Goal: Information Seeking & Learning: Check status

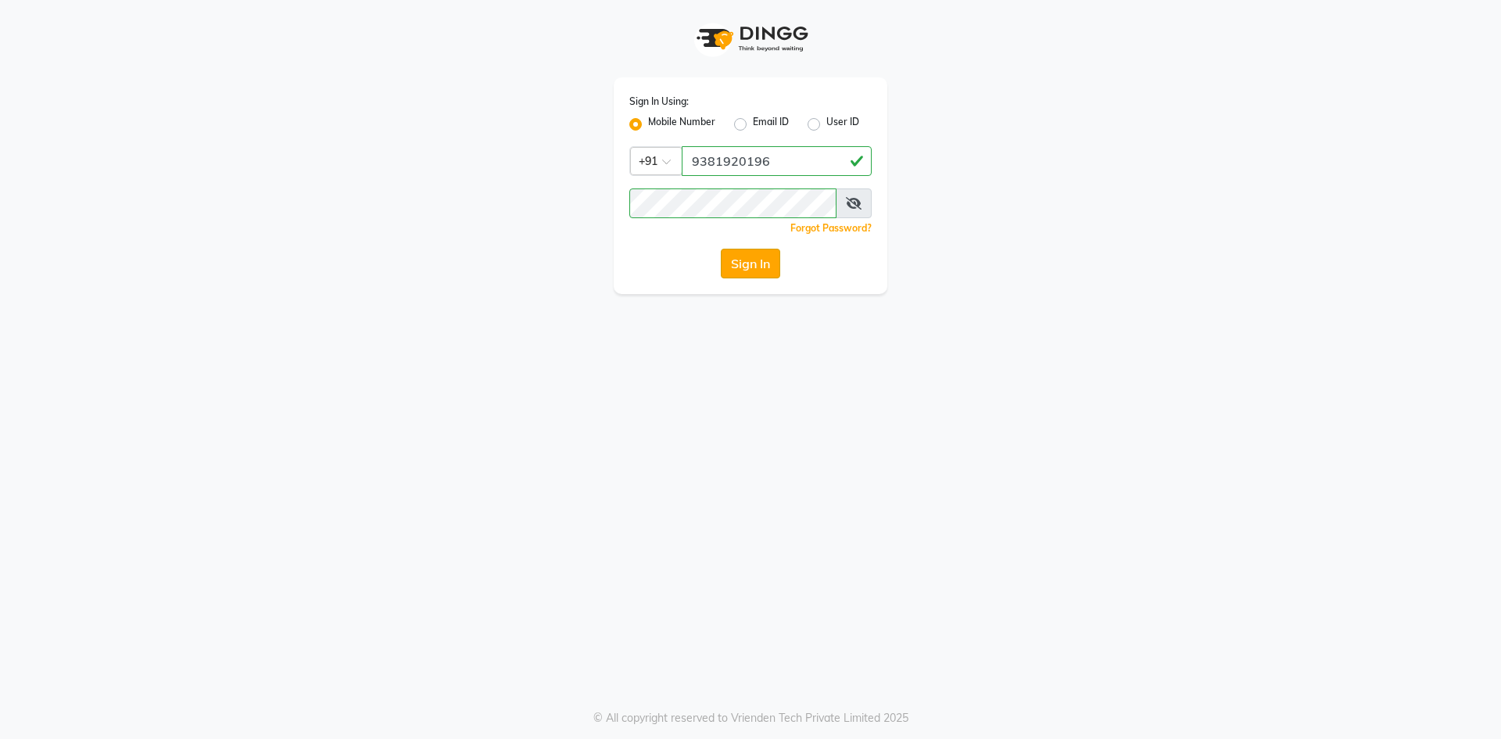
click at [769, 260] on button "Sign In" at bounding box center [750, 264] width 59 height 30
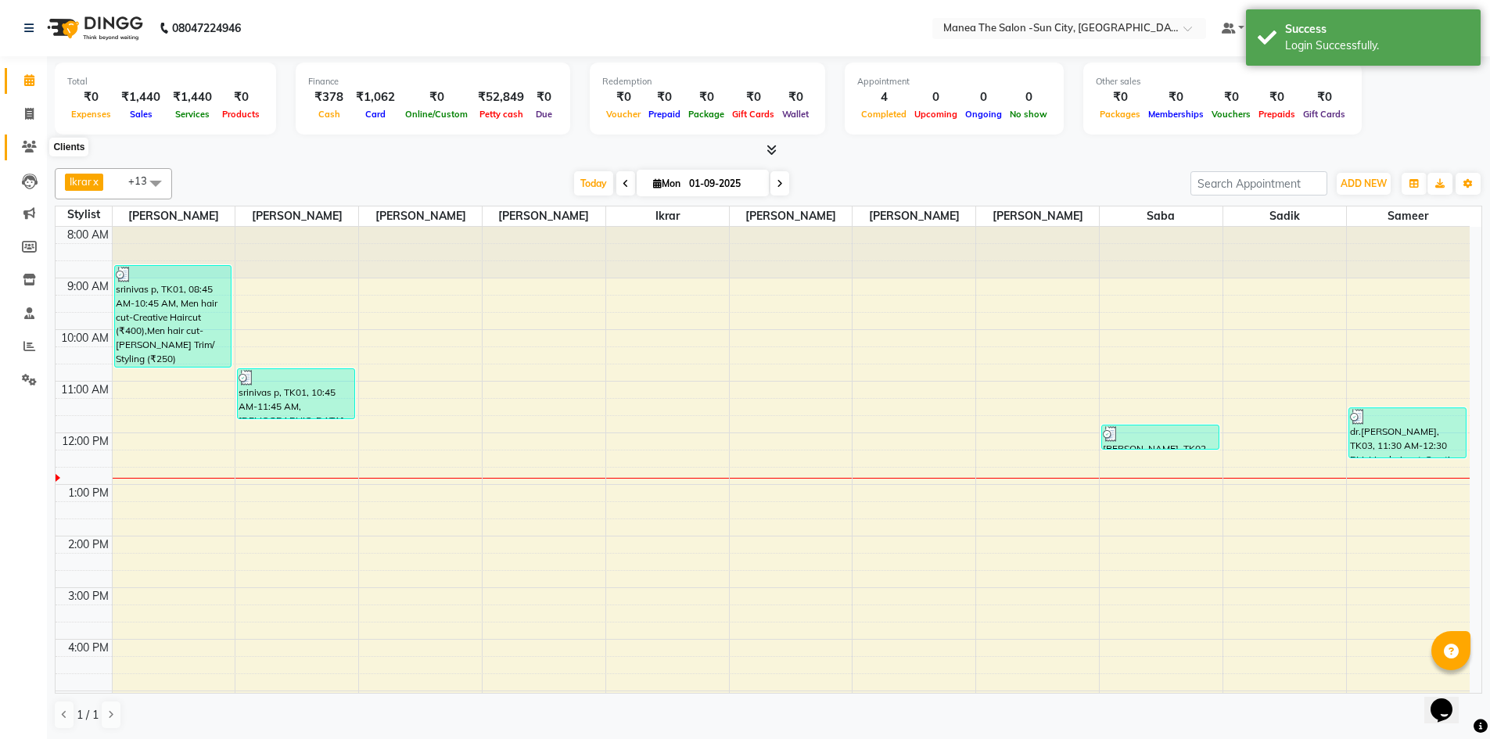
click at [27, 139] on span at bounding box center [29, 147] width 27 height 18
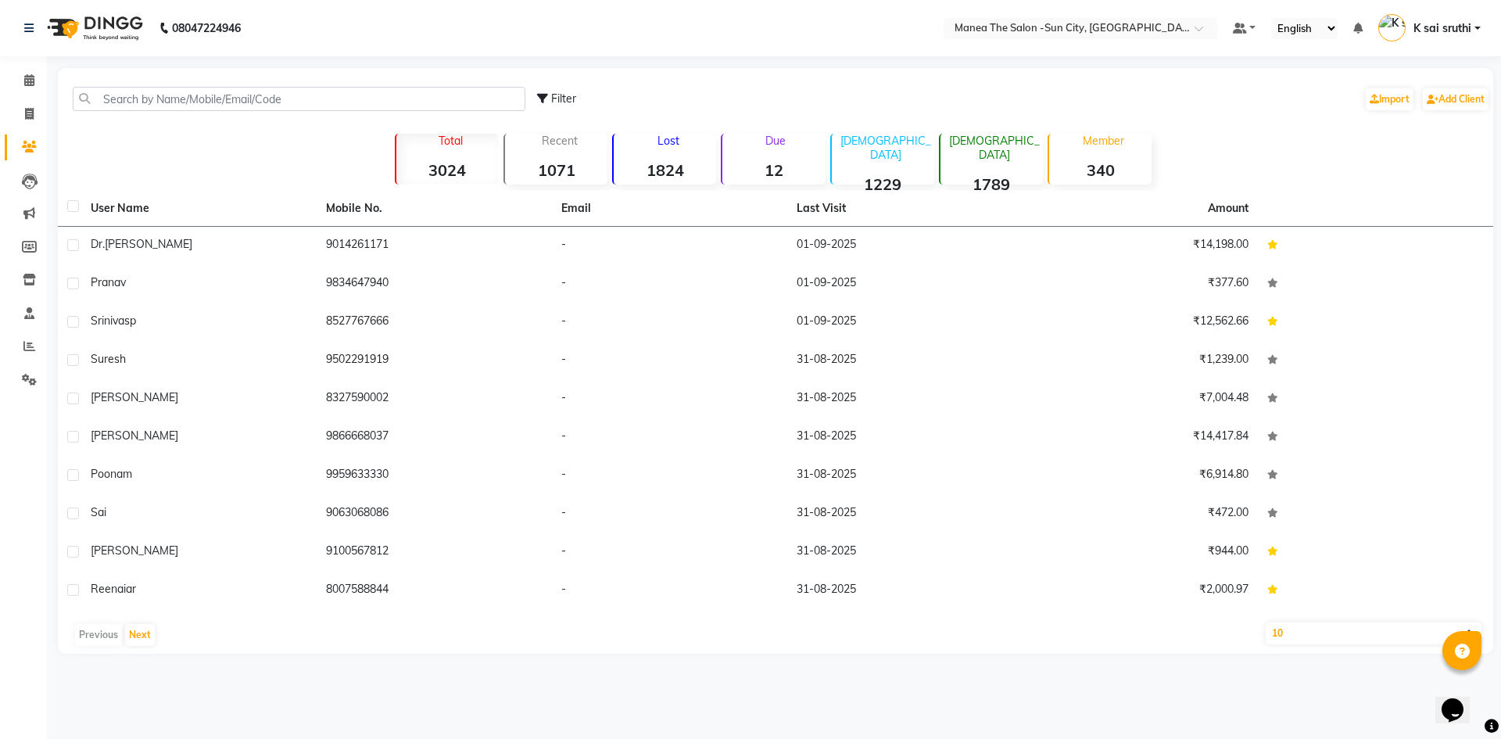
click at [666, 148] on div "Lost 1824" at bounding box center [664, 159] width 104 height 51
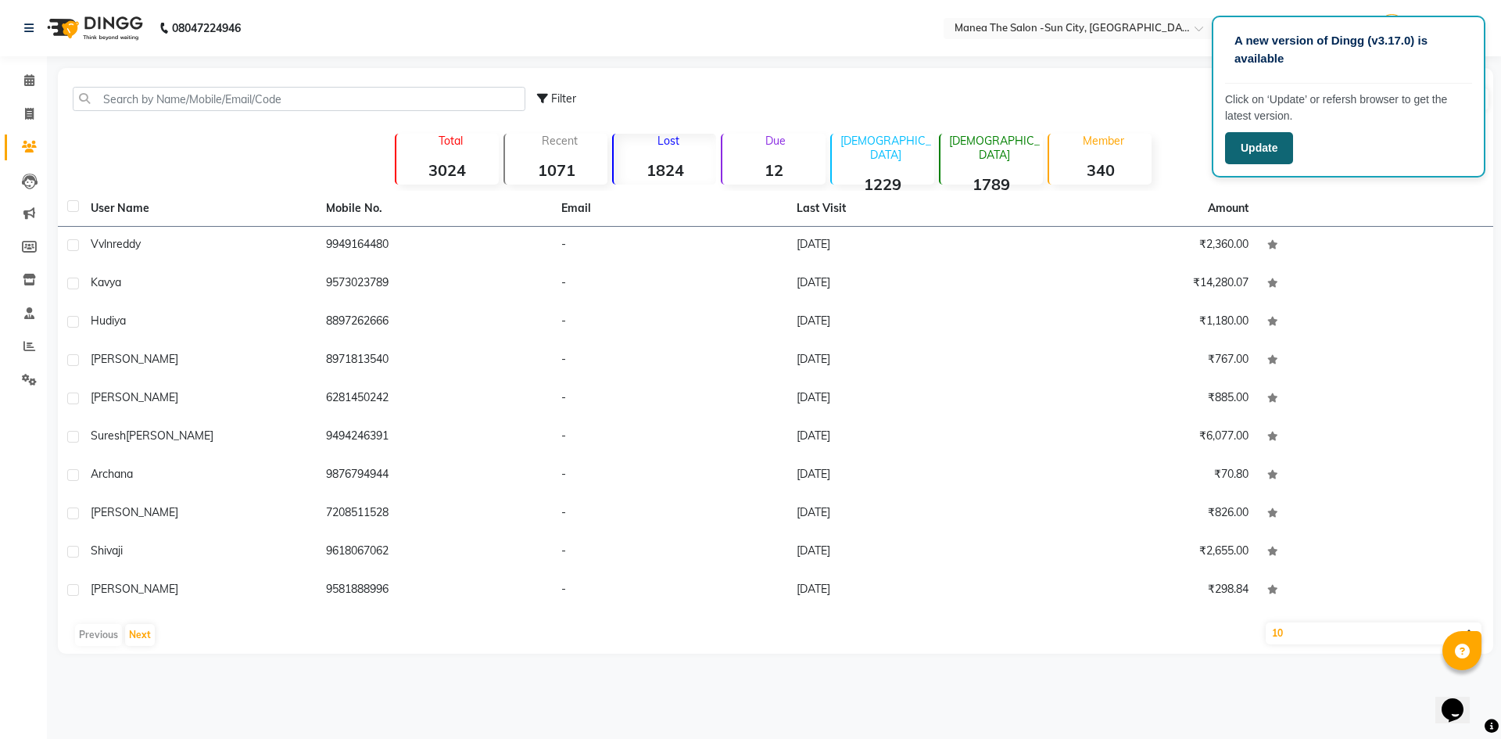
click at [1272, 152] on button "Update" at bounding box center [1259, 148] width 68 height 32
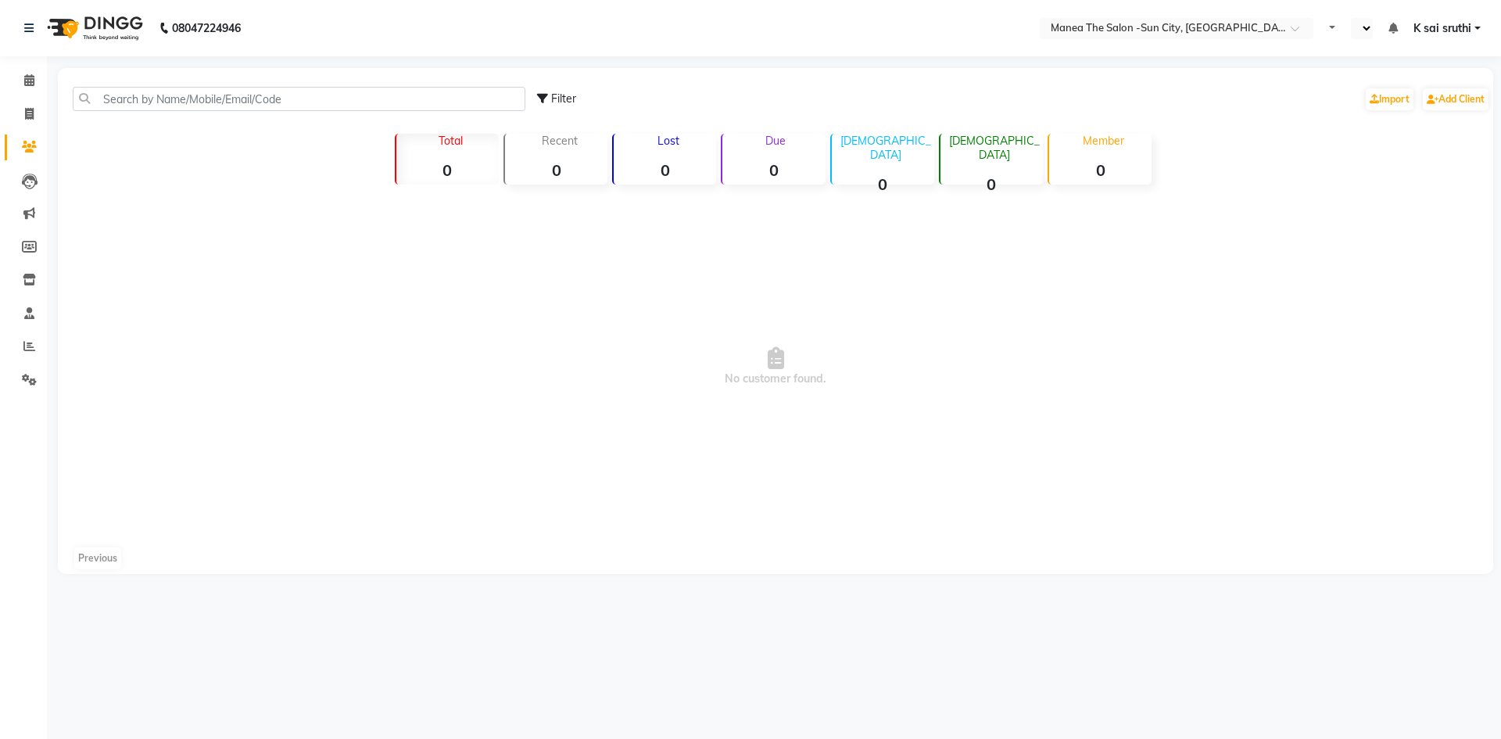
select select "en"
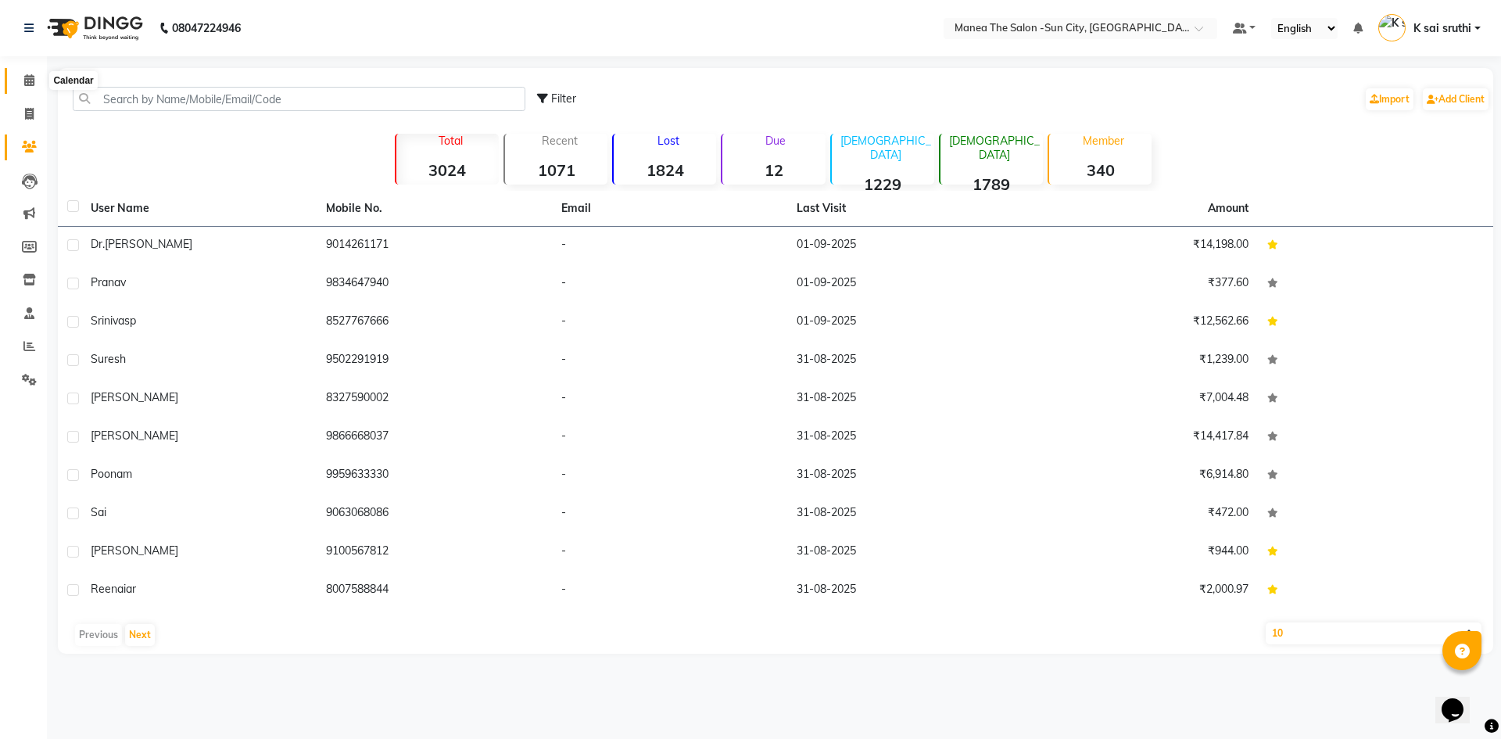
click at [29, 74] on icon at bounding box center [29, 80] width 10 height 12
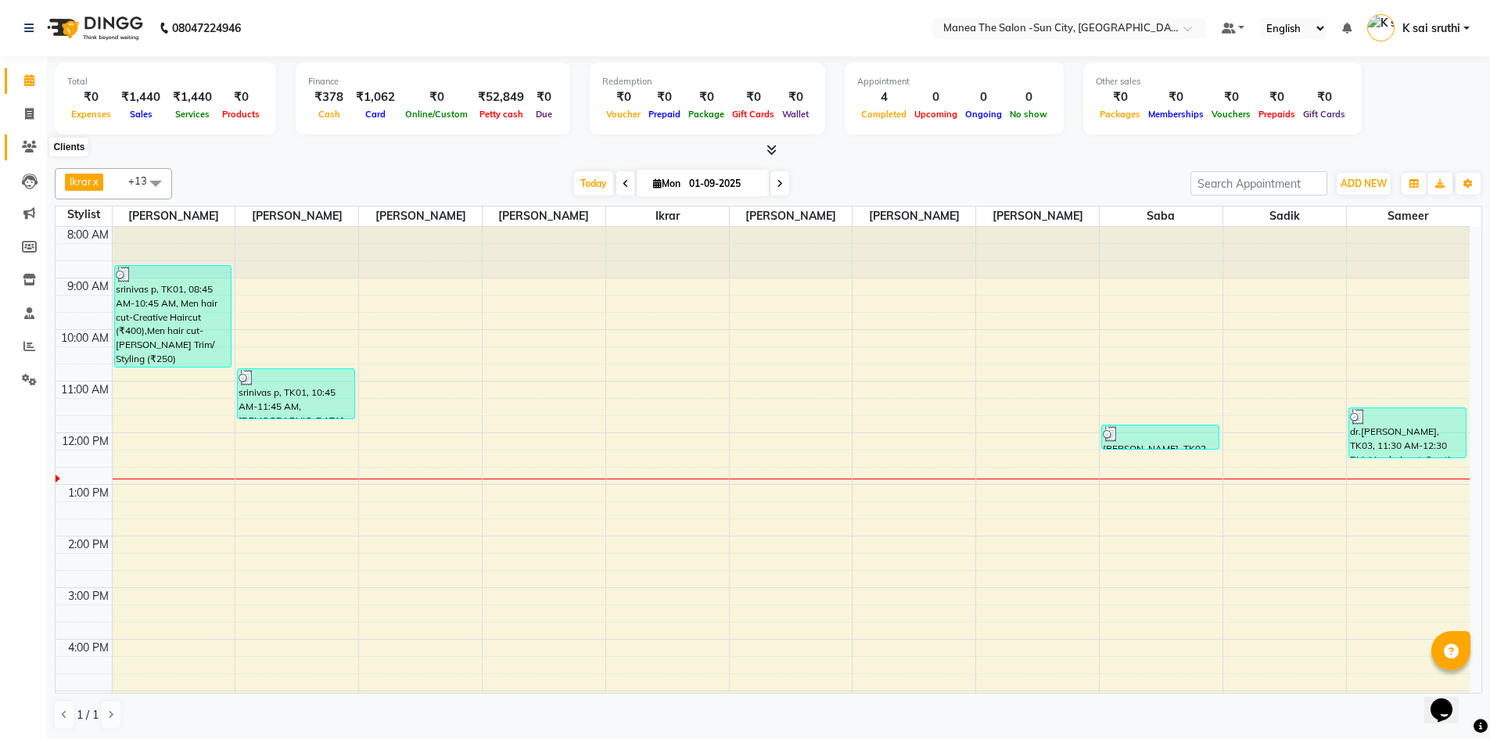
click at [27, 144] on icon at bounding box center [29, 147] width 15 height 12
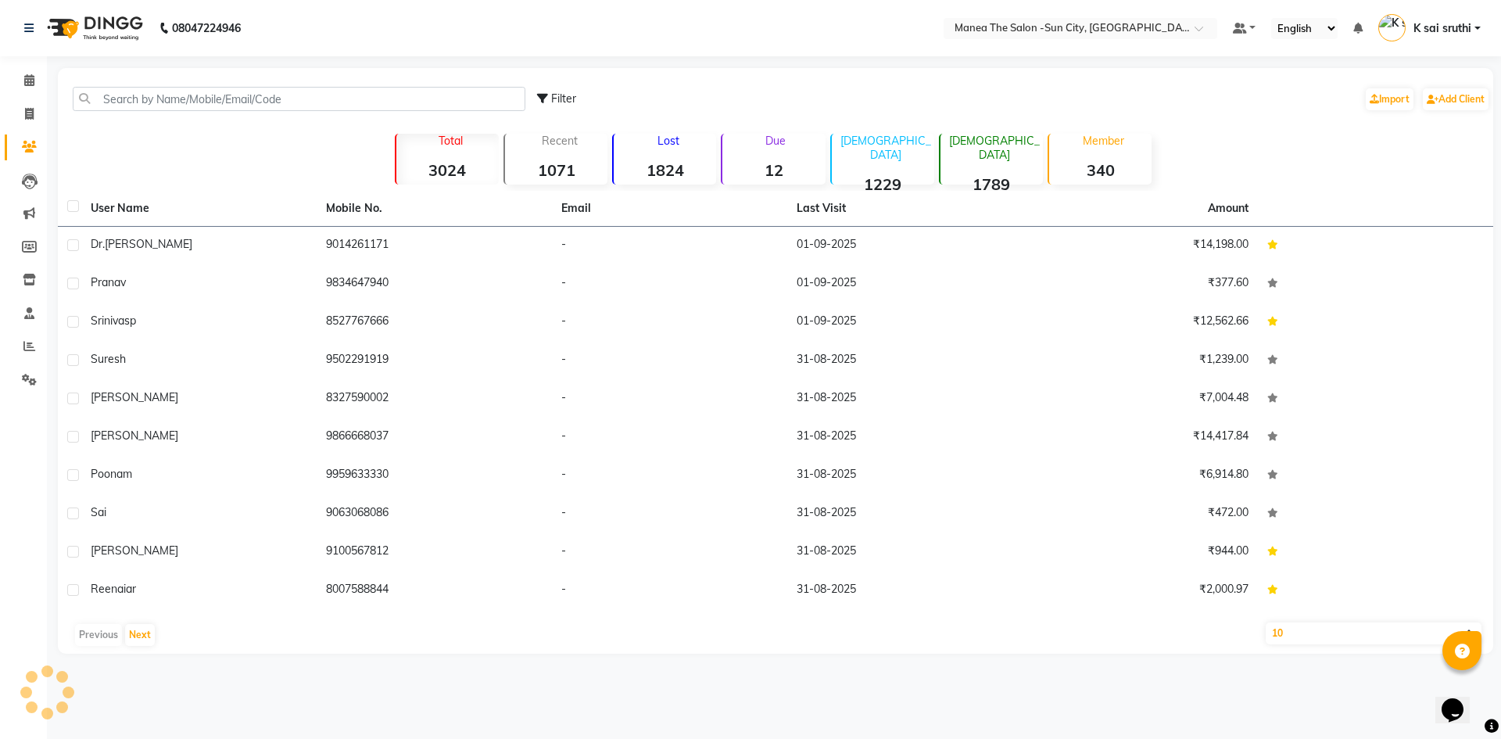
click at [689, 145] on p "Lost" at bounding box center [668, 141] width 96 height 14
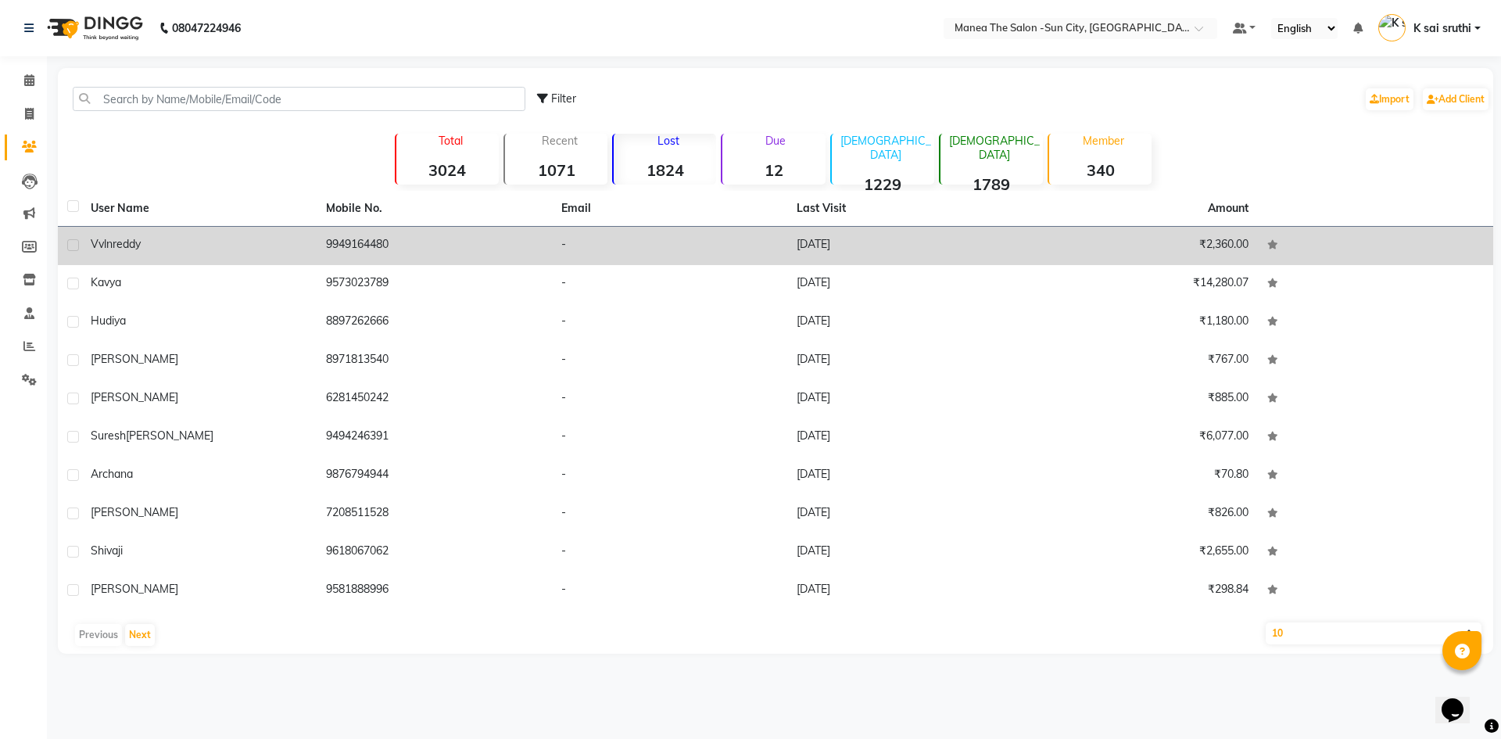
click at [814, 246] on td "[DATE]" at bounding box center [904, 246] width 235 height 38
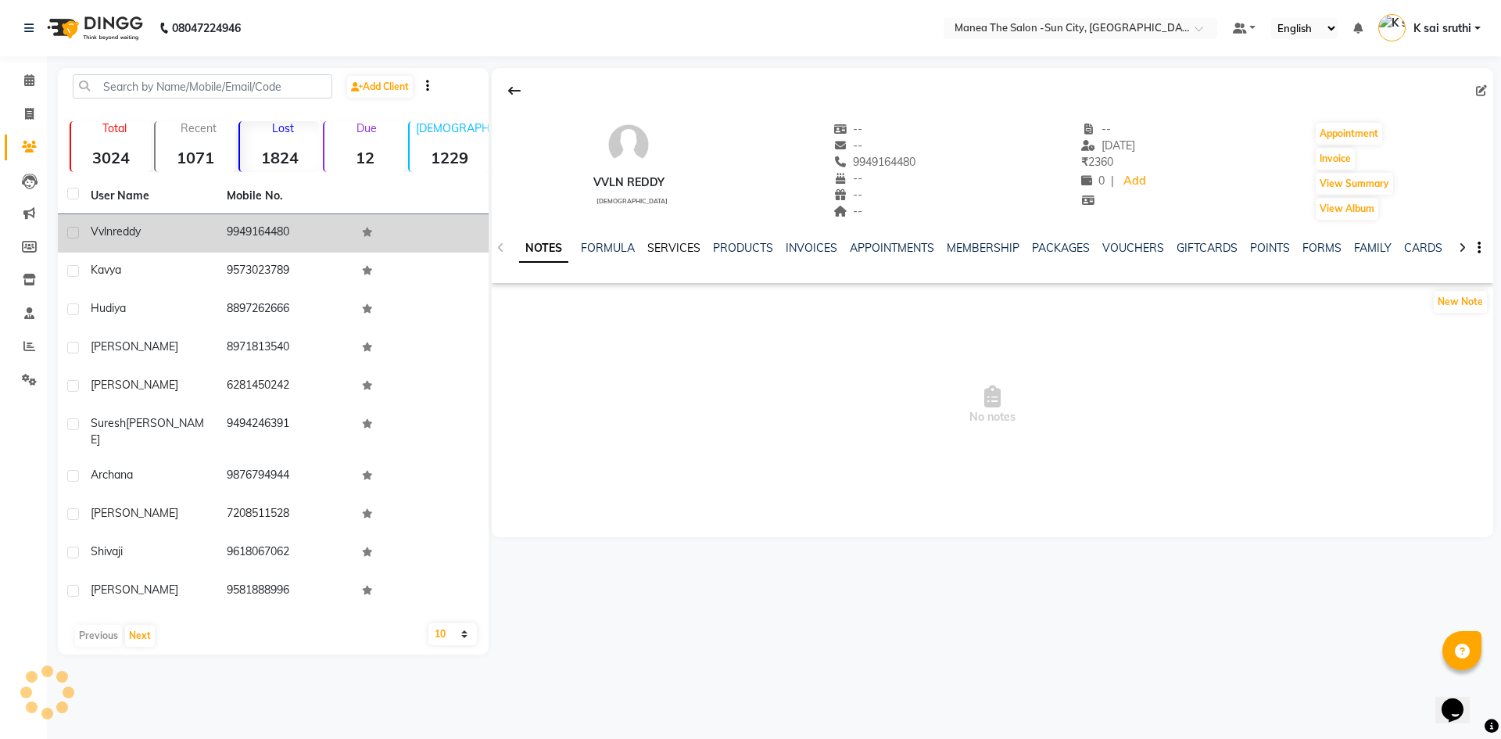
click at [678, 247] on link "SERVICES" at bounding box center [673, 248] width 53 height 14
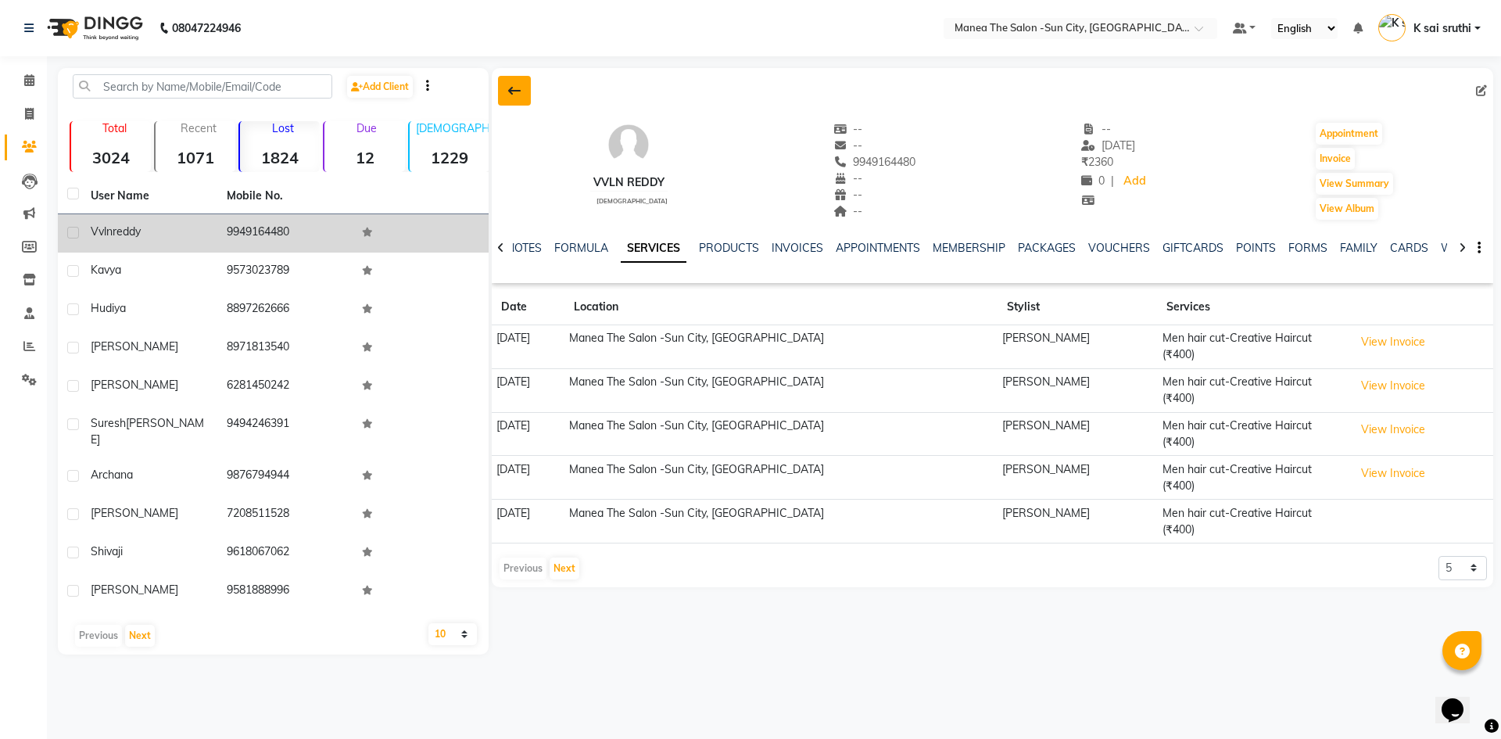
click at [511, 88] on icon at bounding box center [514, 90] width 13 height 13
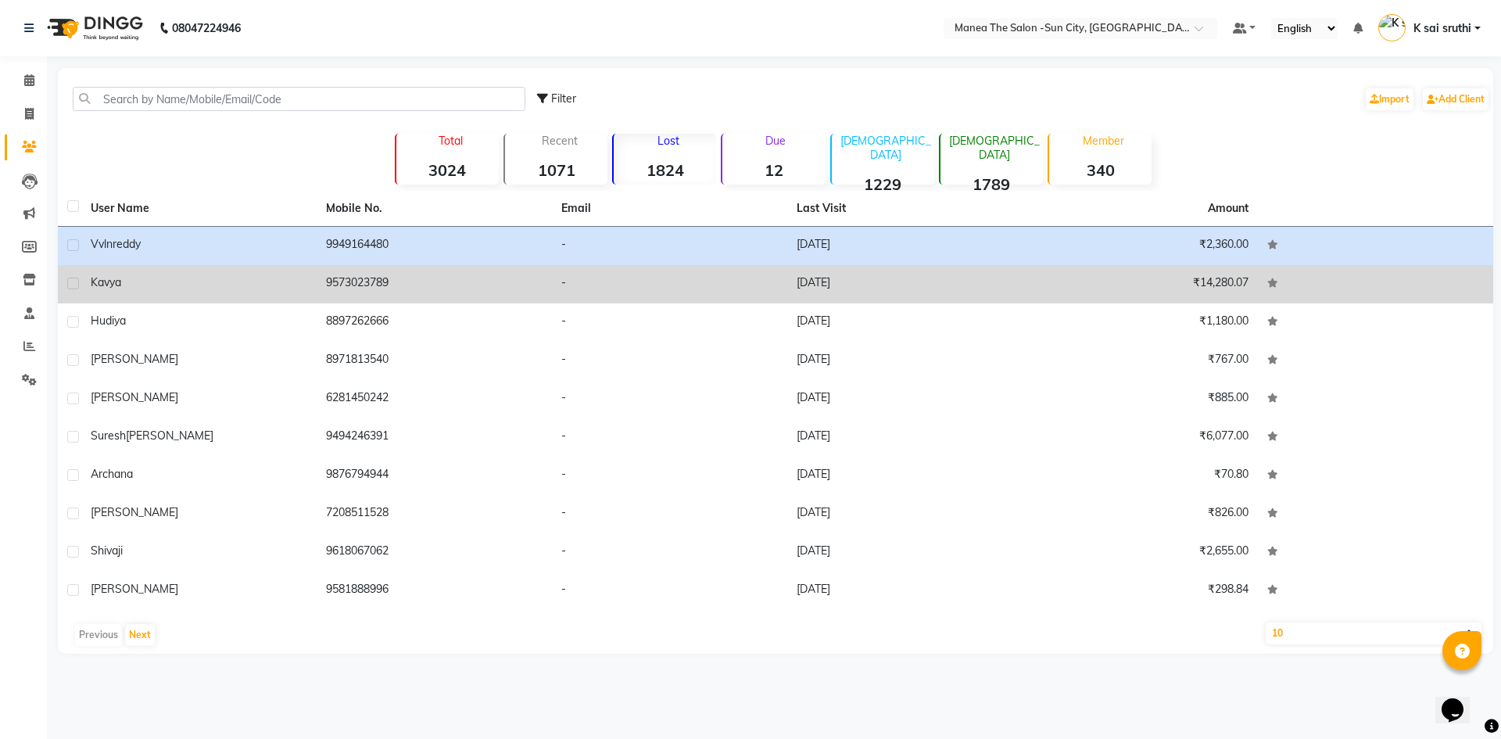
click at [823, 281] on td "[DATE]" at bounding box center [904, 284] width 235 height 38
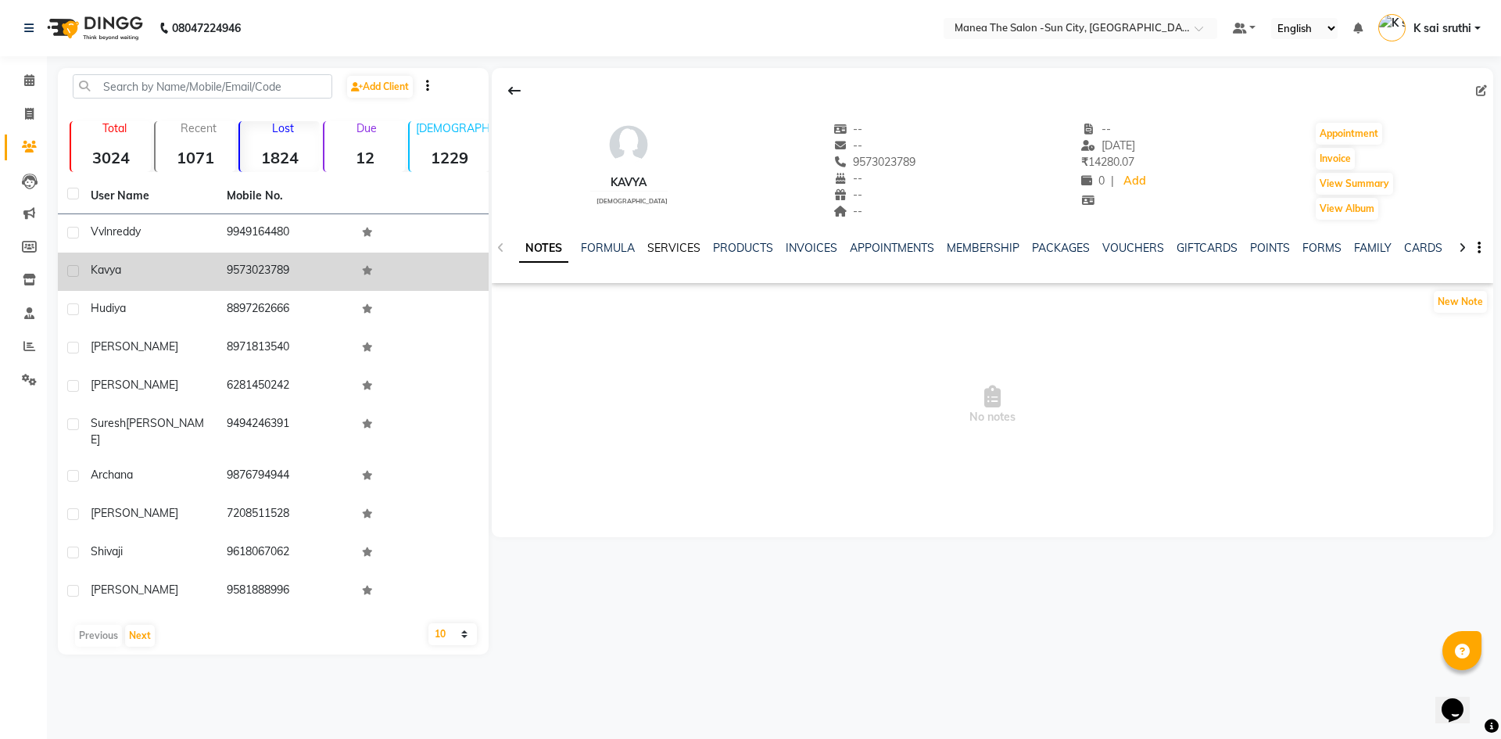
click at [669, 245] on link "SERVICES" at bounding box center [673, 248] width 53 height 14
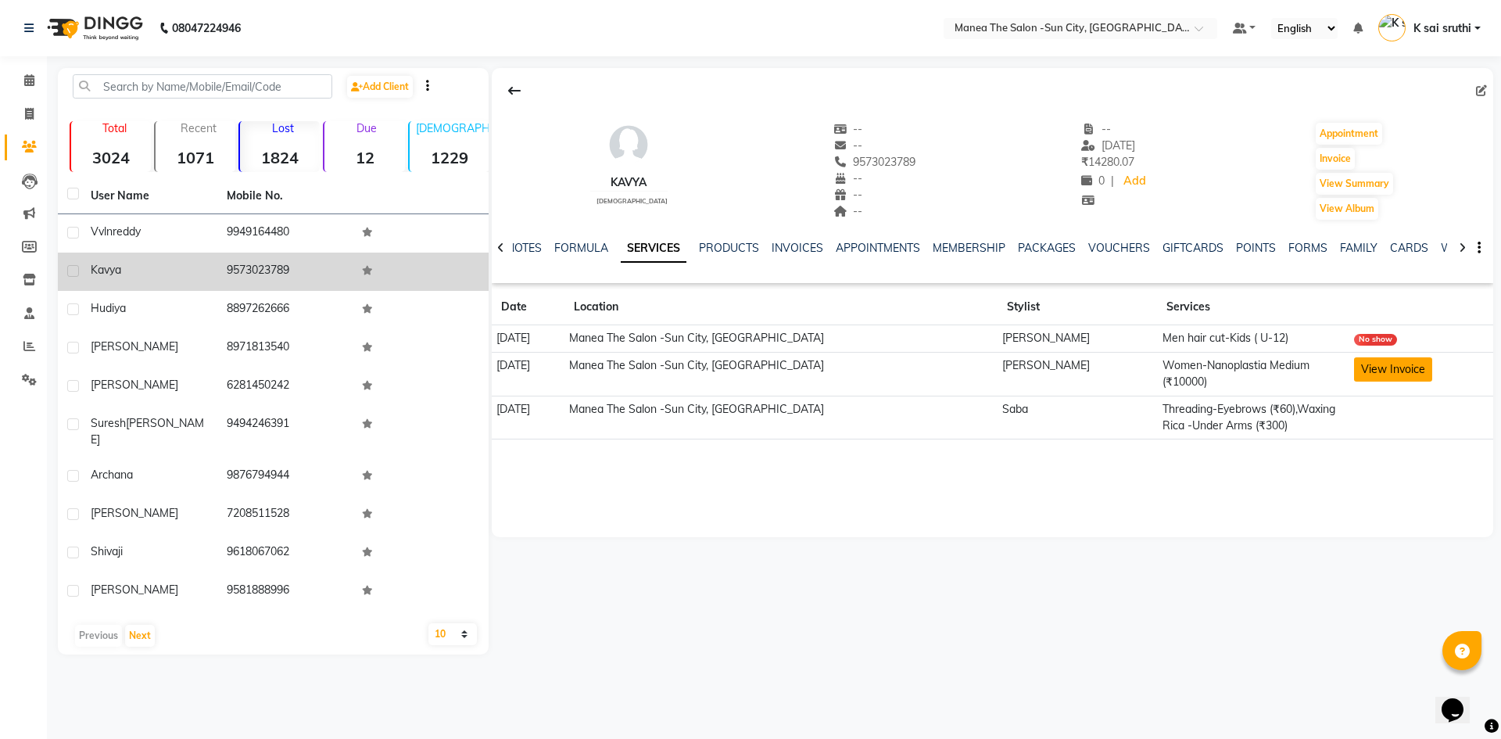
click at [1379, 361] on button "View Invoice" at bounding box center [1393, 369] width 78 height 24
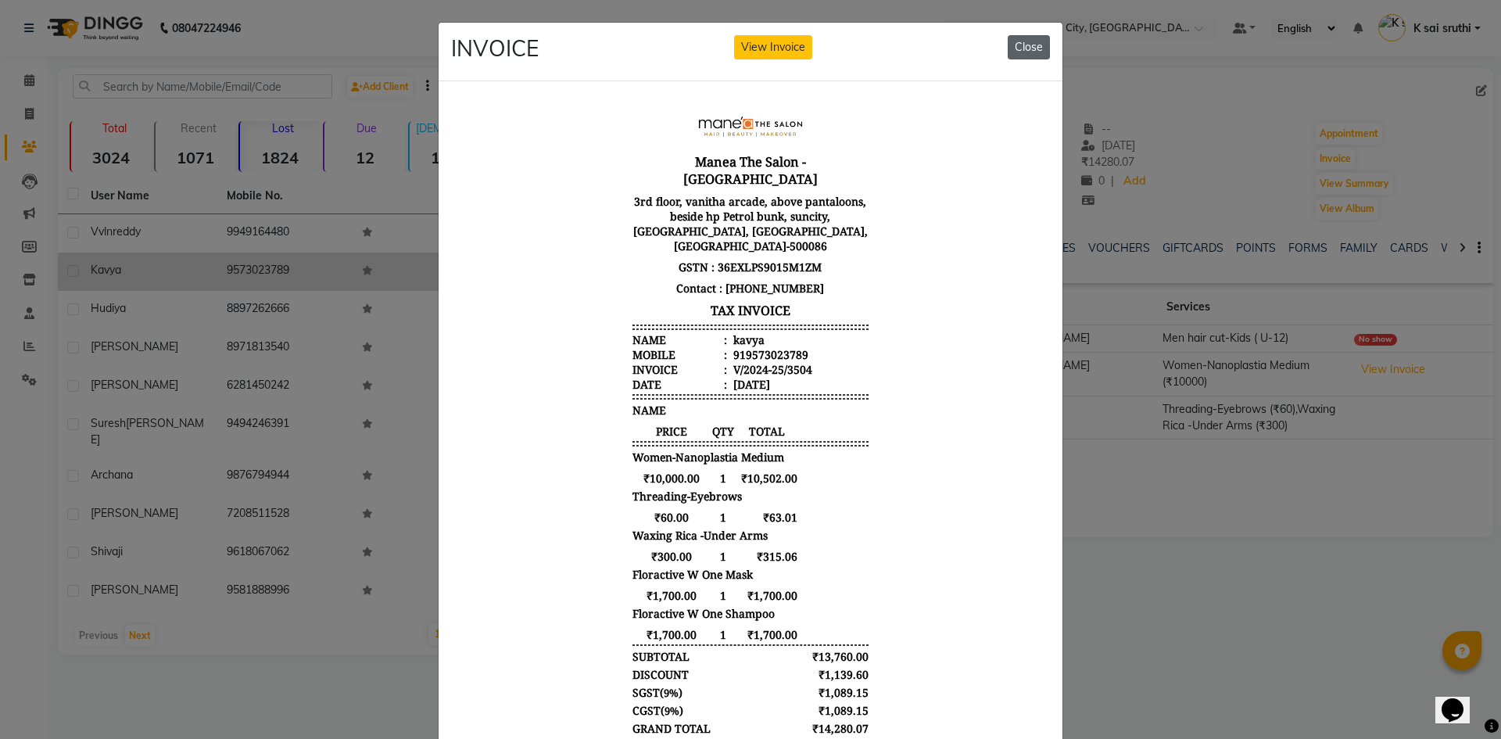
click at [1020, 45] on button "Close" at bounding box center [1029, 47] width 42 height 24
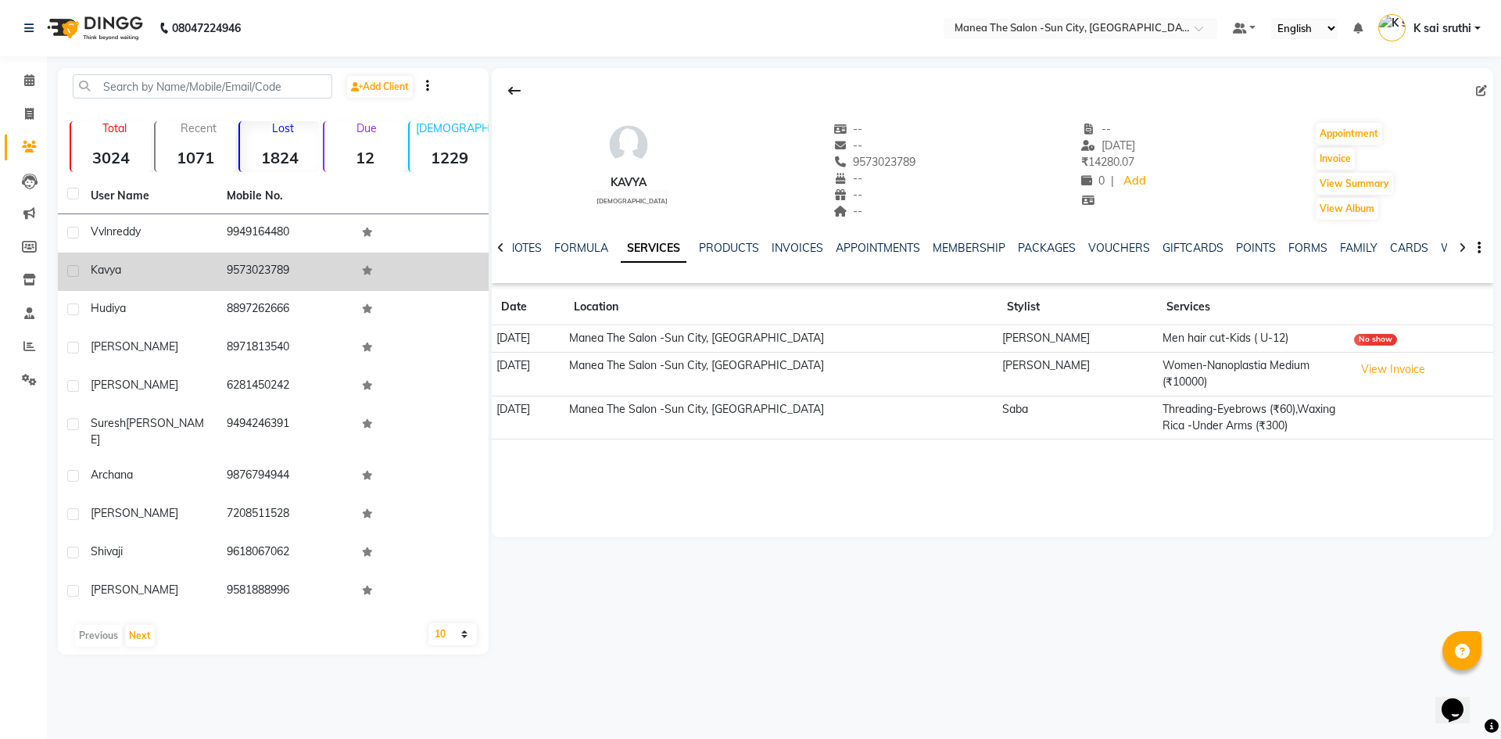
click at [1128, 650] on main "Add Client Total 3024 Recent 1071 Lost 1824 Due 12 [DEMOGRAPHIC_DATA] 1229 [DEM…" at bounding box center [774, 373] width 1454 height 610
click at [523, 91] on button at bounding box center [514, 91] width 33 height 30
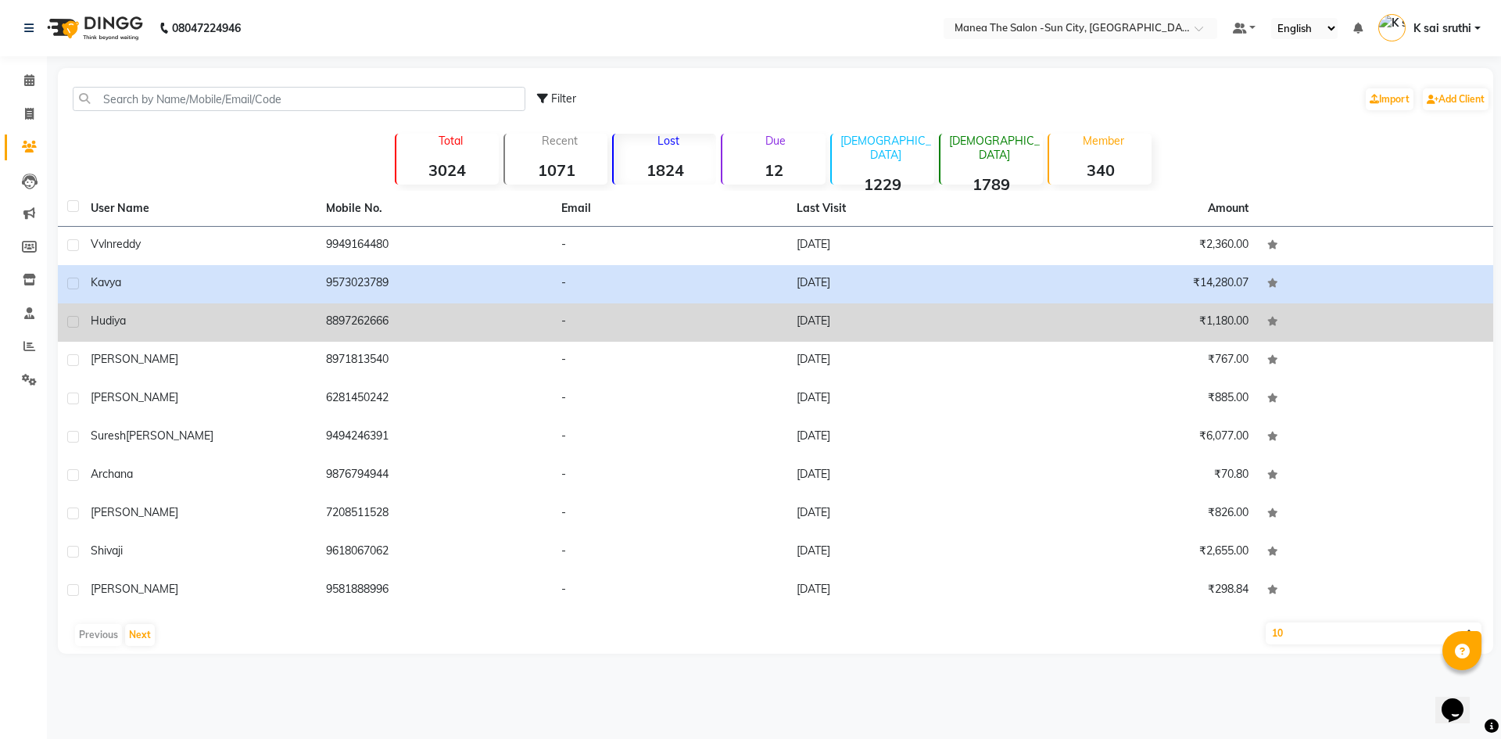
click at [843, 324] on td "[DATE]" at bounding box center [904, 322] width 235 height 38
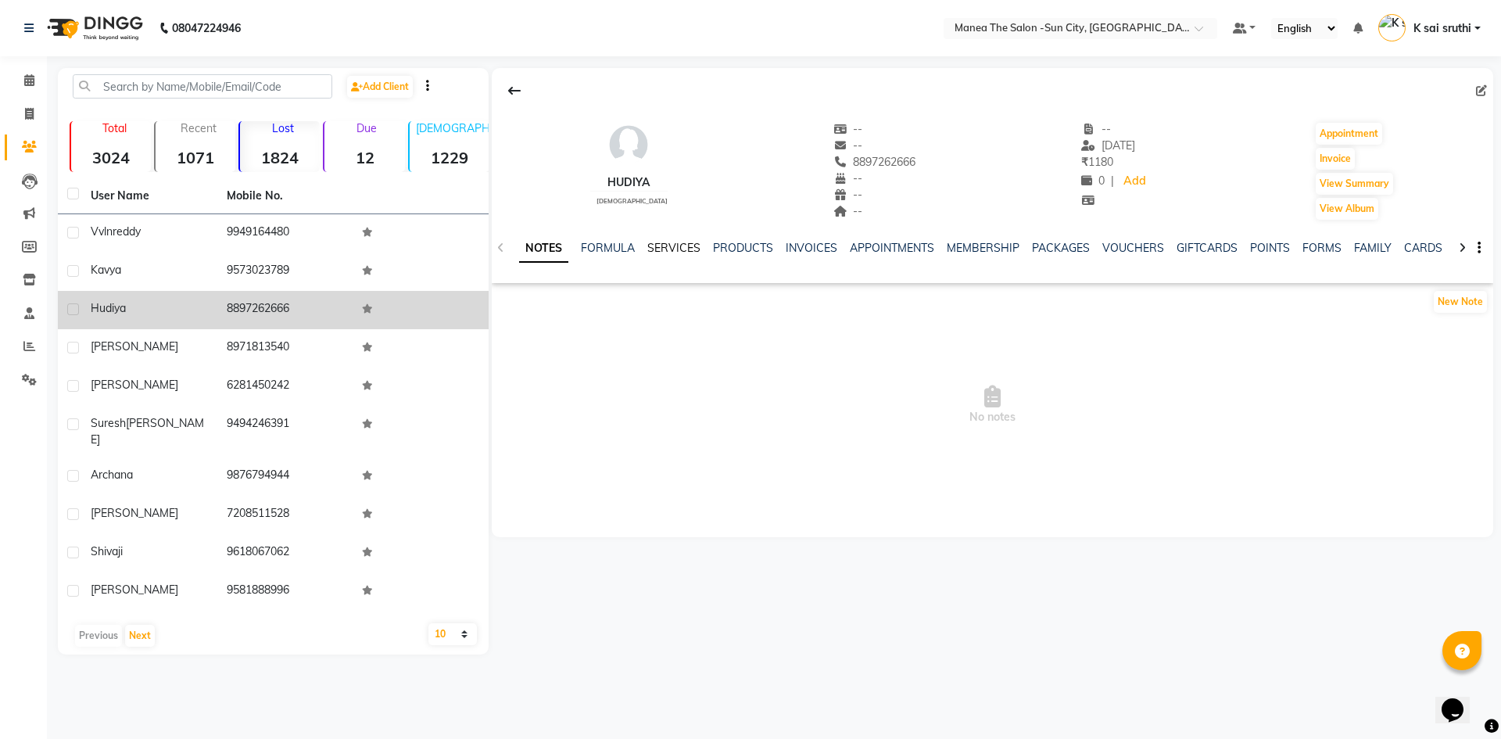
click at [676, 246] on link "SERVICES" at bounding box center [673, 248] width 53 height 14
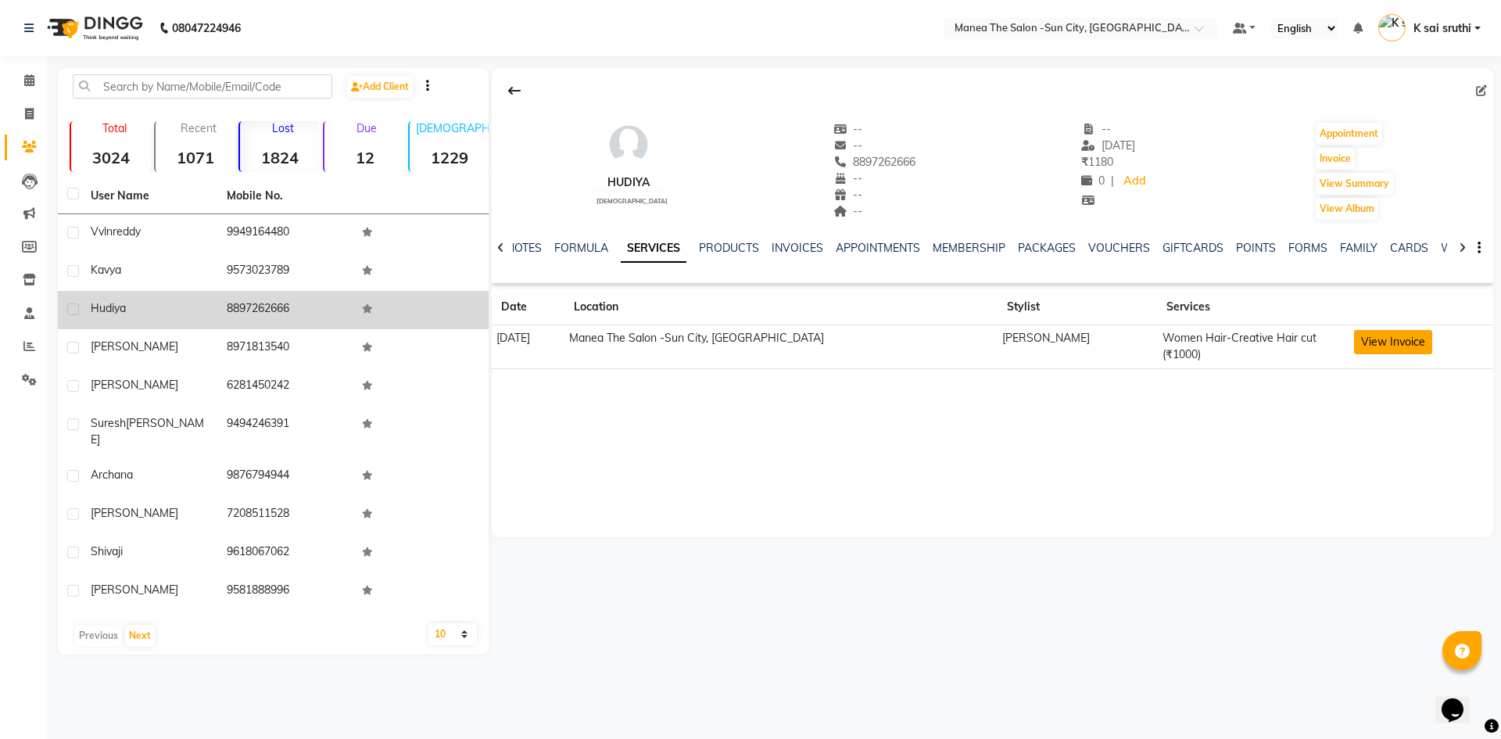
click at [1380, 339] on button "View Invoice" at bounding box center [1393, 342] width 78 height 24
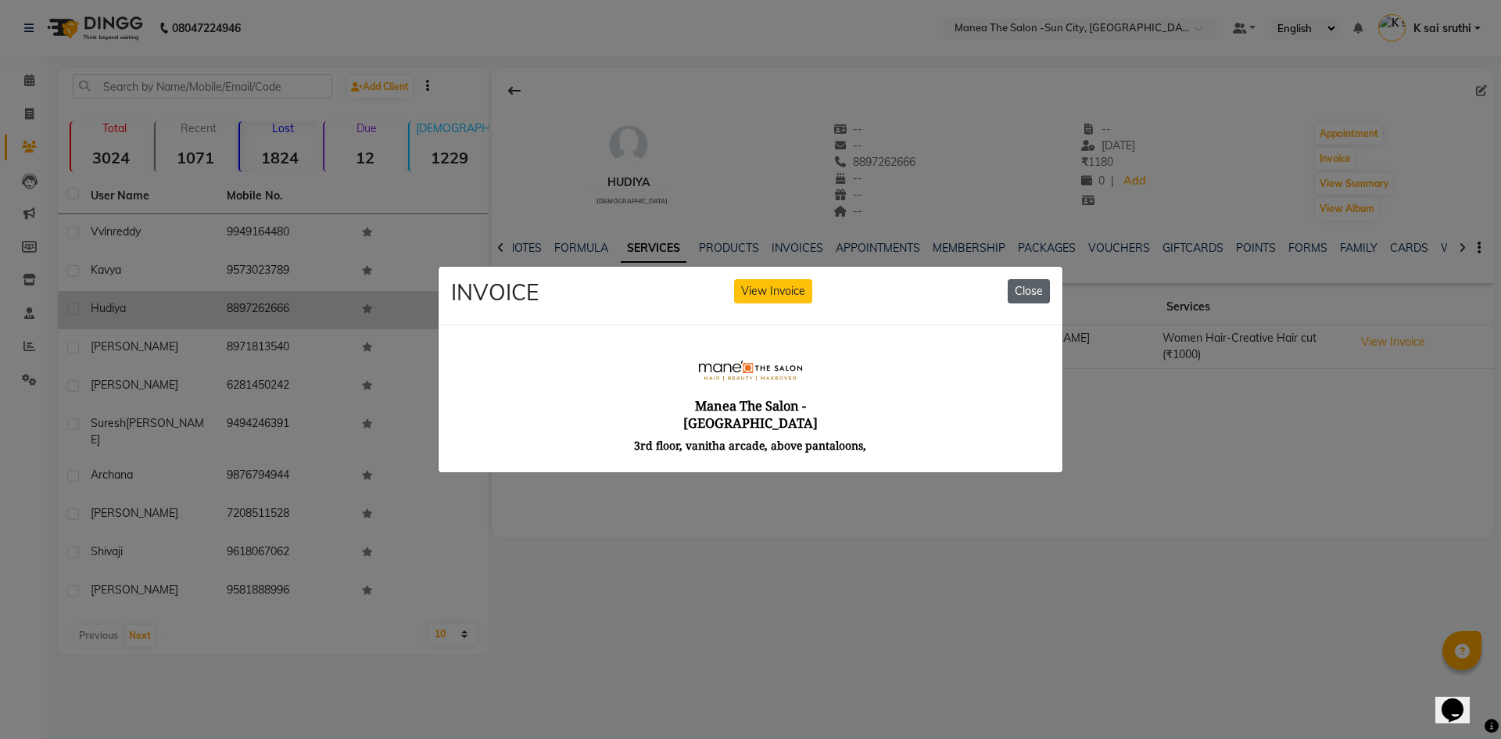
click at [1044, 290] on button "Close" at bounding box center [1029, 291] width 42 height 24
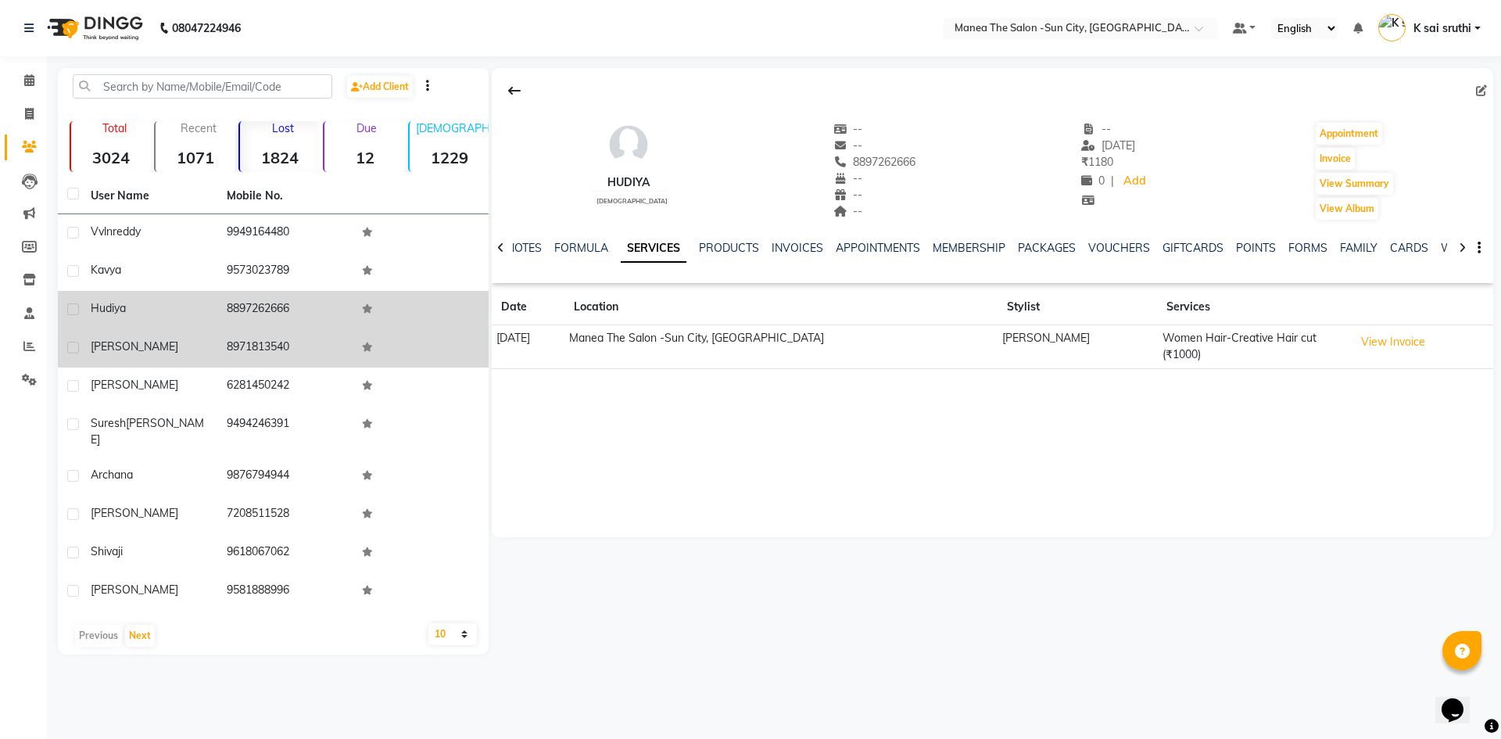
click at [242, 343] on td "8971813540" at bounding box center [285, 348] width 136 height 38
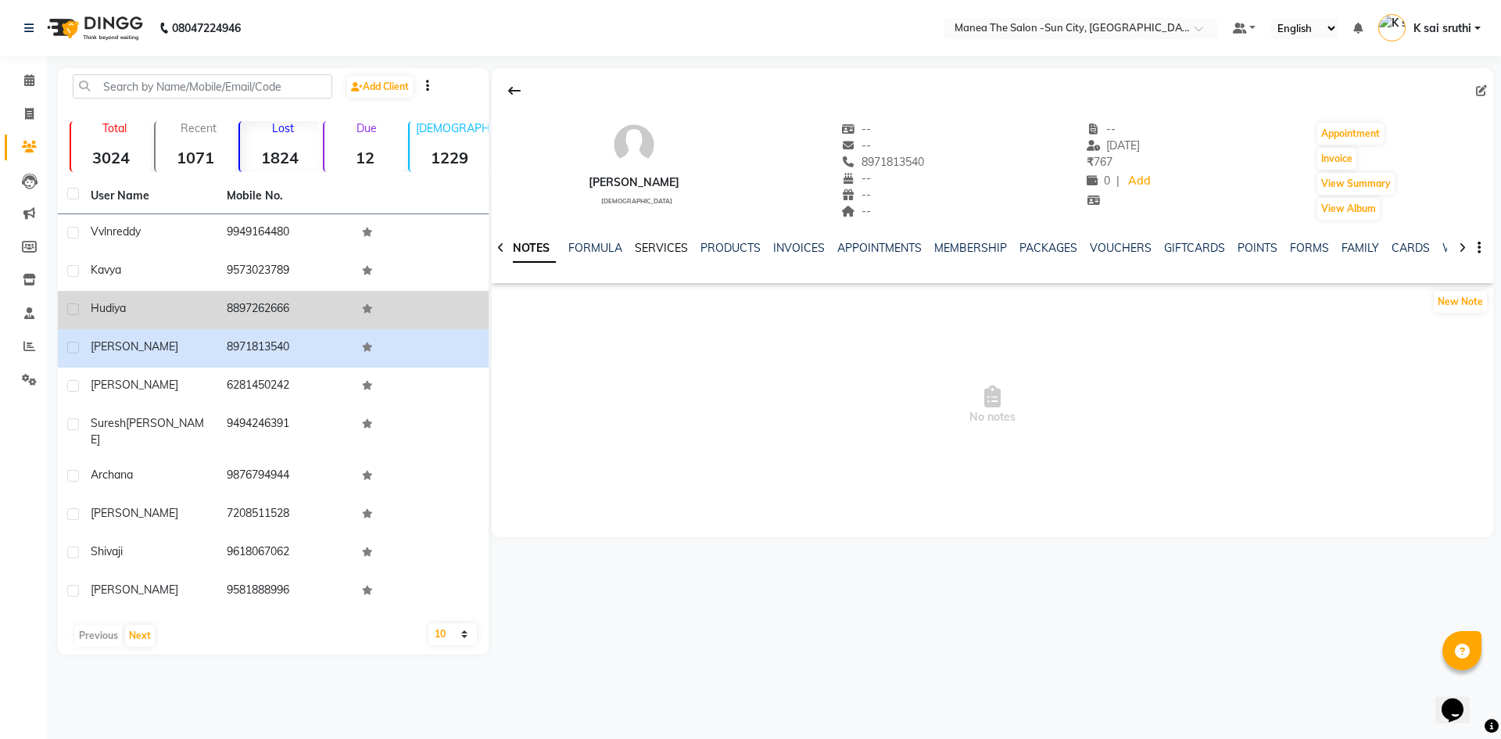
click at [658, 243] on link "SERVICES" at bounding box center [661, 248] width 53 height 14
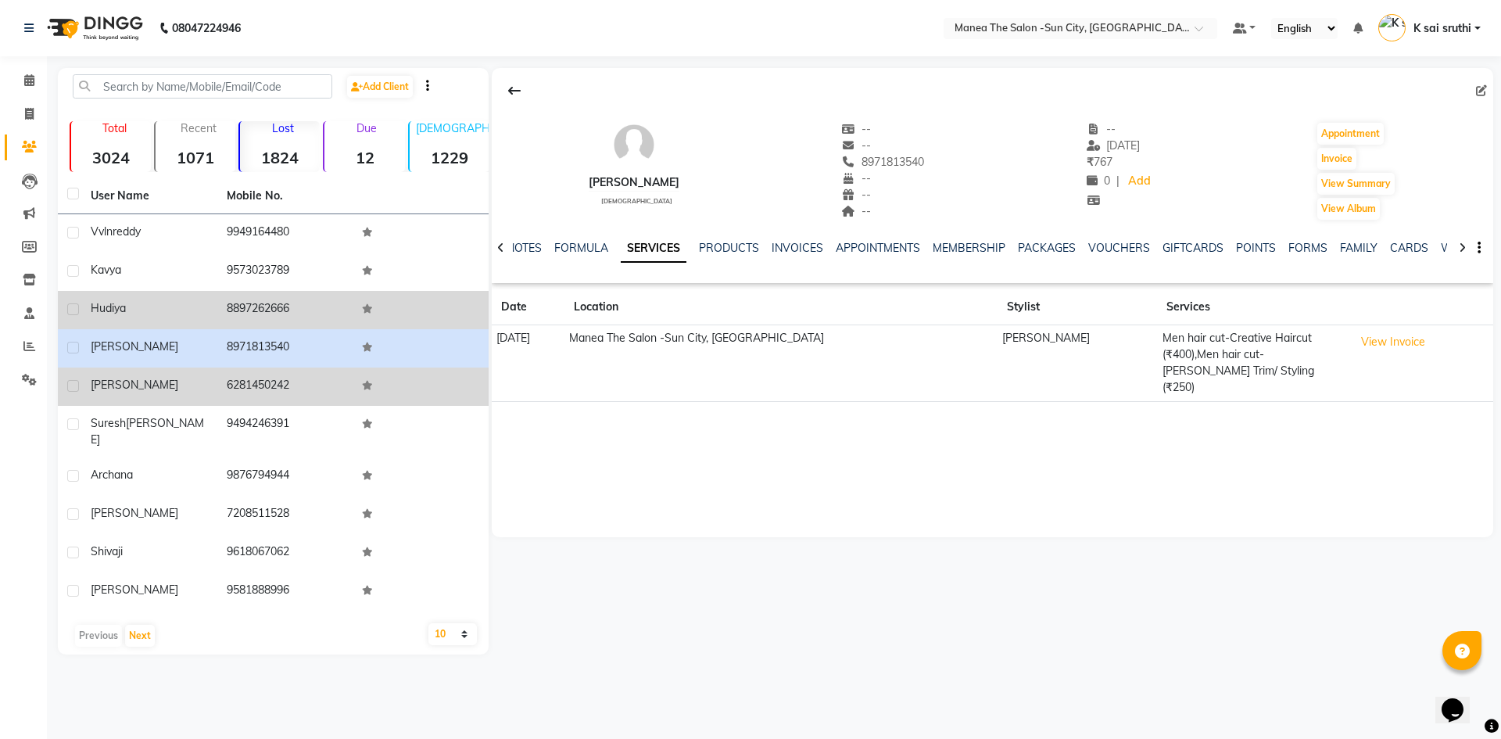
click at [257, 382] on td "6281450242" at bounding box center [285, 386] width 136 height 38
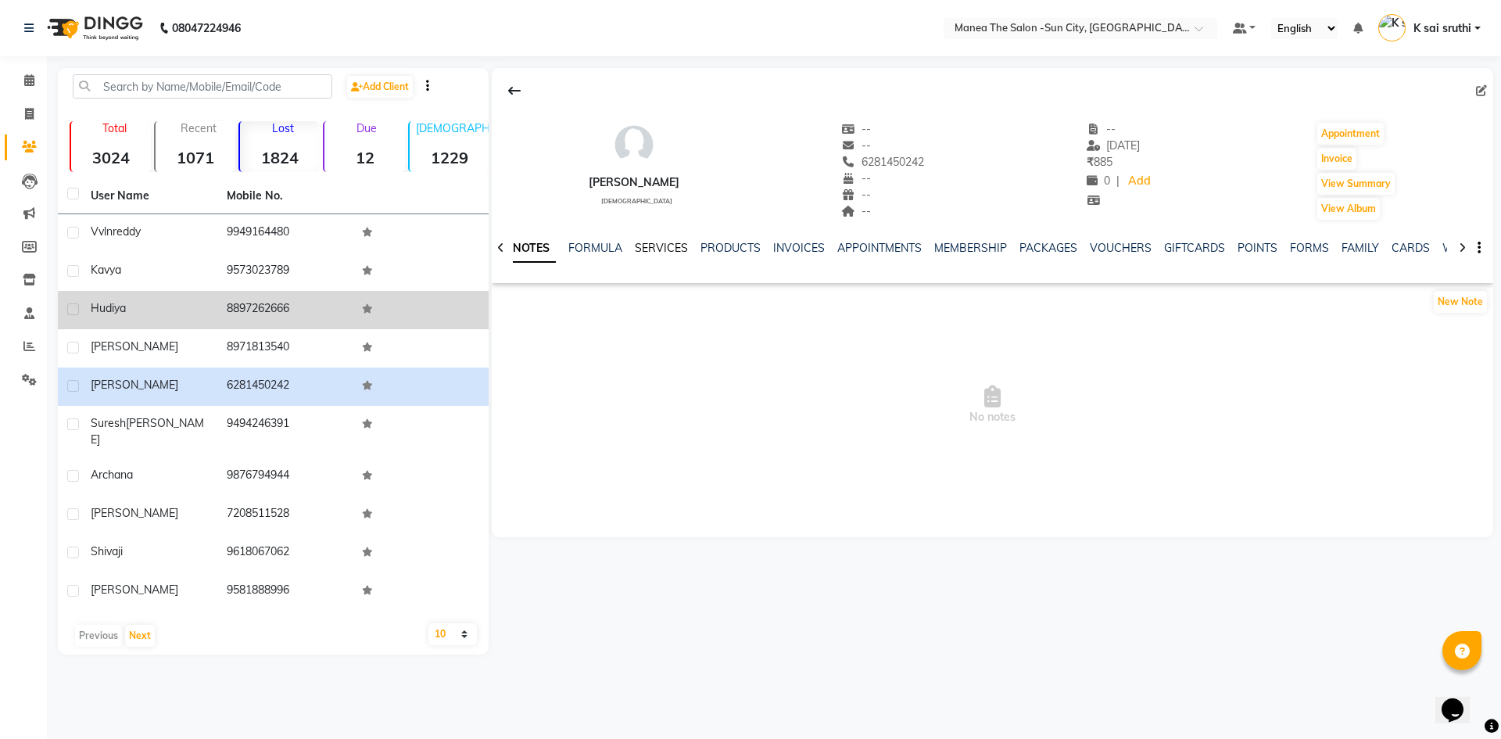
click at [661, 247] on link "SERVICES" at bounding box center [661, 248] width 53 height 14
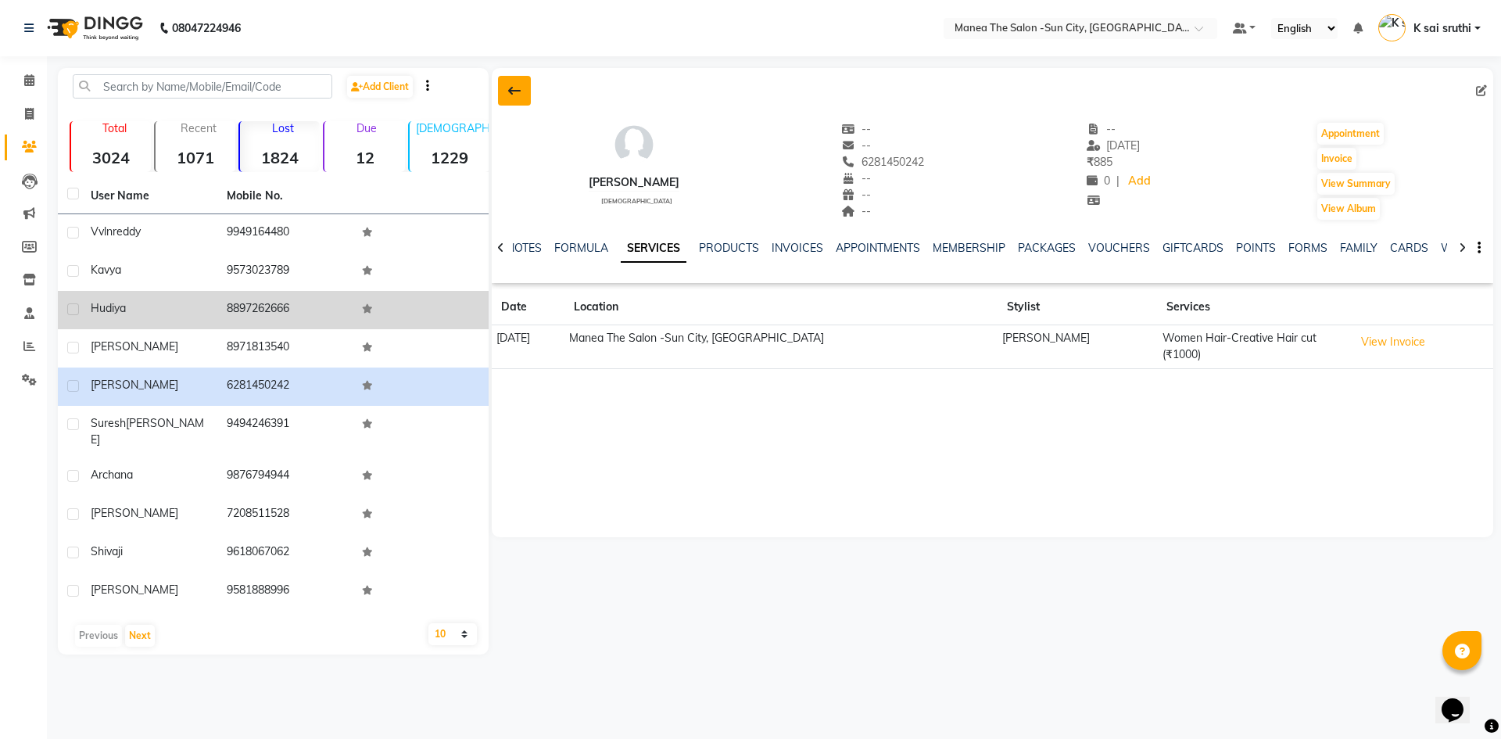
click at [516, 96] on icon at bounding box center [514, 90] width 13 height 13
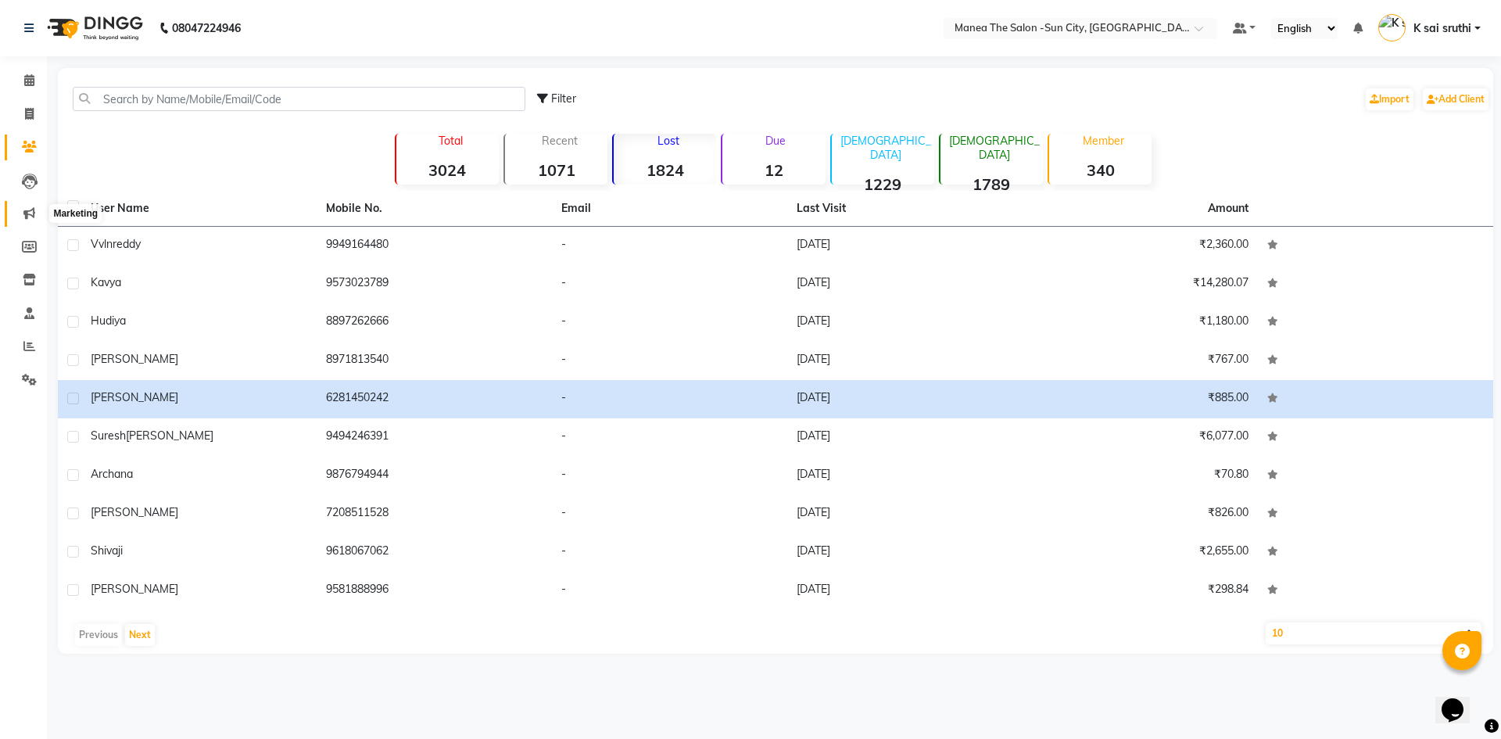
click at [28, 222] on span at bounding box center [29, 214] width 27 height 18
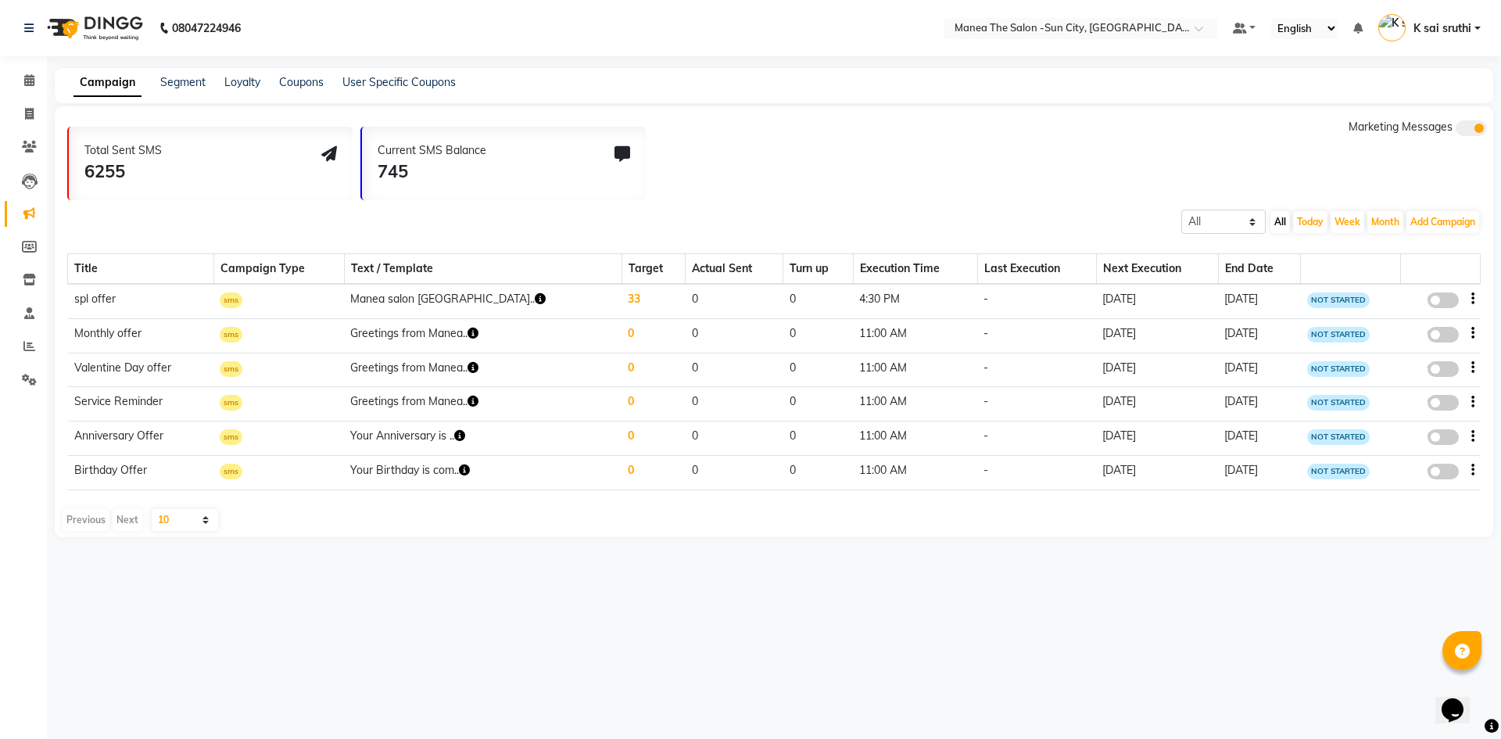
click at [169, 73] on div "Campaign Segment Loyalty Coupons User Specific Coupons" at bounding box center [774, 85] width 1439 height 35
click at [171, 77] on link "Segment" at bounding box center [182, 82] width 45 height 14
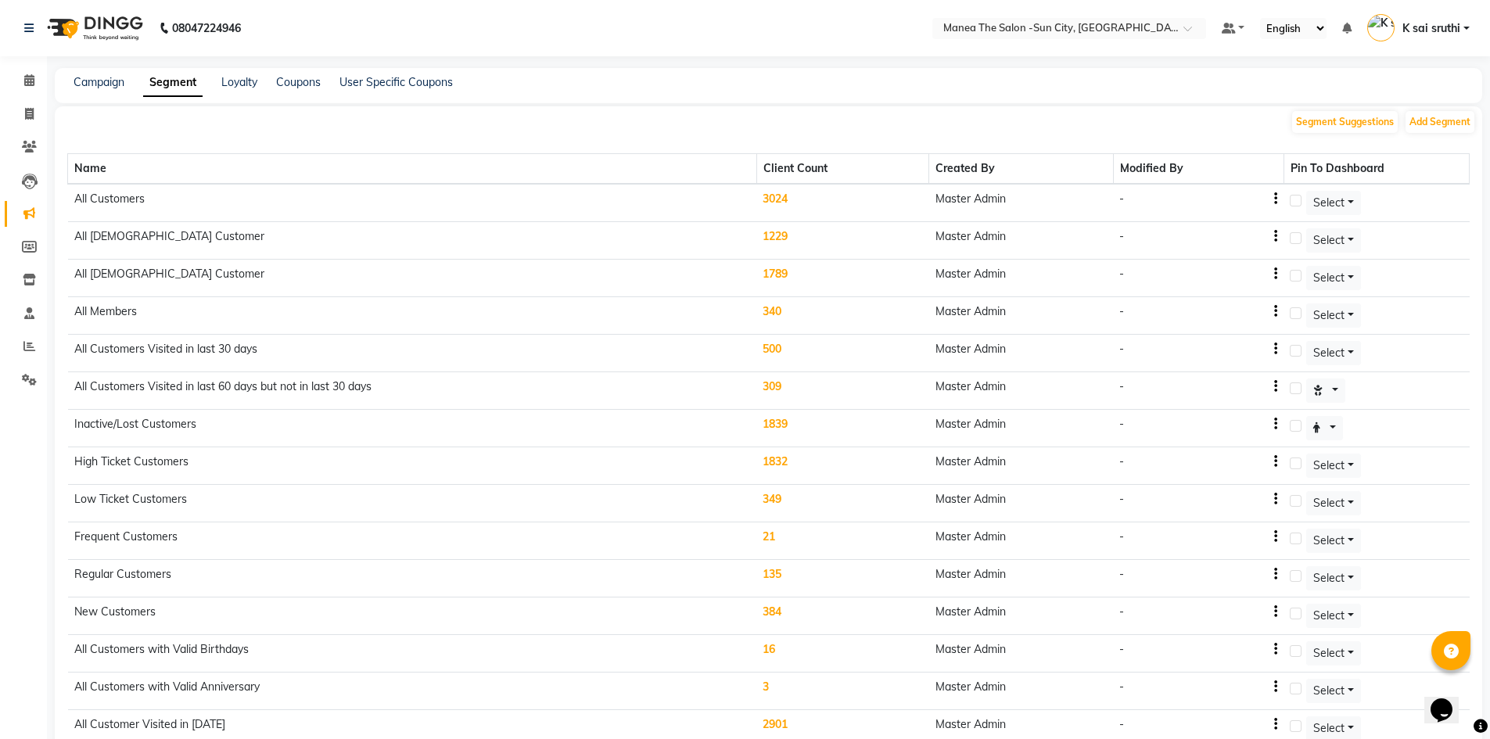
click at [782, 426] on td "1839" at bounding box center [842, 429] width 172 height 38
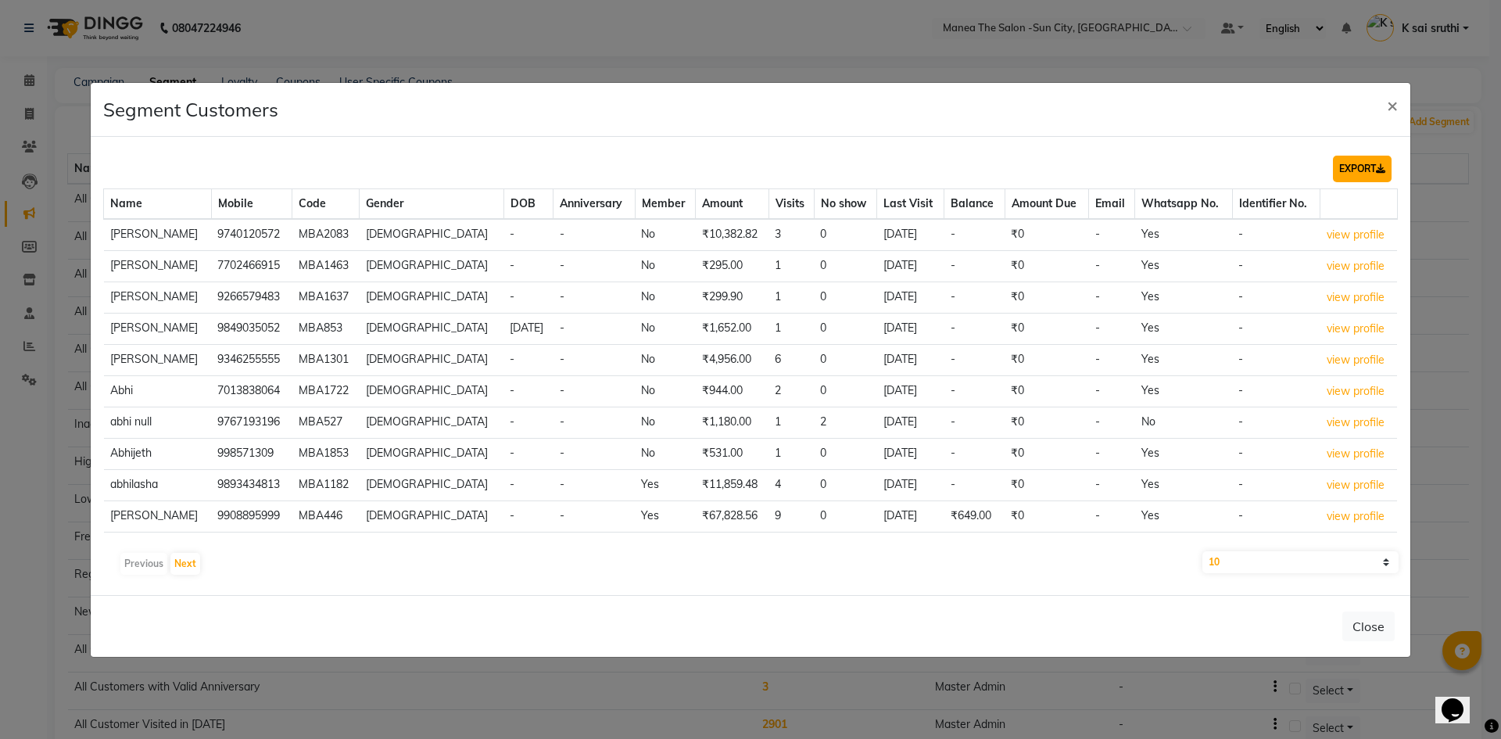
click at [1359, 167] on button "EXPORT" at bounding box center [1362, 169] width 59 height 27
click at [1398, 105] on button "×" at bounding box center [1393, 105] width 36 height 44
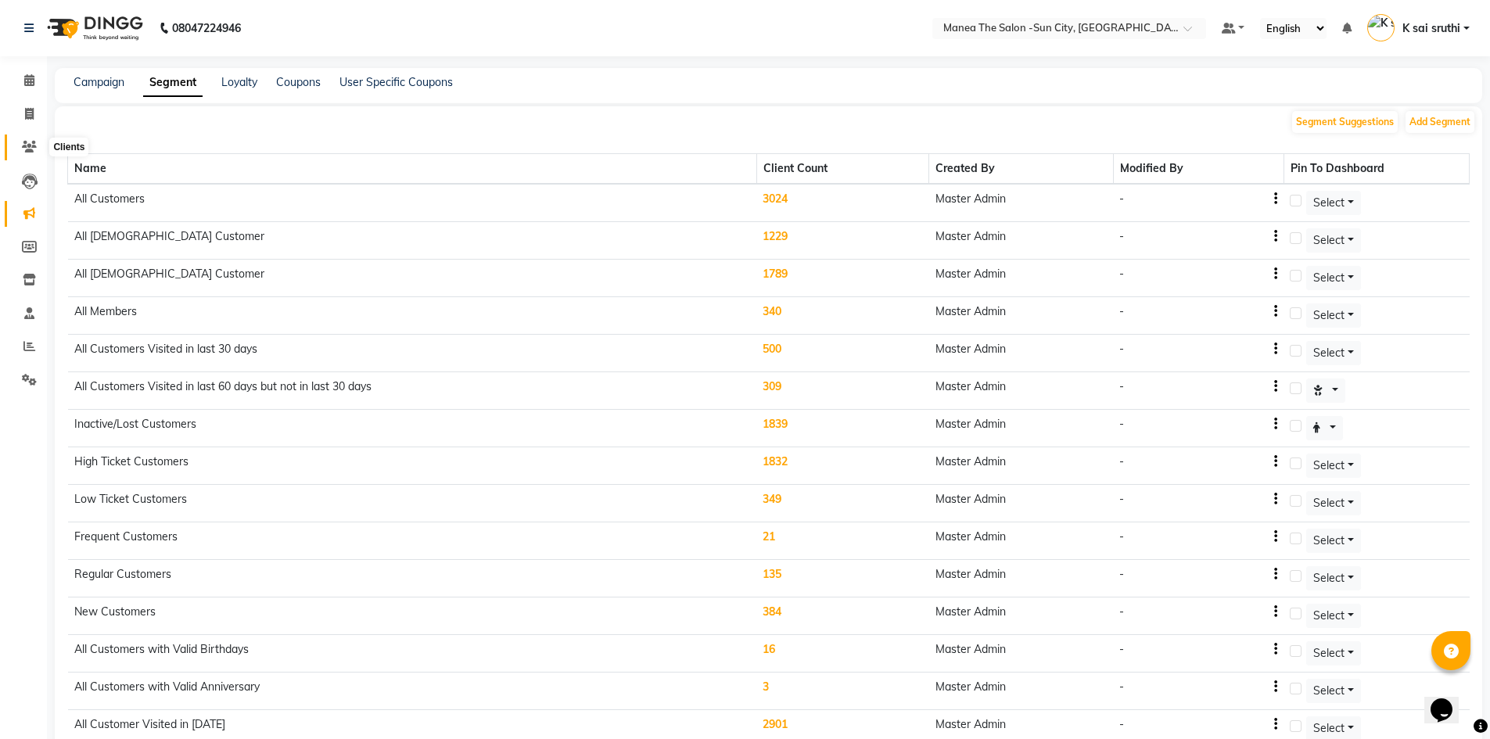
click at [27, 144] on icon at bounding box center [29, 147] width 15 height 12
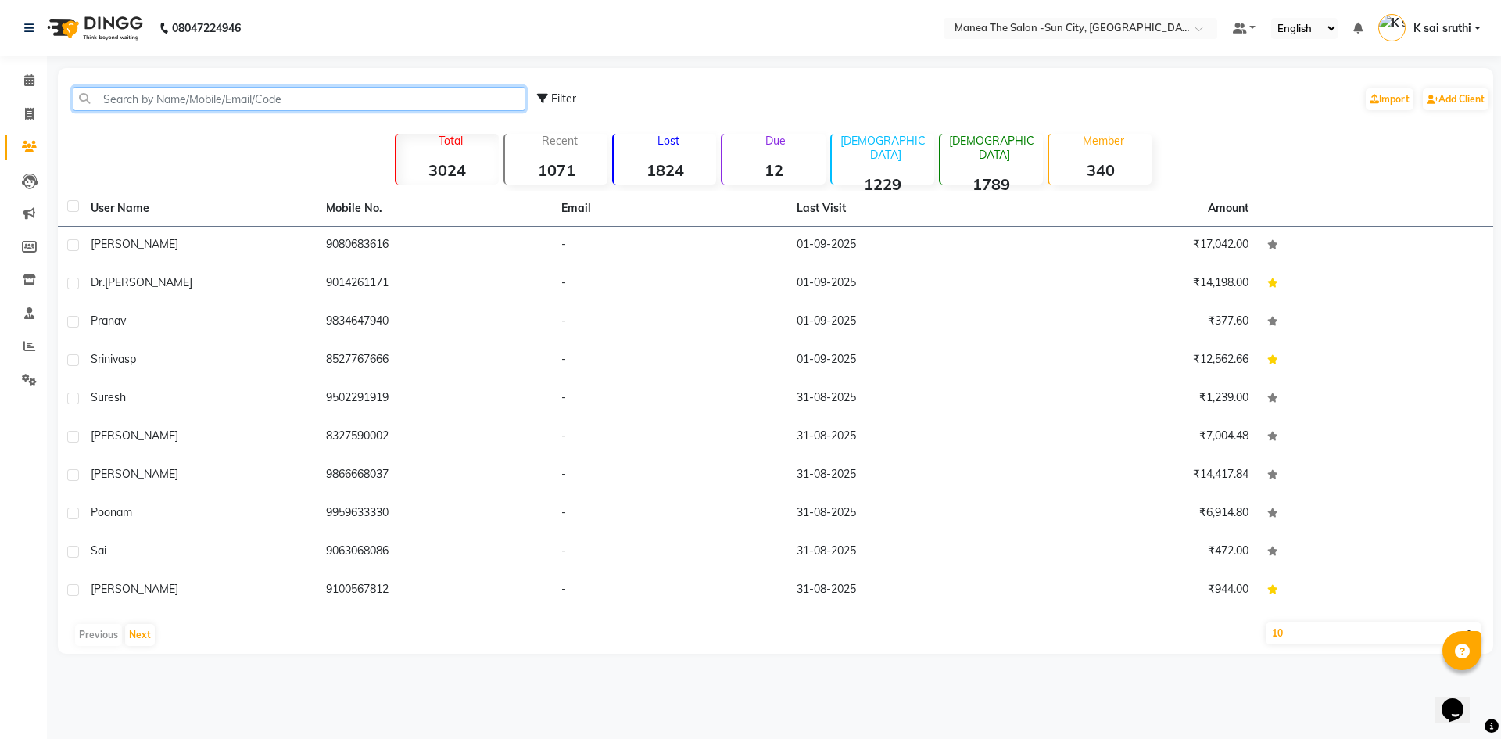
click at [234, 102] on input "text" at bounding box center [299, 99] width 453 height 24
paste input "918527767666"
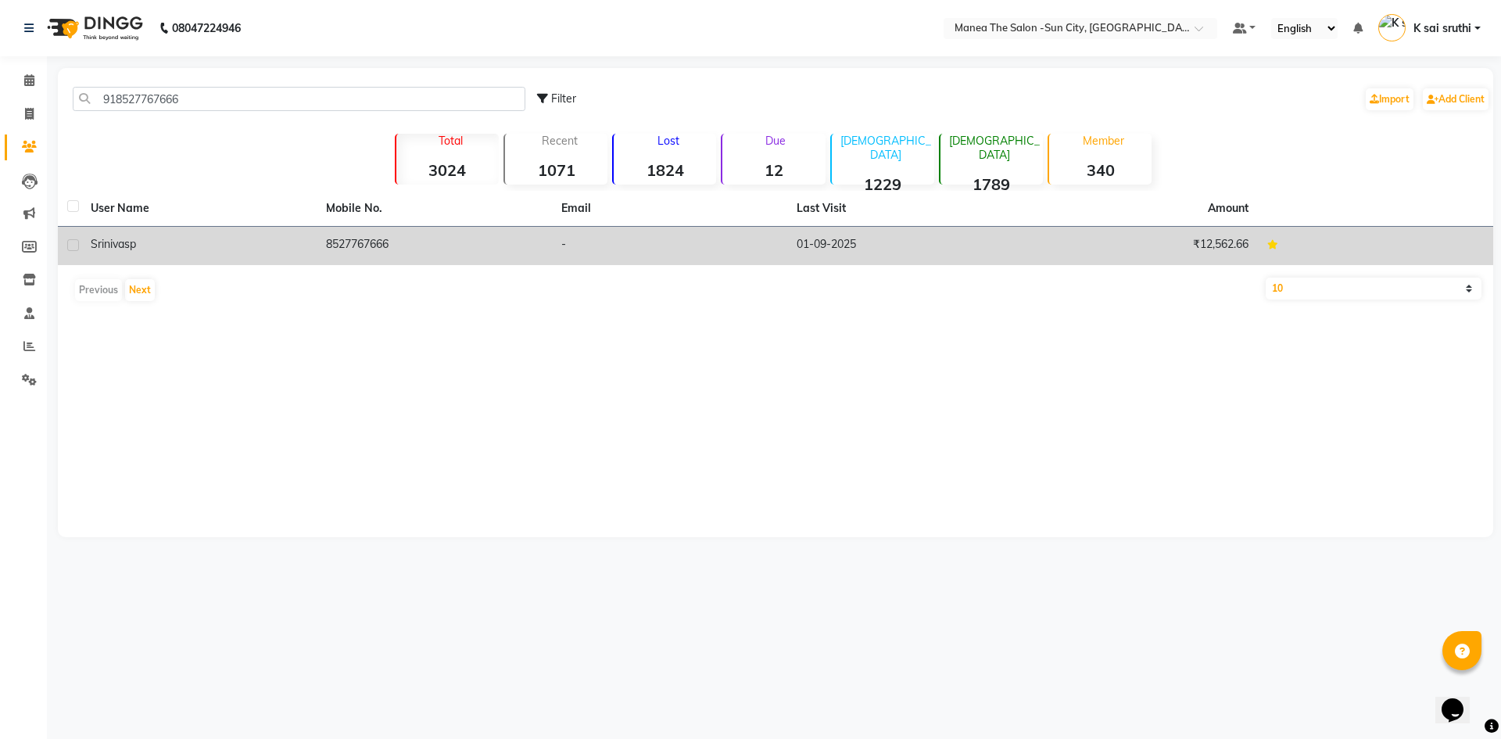
click at [826, 236] on td "01-09-2025" at bounding box center [904, 246] width 235 height 38
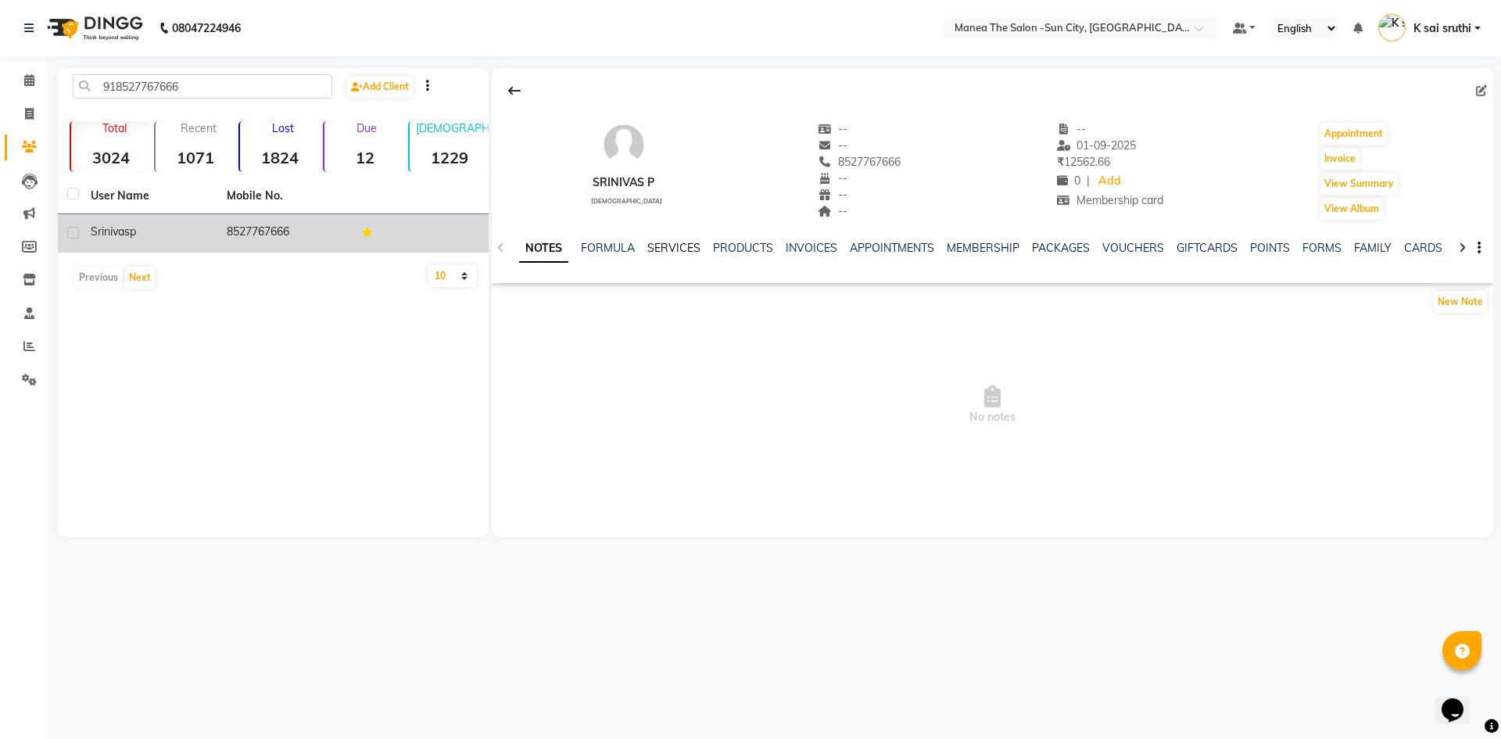
click at [670, 245] on link "SERVICES" at bounding box center [673, 248] width 53 height 14
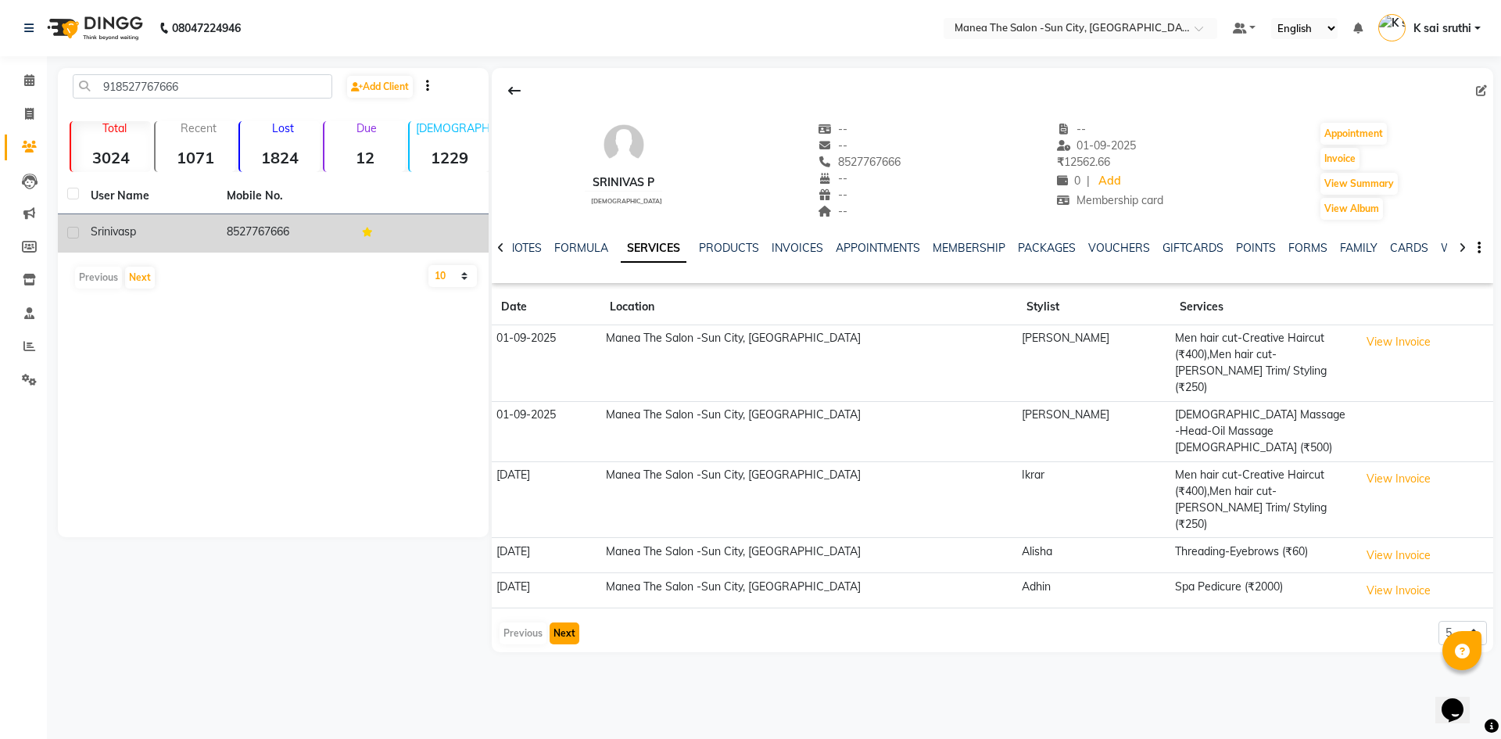
click at [569, 622] on button "Next" at bounding box center [565, 633] width 30 height 22
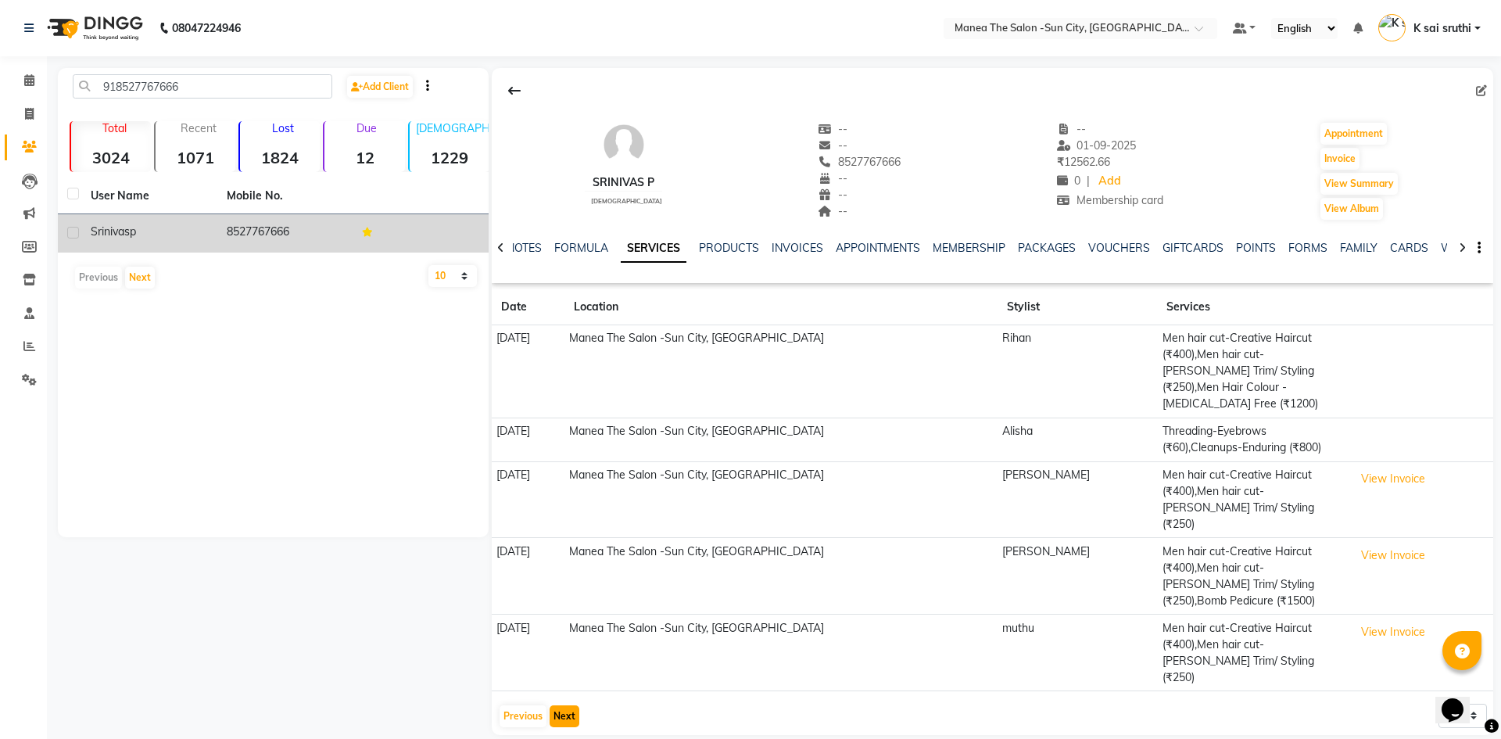
click at [564, 705] on button "Next" at bounding box center [565, 716] width 30 height 22
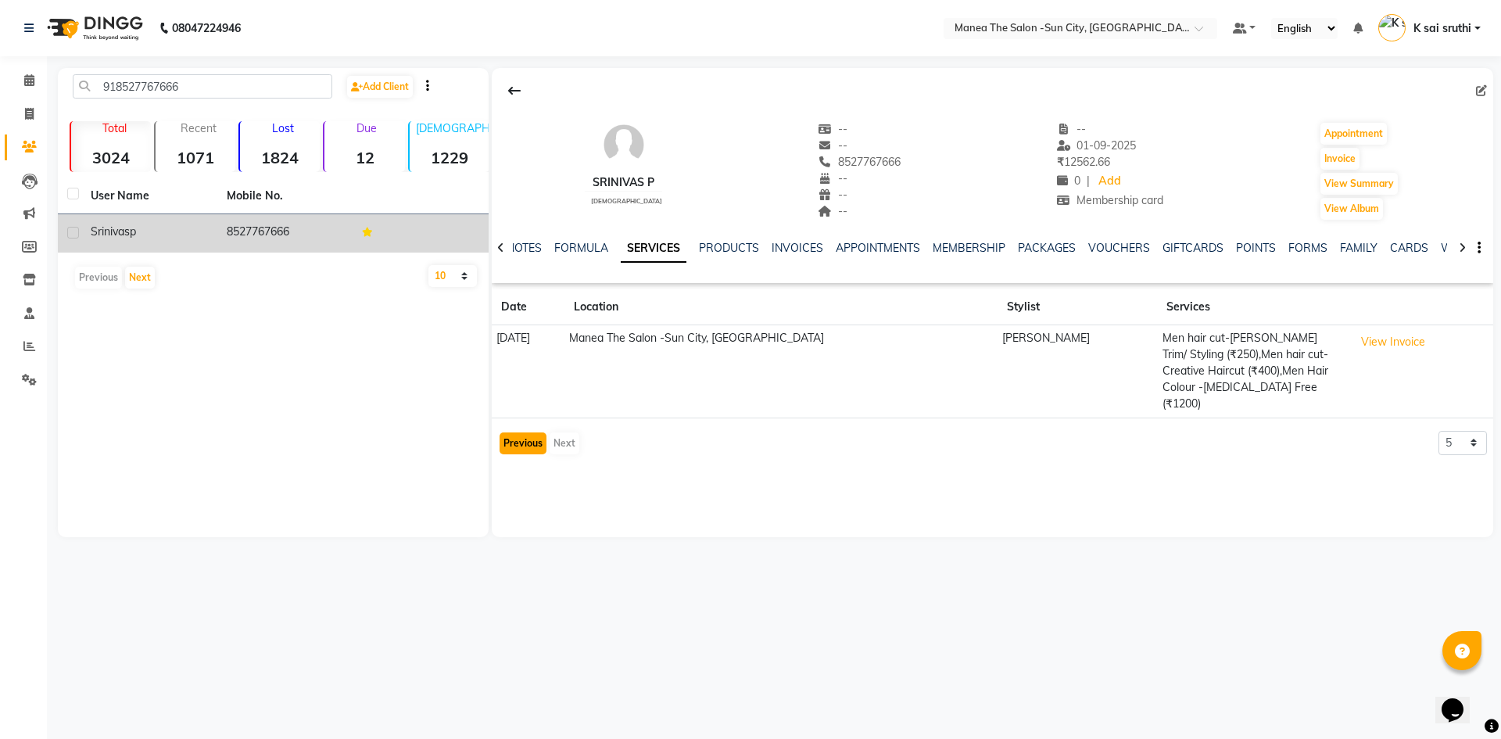
click at [519, 432] on button "Previous" at bounding box center [523, 443] width 47 height 22
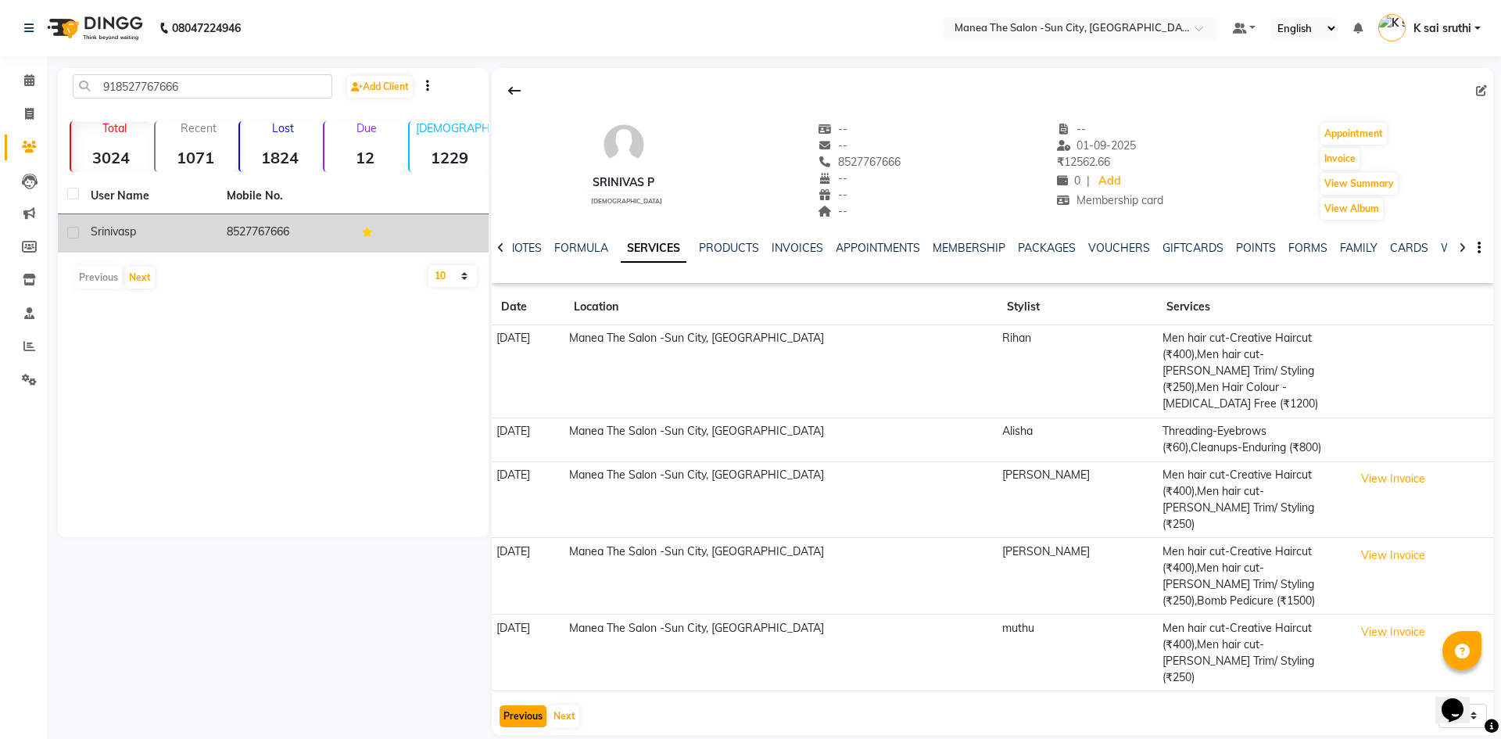
click at [512, 705] on button "Previous" at bounding box center [523, 716] width 47 height 22
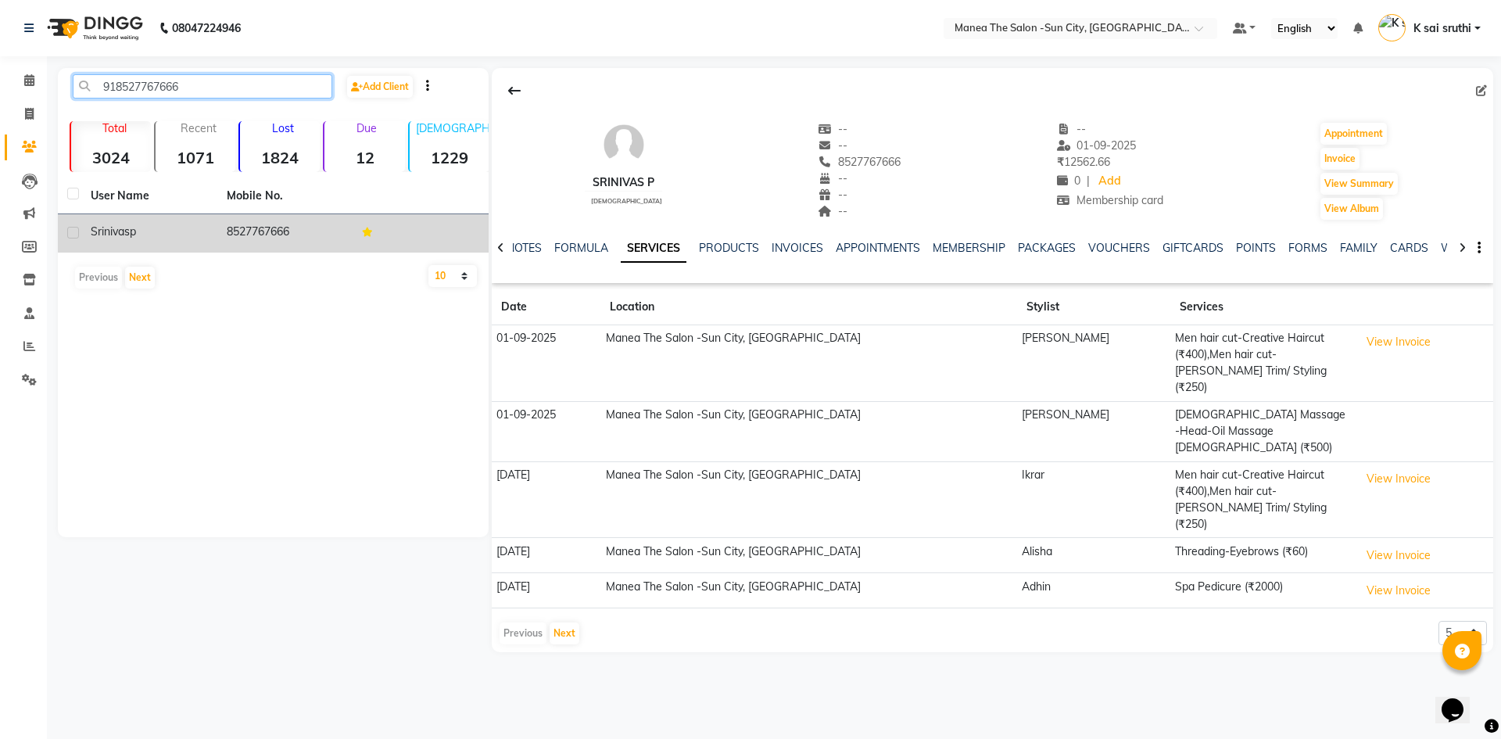
click at [198, 83] on input "918527767666" at bounding box center [203, 86] width 260 height 24
drag, startPoint x: 198, startPoint y: 83, endPoint x: 99, endPoint y: 81, distance: 98.5
click at [99, 81] on input "918527767666" at bounding box center [203, 86] width 260 height 24
paste input "7674977068"
click at [249, 230] on td "7674977068" at bounding box center [285, 233] width 136 height 38
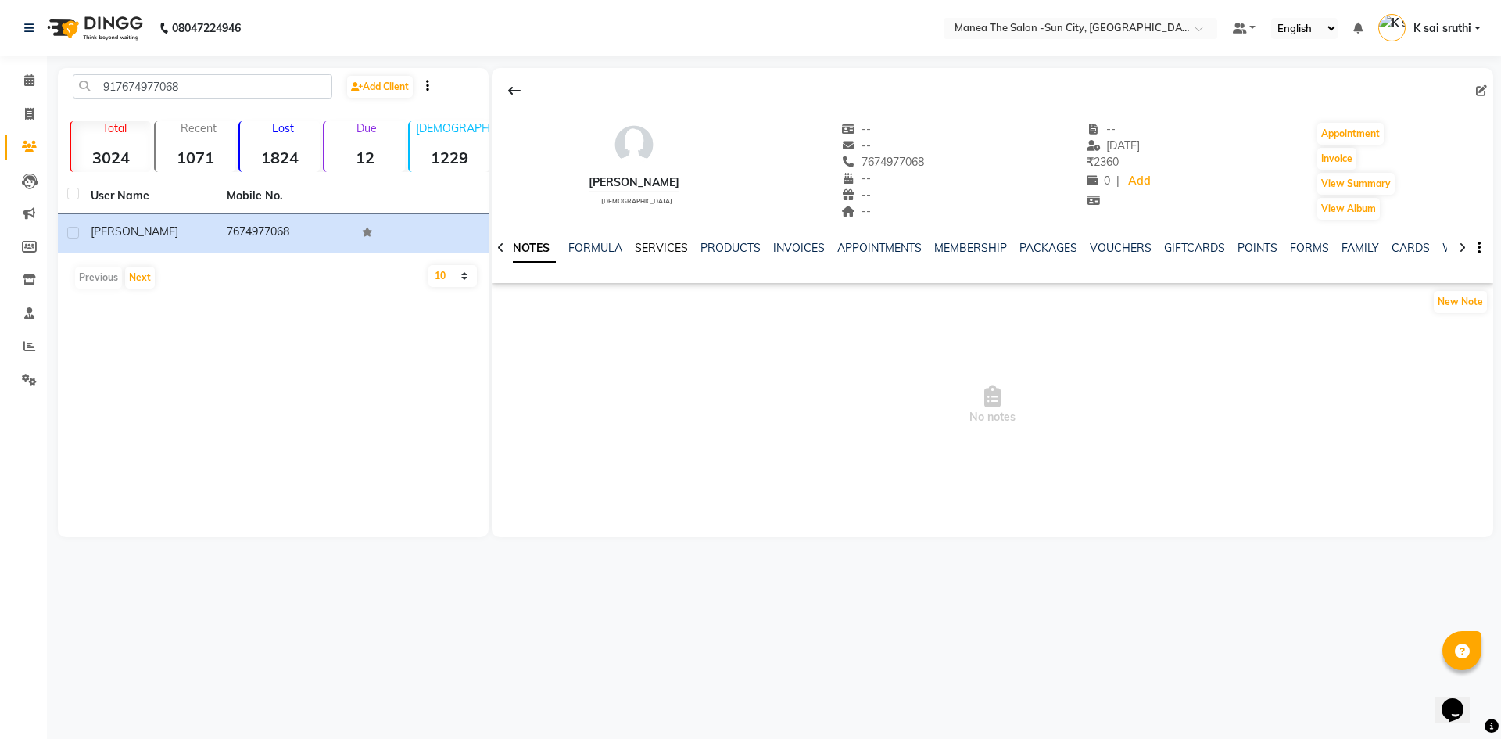
click at [658, 248] on link "SERVICES" at bounding box center [661, 248] width 53 height 14
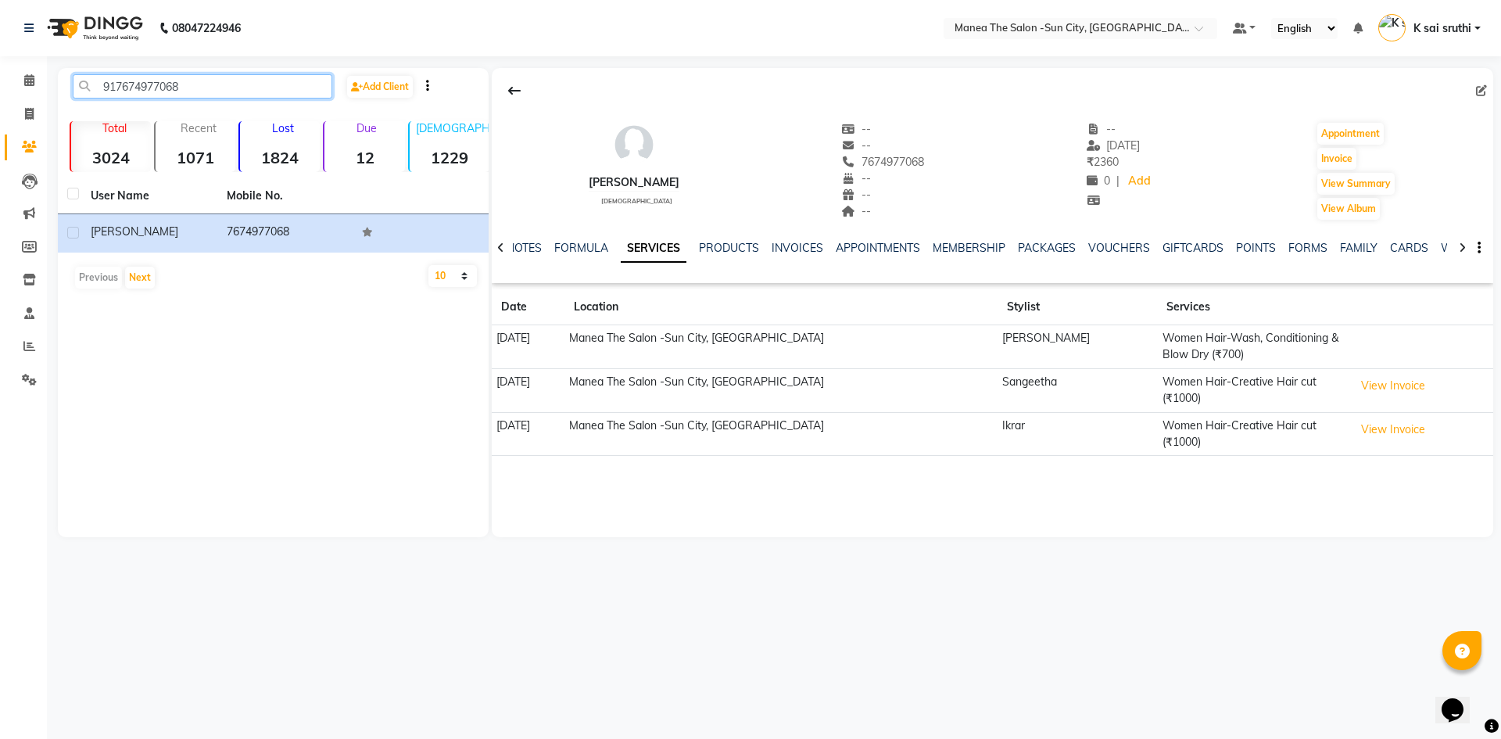
click at [213, 83] on input "917674977068" at bounding box center [203, 86] width 260 height 24
paste input "9052227242"
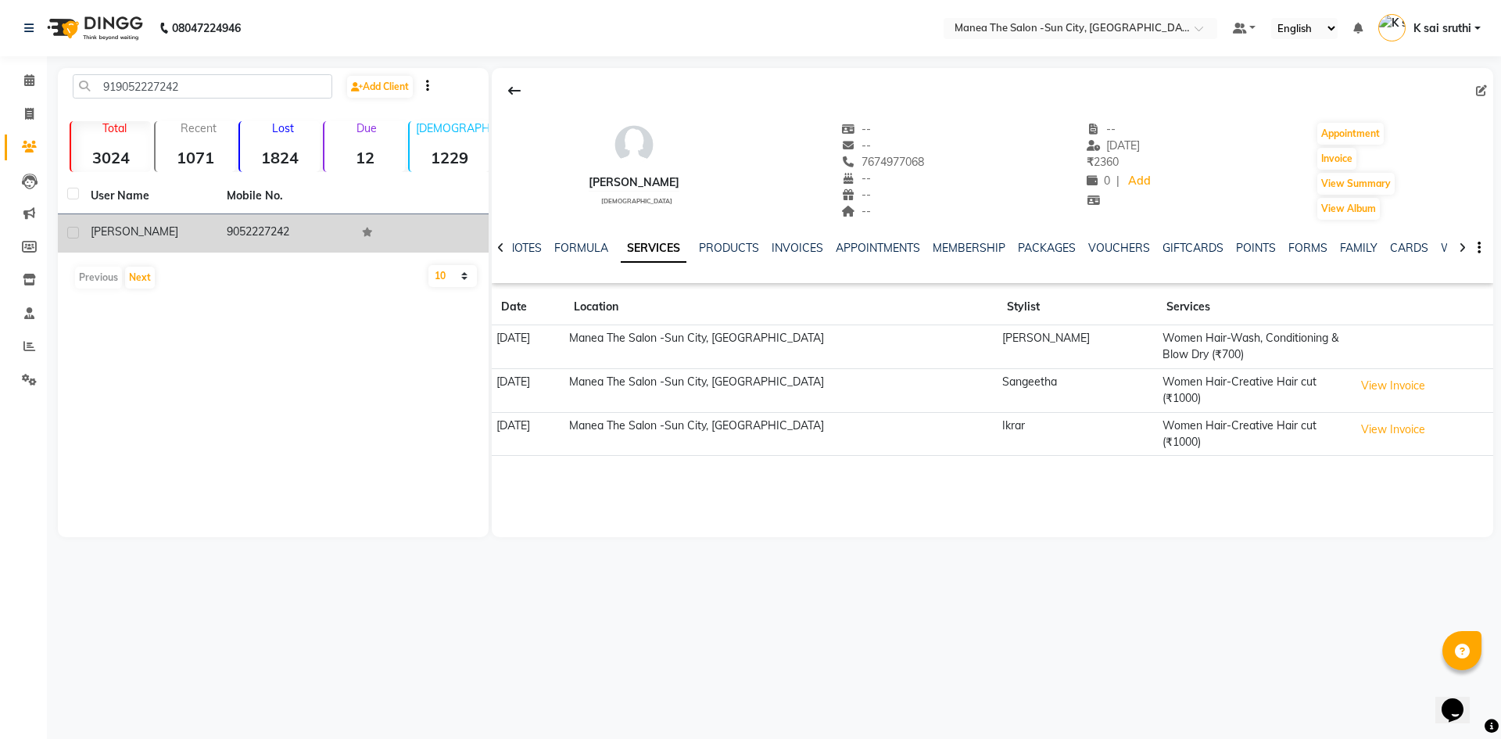
click at [238, 225] on td "9052227242" at bounding box center [285, 233] width 136 height 38
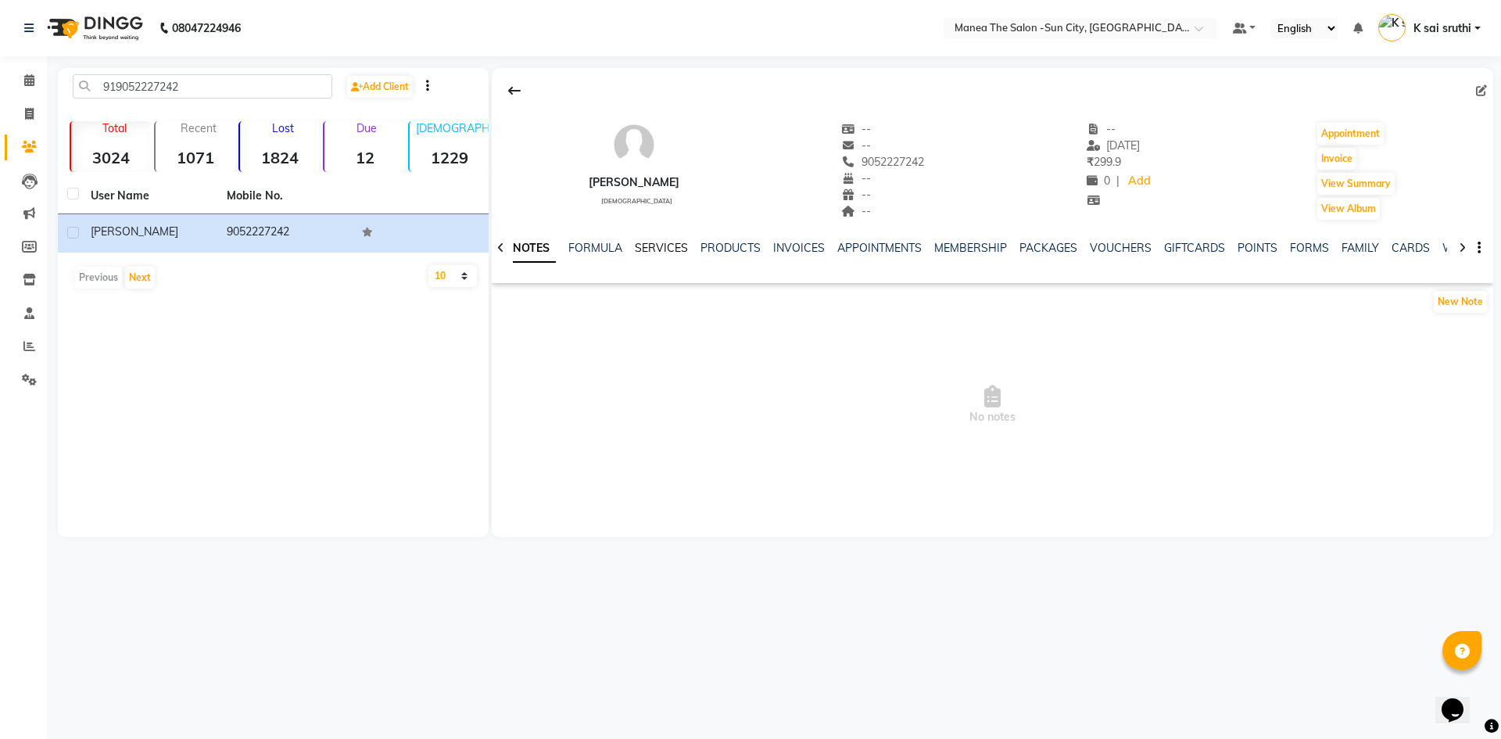
click at [660, 248] on link "SERVICES" at bounding box center [661, 248] width 53 height 14
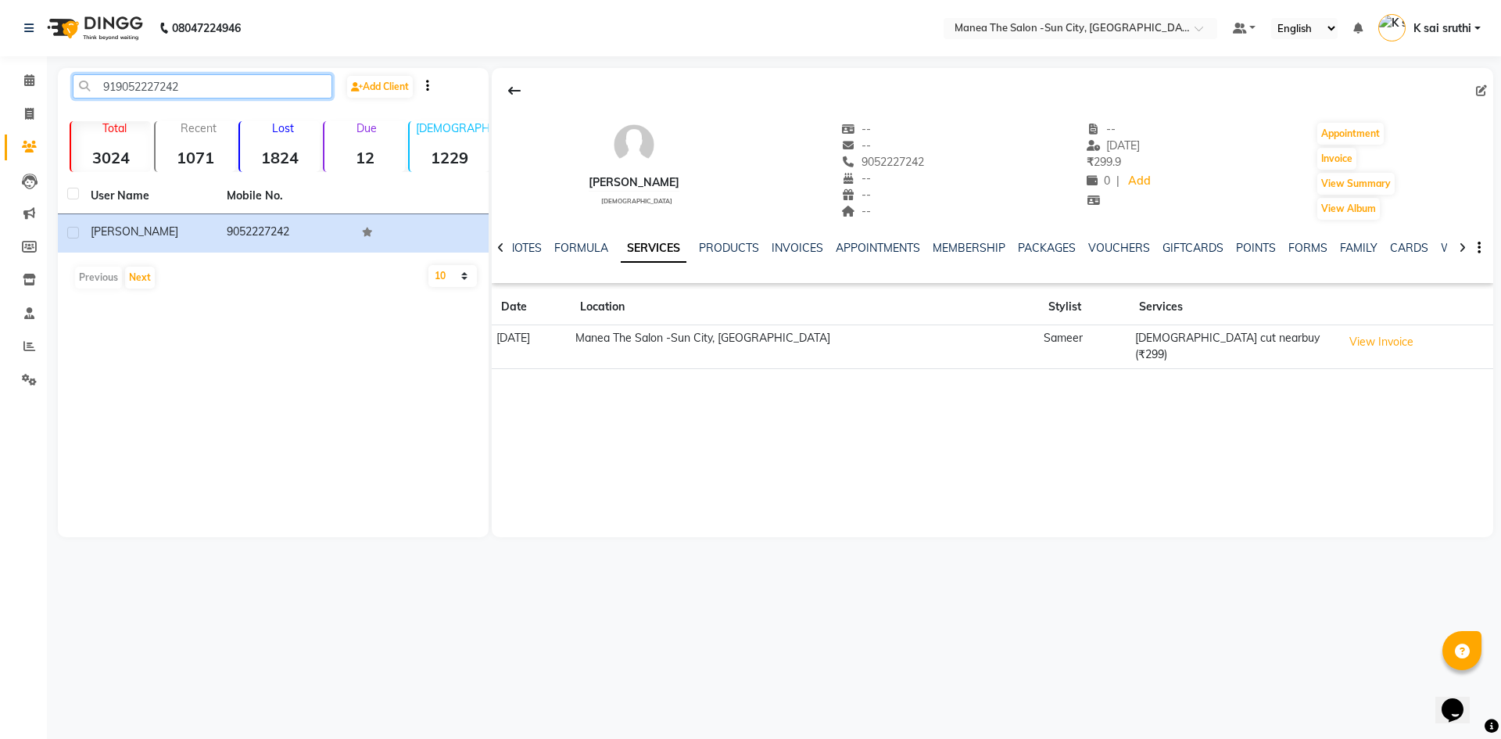
click at [215, 92] on input "919052227242" at bounding box center [203, 86] width 260 height 24
paste input "8978996249"
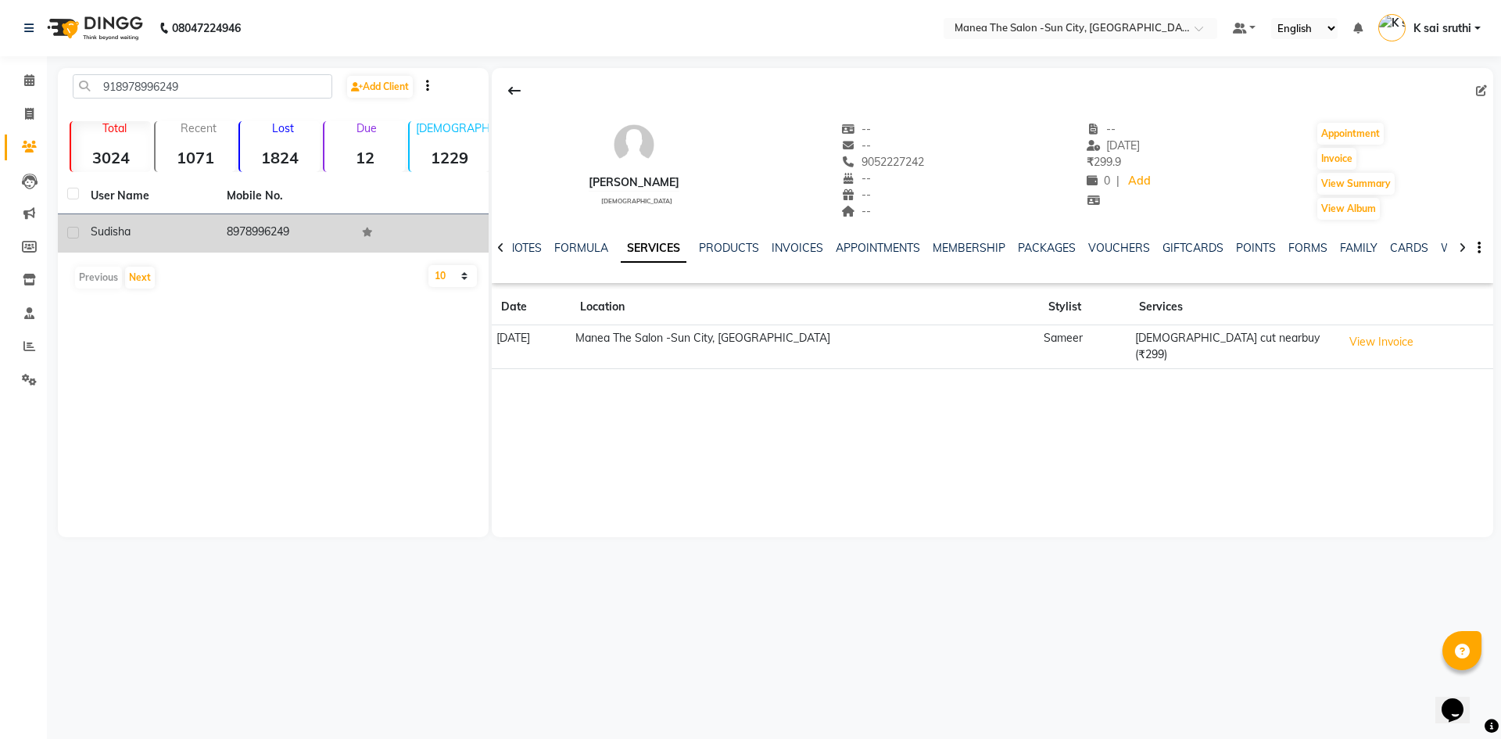
click at [250, 230] on td "8978996249" at bounding box center [285, 233] width 136 height 38
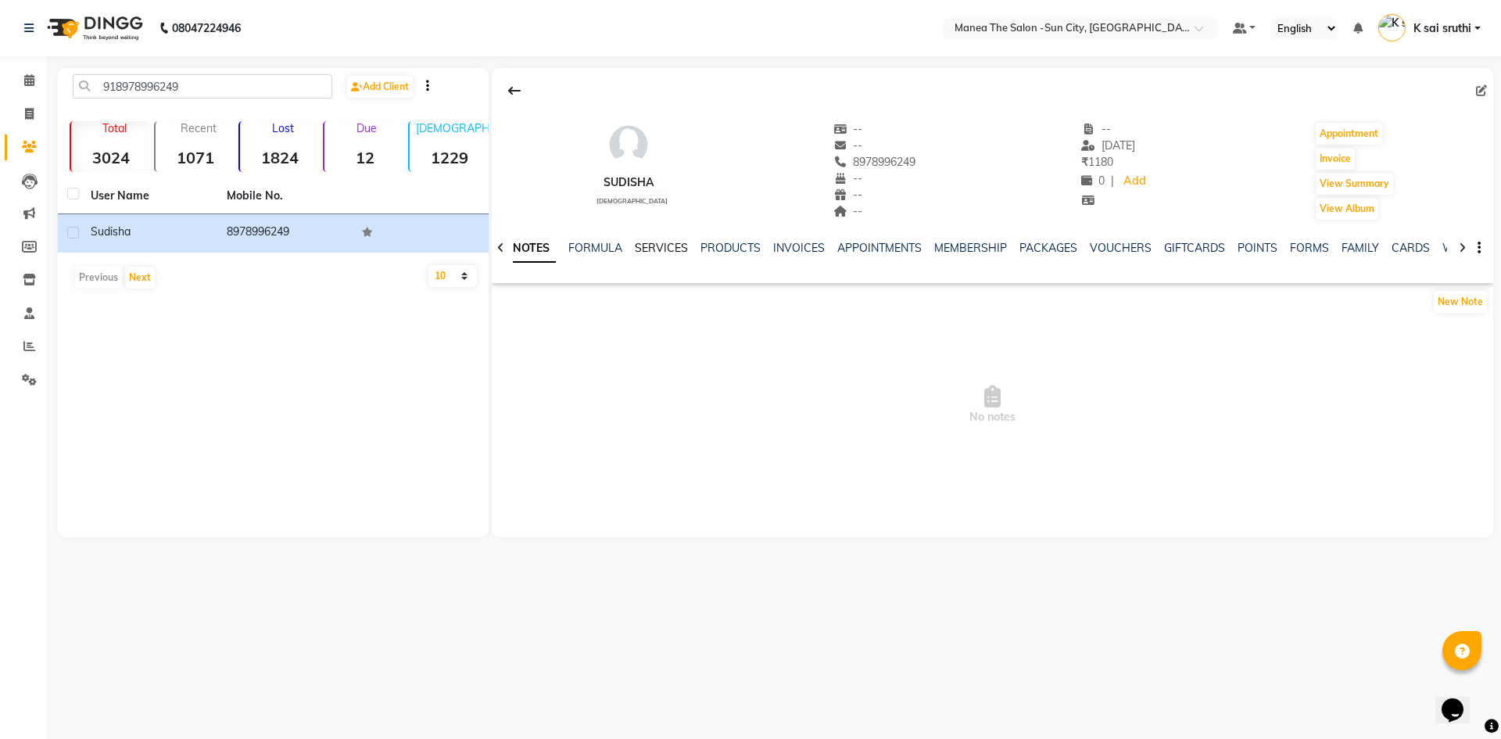
click at [649, 243] on link "SERVICES" at bounding box center [661, 248] width 53 height 14
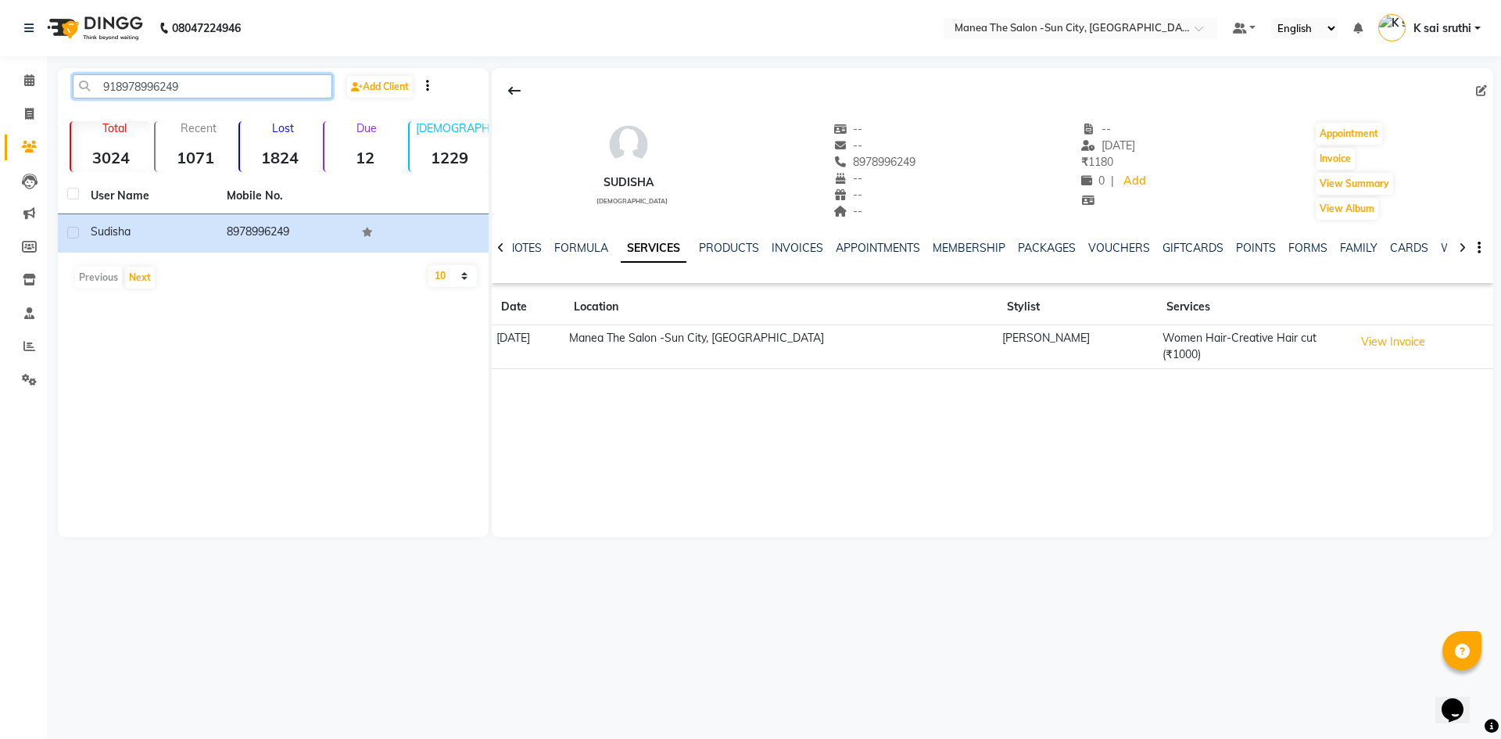
click at [217, 86] on input "918978996249" at bounding box center [203, 86] width 260 height 24
paste input "3419109"
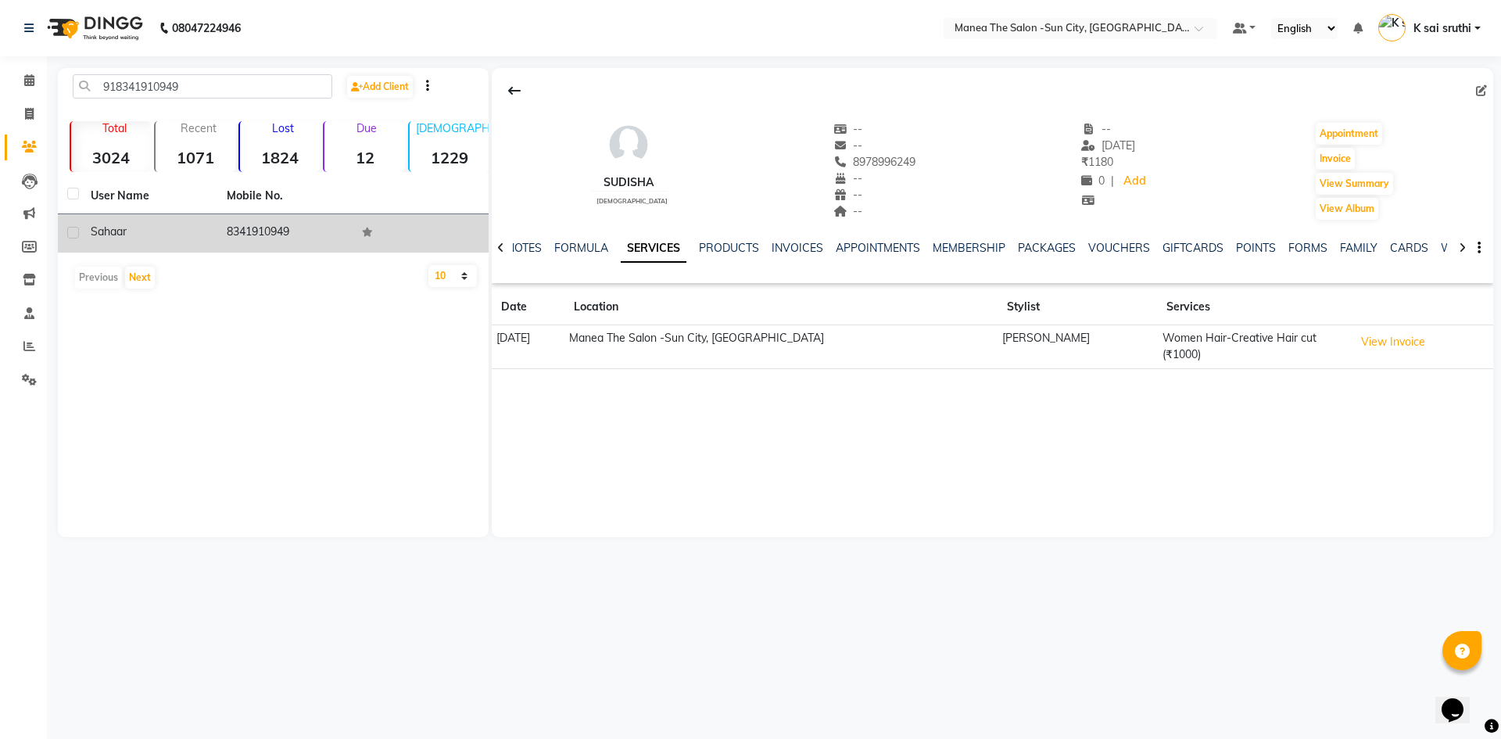
click at [271, 231] on td "8341910949" at bounding box center [285, 233] width 136 height 38
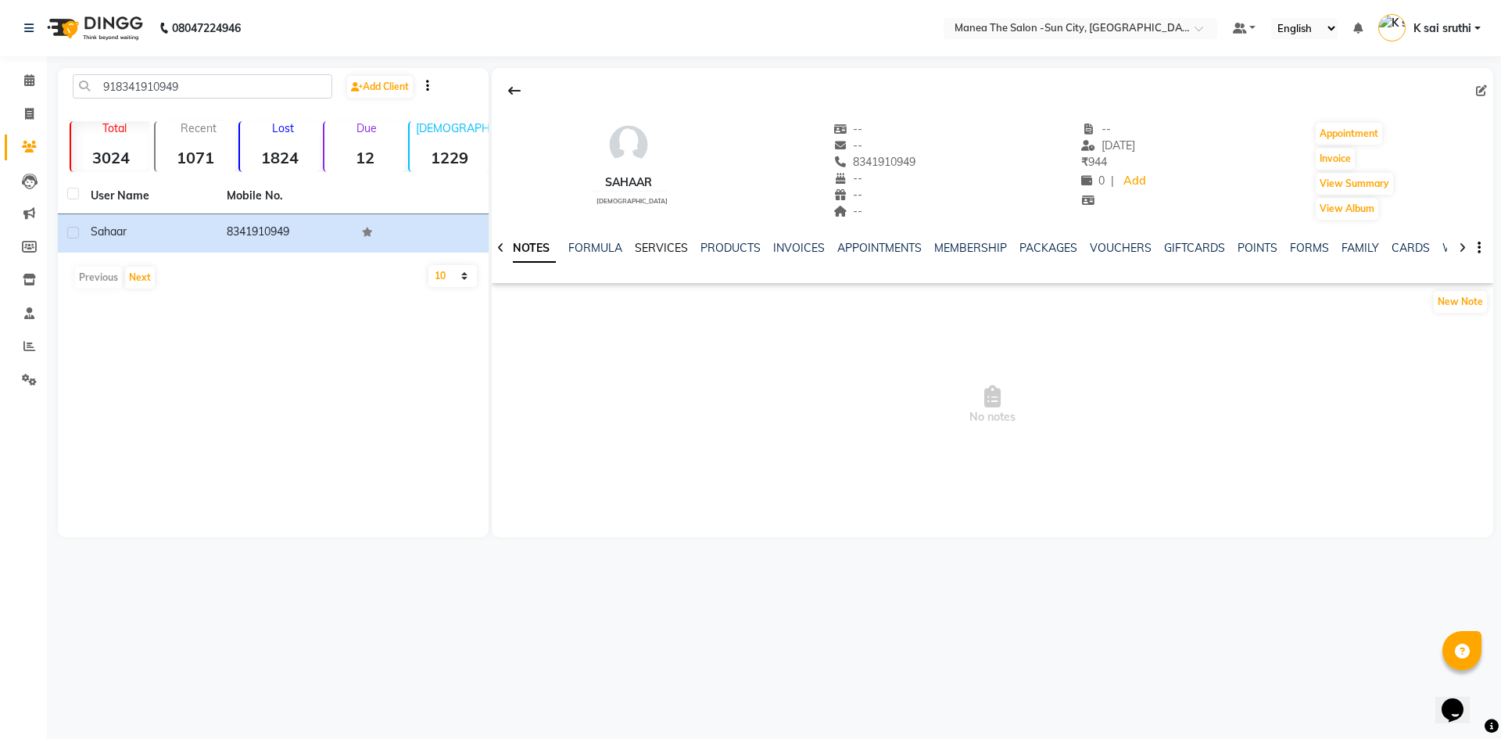
click at [656, 244] on link "SERVICES" at bounding box center [661, 248] width 53 height 14
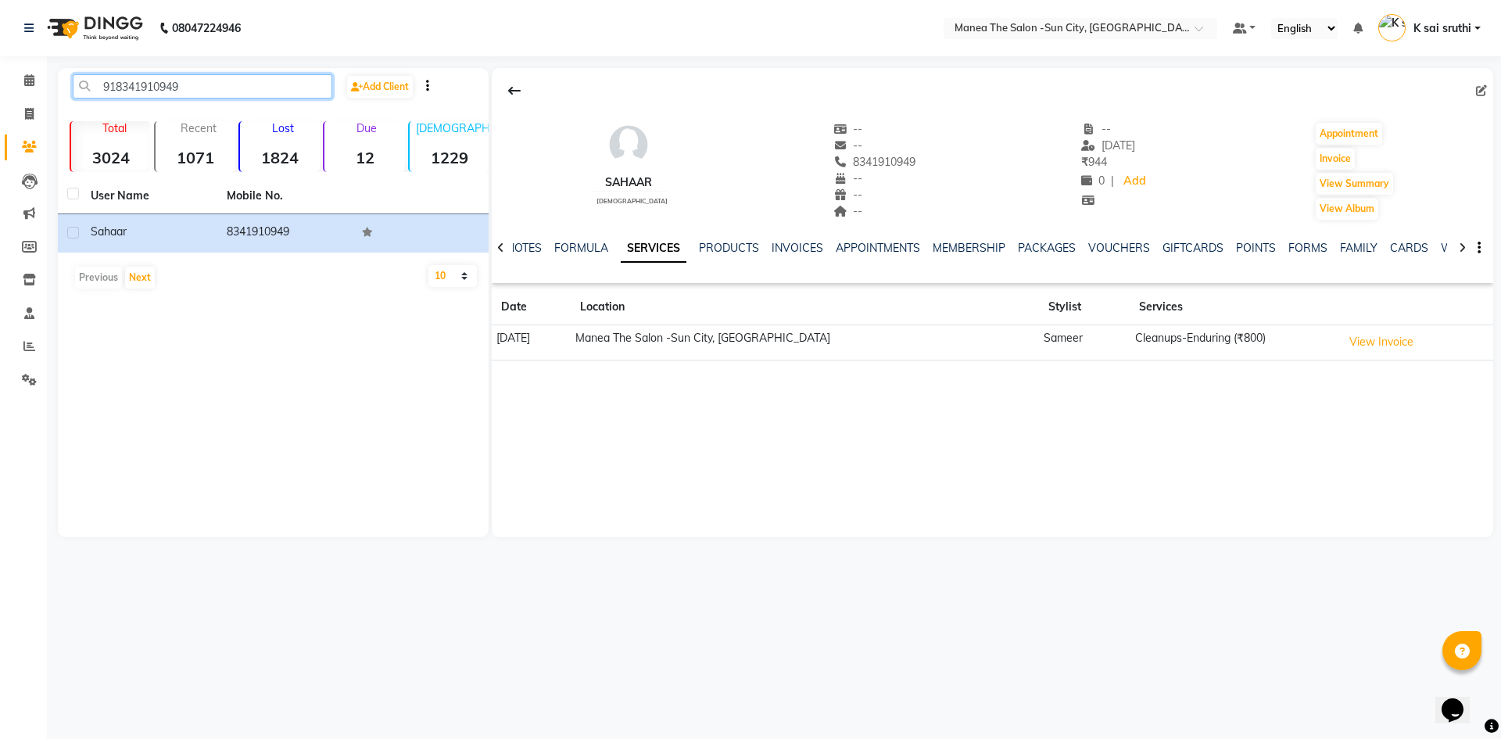
click at [211, 86] on input "918341910949" at bounding box center [203, 86] width 260 height 24
paste input "9642531094"
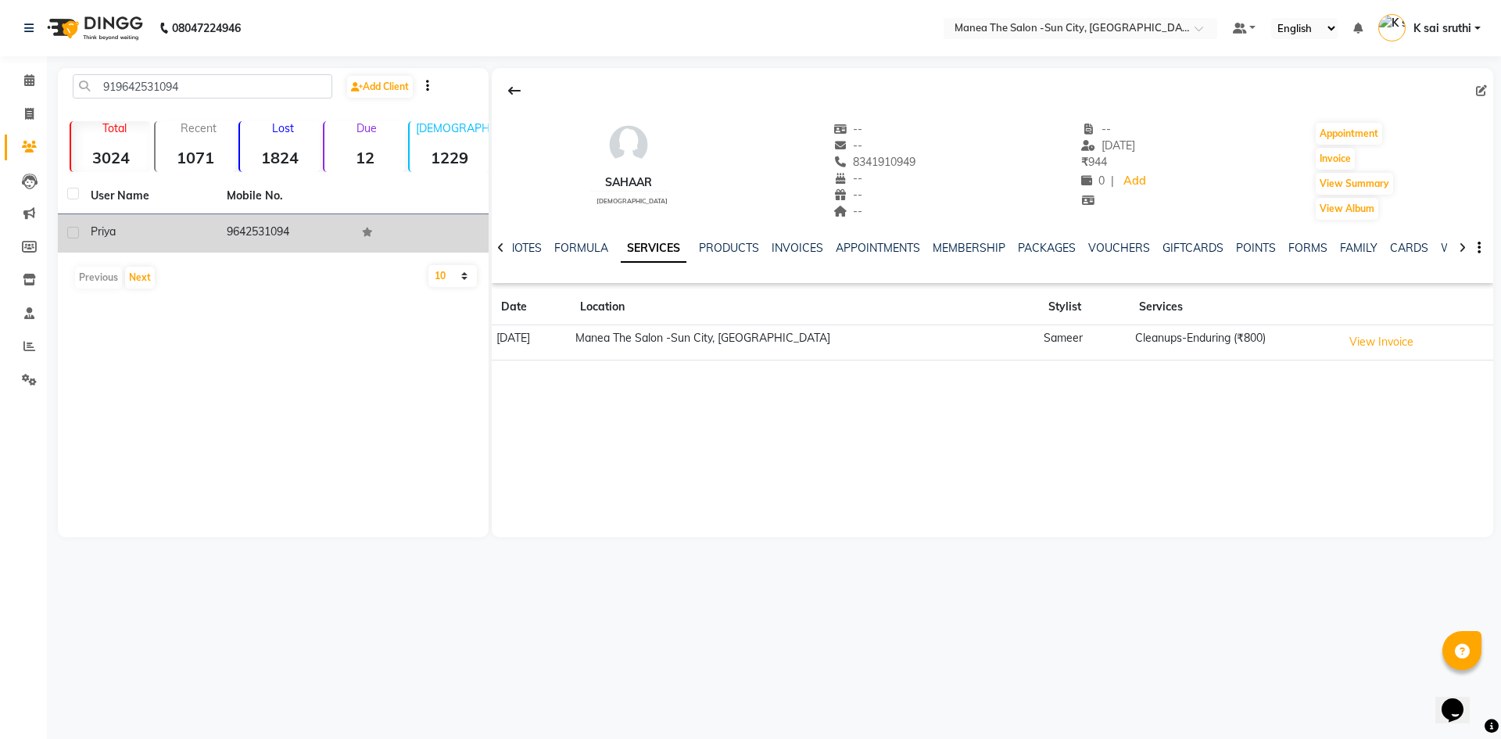
click at [257, 229] on td "9642531094" at bounding box center [285, 233] width 136 height 38
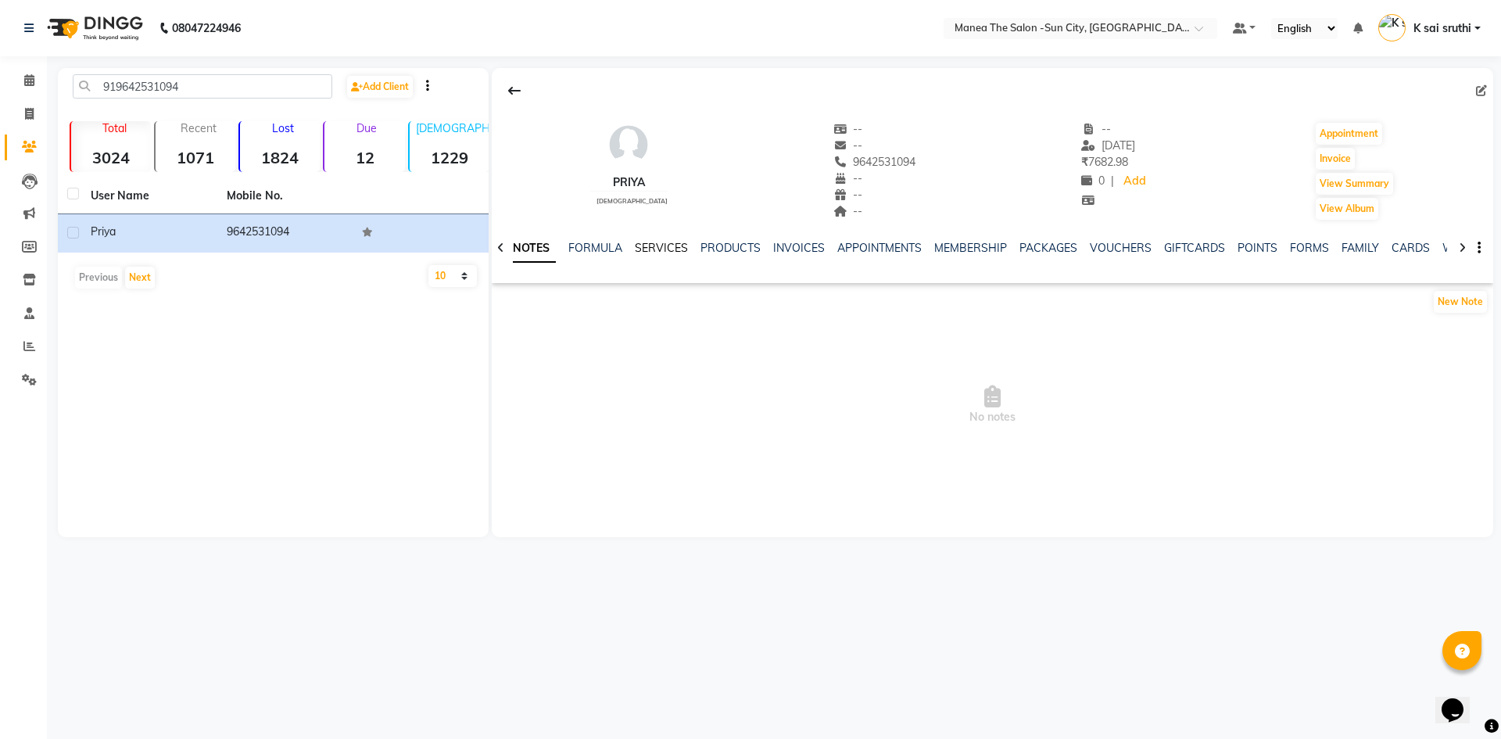
click at [654, 253] on link "SERVICES" at bounding box center [661, 248] width 53 height 14
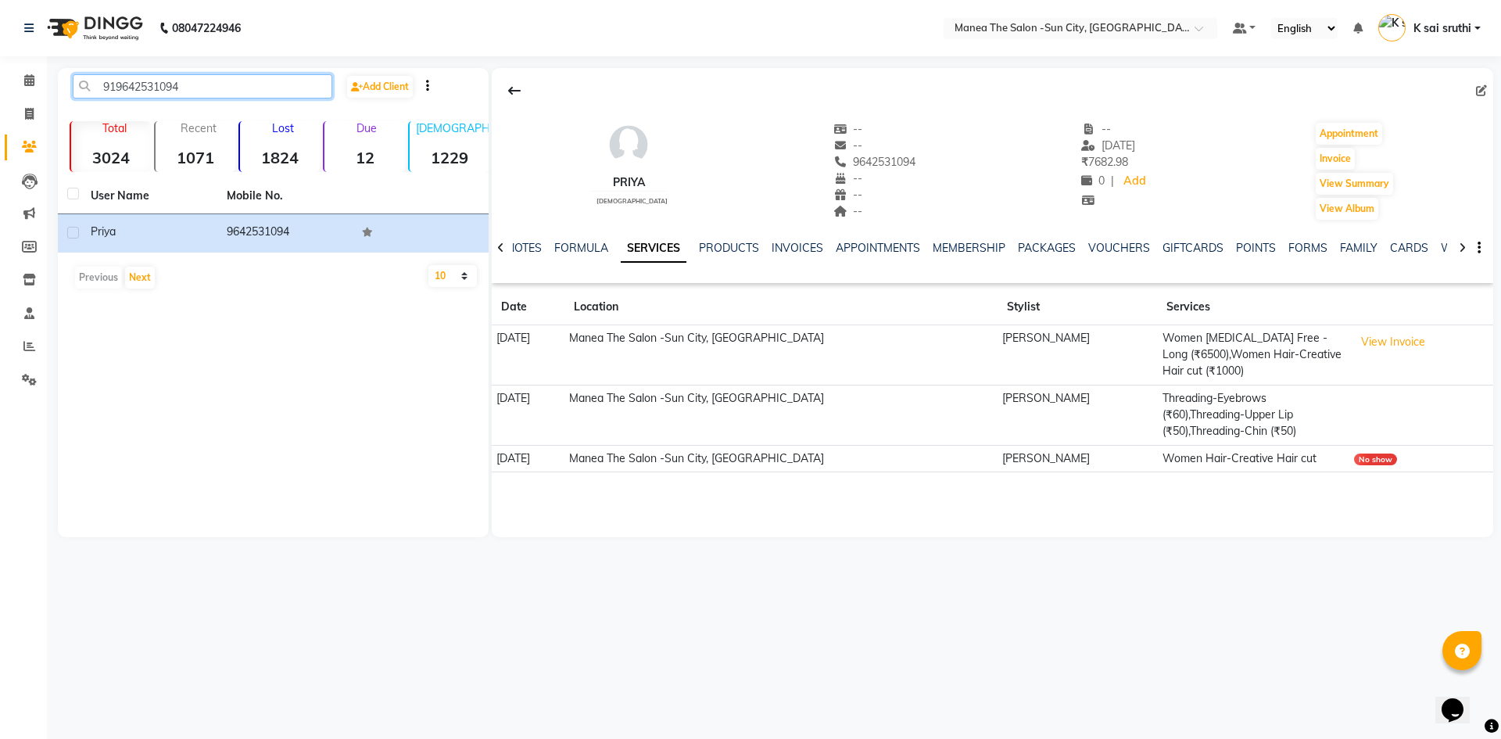
click at [206, 88] on input "919642531094" at bounding box center [203, 86] width 260 height 24
paste input "6307945557"
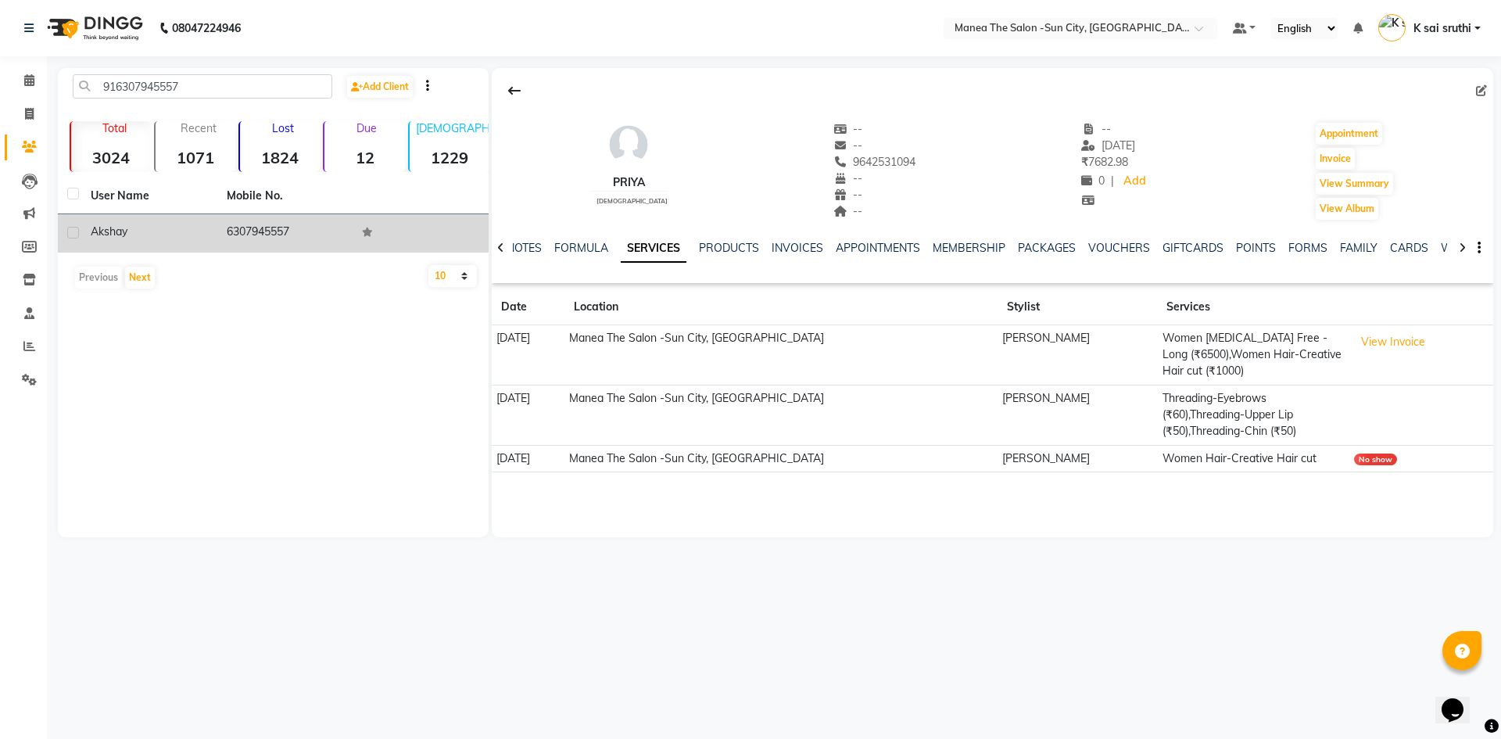
click at [245, 228] on td "6307945557" at bounding box center [285, 233] width 136 height 38
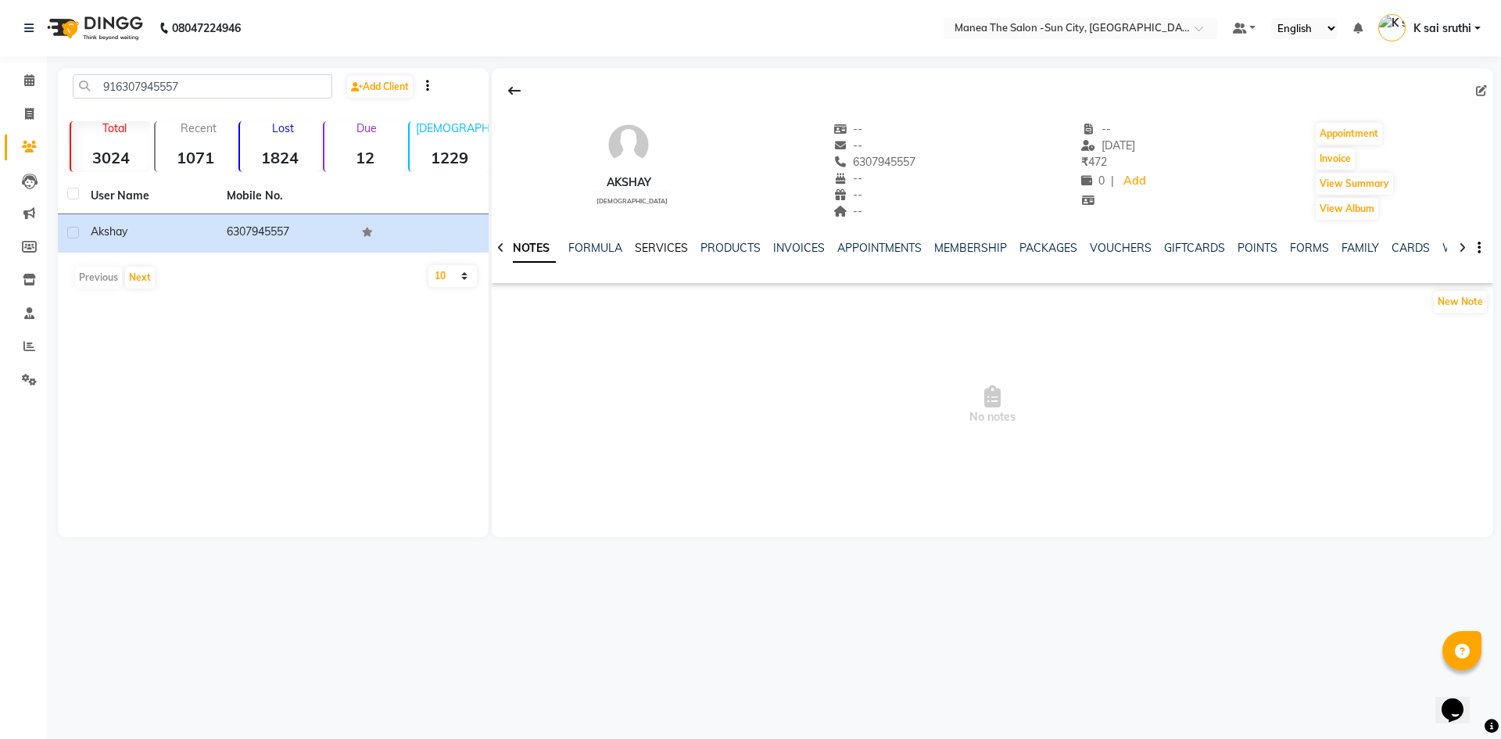
click at [647, 249] on link "SERVICES" at bounding box center [661, 248] width 53 height 14
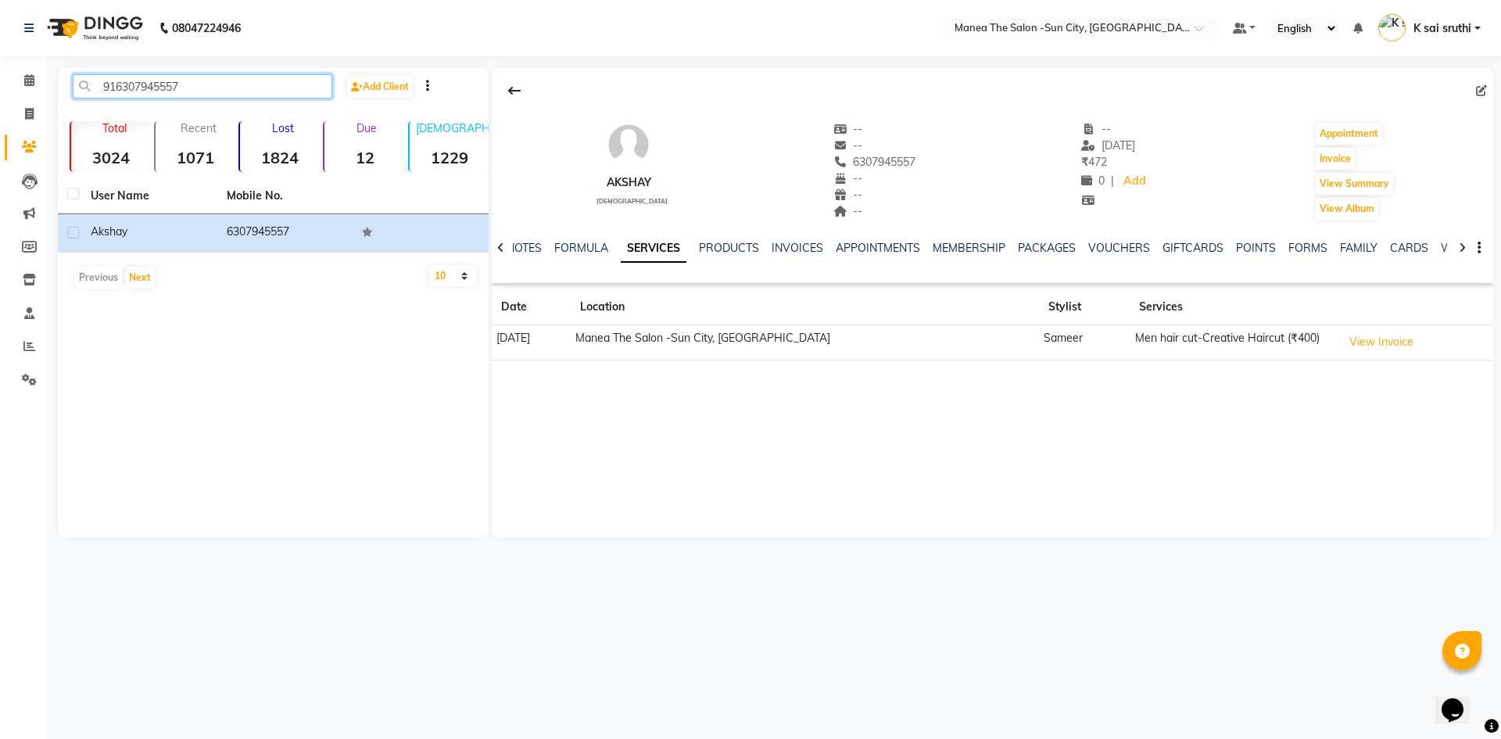
click at [203, 82] on input "916307945557" at bounding box center [203, 86] width 260 height 24
paste input "9966635110"
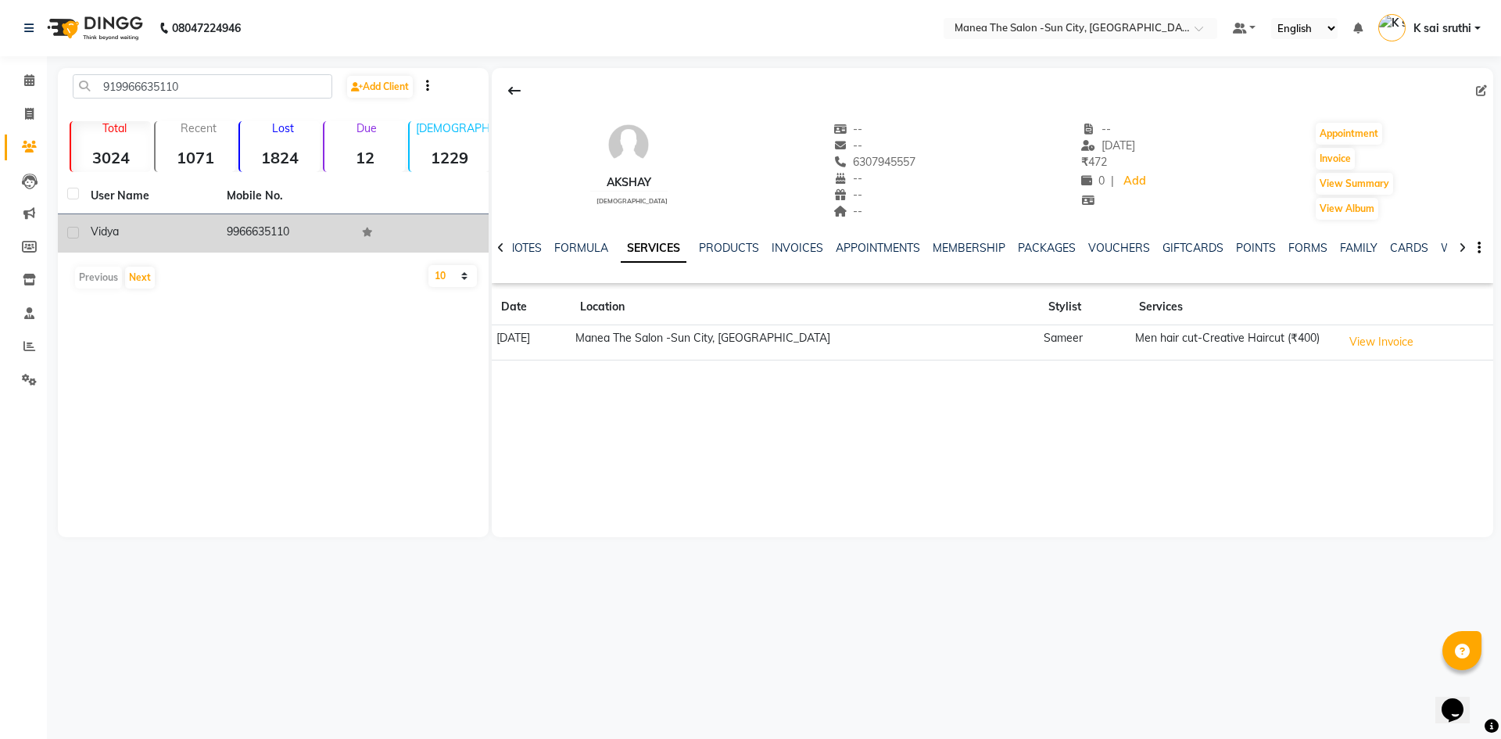
click at [264, 233] on td "9966635110" at bounding box center [285, 233] width 136 height 38
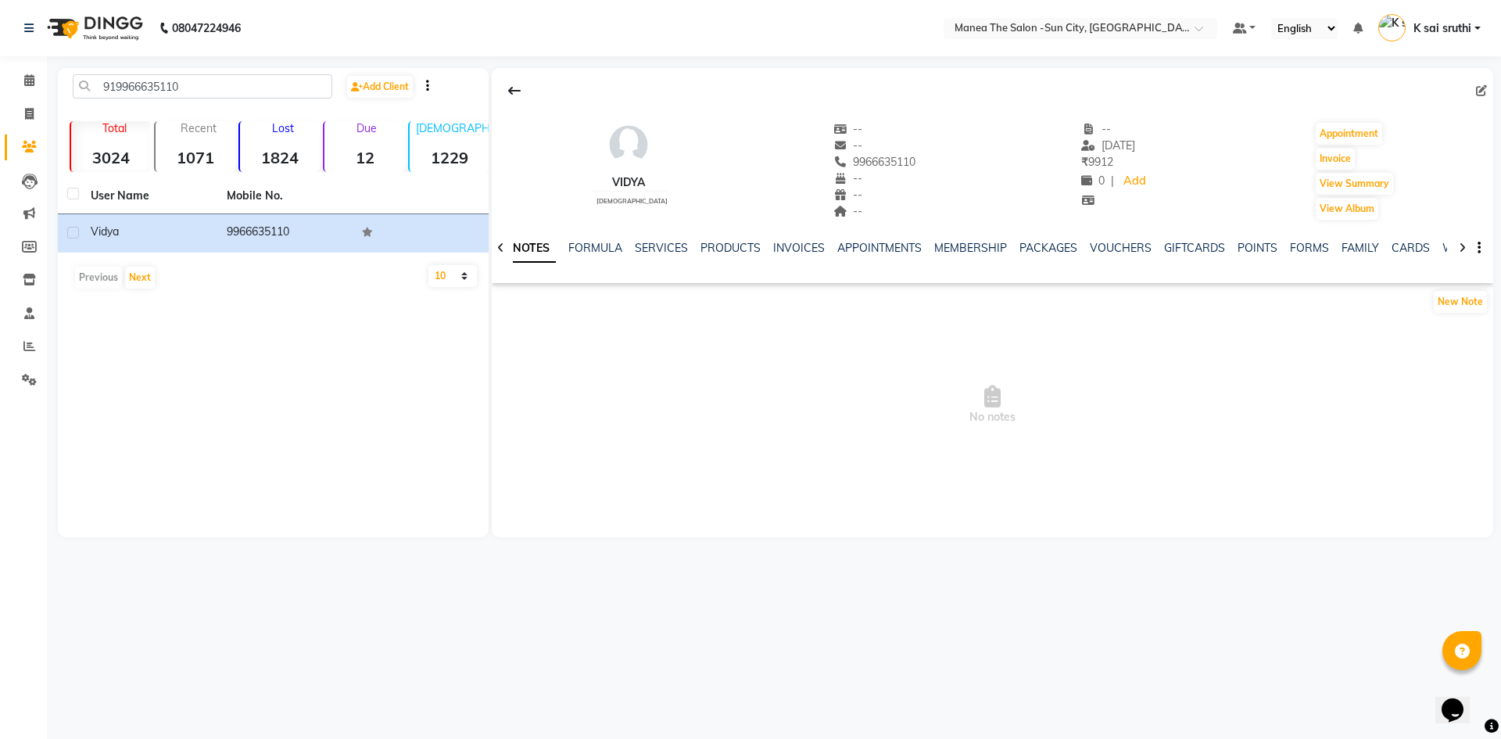
click at [659, 239] on div "NOTES FORMULA SERVICES PRODUCTS INVOICES APPOINTMENTS MEMBERSHIP PACKAGES VOUCH…" at bounding box center [993, 248] width 1002 height 54
click at [661, 251] on link "SERVICES" at bounding box center [661, 248] width 53 height 14
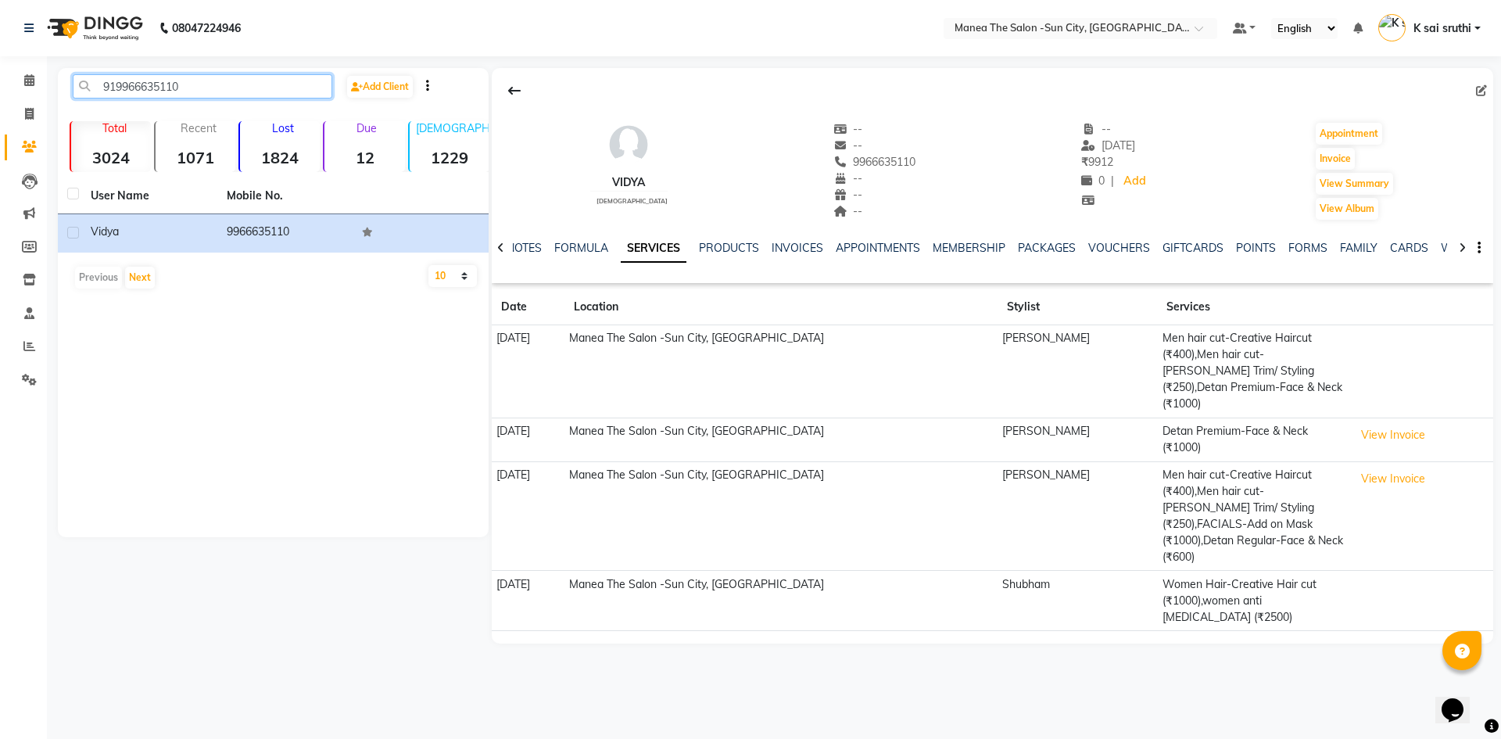
click at [204, 88] on input "919966635110" at bounding box center [203, 86] width 260 height 24
click at [191, 89] on input "919966635110" at bounding box center [203, 86] width 260 height 24
paste input "700439169"
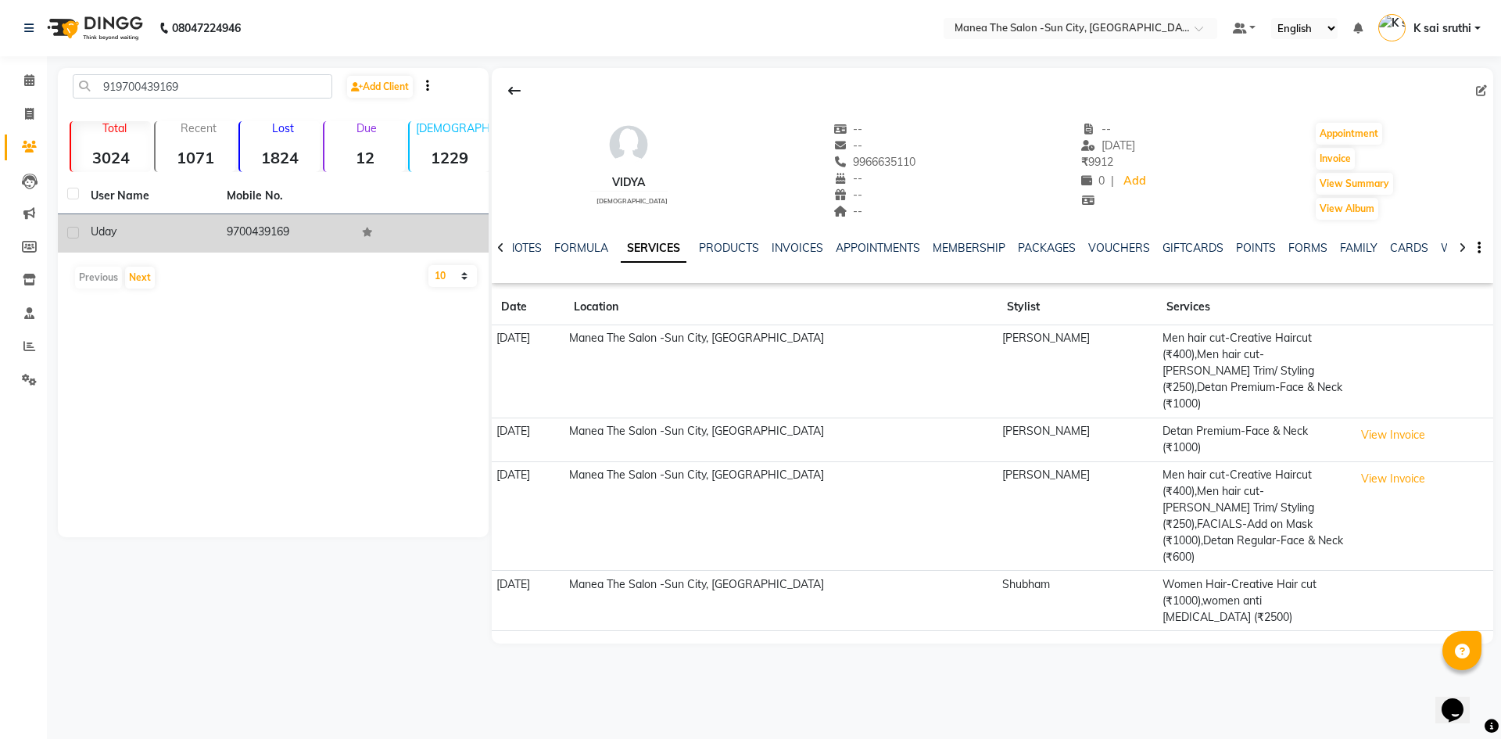
click at [242, 226] on td "9700439169" at bounding box center [285, 233] width 136 height 38
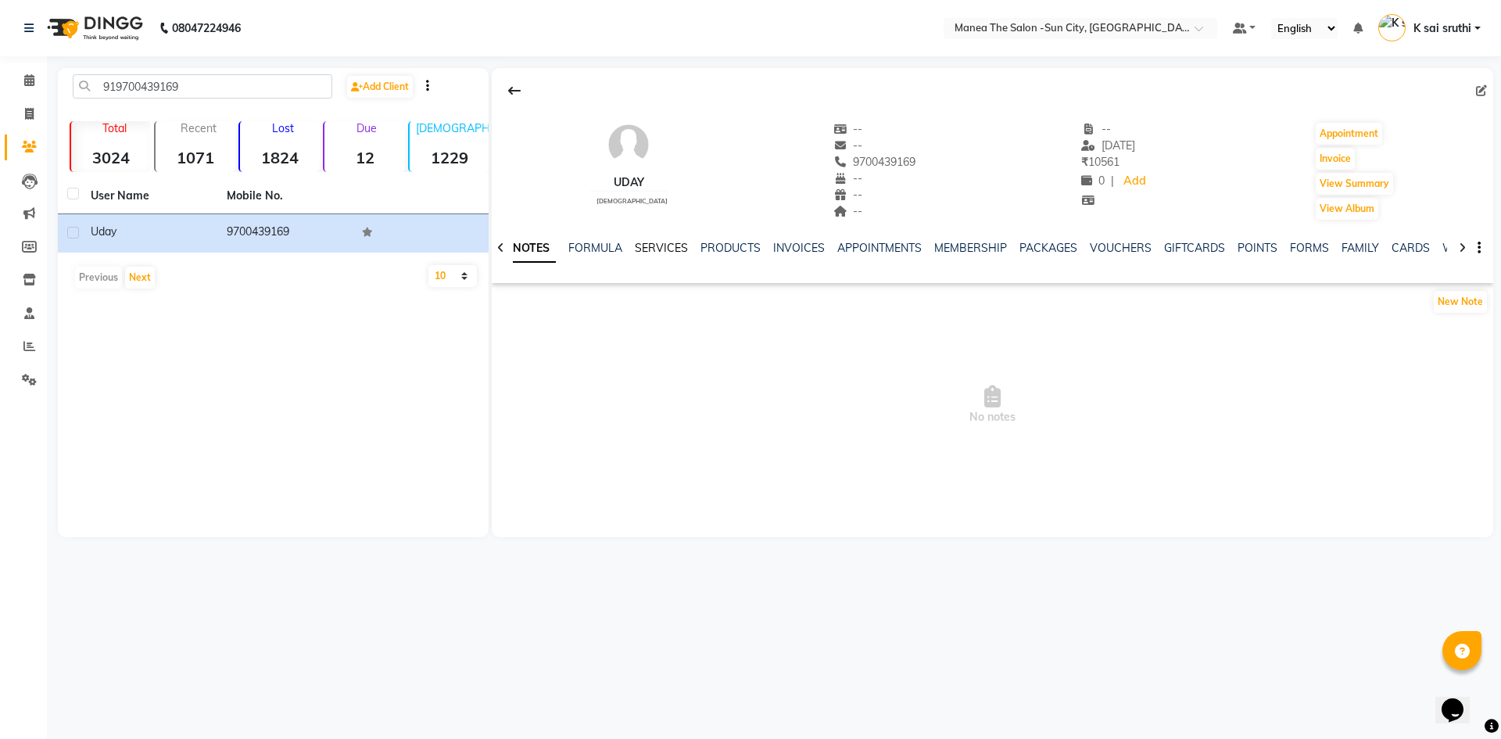
click at [644, 246] on link "SERVICES" at bounding box center [661, 248] width 53 height 14
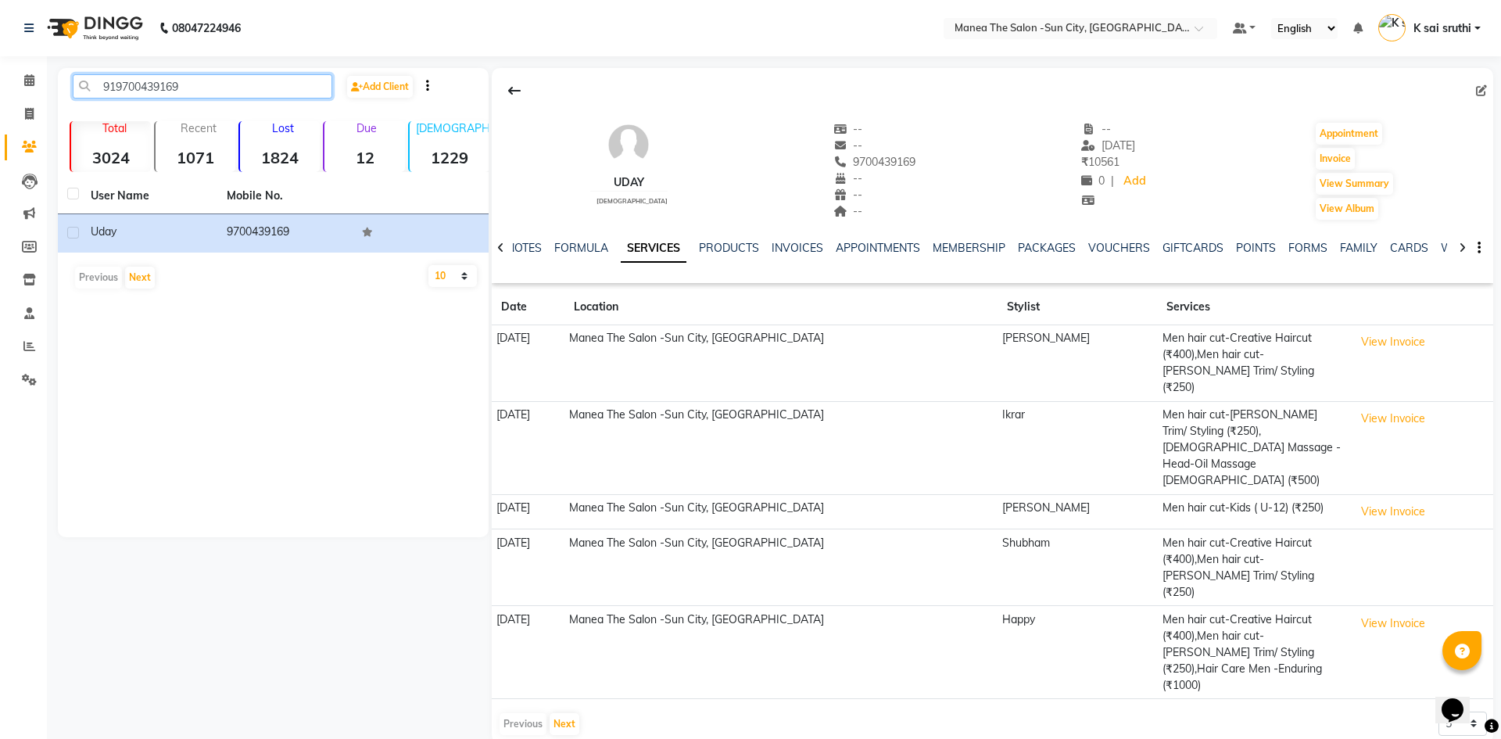
click at [191, 90] on input "919700439169" at bounding box center [203, 86] width 260 height 24
click at [225, 86] on input "919700439169" at bounding box center [203, 86] width 260 height 24
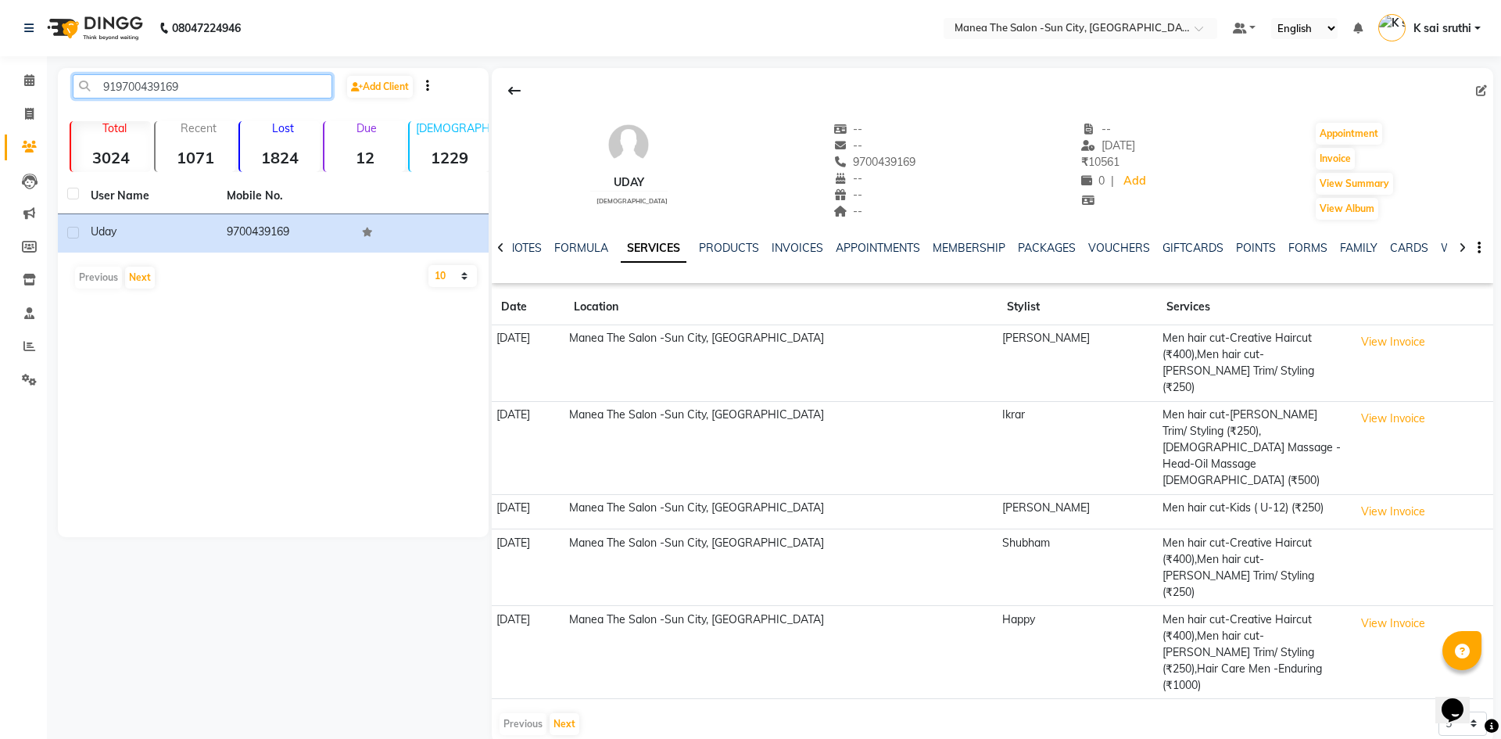
click at [225, 86] on input "919700439169" at bounding box center [203, 86] width 260 height 24
paste input "7095825293"
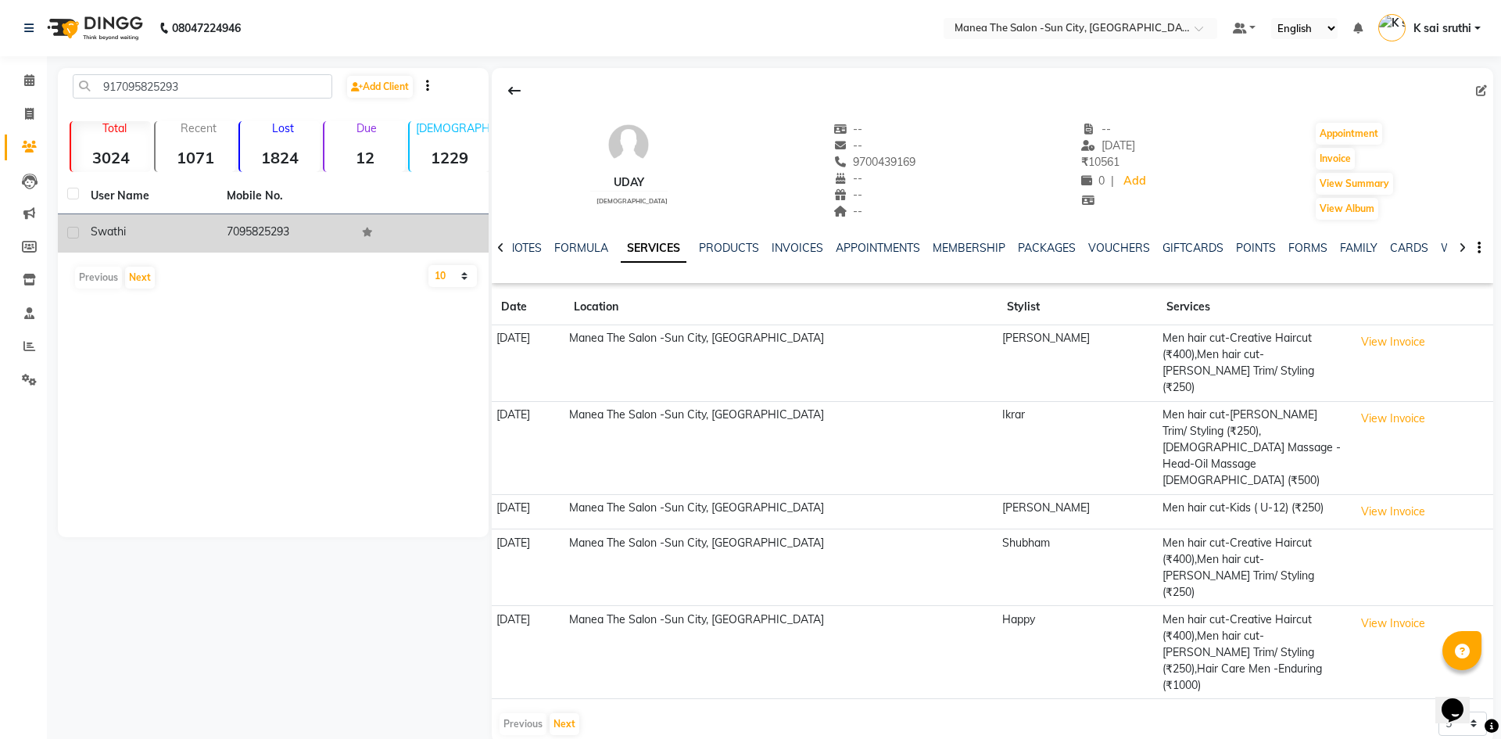
click at [266, 233] on td "7095825293" at bounding box center [285, 233] width 136 height 38
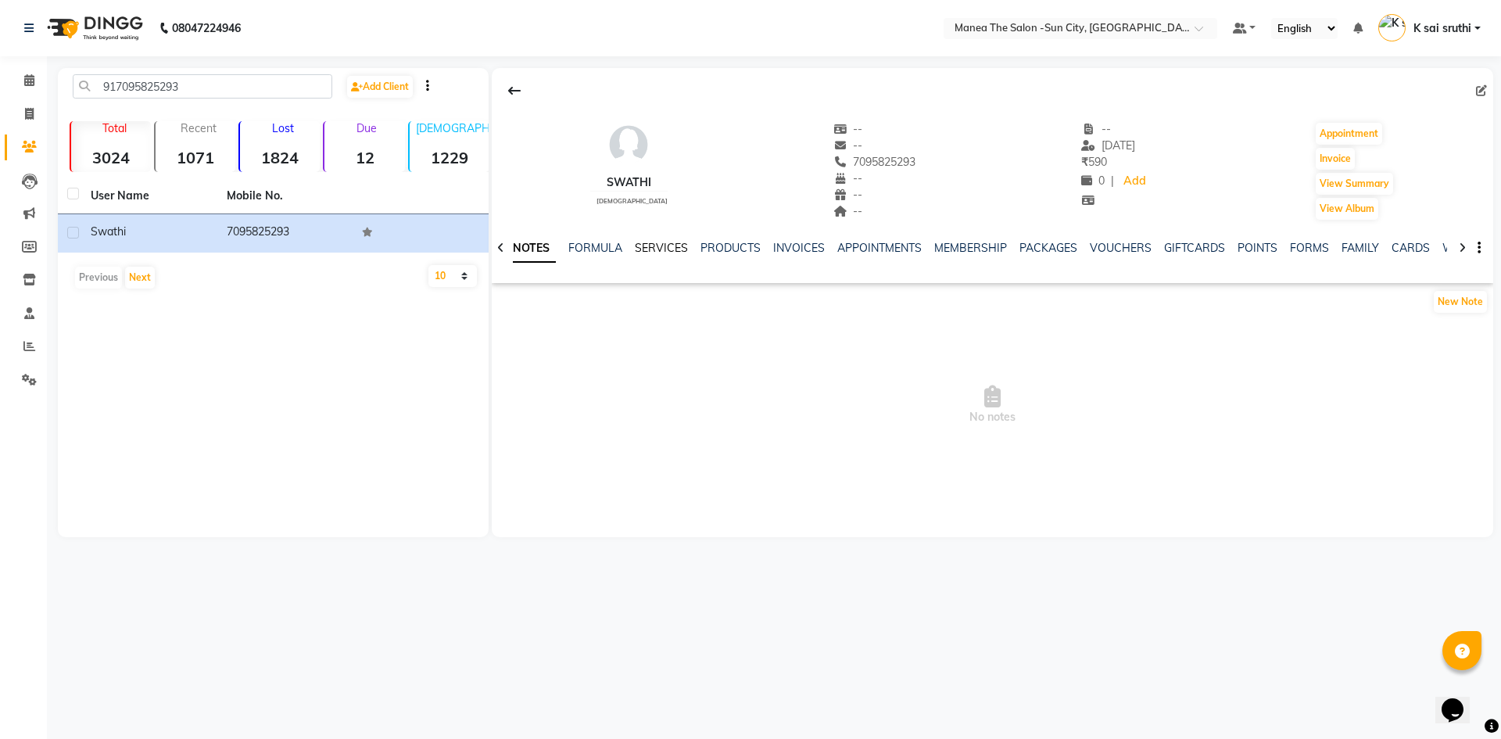
click at [652, 242] on link "SERVICES" at bounding box center [661, 248] width 53 height 14
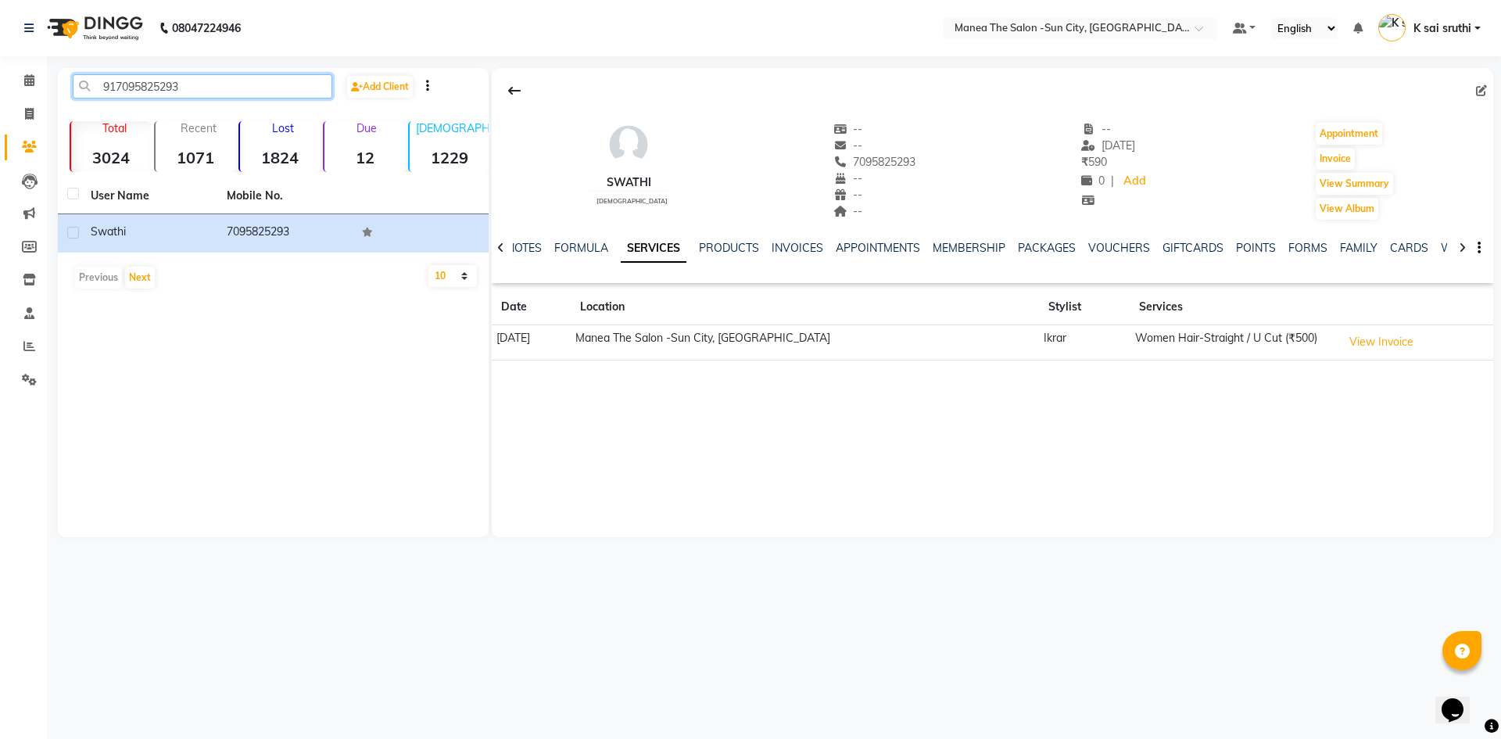
click at [205, 76] on input "917095825293" at bounding box center [203, 86] width 260 height 24
click at [205, 84] on input "917095825293" at bounding box center [203, 86] width 260 height 24
click at [192, 81] on input "917095825293" at bounding box center [203, 86] width 260 height 24
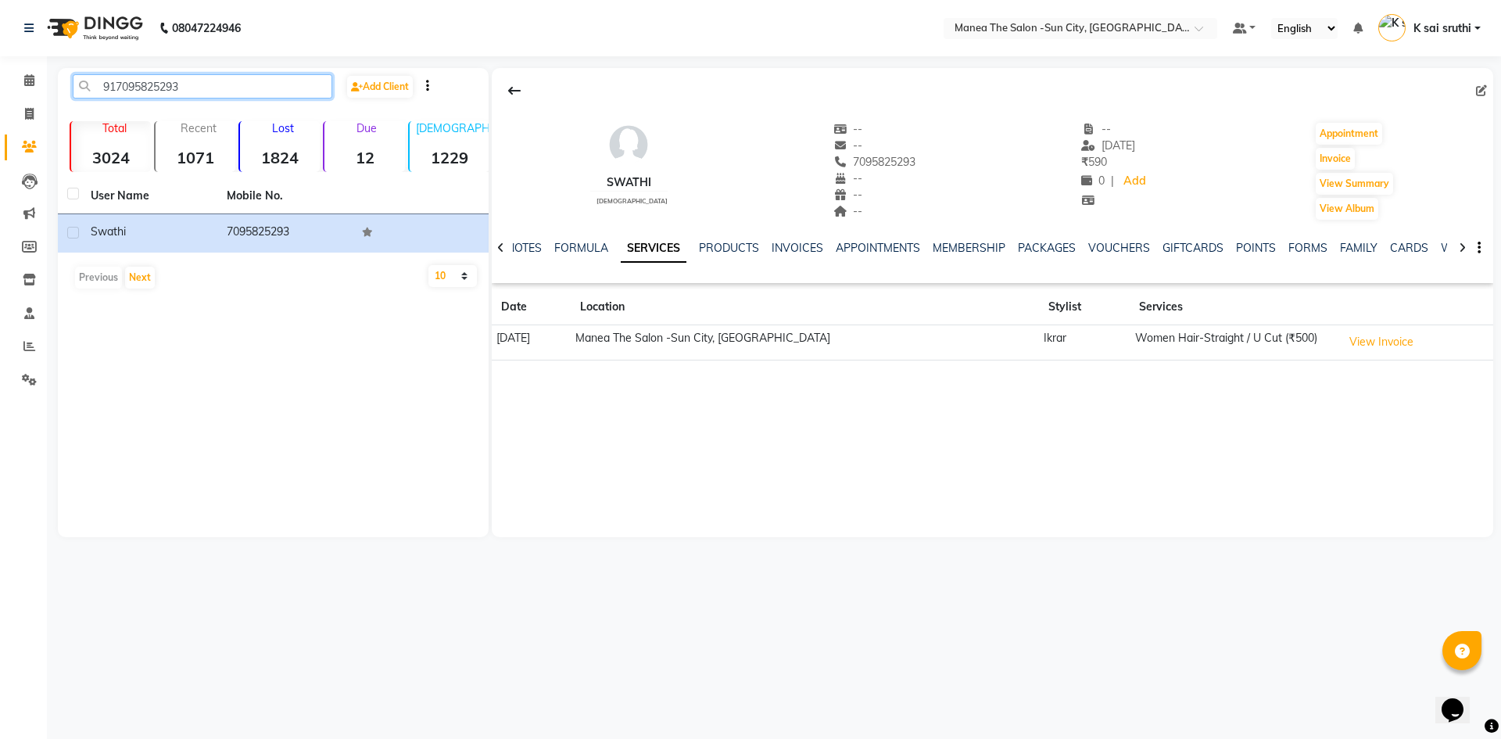
paste input "8897507398"
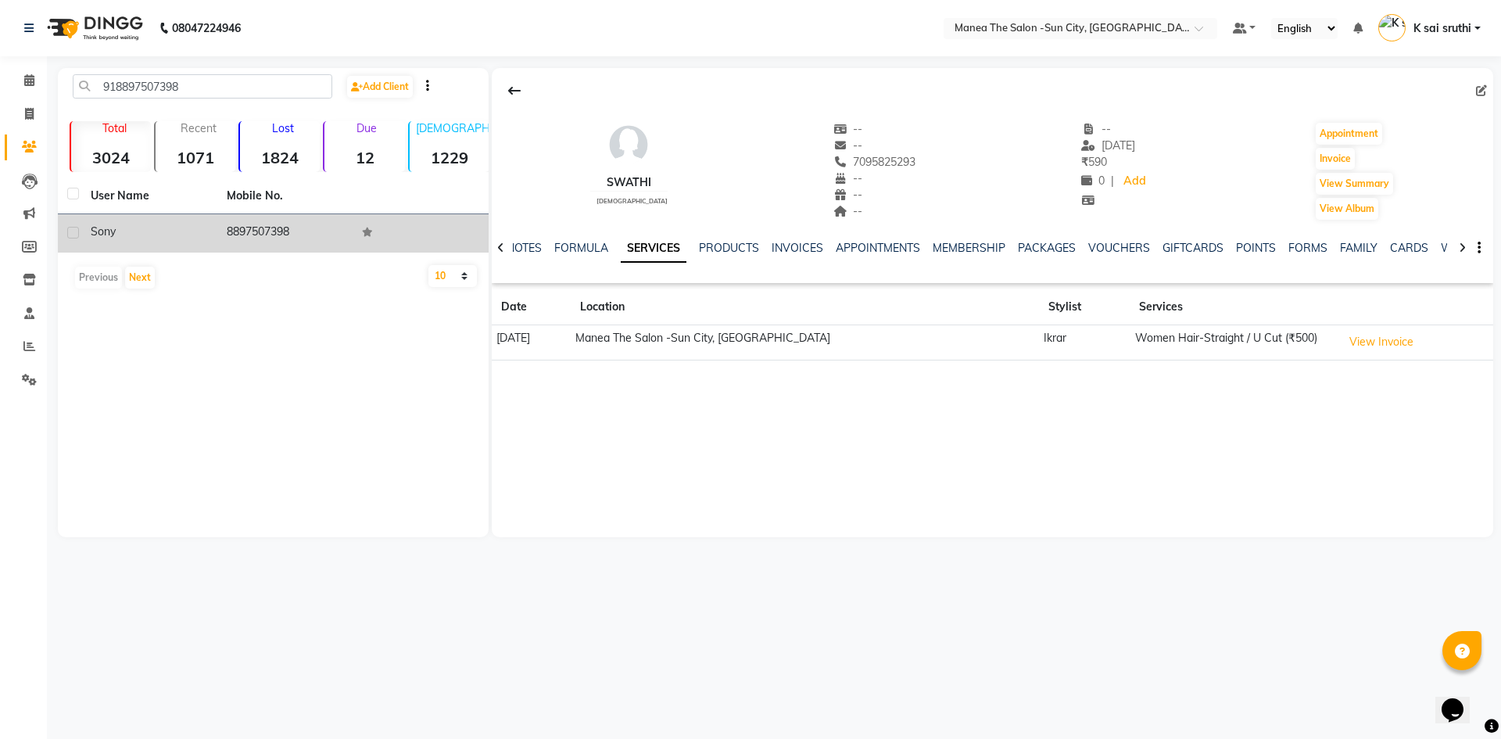
click at [279, 235] on td "8897507398" at bounding box center [285, 233] width 136 height 38
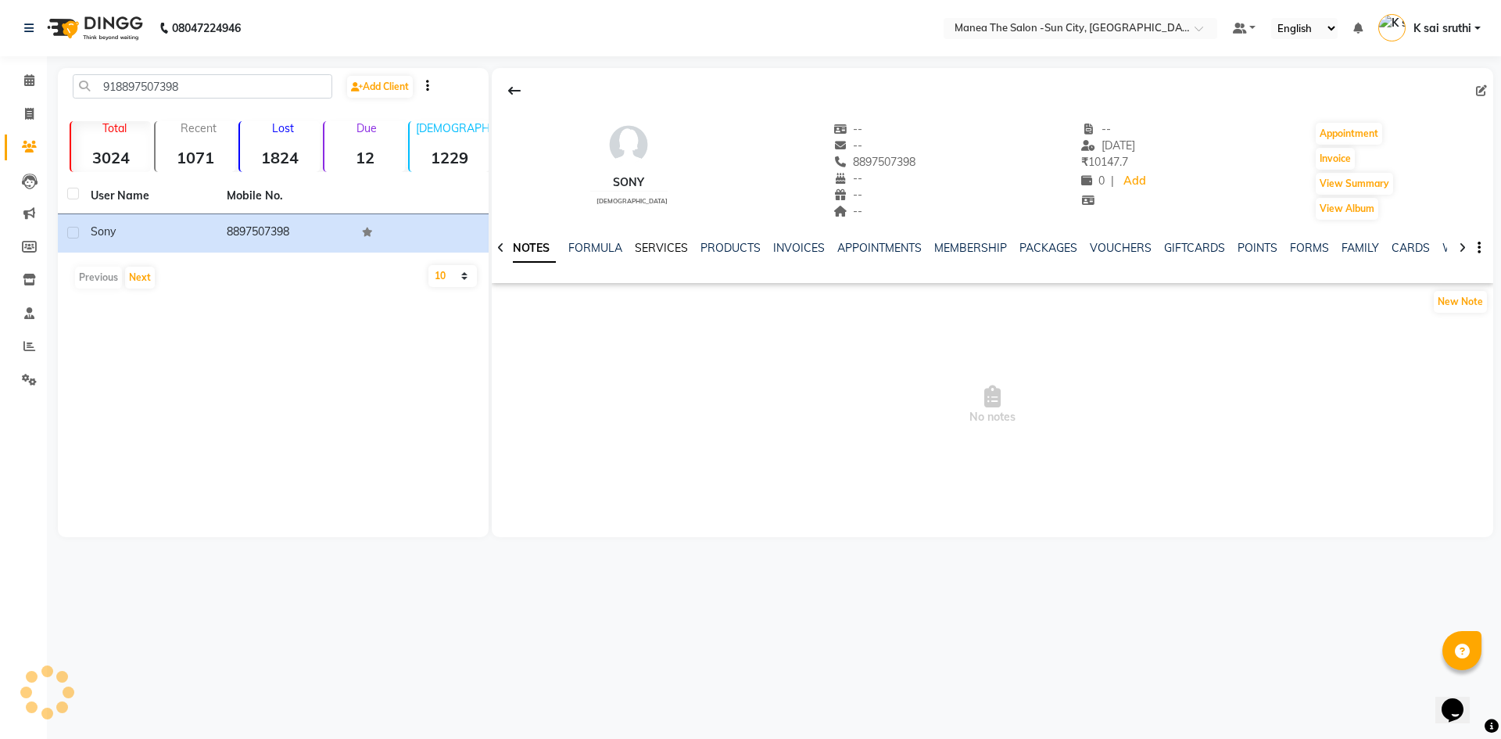
click at [658, 243] on link "SERVICES" at bounding box center [661, 248] width 53 height 14
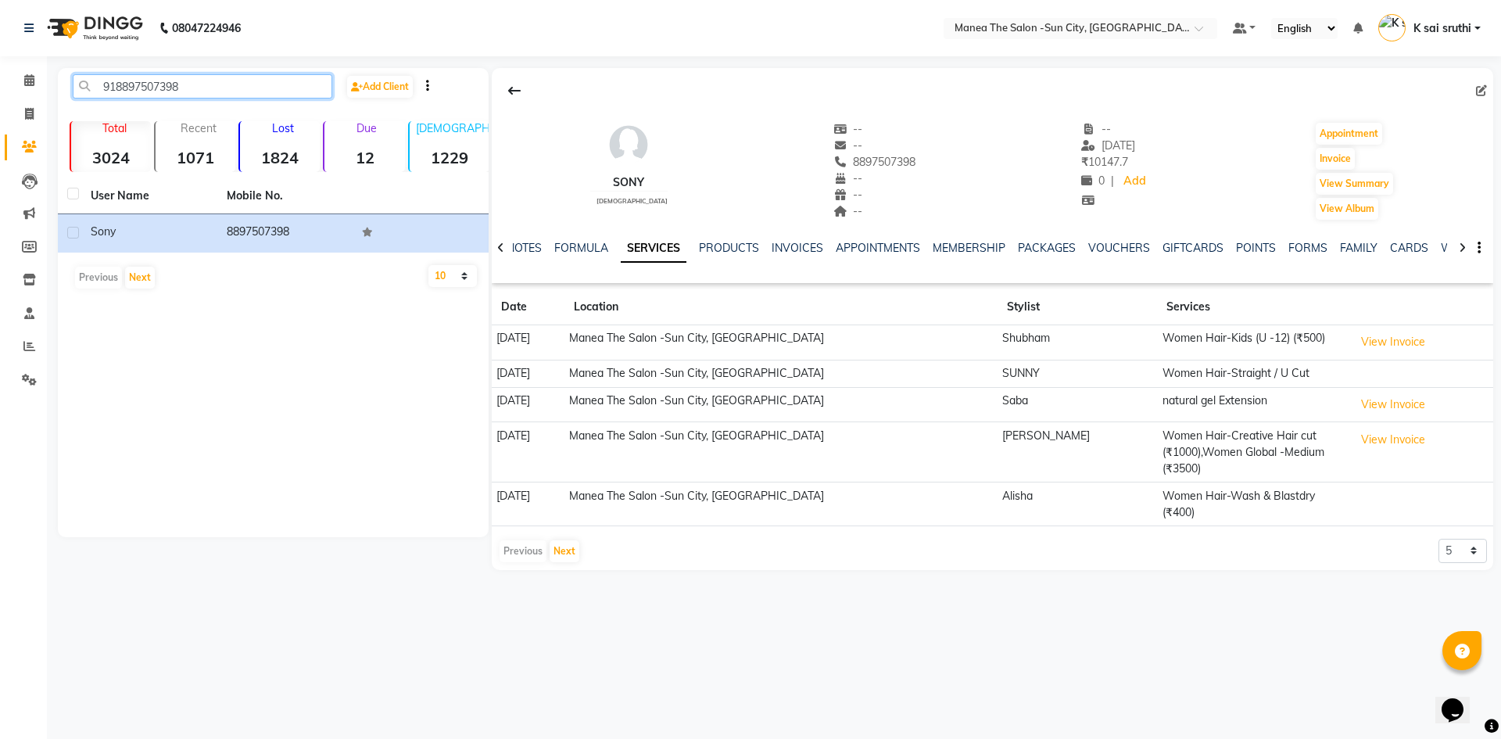
click at [208, 83] on input "918897507398" at bounding box center [203, 86] width 260 height 24
click at [214, 81] on input "918897507398" at bounding box center [203, 86] width 260 height 24
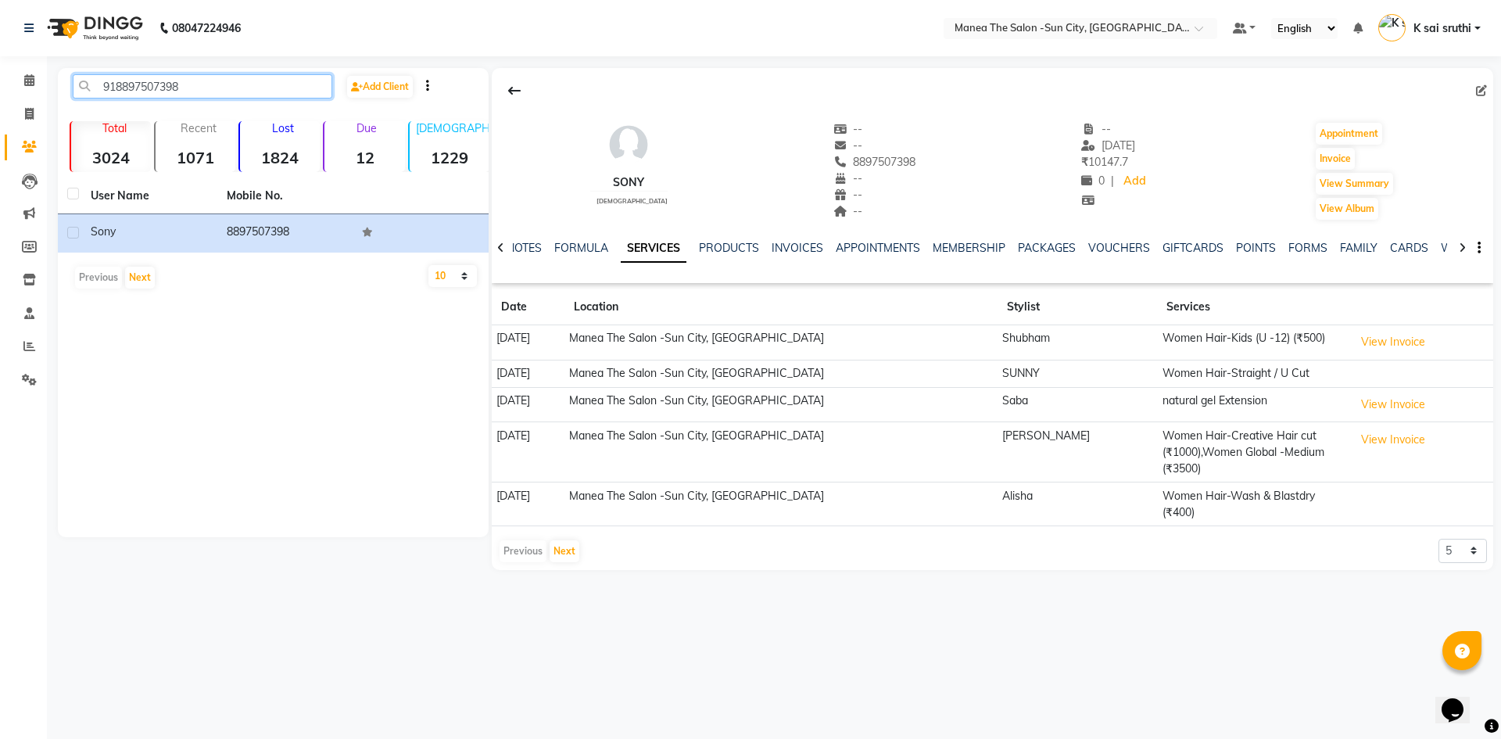
paste input "7095825293"
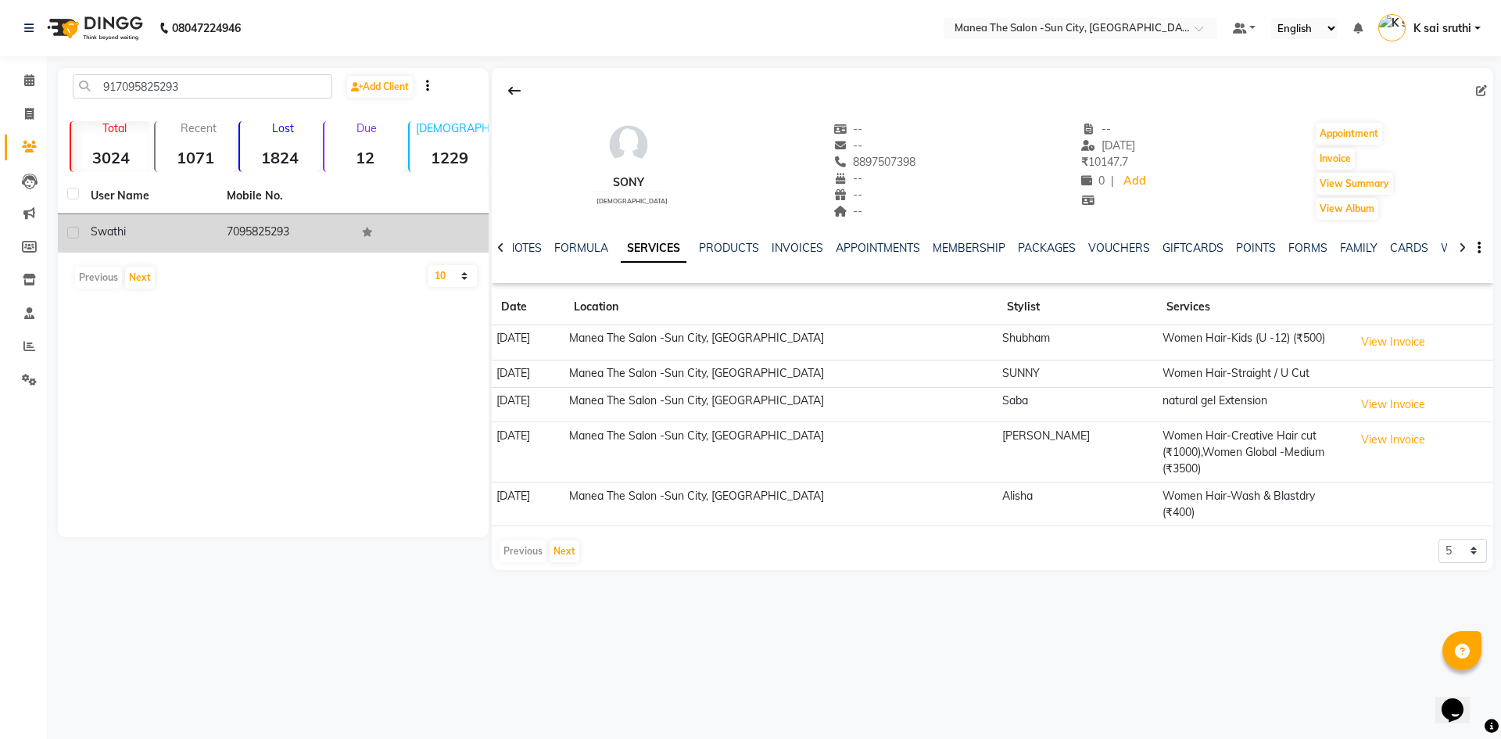
click at [254, 230] on td "7095825293" at bounding box center [285, 233] width 136 height 38
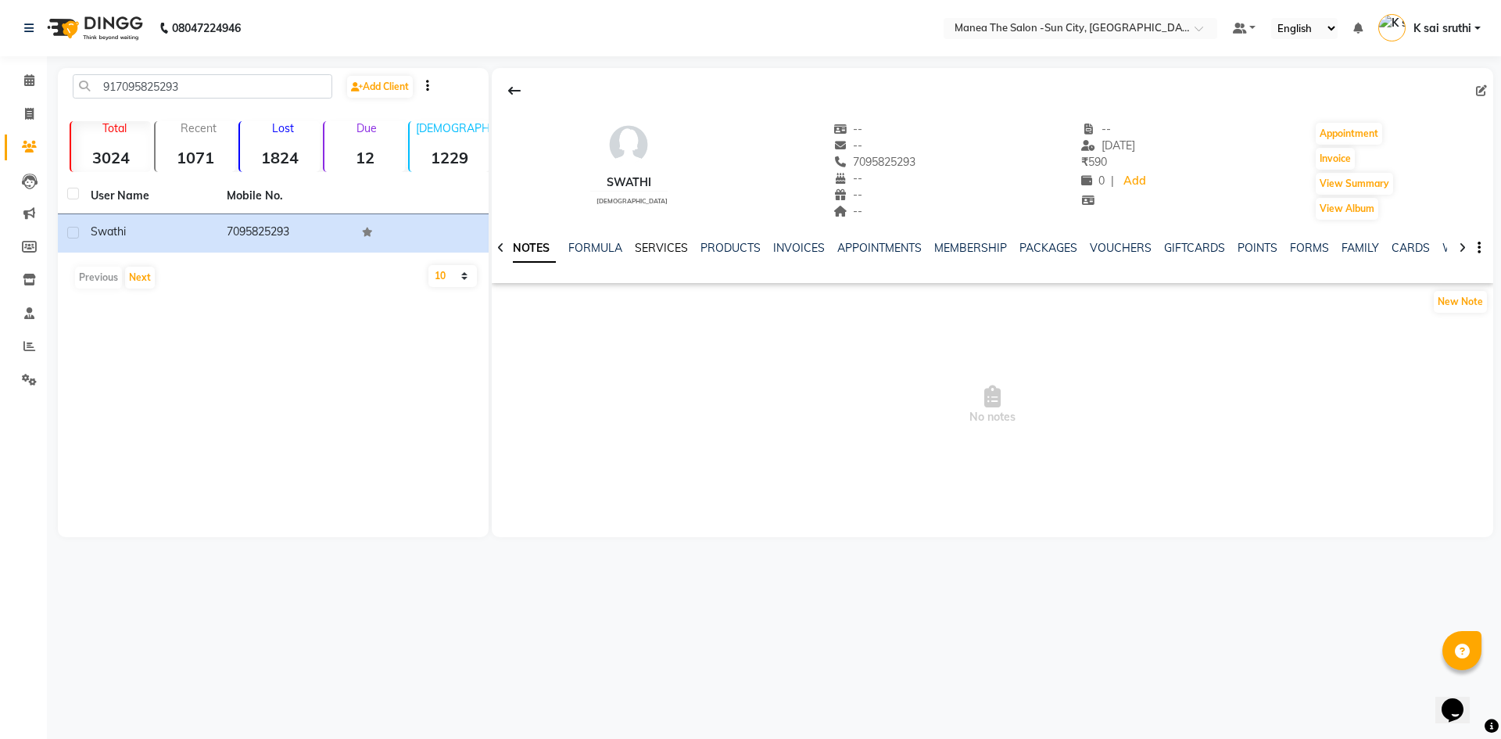
click at [660, 242] on link "SERVICES" at bounding box center [661, 248] width 53 height 14
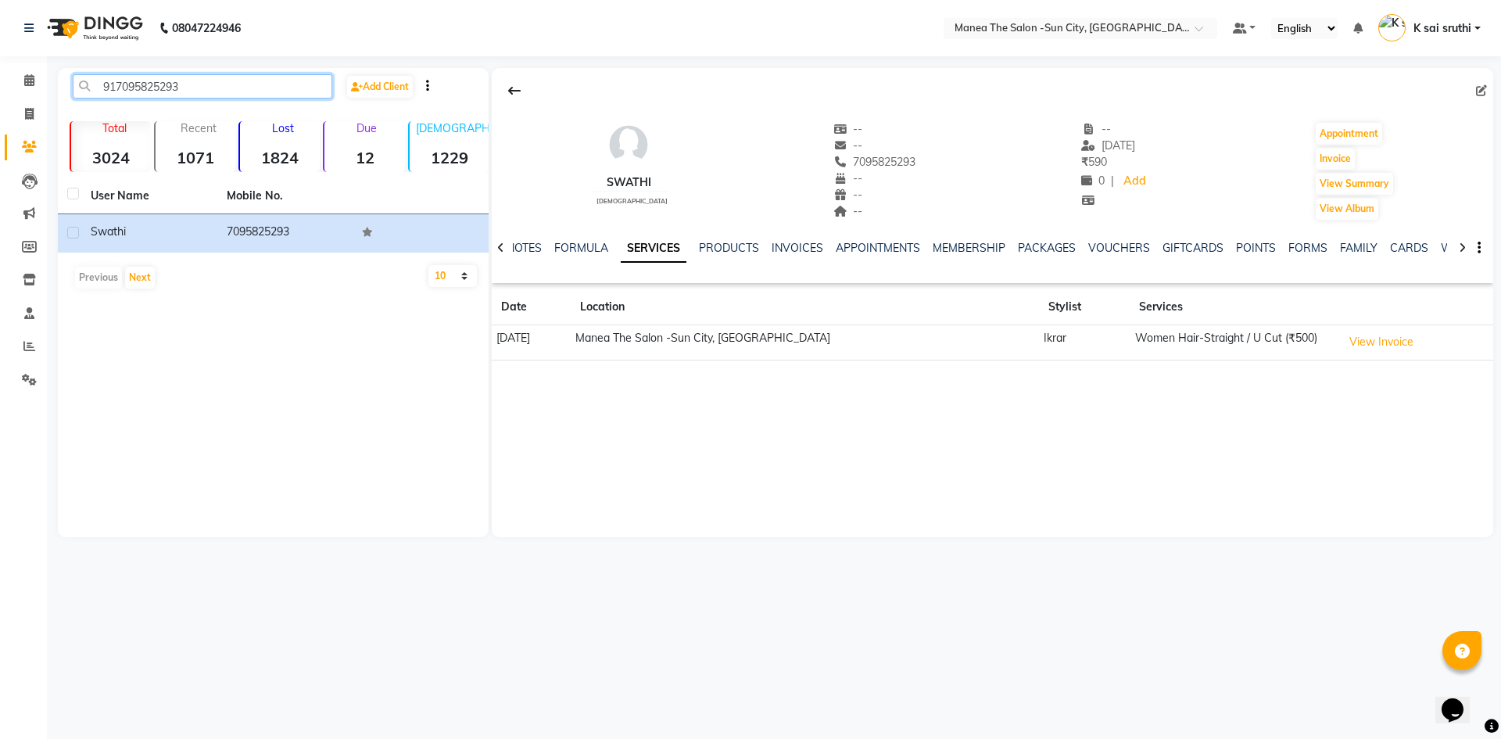
click at [258, 85] on input "917095825293" at bounding box center [203, 86] width 260 height 24
paste input "8790466091"
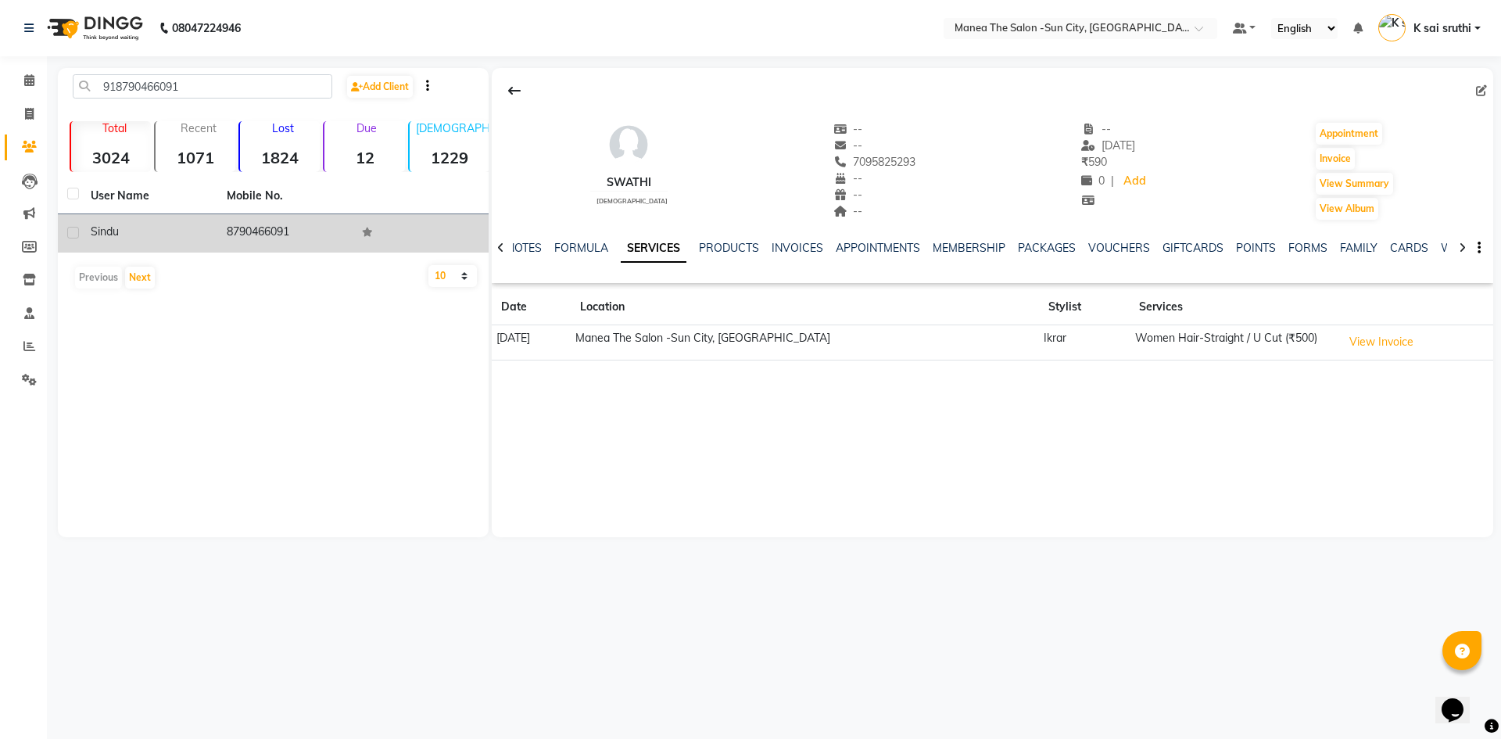
click at [258, 226] on td "8790466091" at bounding box center [285, 233] width 136 height 38
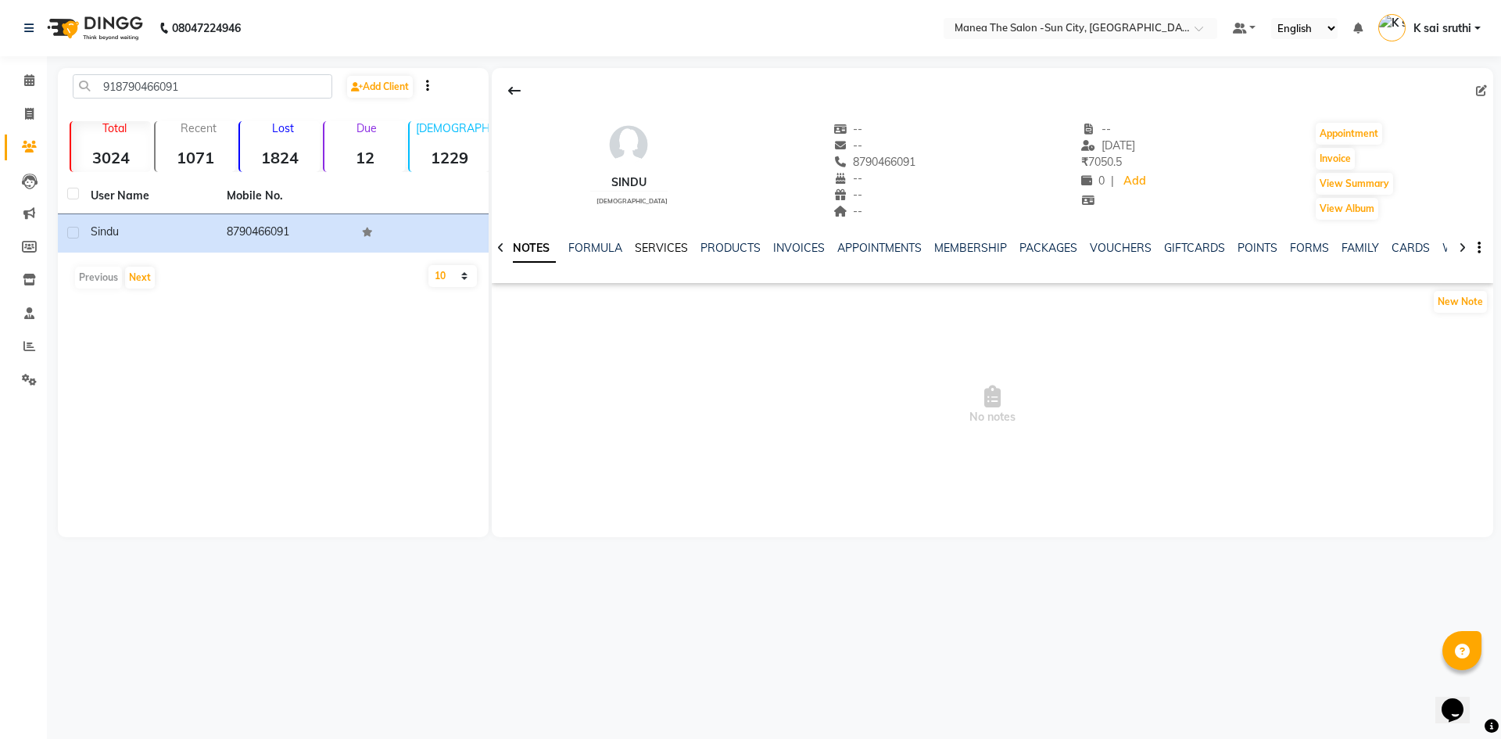
click at [654, 246] on link "SERVICES" at bounding box center [661, 248] width 53 height 14
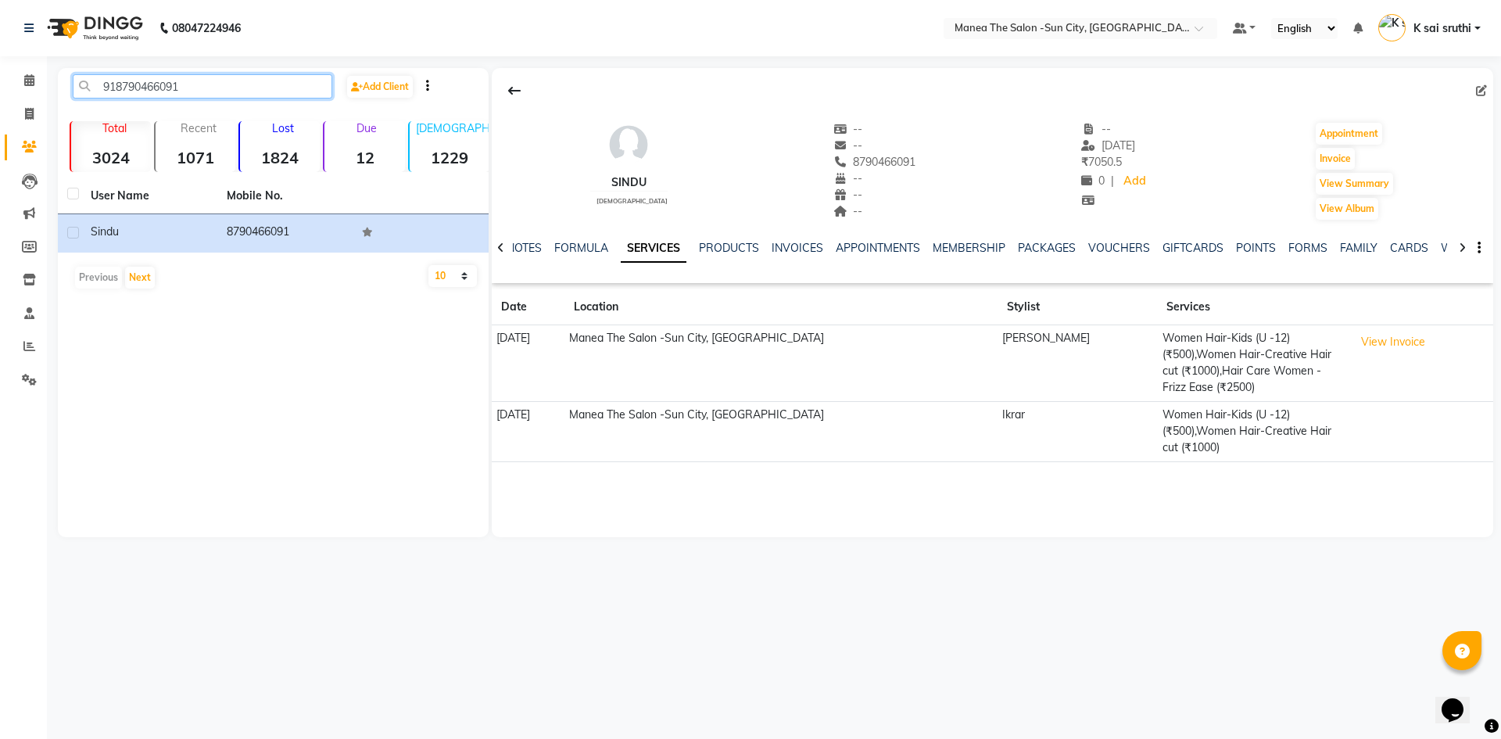
click at [201, 85] on input "918790466091" at bounding box center [203, 86] width 260 height 24
paste input "9032021116"
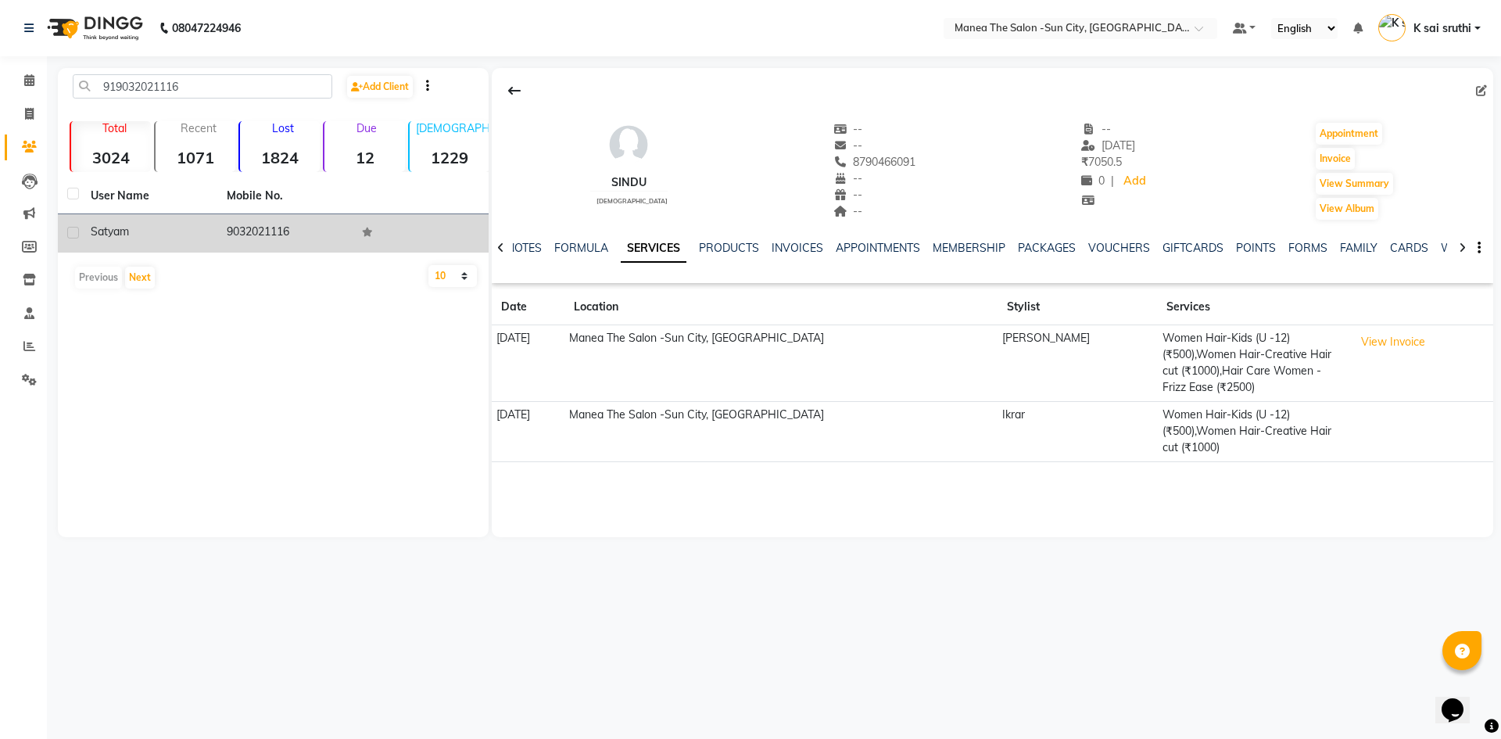
click at [257, 236] on td "9032021116" at bounding box center [285, 233] width 136 height 38
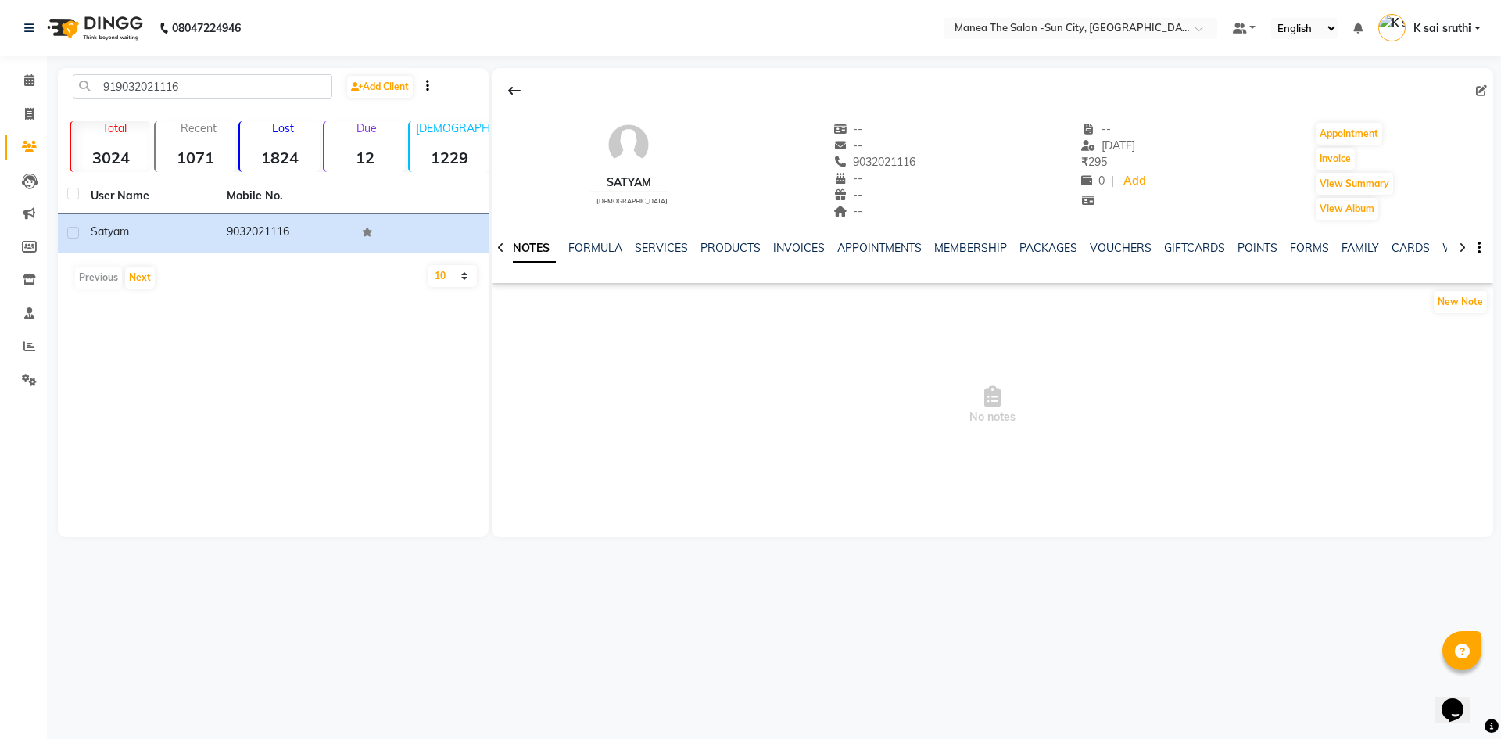
click at [658, 239] on div "NOTES FORMULA SERVICES PRODUCTS INVOICES APPOINTMENTS MEMBERSHIP PACKAGES VOUCH…" at bounding box center [993, 248] width 1002 height 54
click at [657, 245] on link "SERVICES" at bounding box center [661, 248] width 53 height 14
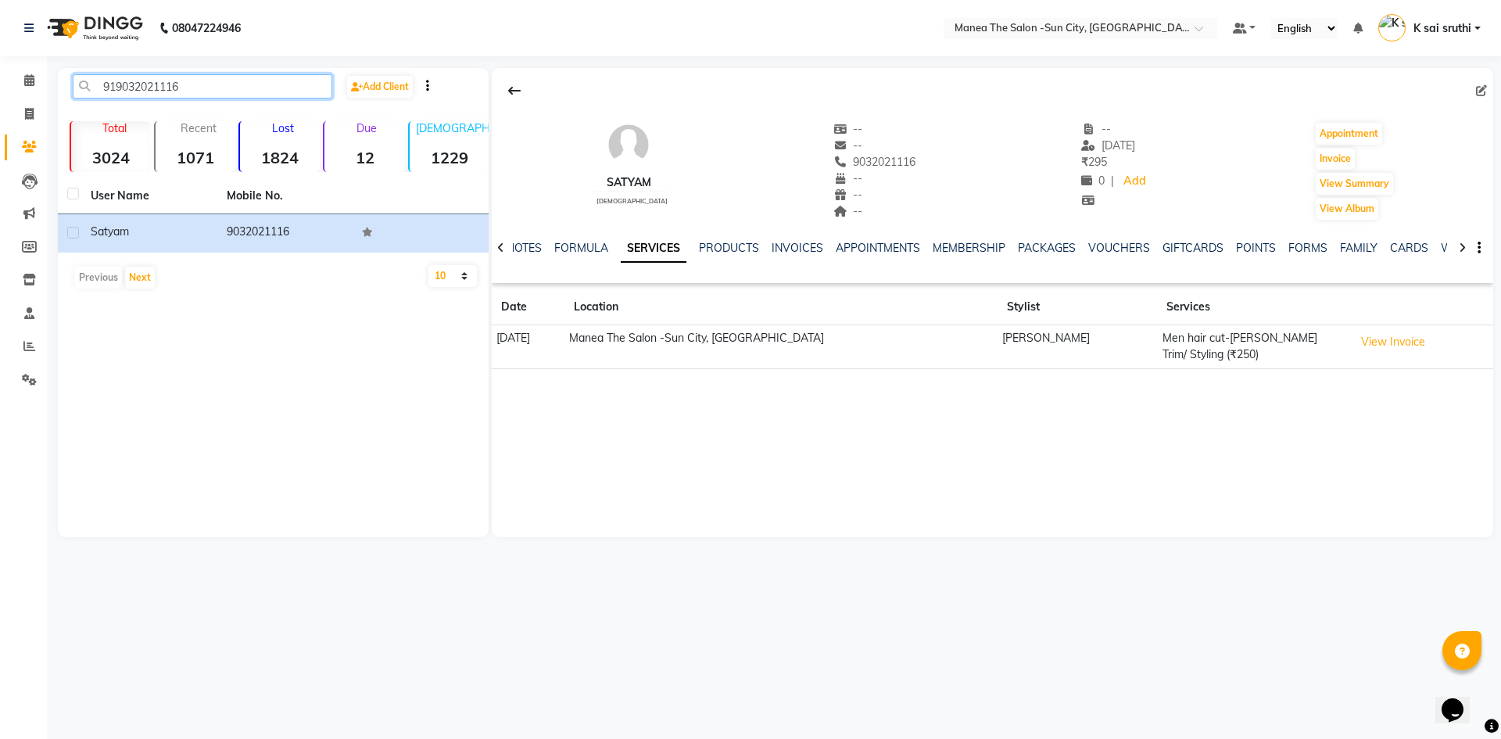
click at [224, 81] on input "919032021116" at bounding box center [203, 86] width 260 height 24
paste input "8179227063"
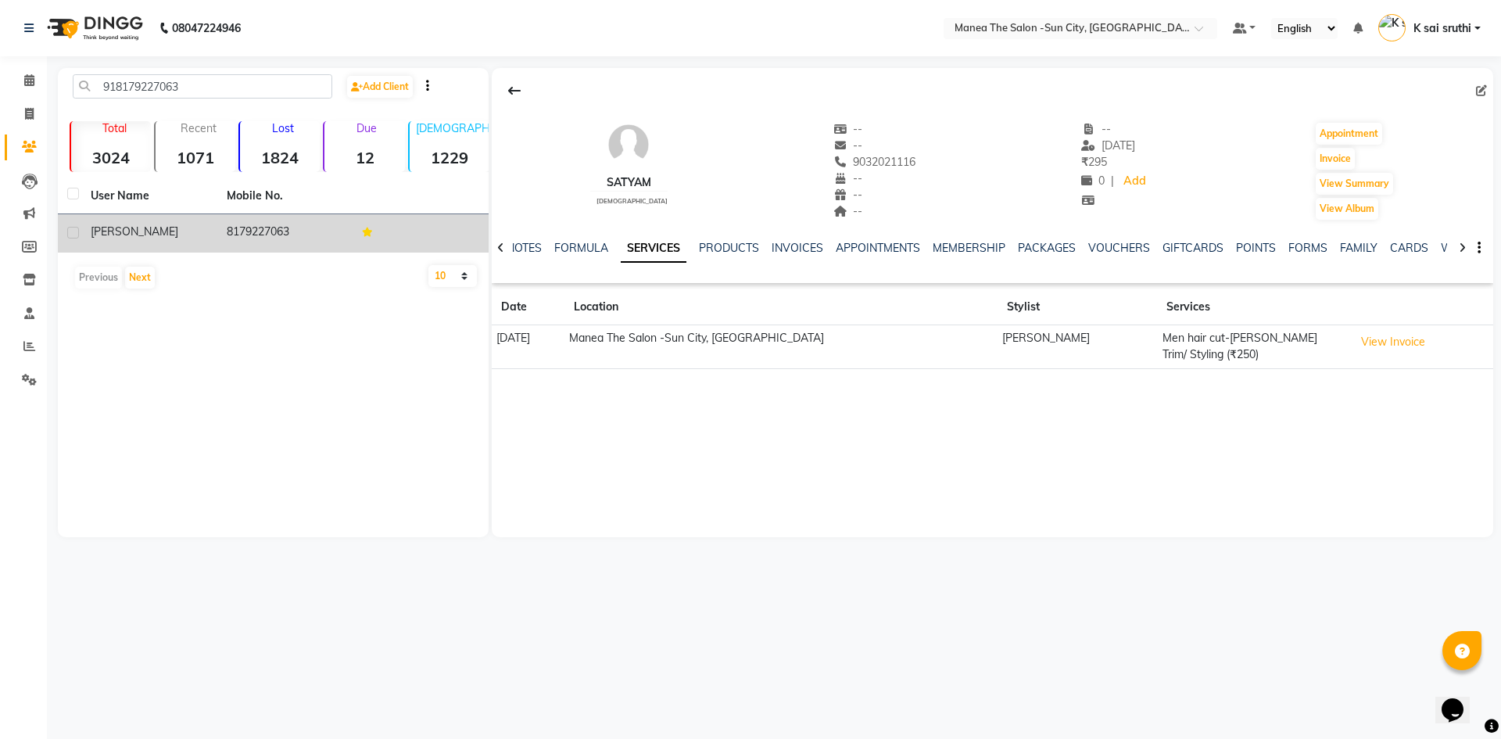
click at [256, 229] on td "8179227063" at bounding box center [285, 233] width 136 height 38
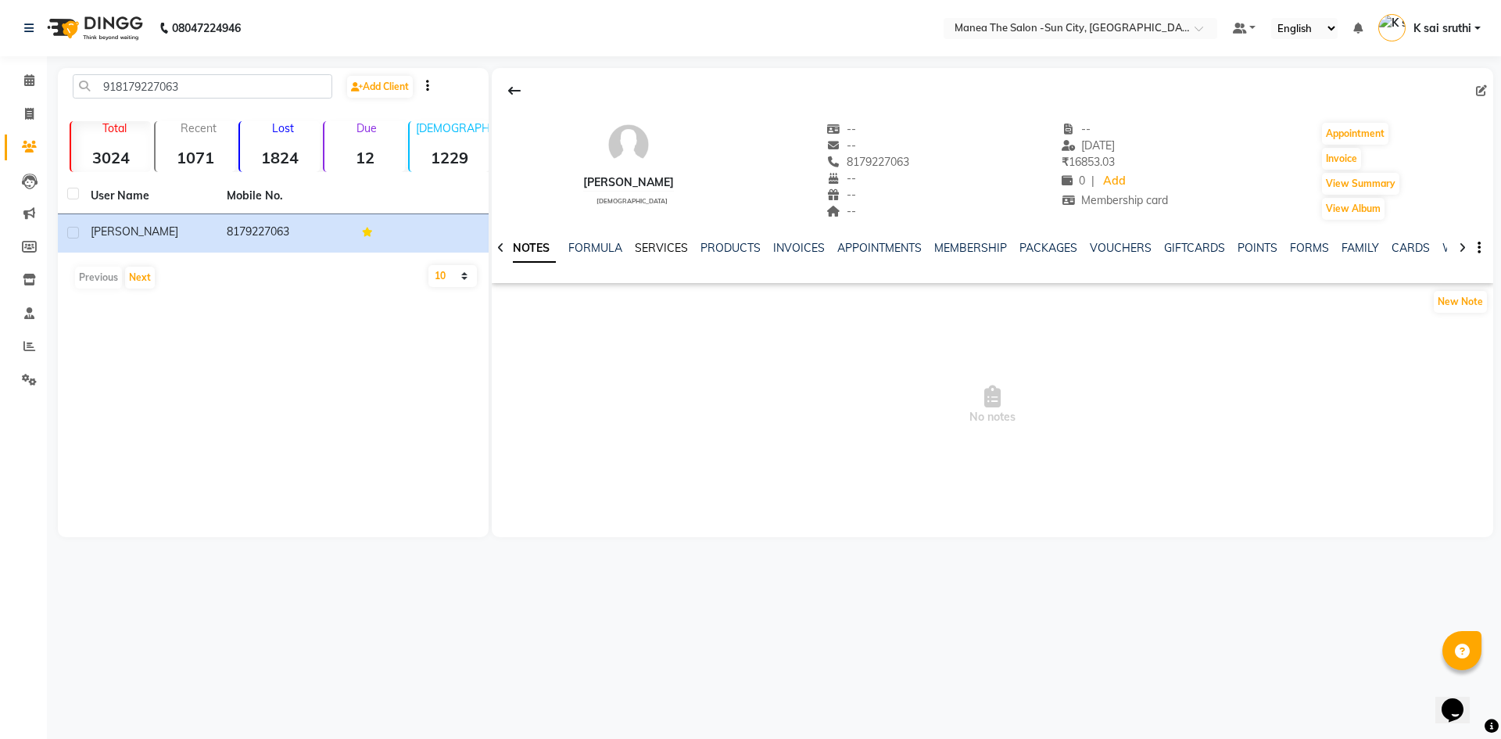
click at [647, 245] on link "SERVICES" at bounding box center [661, 248] width 53 height 14
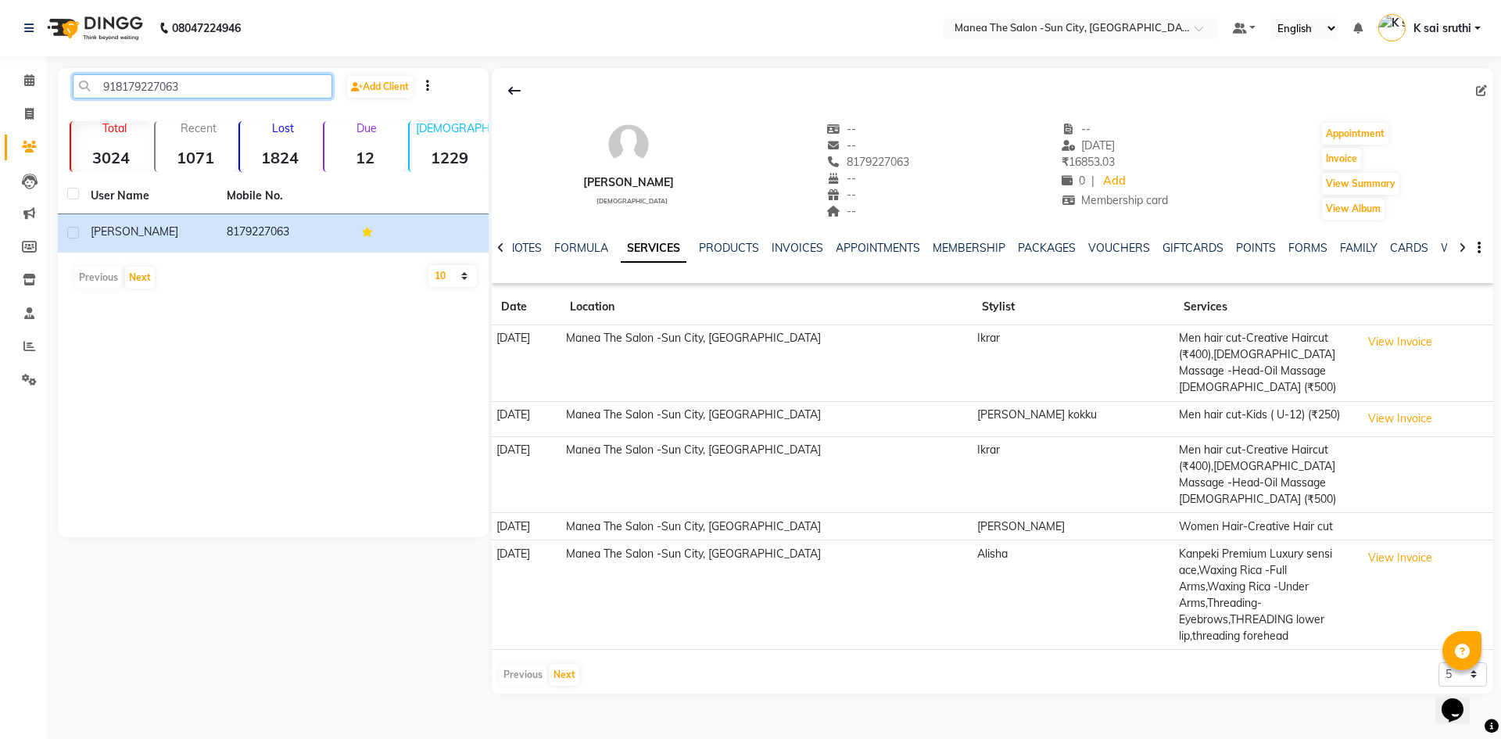
click at [246, 82] on input "918179227063" at bounding box center [203, 86] width 260 height 24
paste input "9398017299"
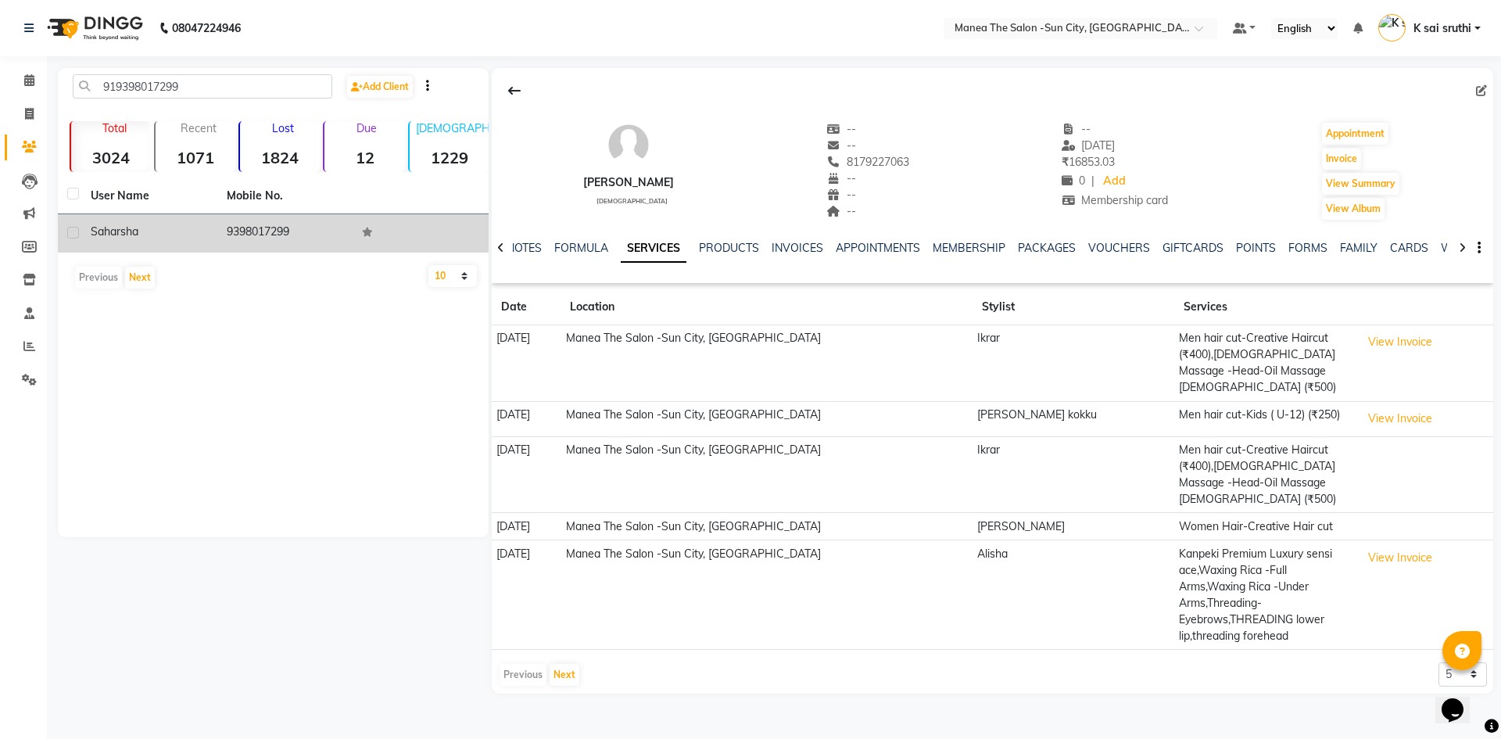
click at [284, 238] on td "9398017299" at bounding box center [285, 233] width 136 height 38
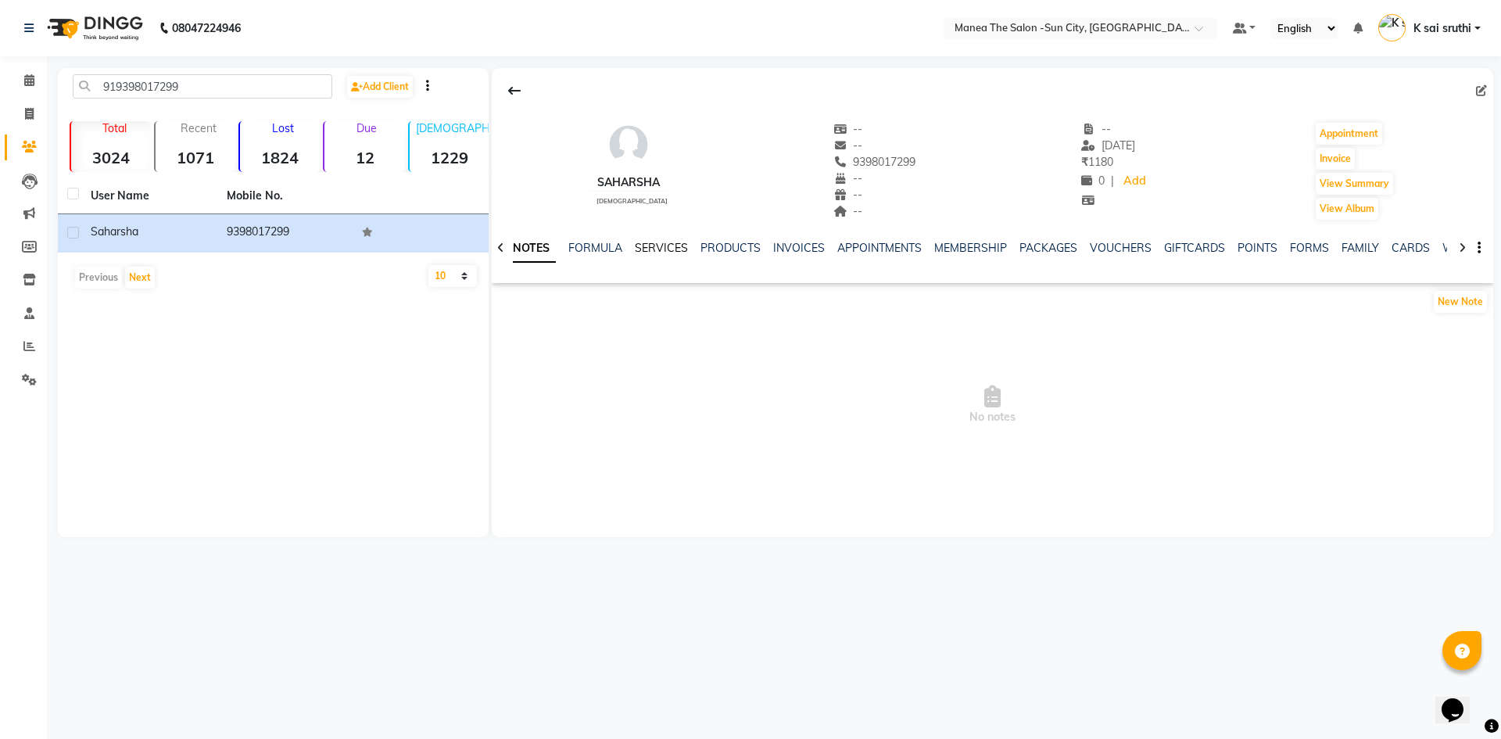
click at [664, 249] on link "SERVICES" at bounding box center [661, 248] width 53 height 14
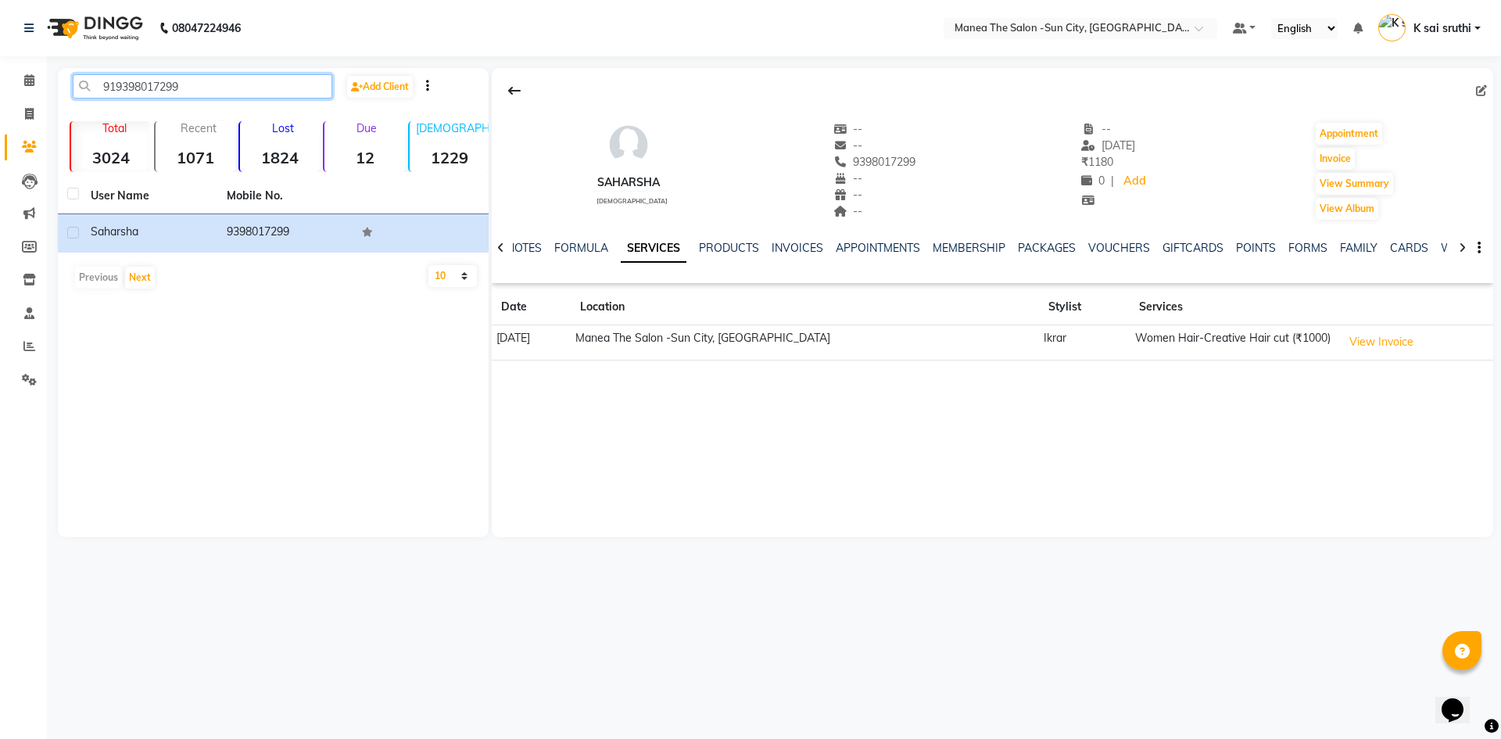
click at [242, 80] on input "919398017299" at bounding box center [203, 86] width 260 height 24
paste input "701459601"
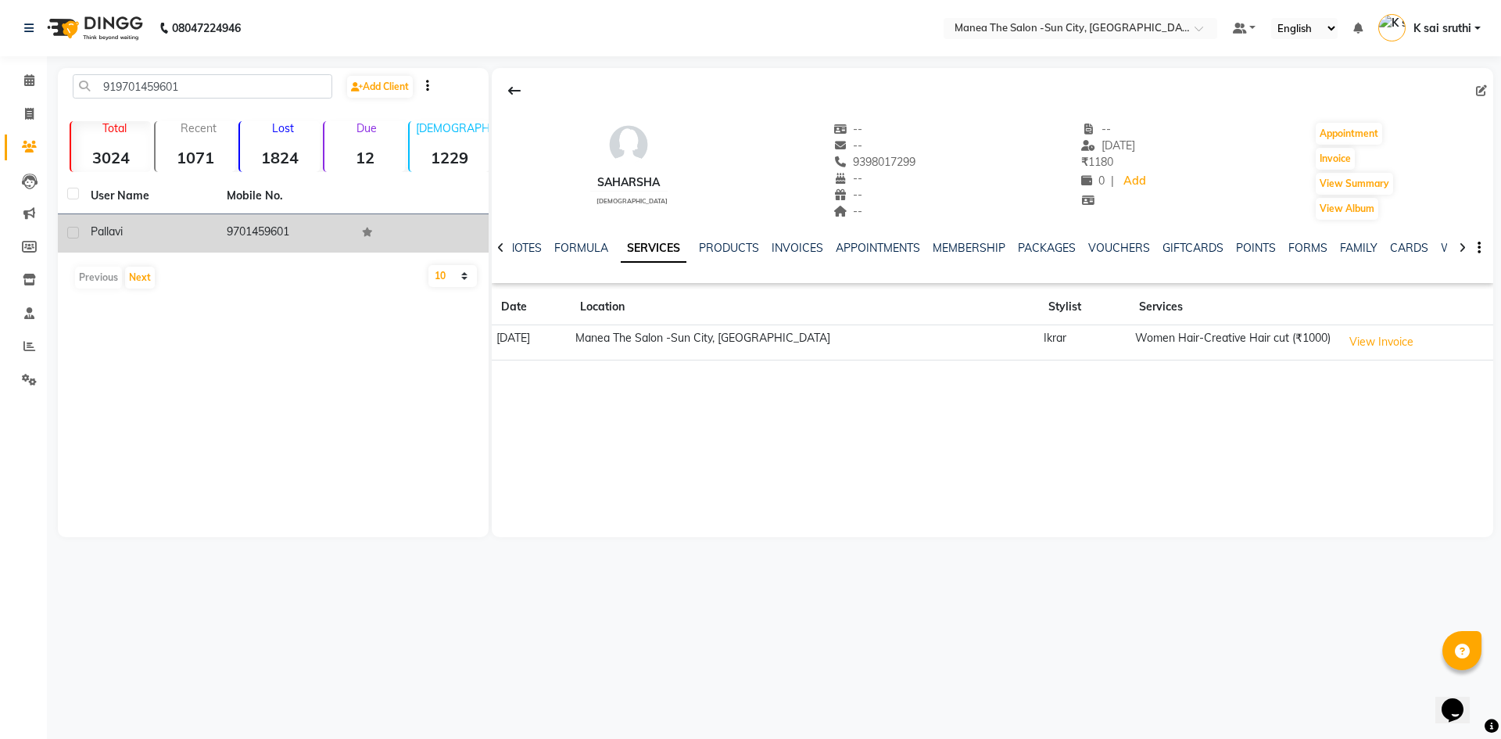
click at [247, 226] on td "9701459601" at bounding box center [285, 233] width 136 height 38
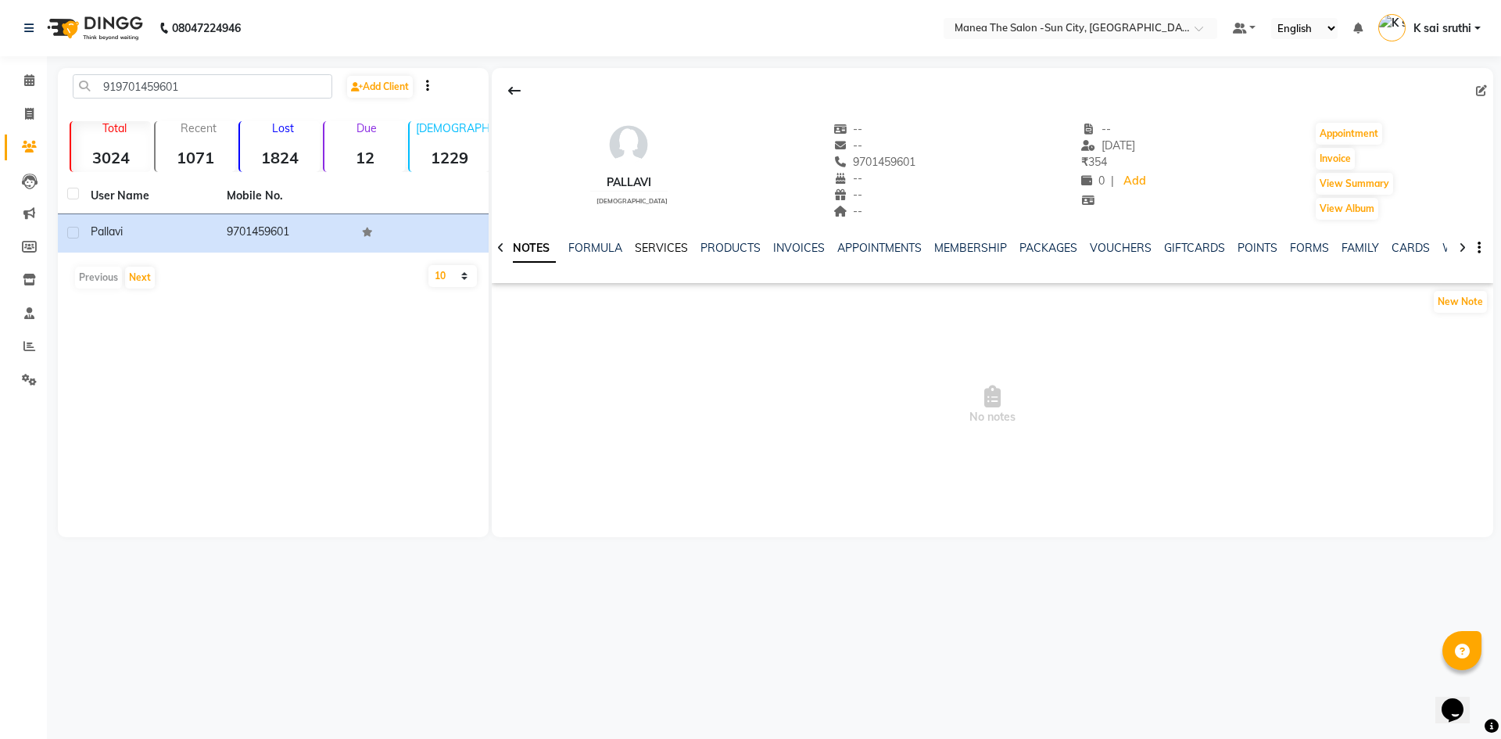
click at [665, 246] on link "SERVICES" at bounding box center [661, 248] width 53 height 14
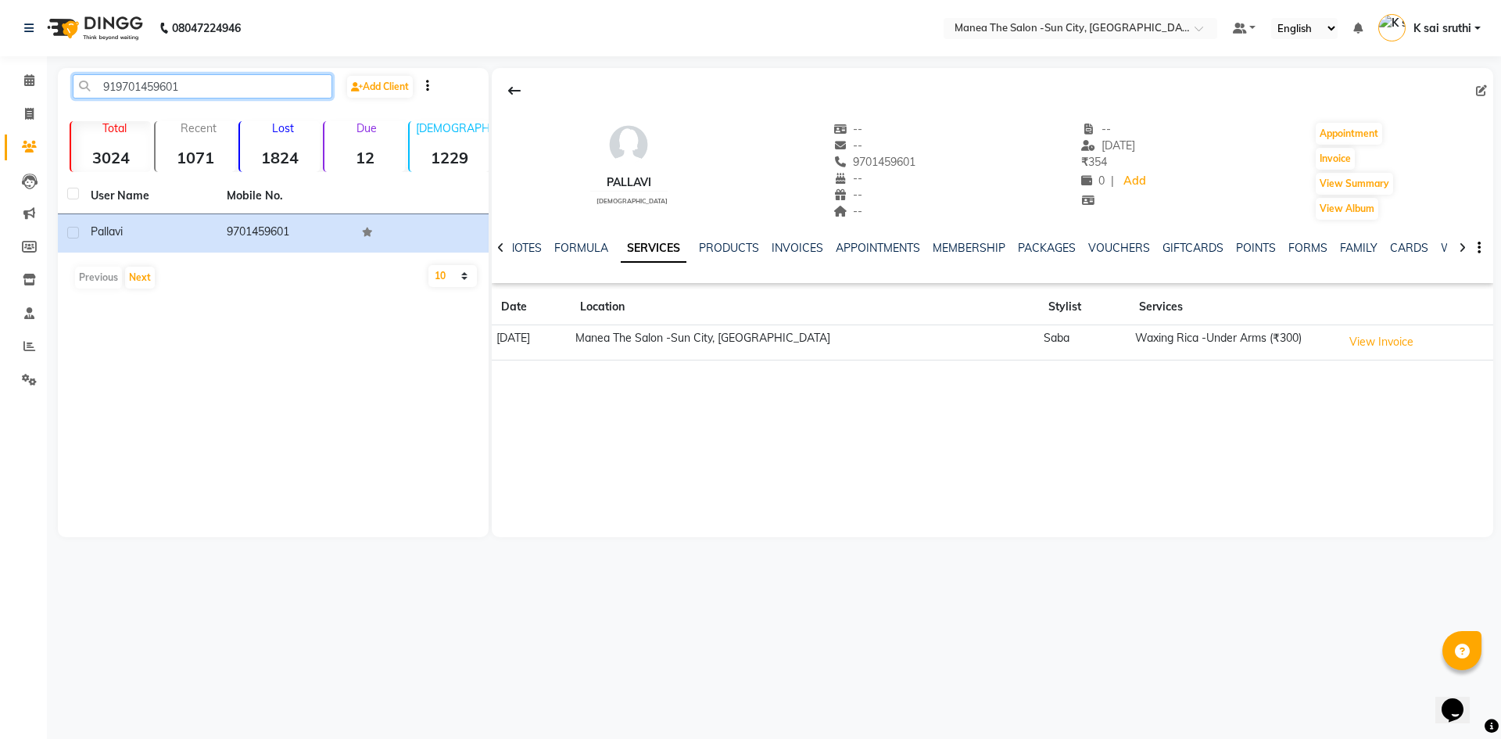
click at [218, 82] on input "919701459601" at bounding box center [203, 86] width 260 height 24
paste input "630961394"
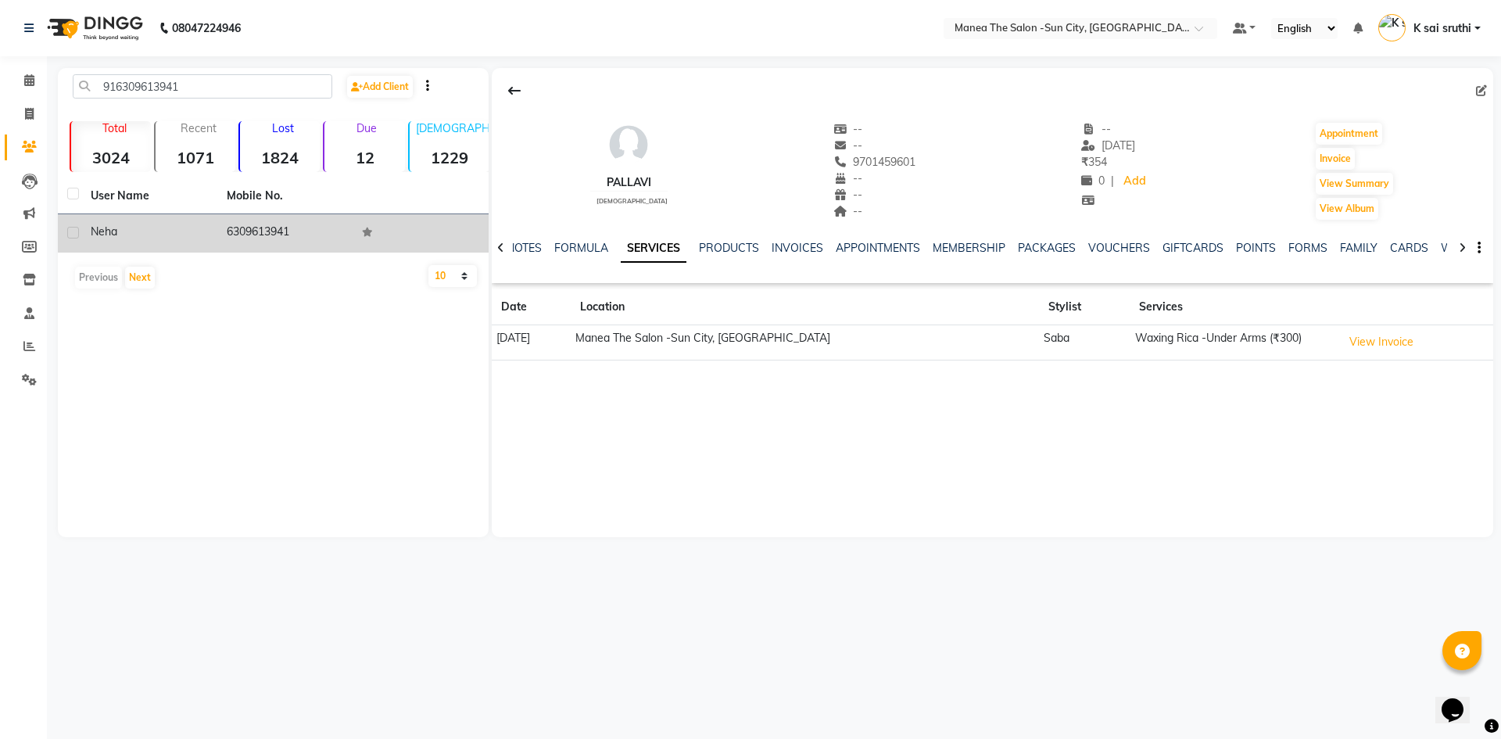
click at [266, 227] on td "6309613941" at bounding box center [285, 233] width 136 height 38
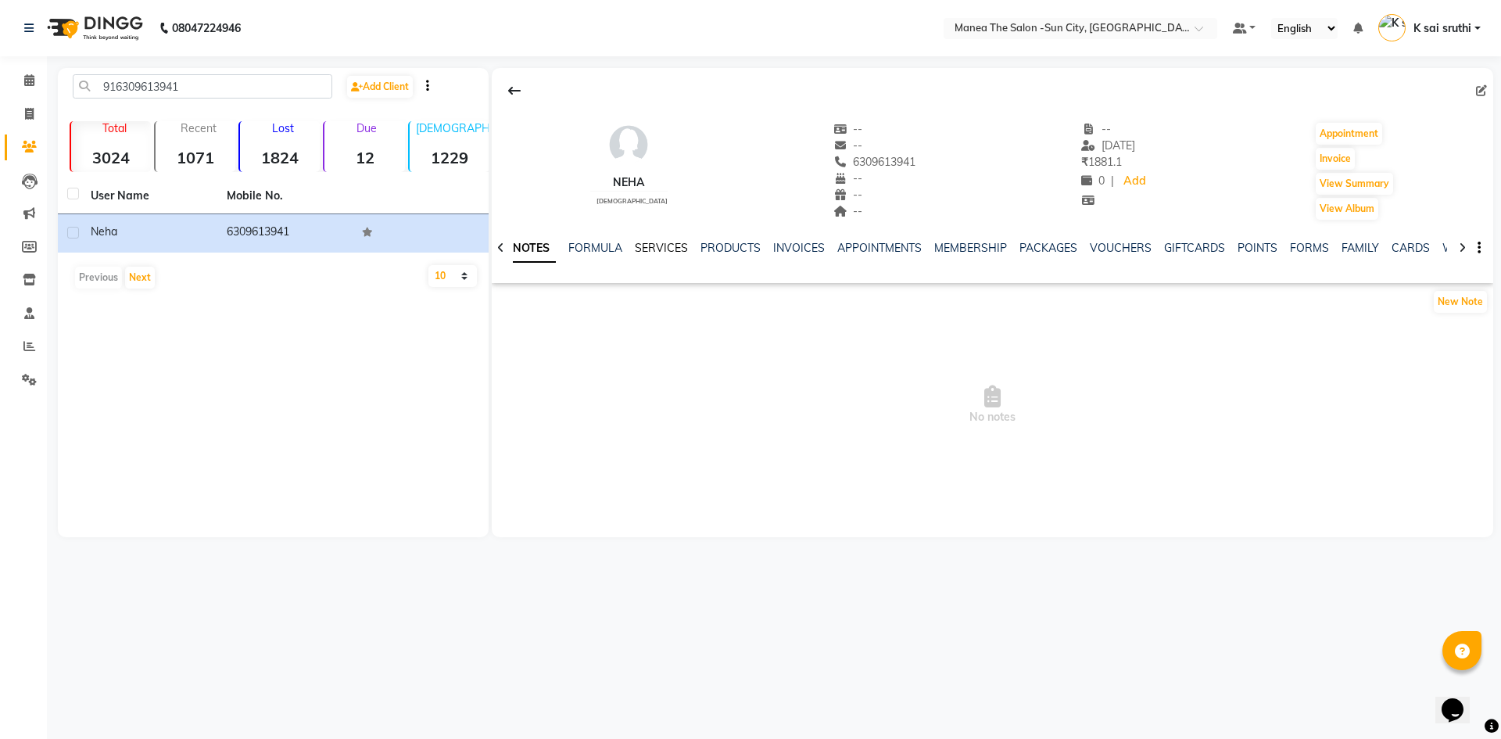
click at [656, 246] on link "SERVICES" at bounding box center [661, 248] width 53 height 14
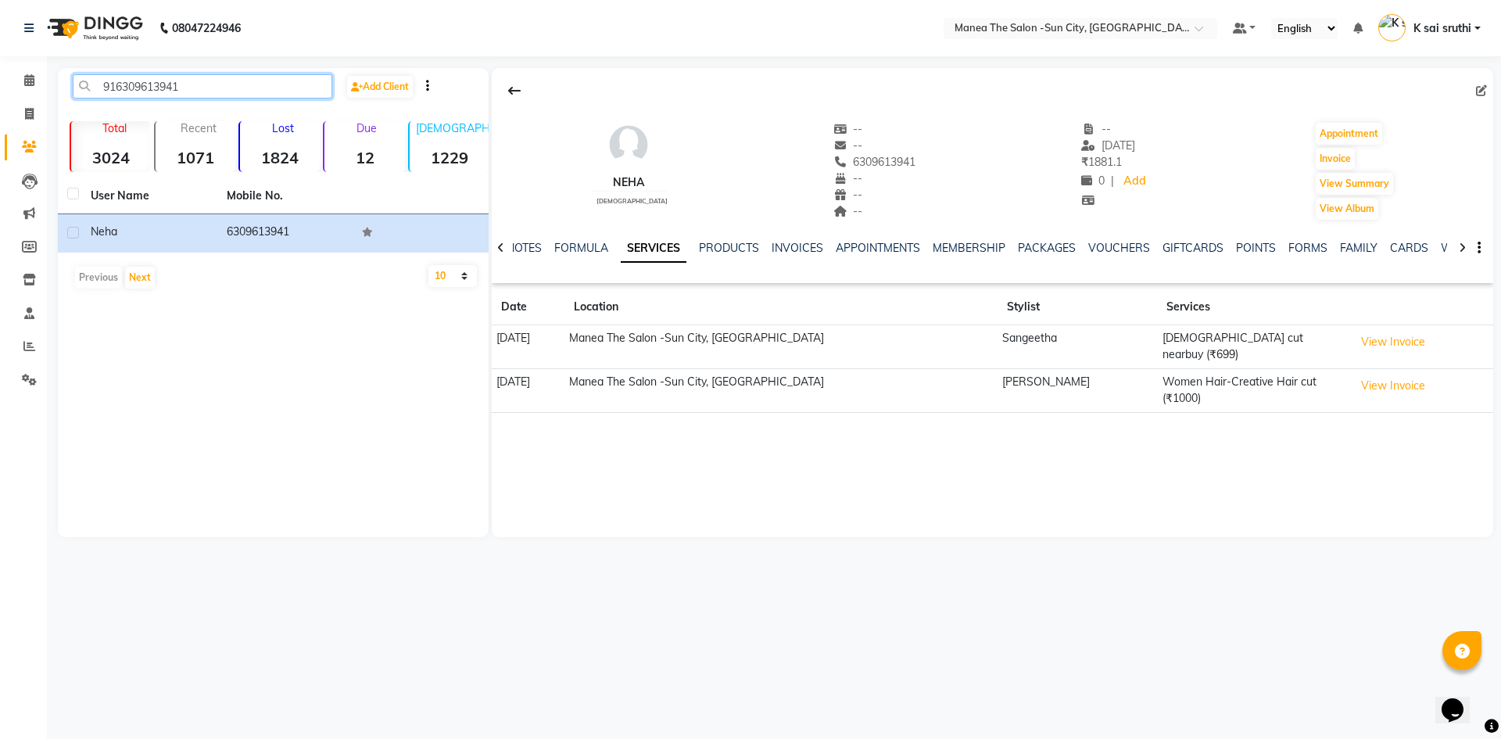
click at [197, 84] on input "916309613941" at bounding box center [203, 86] width 260 height 24
drag, startPoint x: 197, startPoint y: 84, endPoint x: 79, endPoint y: 87, distance: 118.1
click at [79, 87] on input "916309613941" at bounding box center [203, 86] width 260 height 24
click at [217, 79] on input "916309613941" at bounding box center [203, 86] width 260 height 24
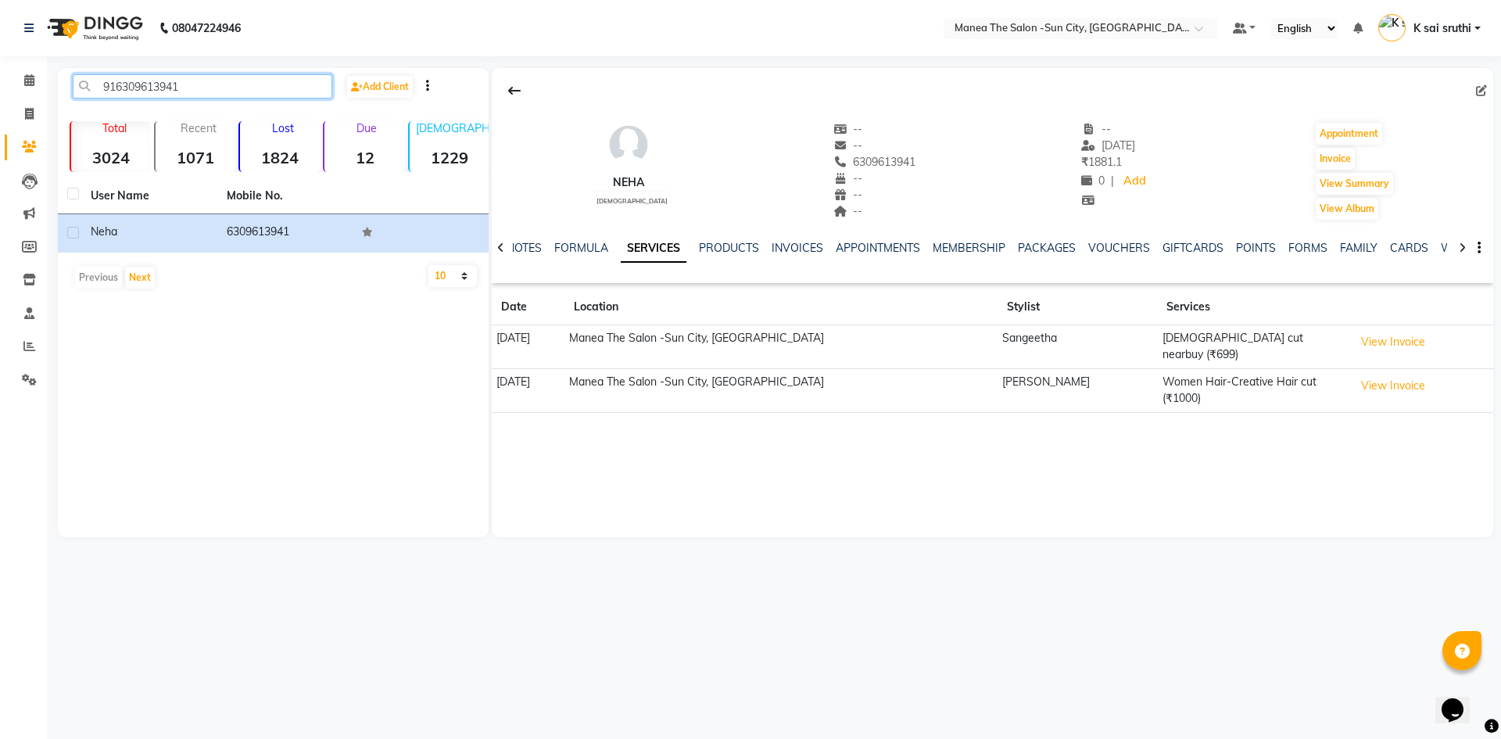
click at [210, 81] on input "916309613941" at bounding box center [203, 86] width 260 height 24
paste input "8486354832"
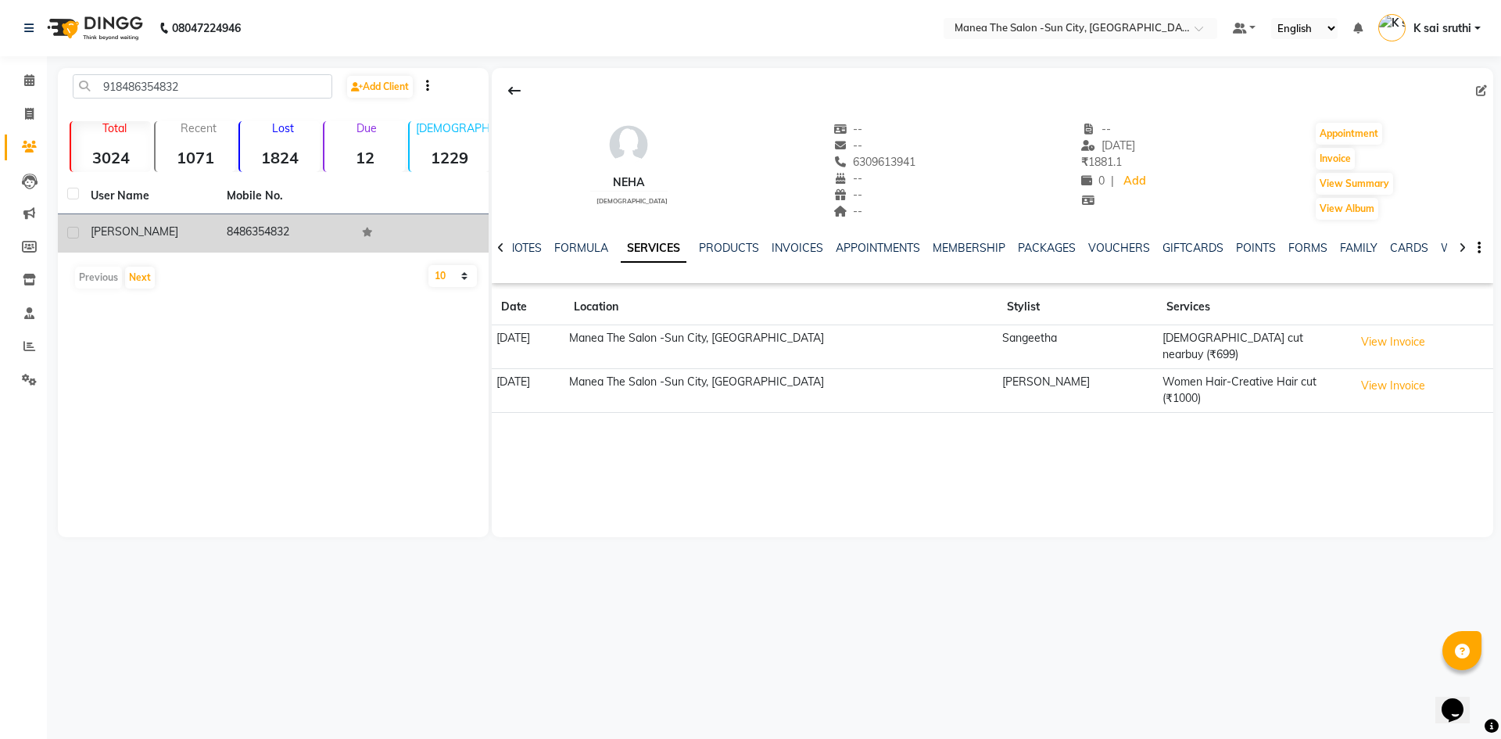
click at [267, 227] on td "8486354832" at bounding box center [285, 233] width 136 height 38
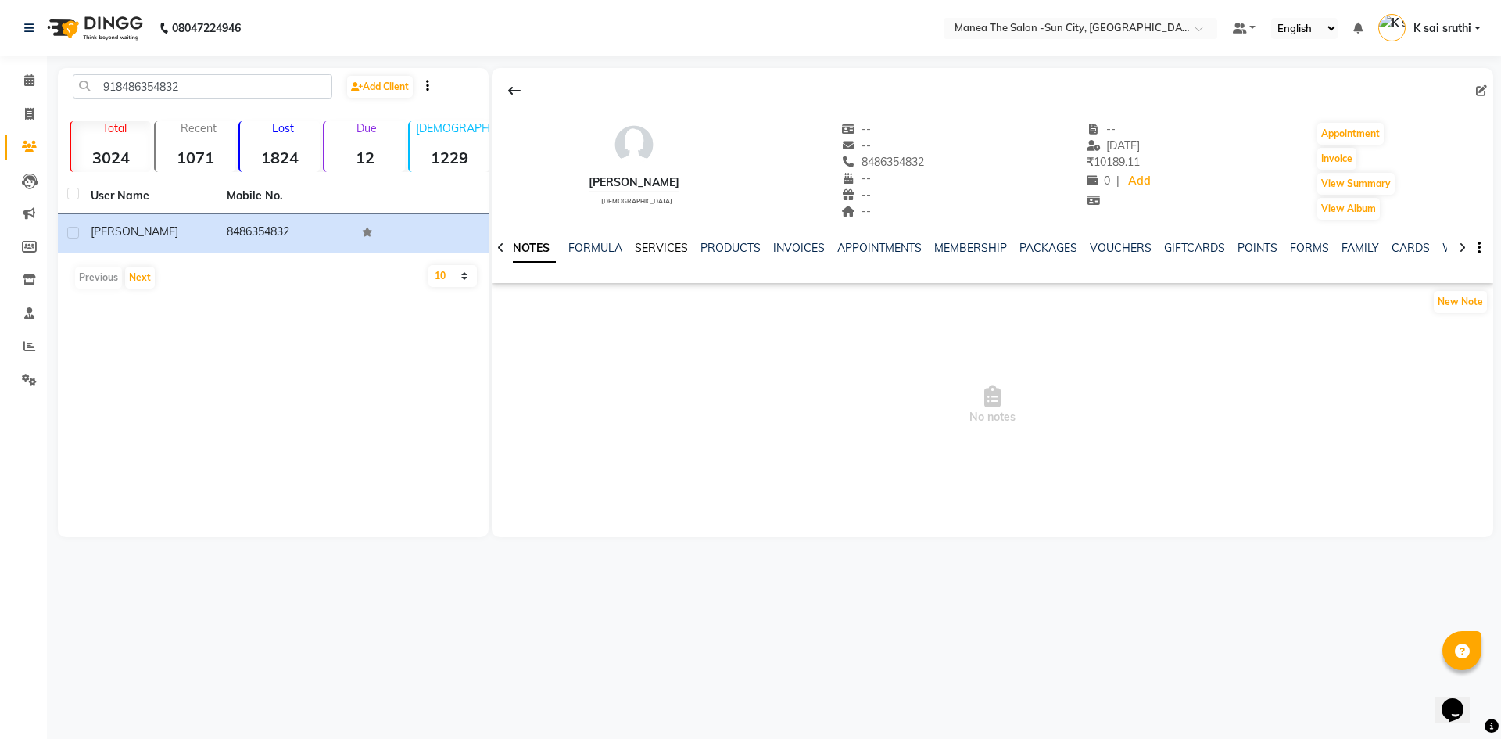
click at [661, 247] on link "SERVICES" at bounding box center [661, 248] width 53 height 14
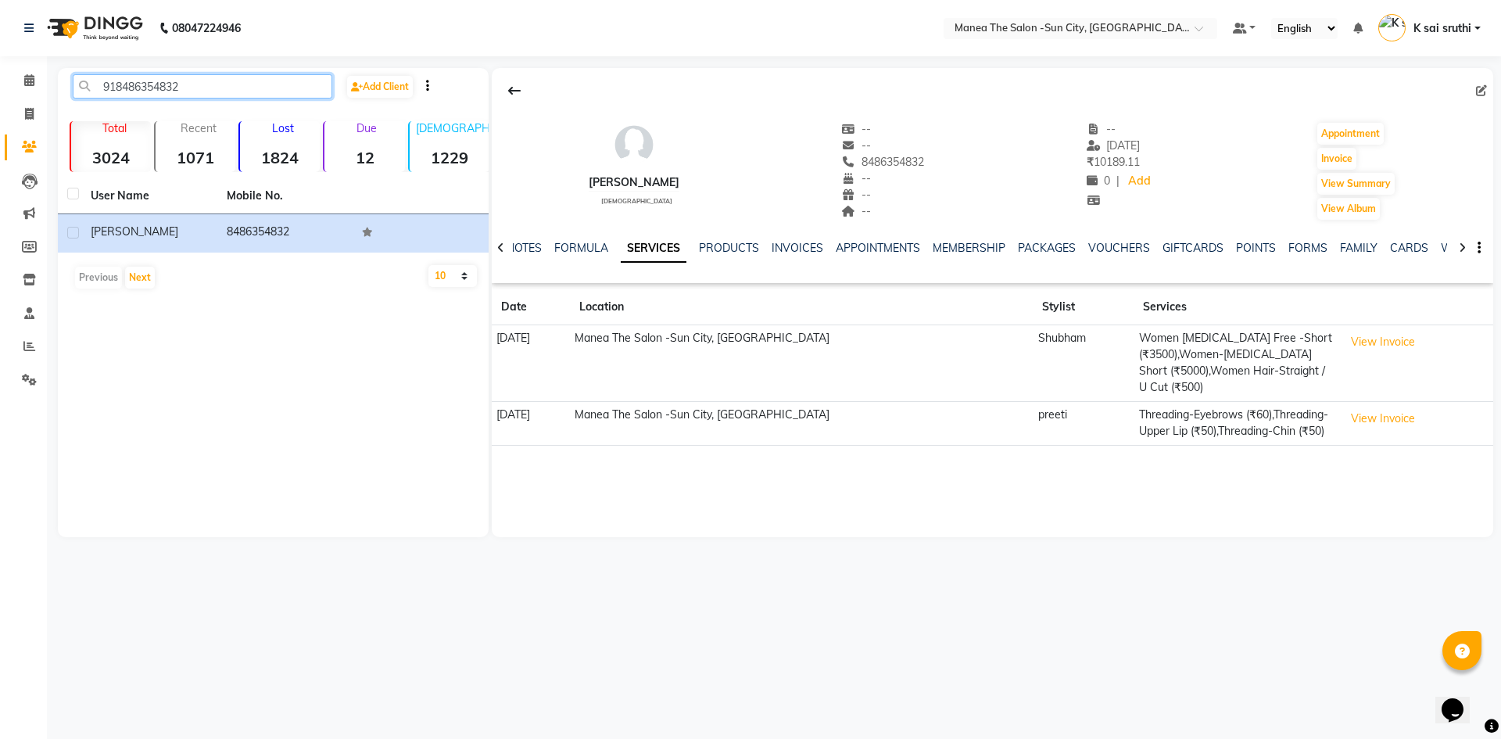
click at [212, 86] on input "918486354832" at bounding box center [203, 86] width 260 height 24
click at [237, 85] on input "918486354832" at bounding box center [203, 86] width 260 height 24
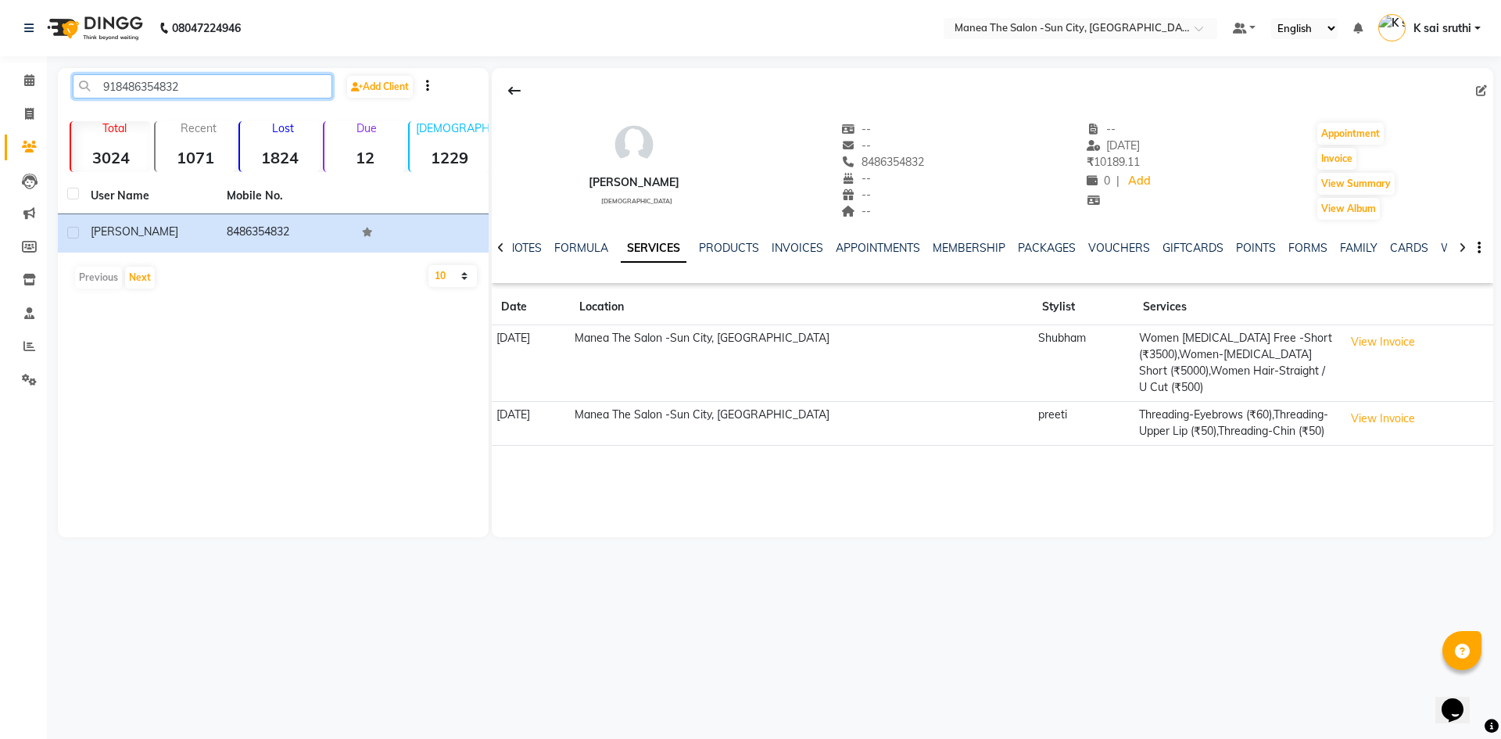
click at [237, 85] on input "918486354832" at bounding box center [203, 86] width 260 height 24
paste input "9515761555"
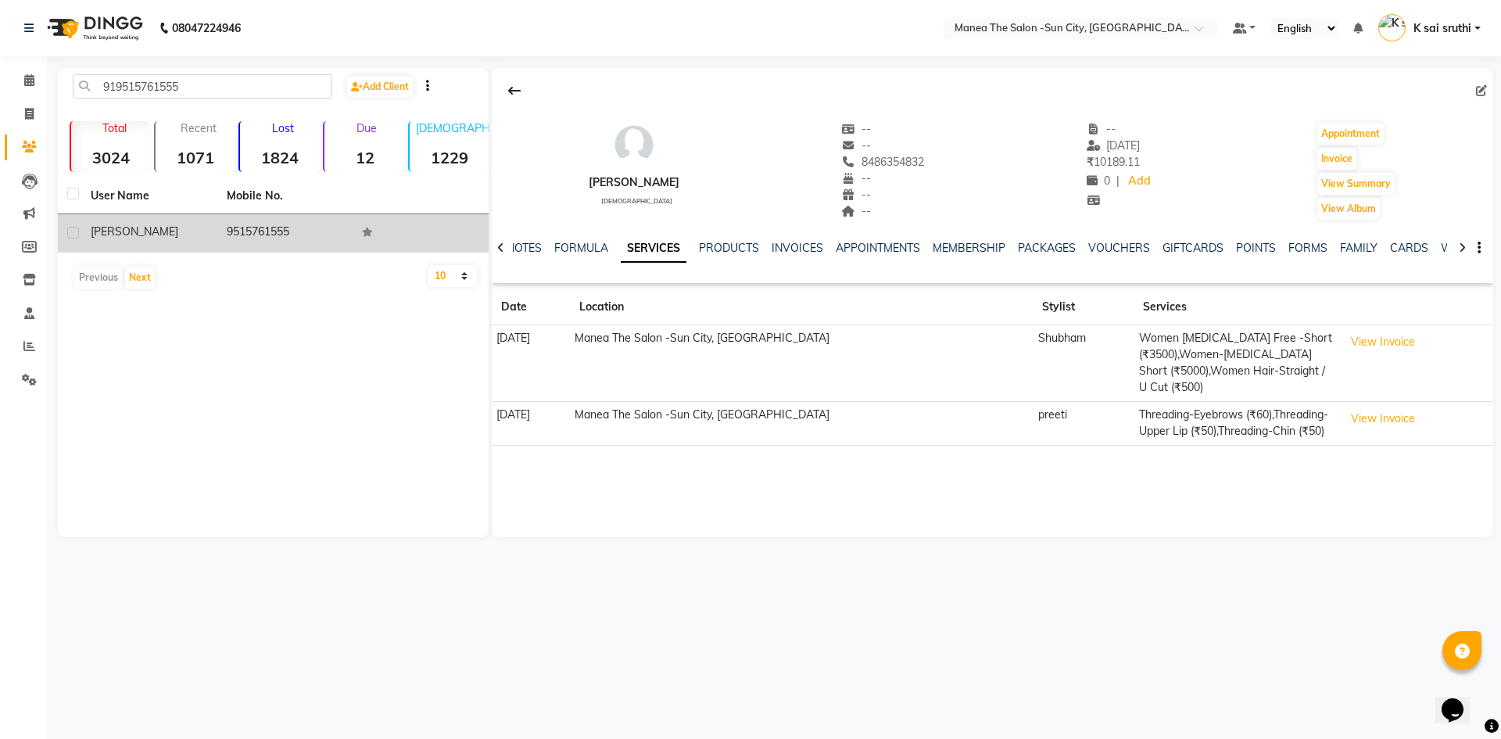
click at [276, 224] on td "9515761555" at bounding box center [285, 233] width 136 height 38
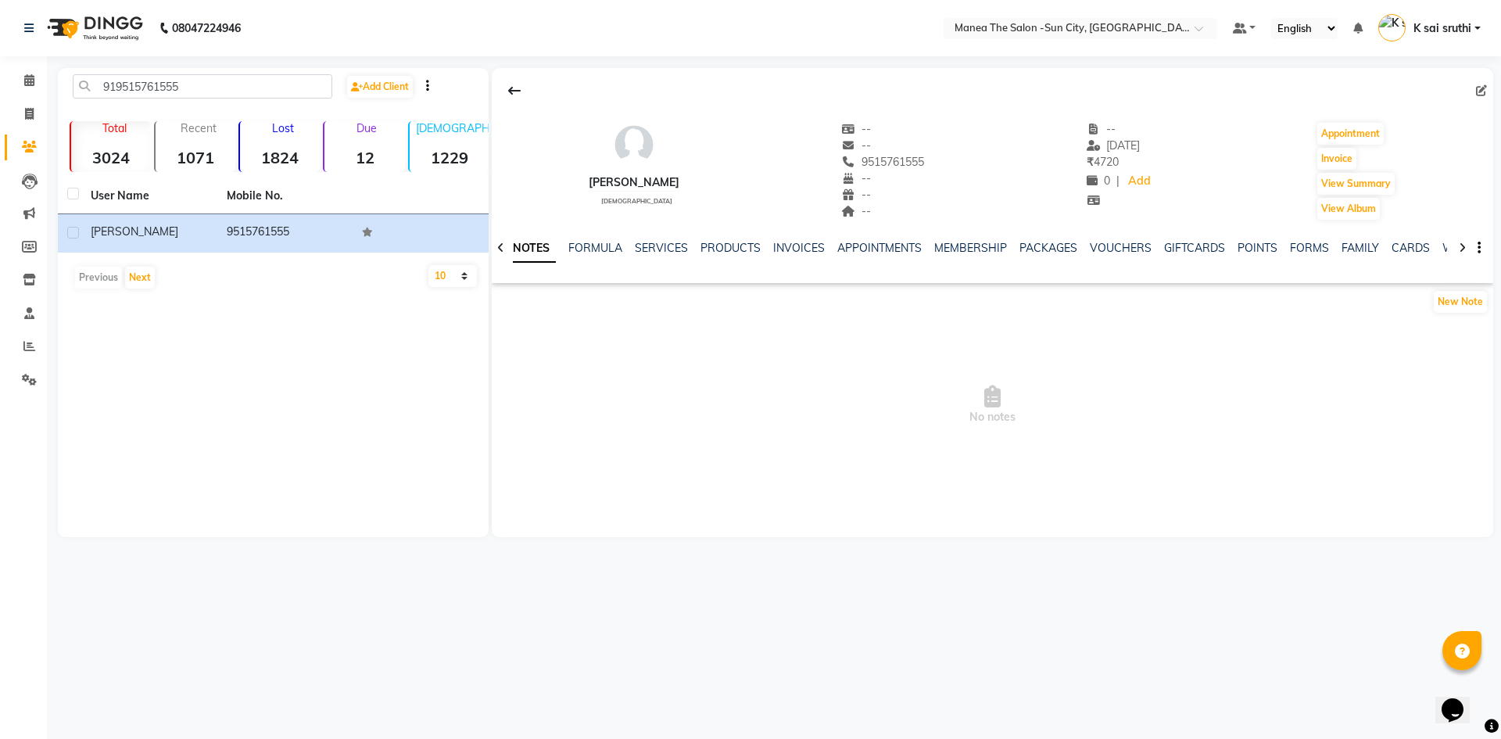
click at [659, 255] on div "SERVICES" at bounding box center [661, 248] width 53 height 16
click at [661, 246] on link "SERVICES" at bounding box center [661, 248] width 53 height 14
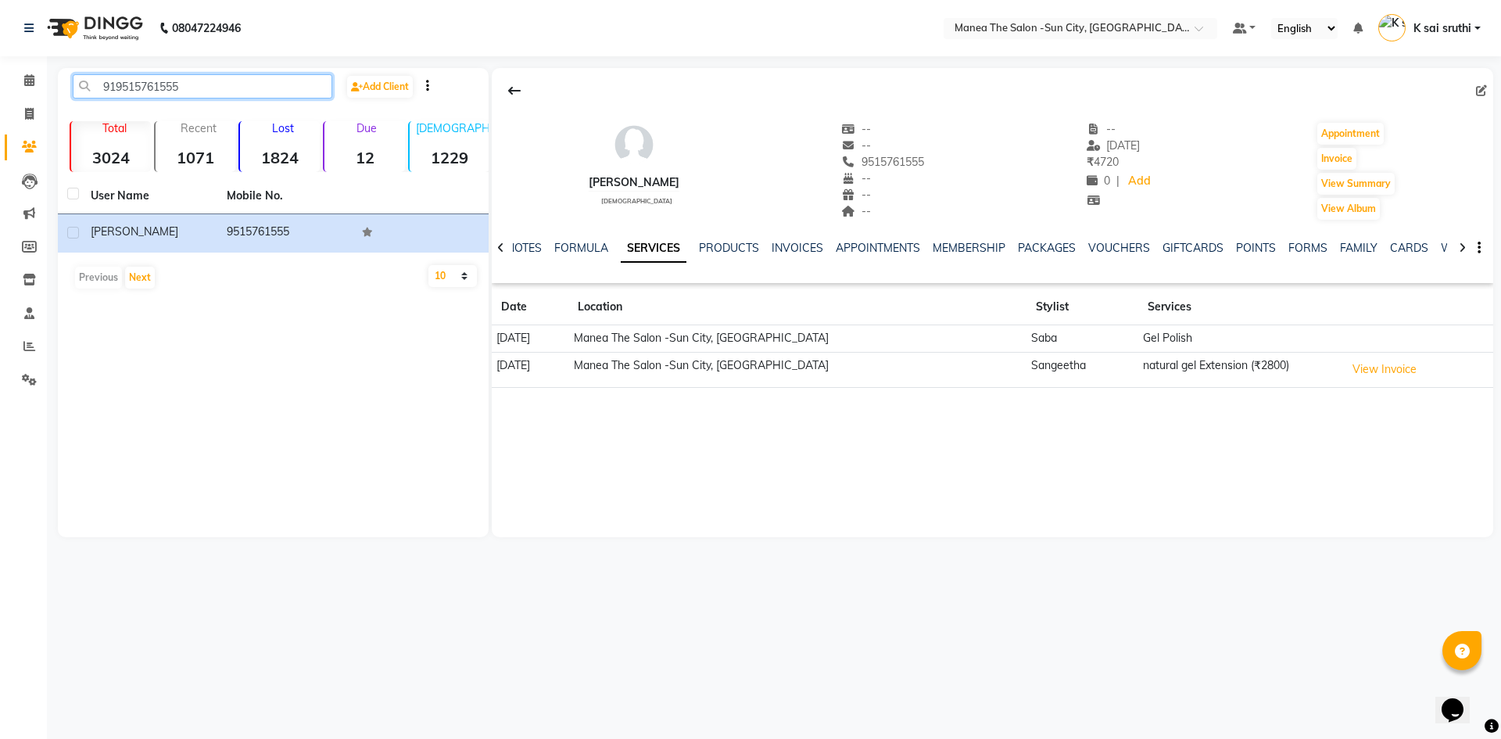
click at [189, 82] on input "919515761555" at bounding box center [203, 86] width 260 height 24
click at [212, 81] on input "919515761555" at bounding box center [203, 86] width 260 height 24
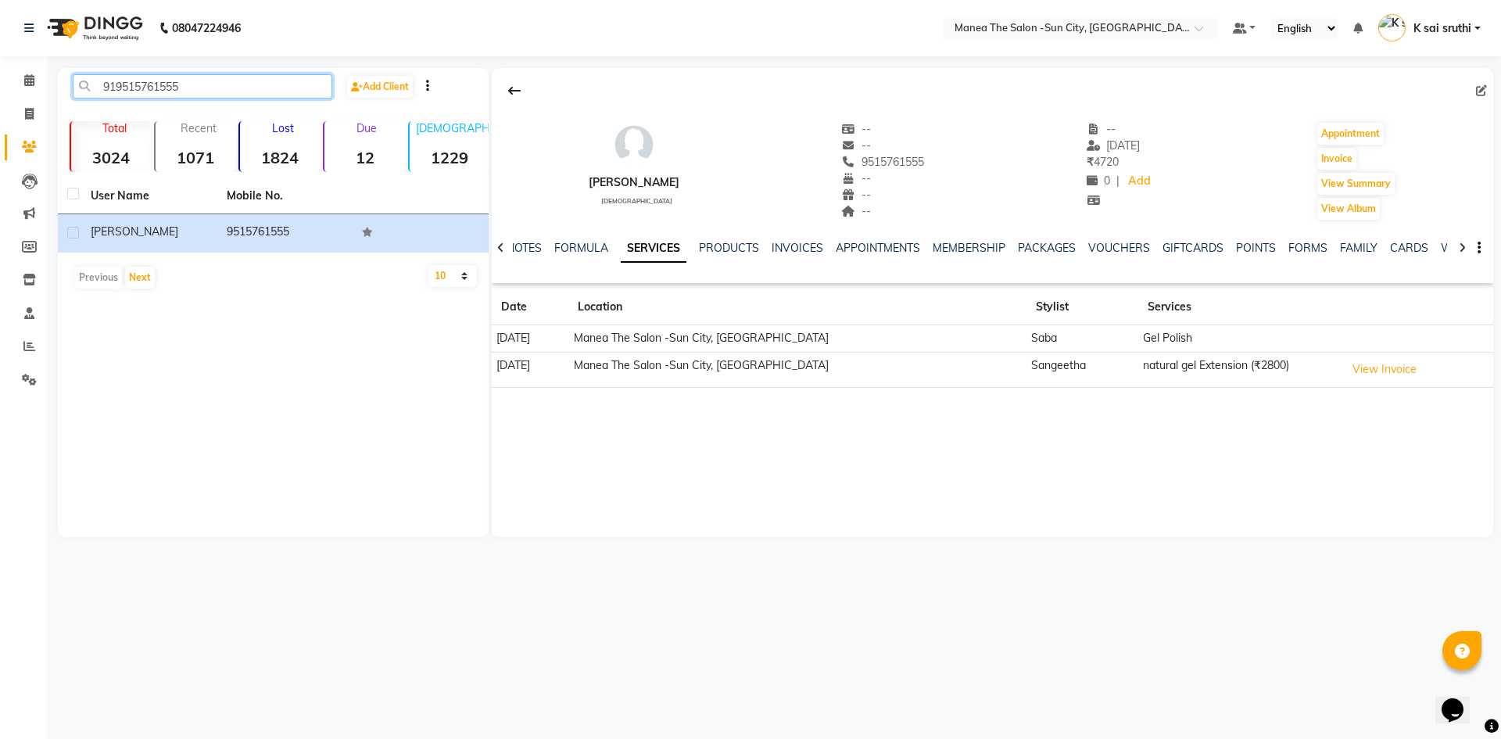
paste input "618067062"
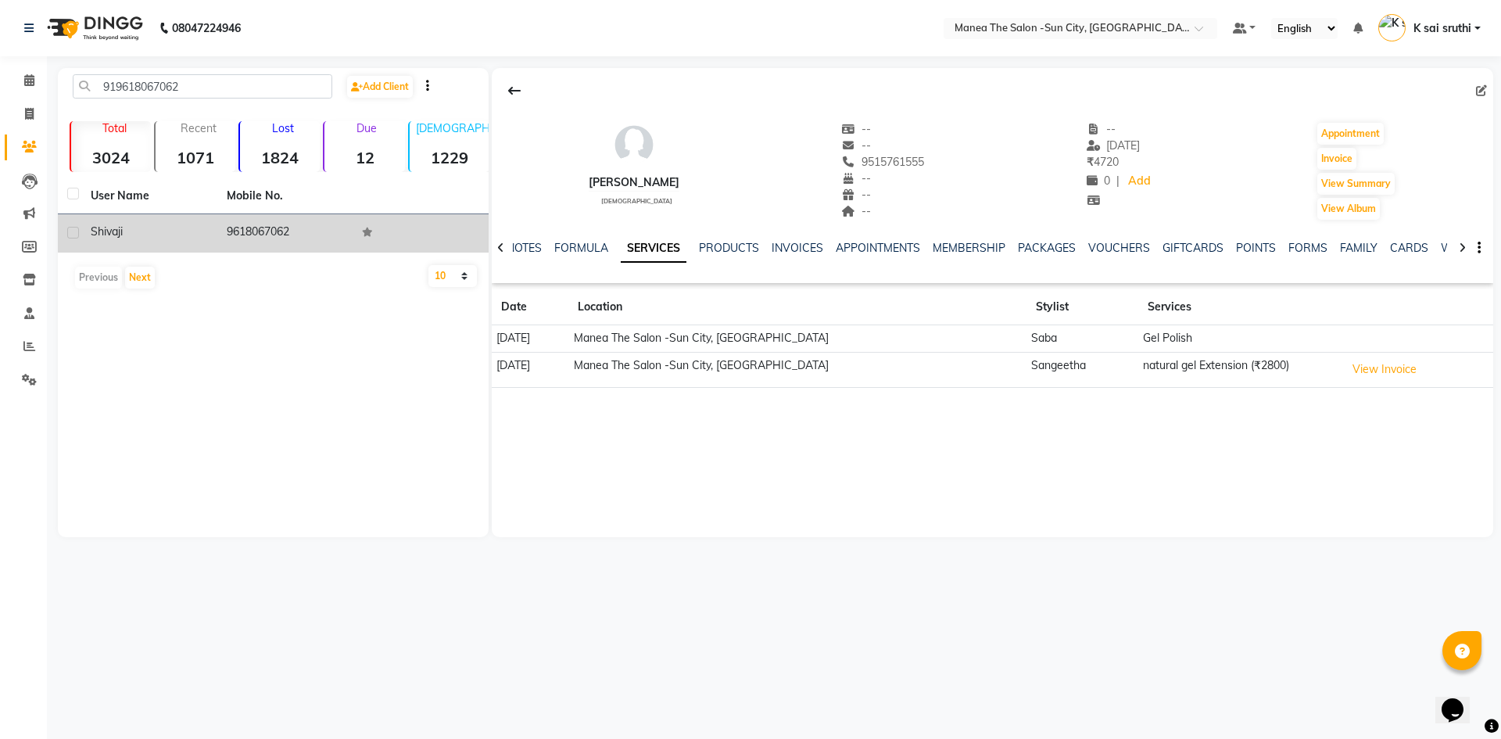
click at [253, 232] on td "9618067062" at bounding box center [285, 233] width 136 height 38
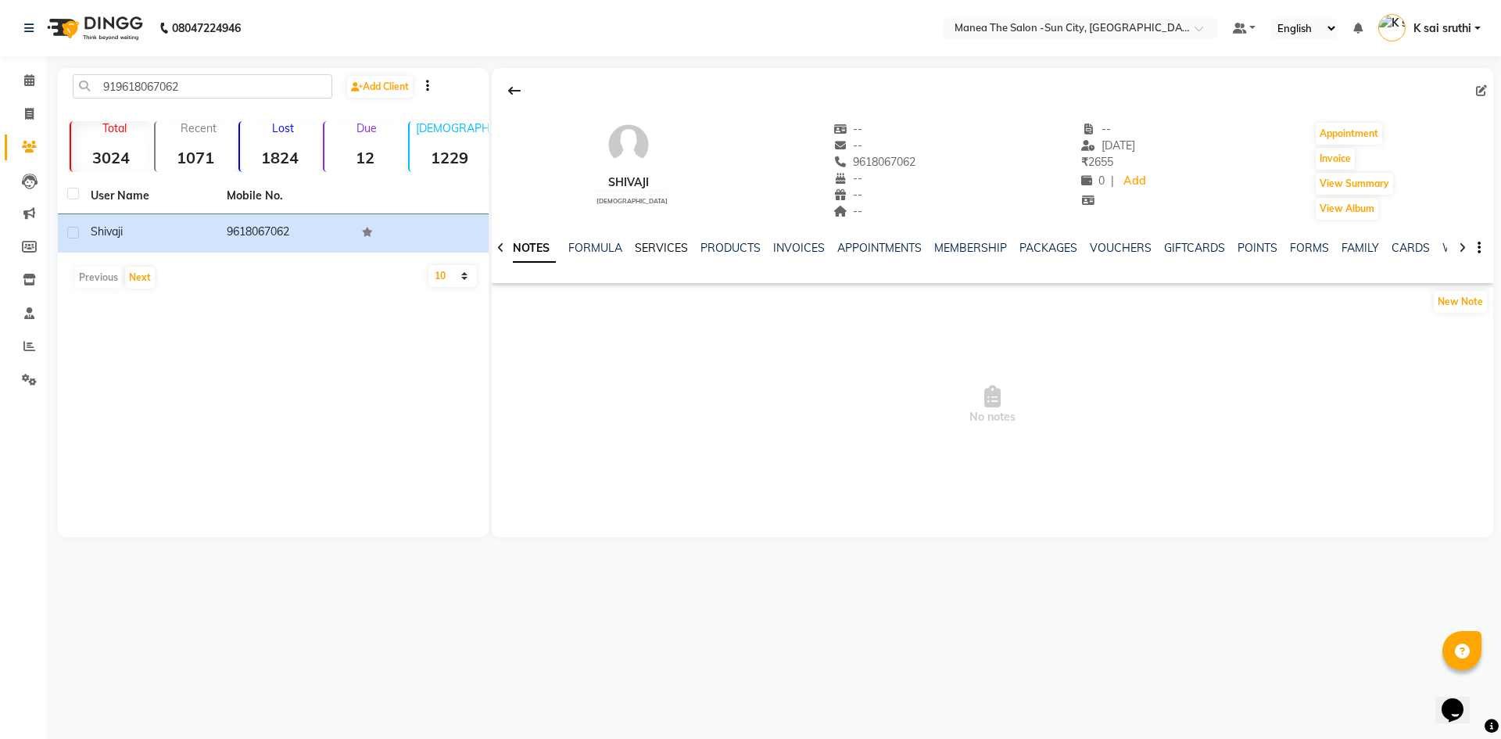
click at [647, 246] on link "SERVICES" at bounding box center [661, 248] width 53 height 14
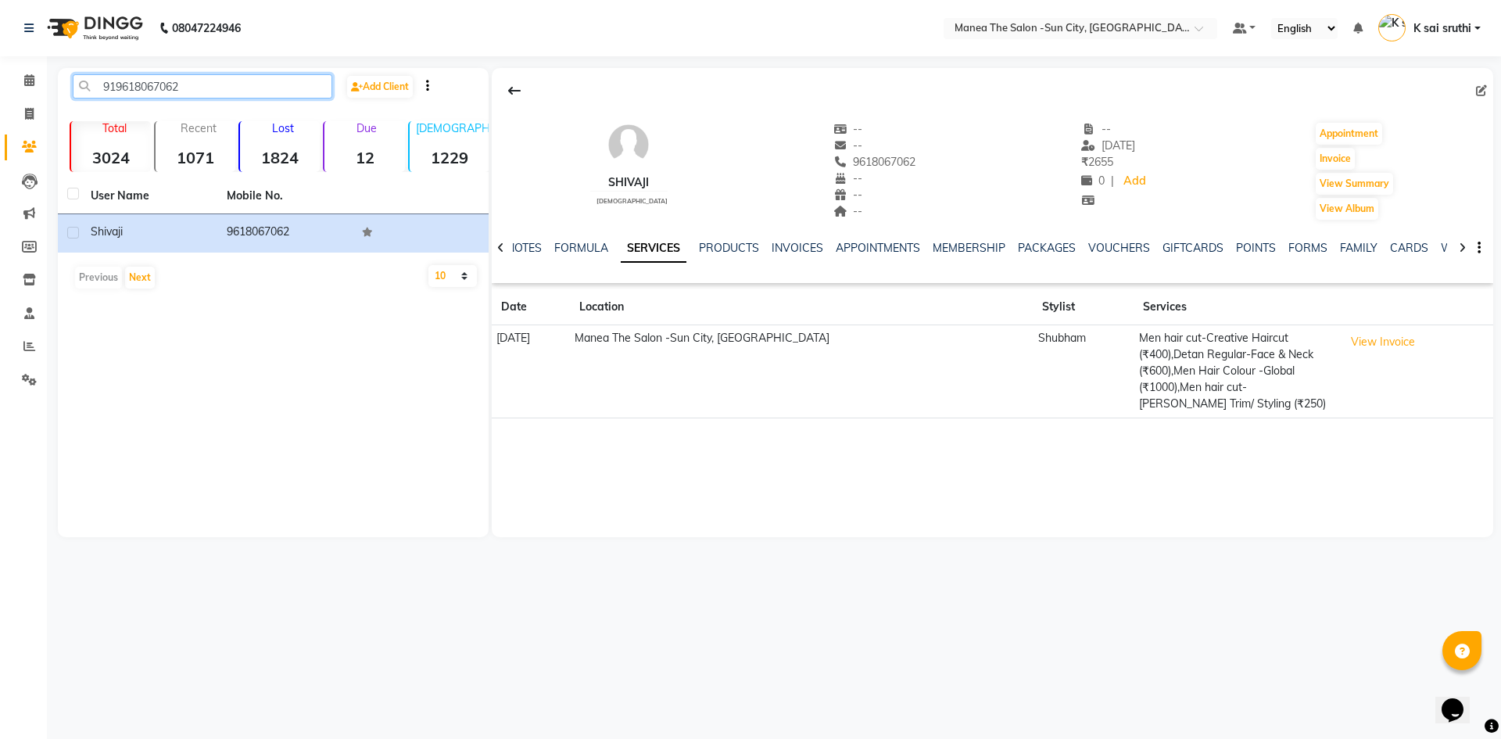
click at [203, 89] on input "919618067062" at bounding box center [203, 86] width 260 height 24
click at [208, 80] on input "919618067062" at bounding box center [203, 86] width 260 height 24
paste input "381764563"
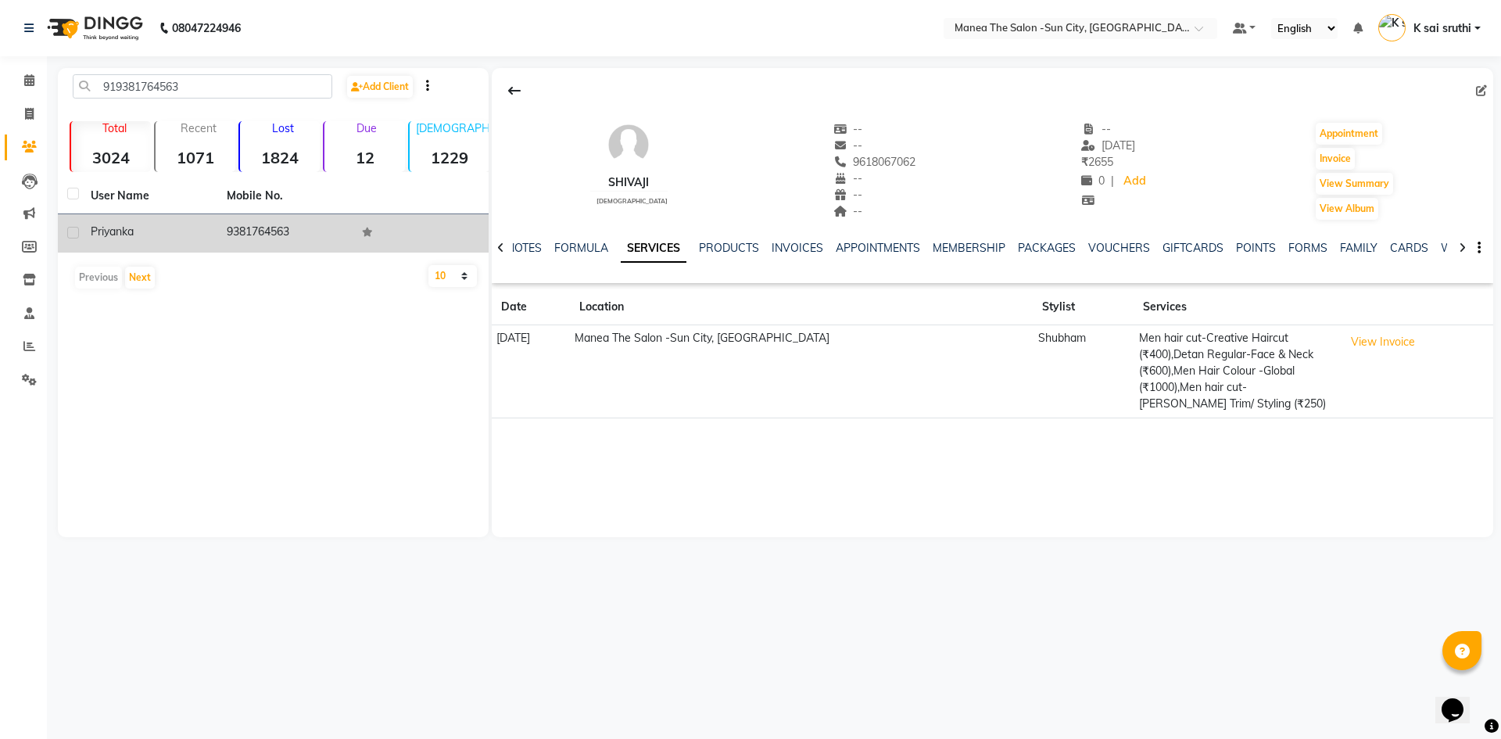
click at [259, 229] on td "9381764563" at bounding box center [285, 233] width 136 height 38
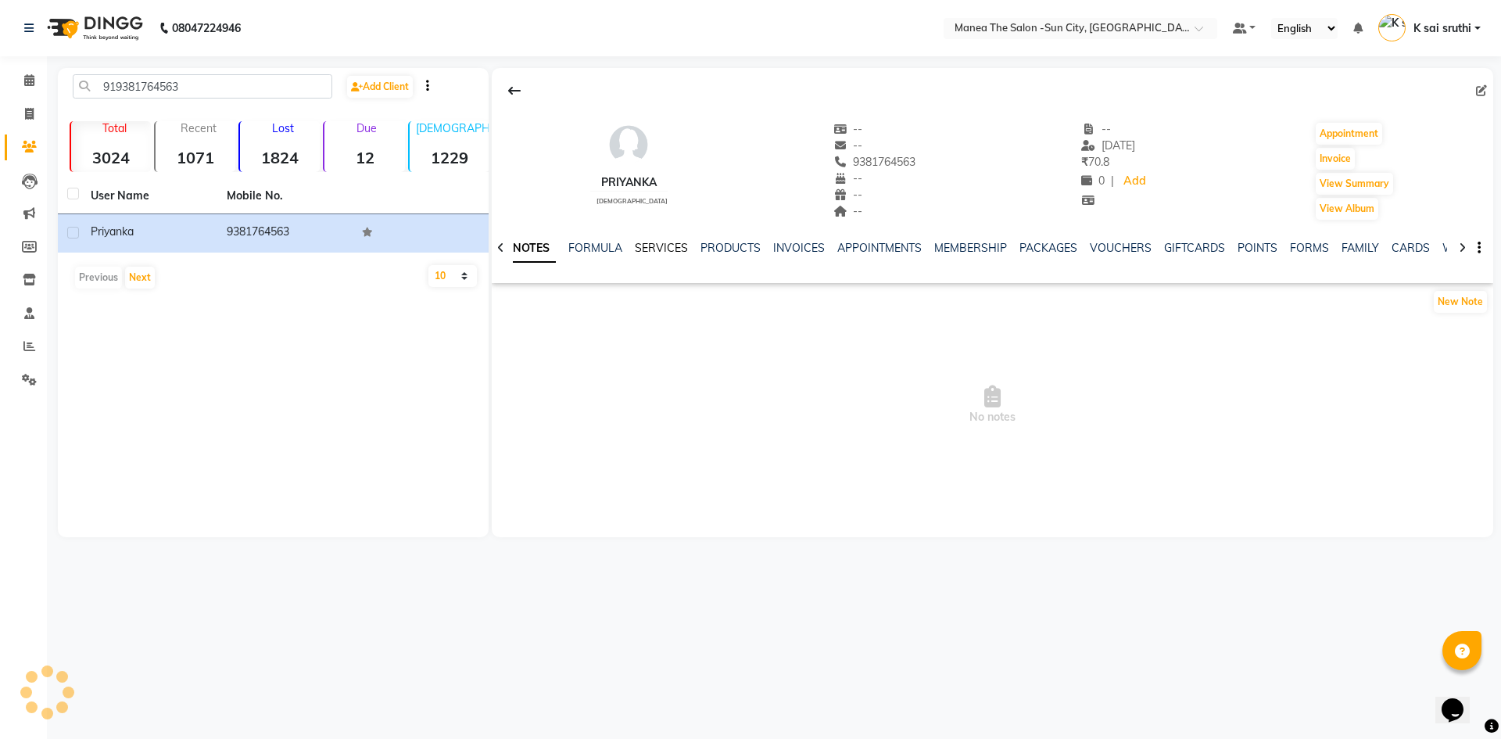
click at [660, 244] on link "SERVICES" at bounding box center [661, 248] width 53 height 14
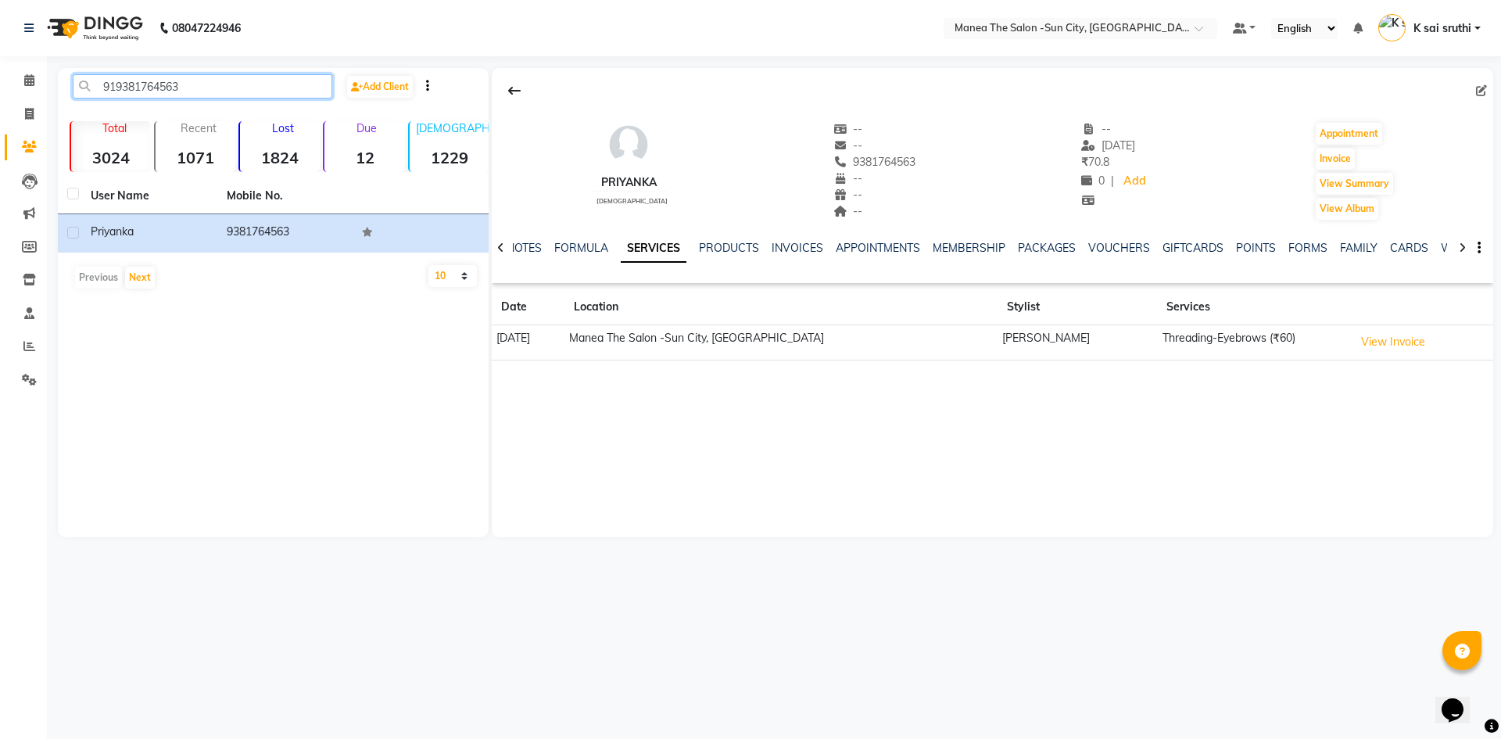
click at [224, 86] on input "919381764563" at bounding box center [203, 86] width 260 height 24
click at [201, 83] on input "919381764563" at bounding box center [203, 86] width 260 height 24
paste input "581888996"
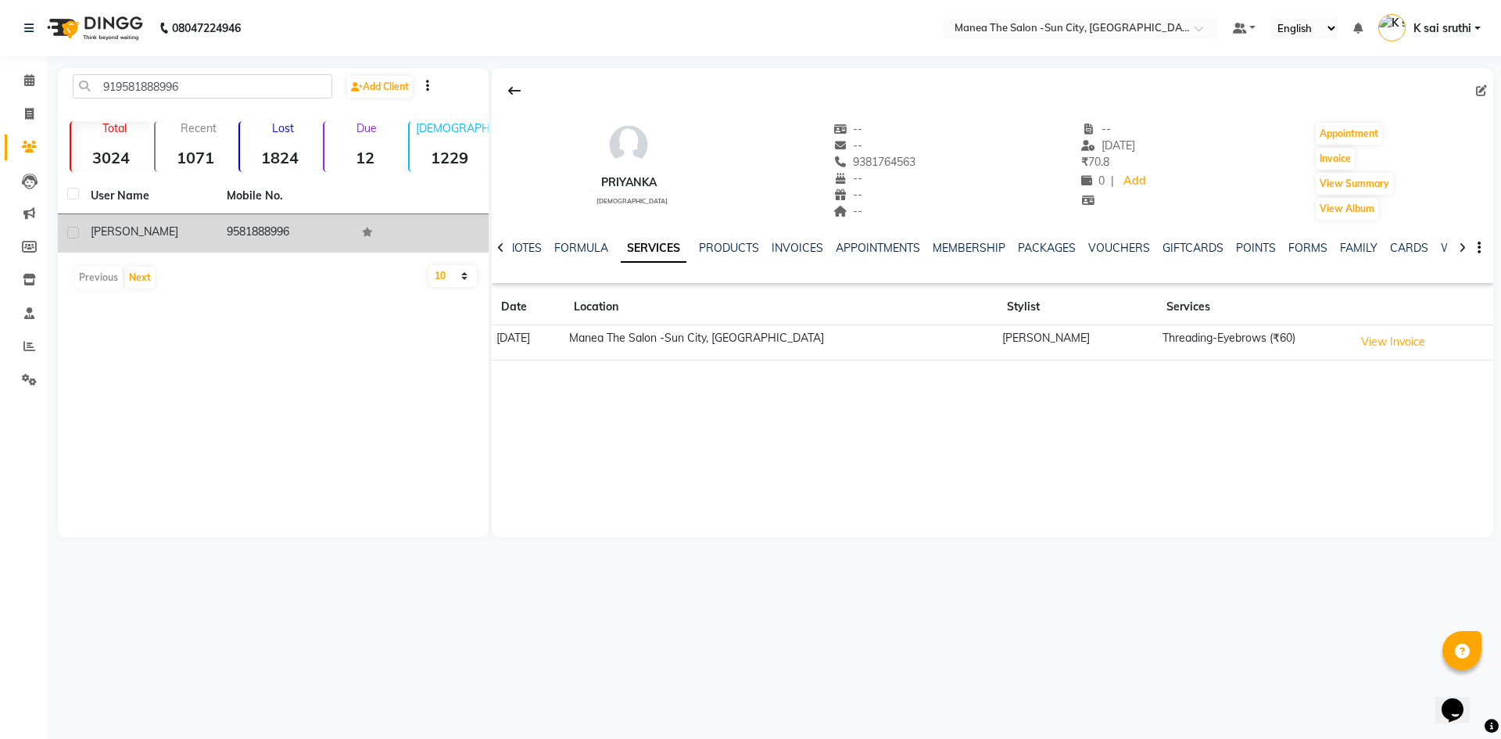
click at [267, 229] on td "9581888996" at bounding box center [285, 233] width 136 height 38
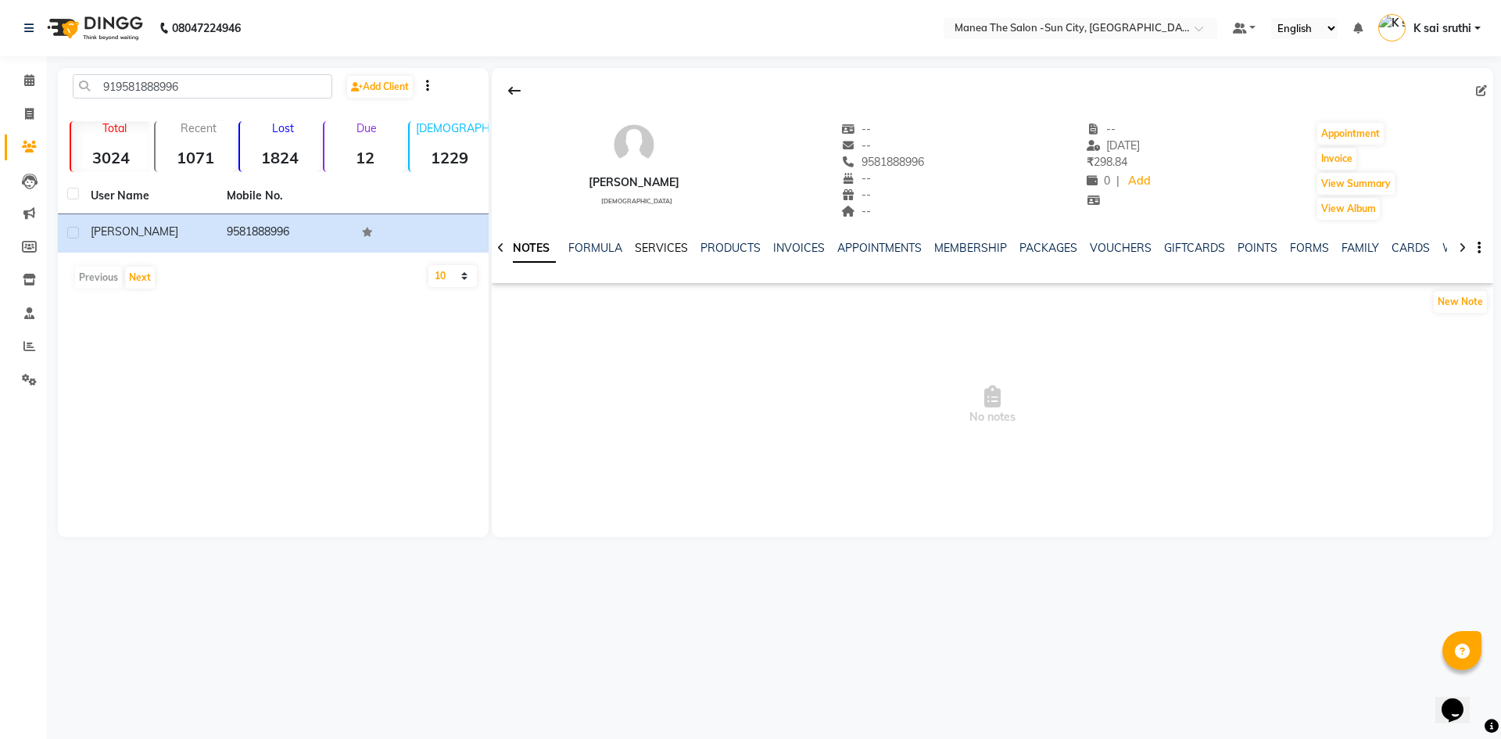
click at [651, 245] on link "SERVICES" at bounding box center [661, 248] width 53 height 14
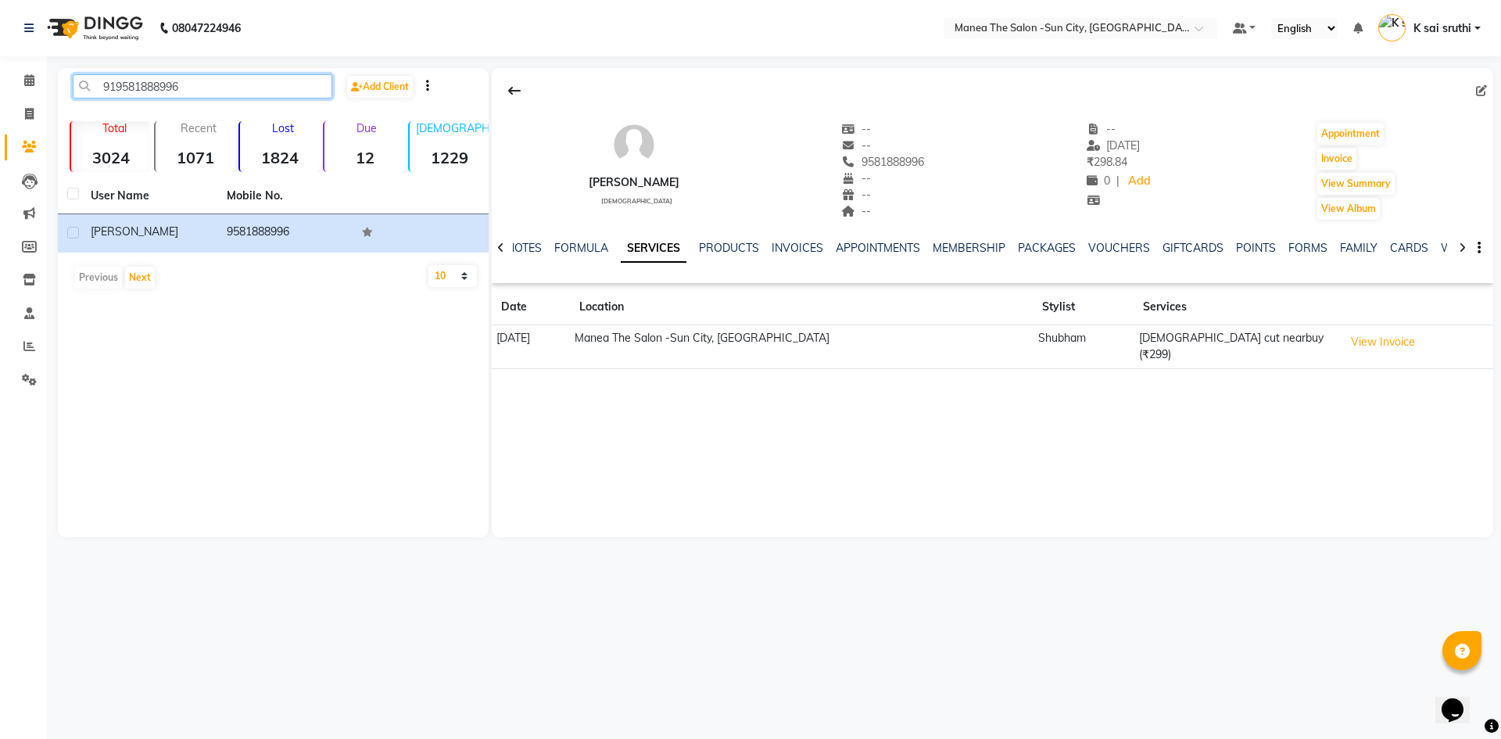
click at [196, 91] on input "919581888996" at bounding box center [203, 86] width 260 height 24
click at [199, 82] on input "919581888996" at bounding box center [203, 86] width 260 height 24
click at [212, 84] on input "919581888996" at bounding box center [203, 86] width 260 height 24
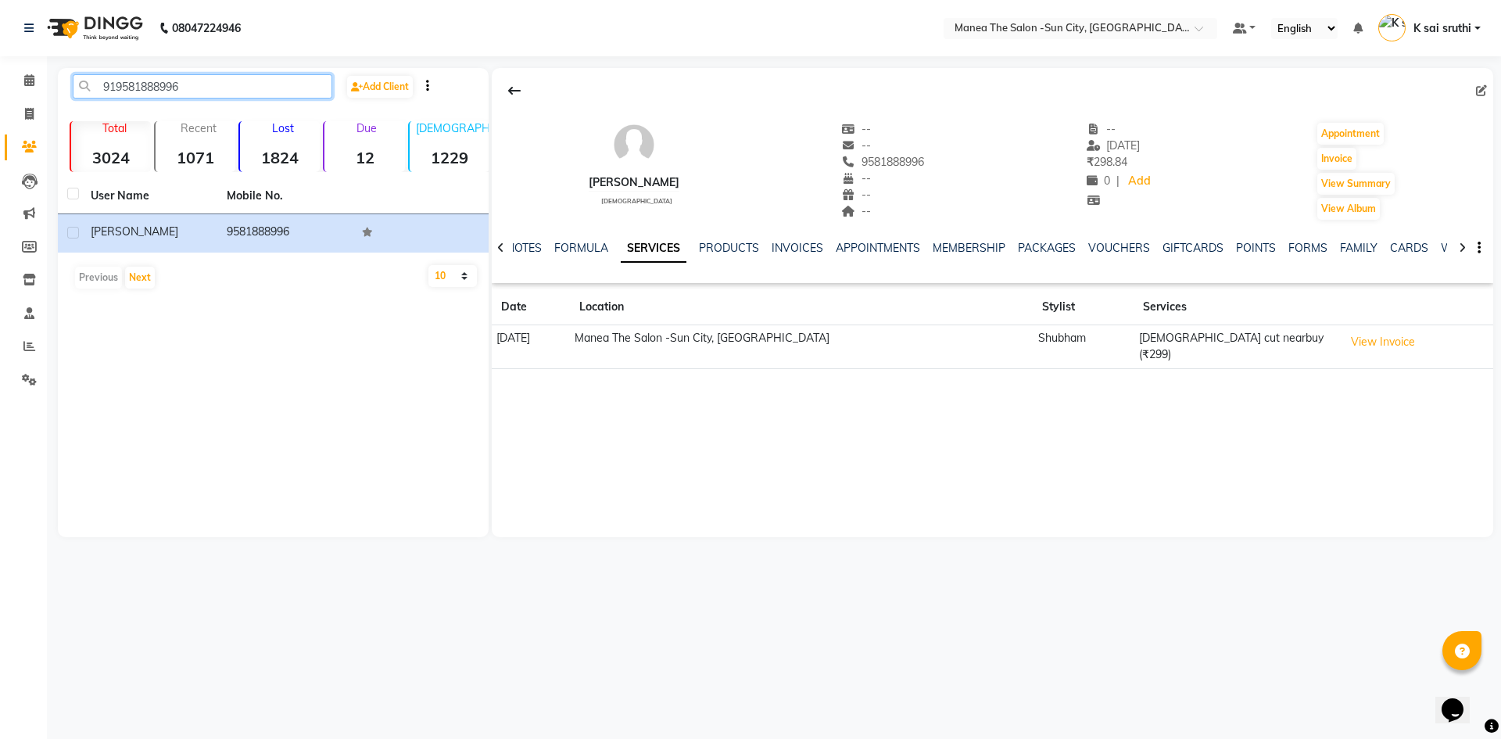
click at [212, 84] on input "919581888996" at bounding box center [203, 86] width 260 height 24
paste input "8501006770"
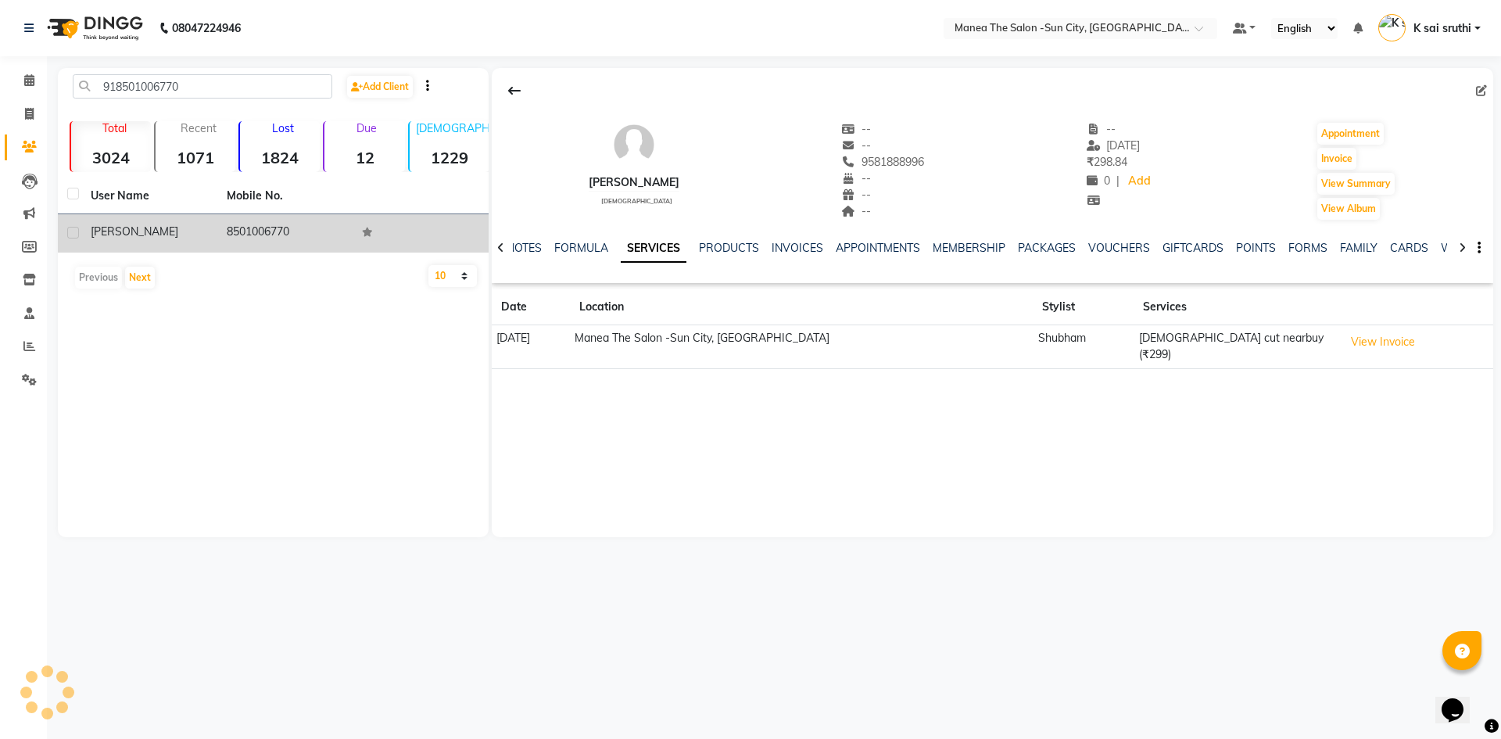
click at [263, 228] on td "8501006770" at bounding box center [285, 233] width 136 height 38
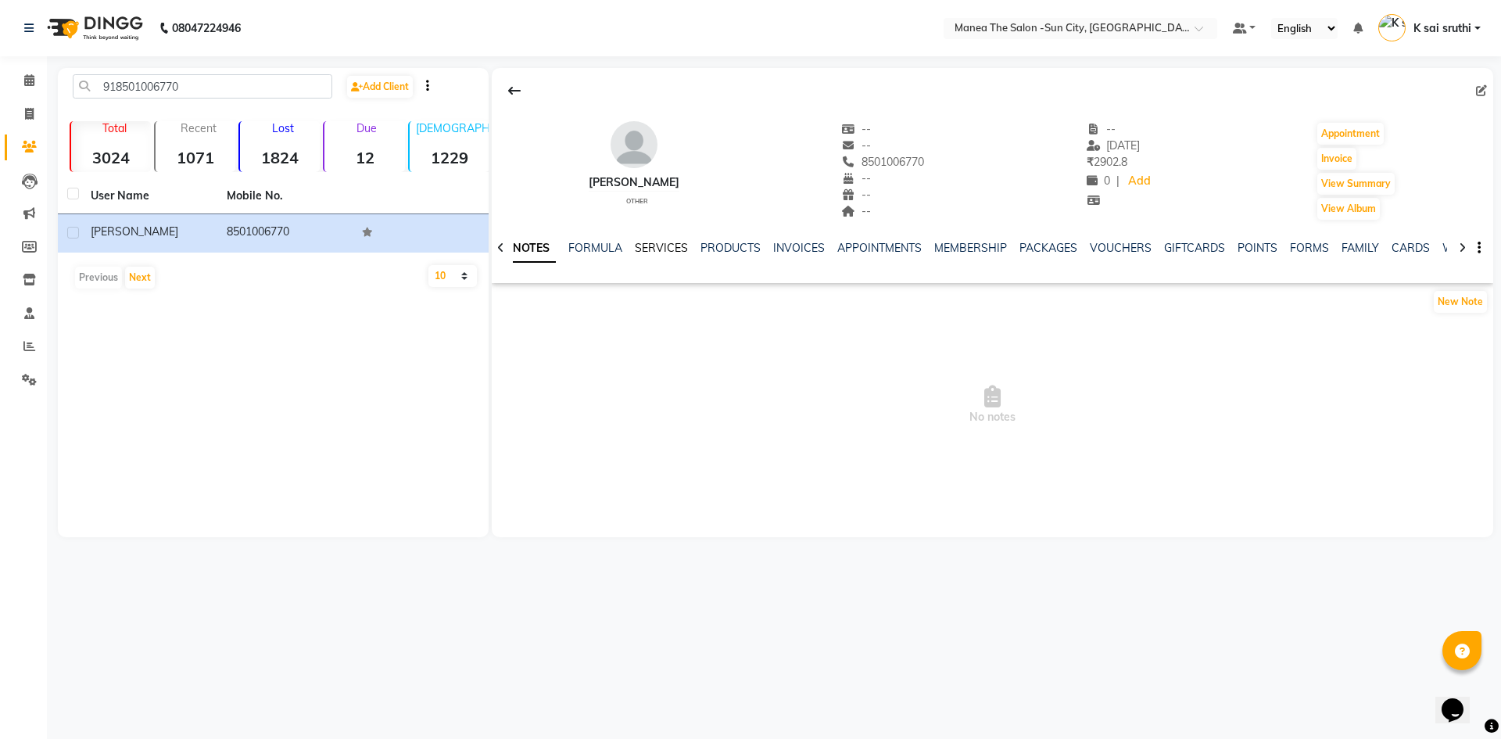
click at [653, 246] on link "SERVICES" at bounding box center [661, 248] width 53 height 14
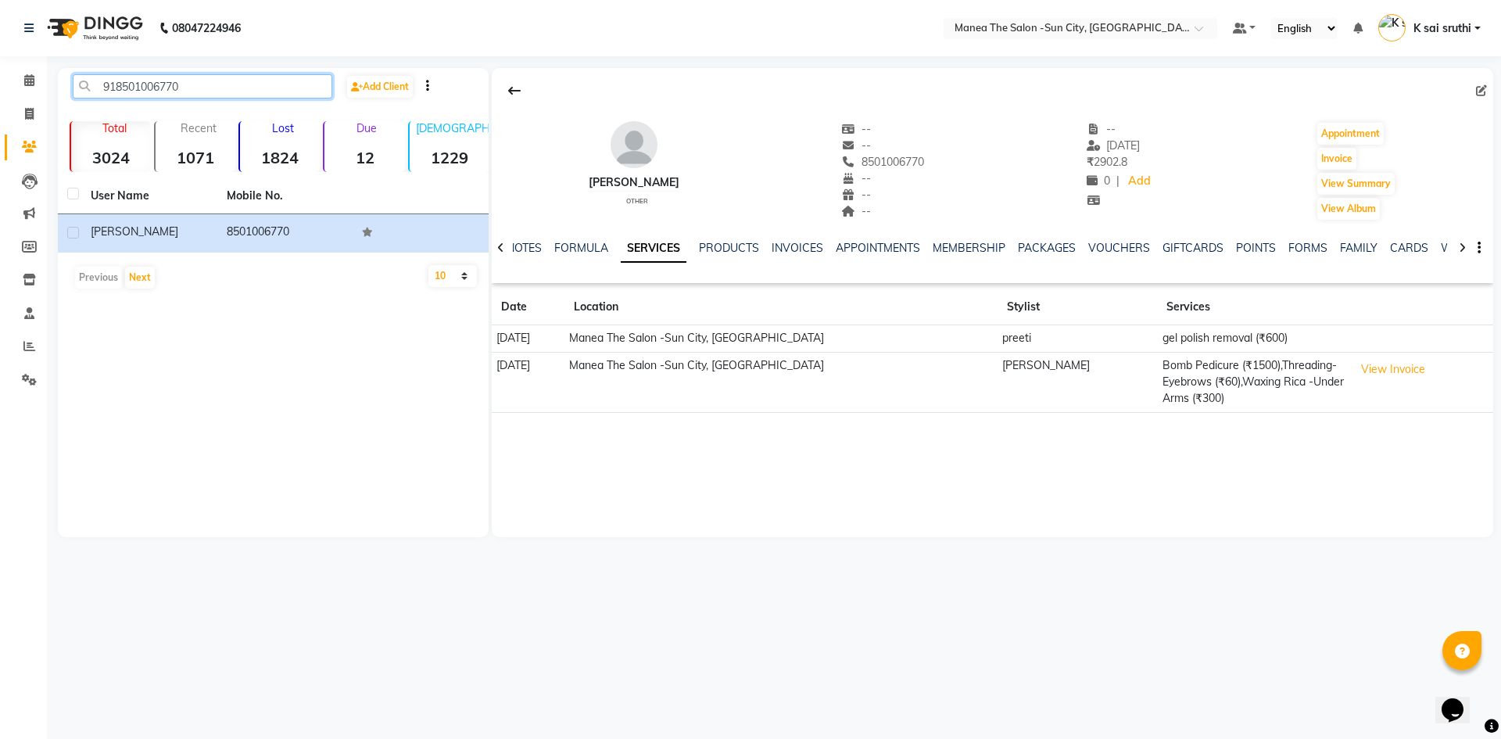
click at [233, 82] on input "918501006770" at bounding box center [203, 86] width 260 height 24
paste input "9740120572"
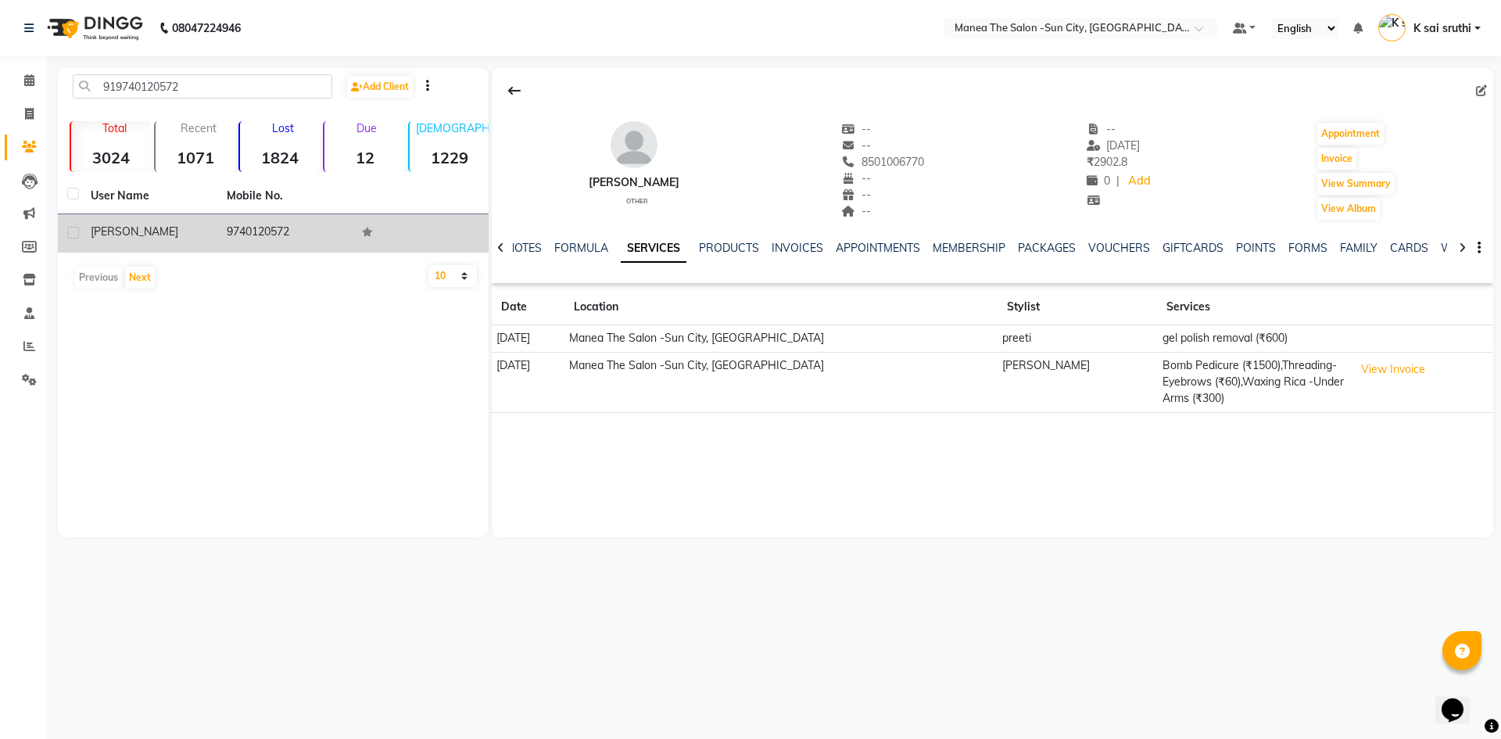
click at [241, 224] on td "9740120572" at bounding box center [285, 233] width 136 height 38
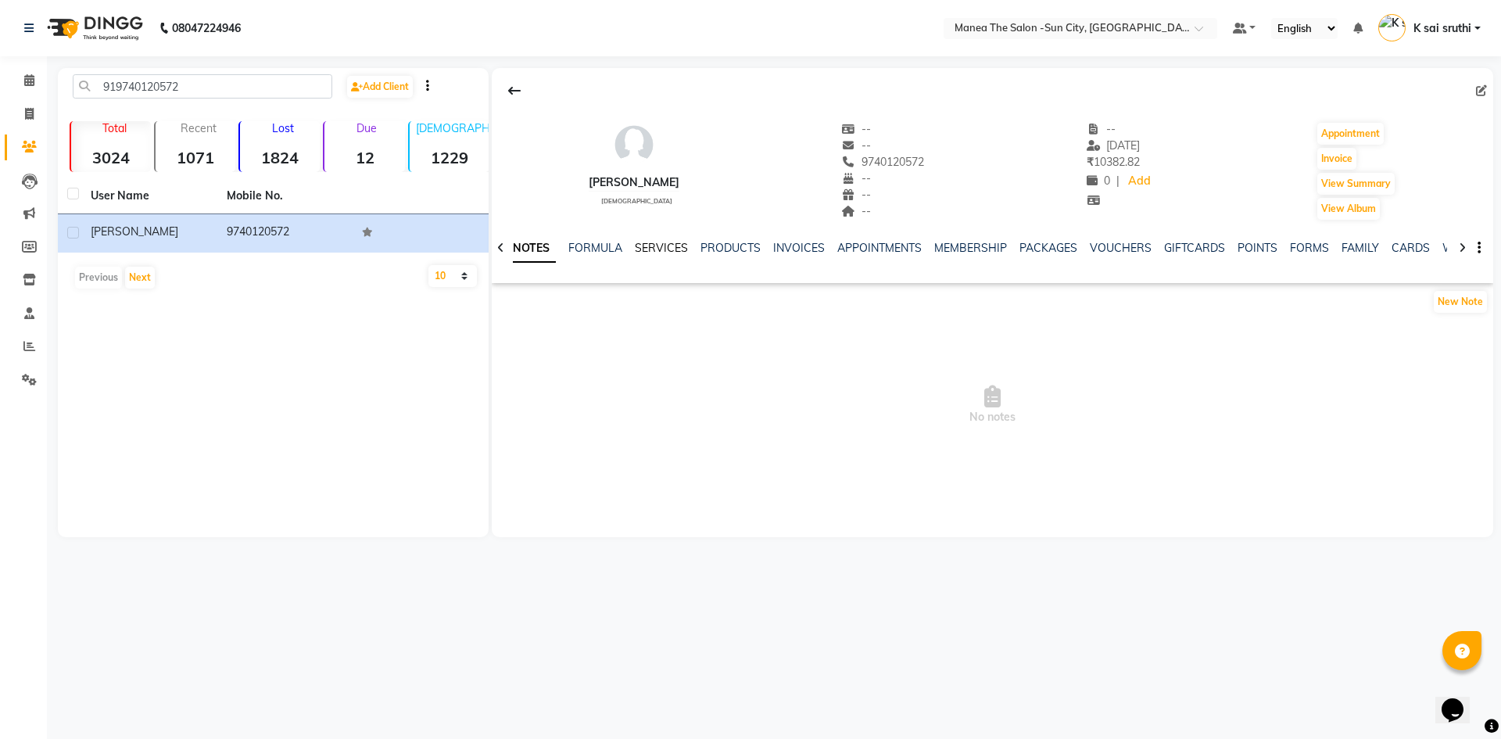
click at [652, 250] on link "SERVICES" at bounding box center [661, 248] width 53 height 14
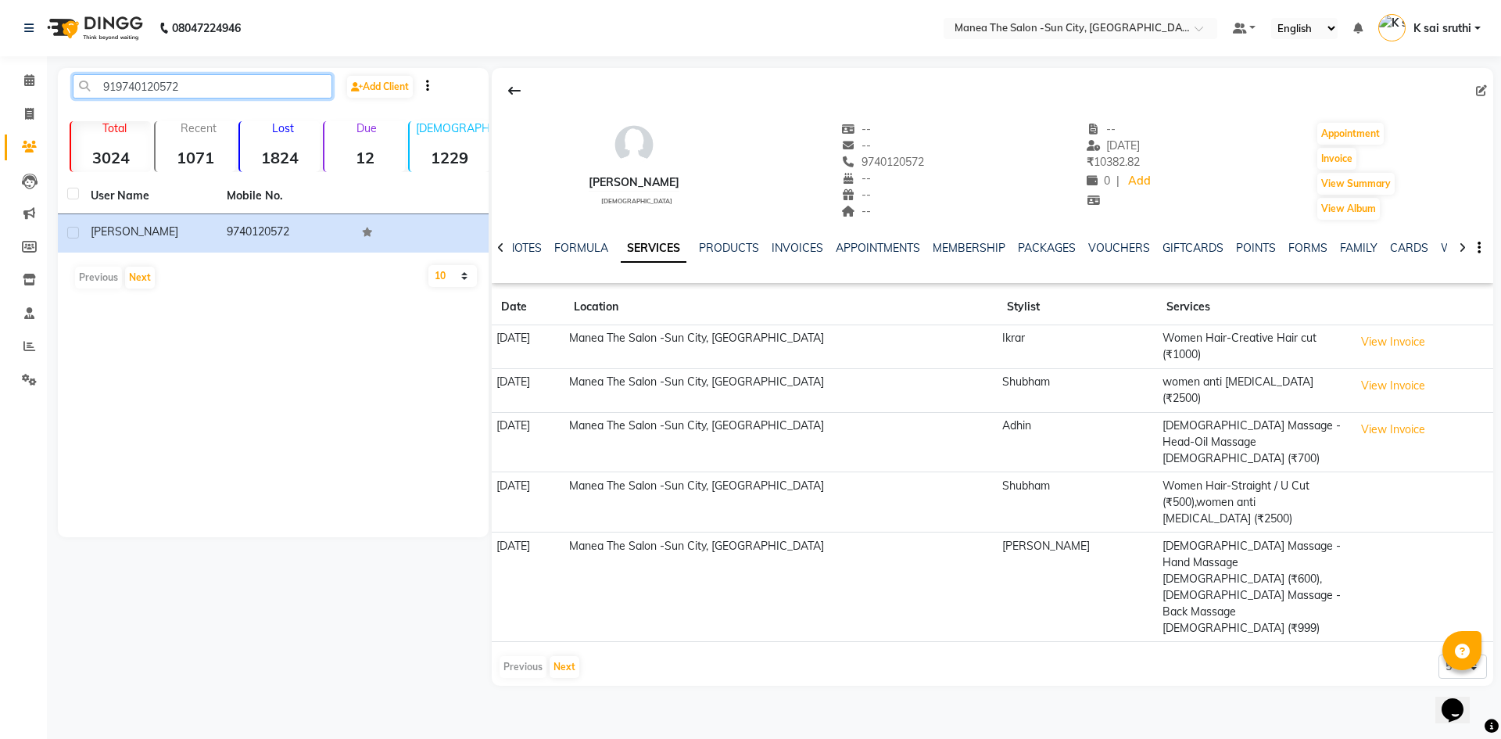
click at [227, 84] on input "919740120572" at bounding box center [203, 86] width 260 height 24
click at [206, 91] on input "919740120572" at bounding box center [203, 86] width 260 height 24
paste input "848820265"
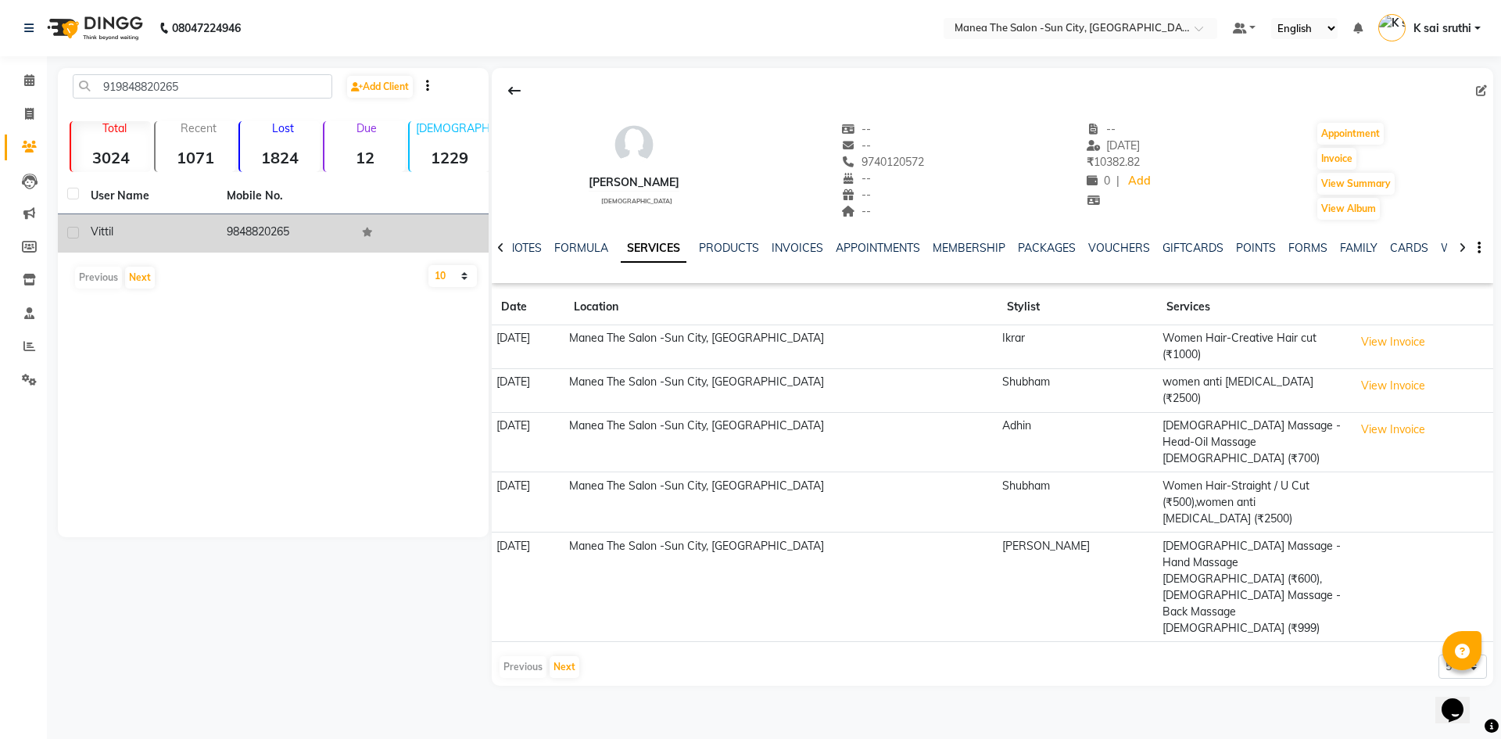
click at [270, 228] on td "9848820265" at bounding box center [285, 233] width 136 height 38
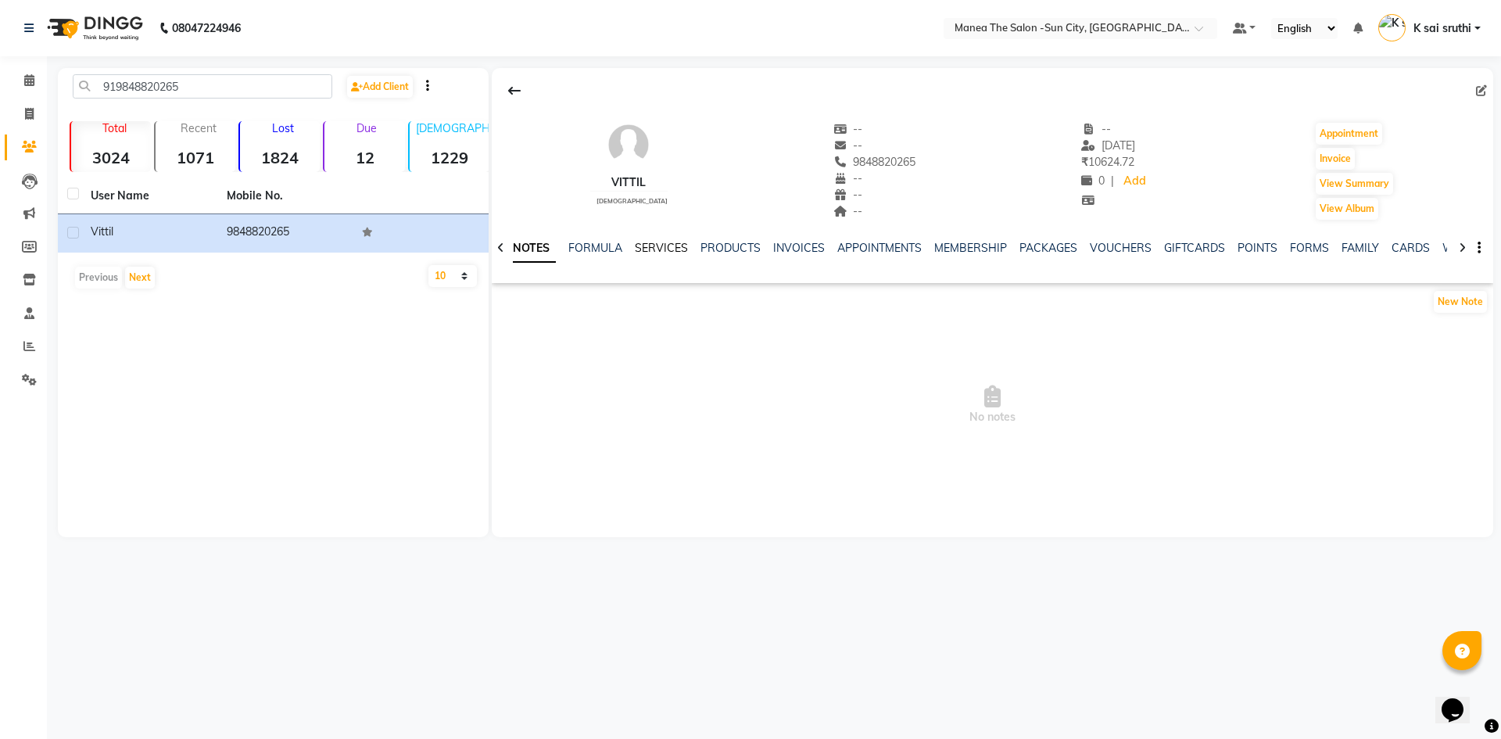
click at [665, 243] on link "SERVICES" at bounding box center [661, 248] width 53 height 14
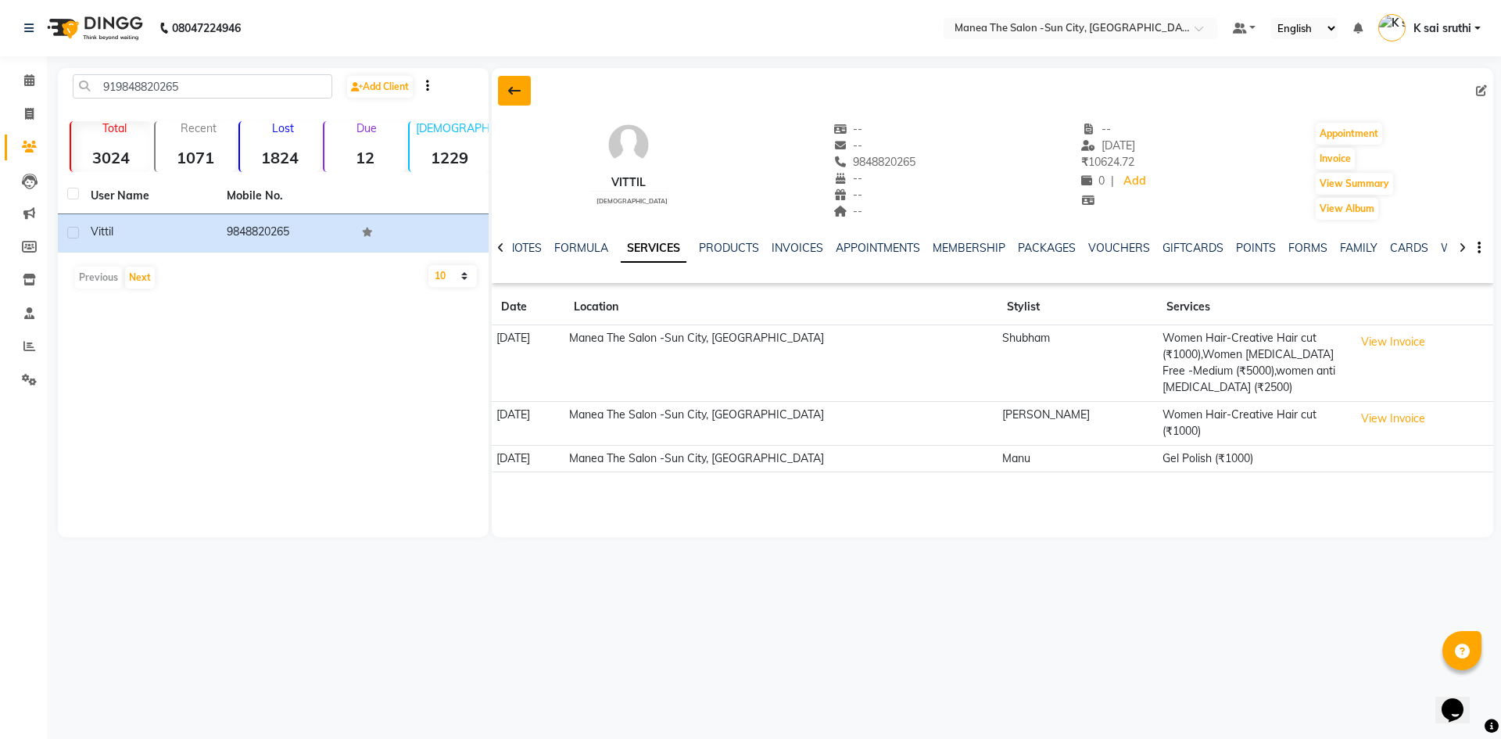
click at [511, 88] on icon at bounding box center [514, 90] width 13 height 13
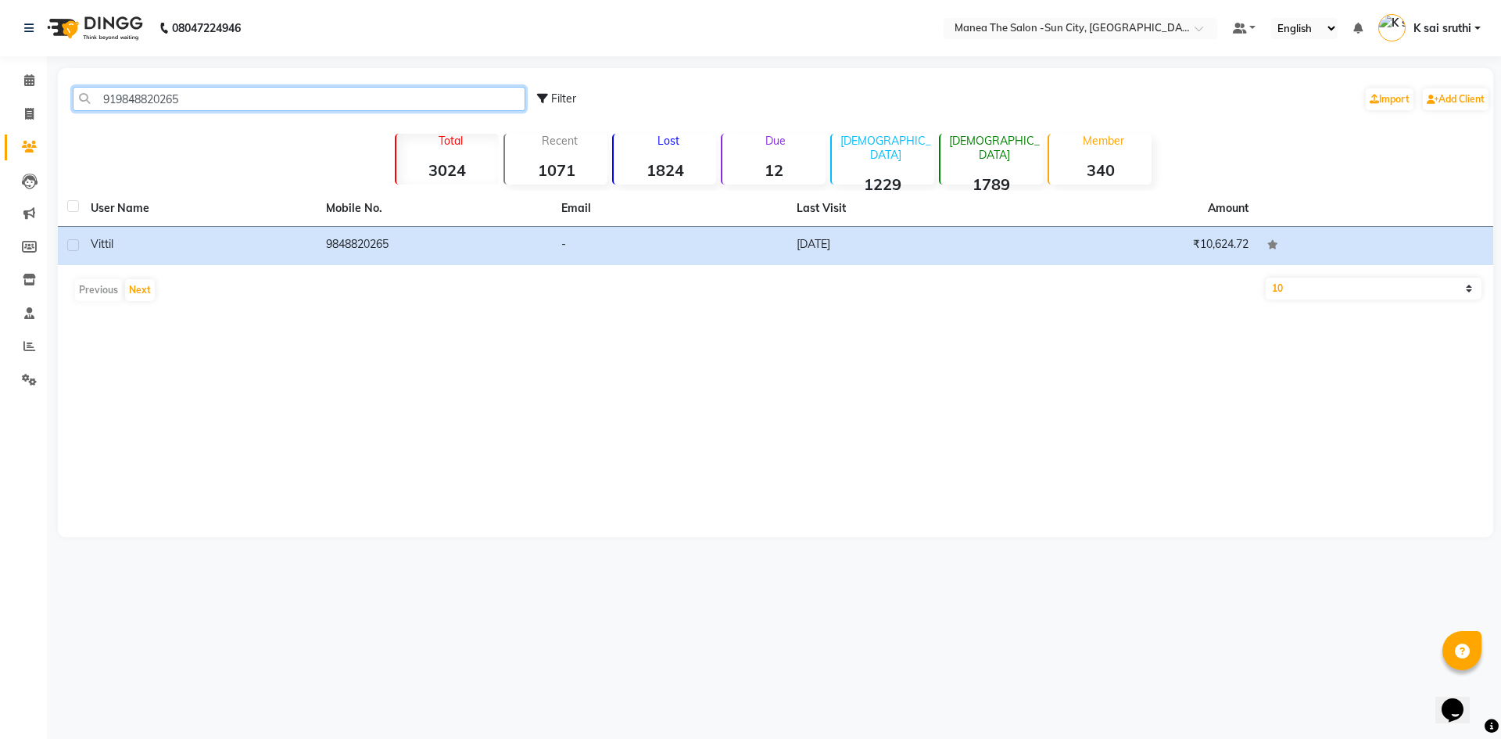
click at [235, 95] on input "919848820265" at bounding box center [299, 99] width 453 height 24
paste input "160602223"
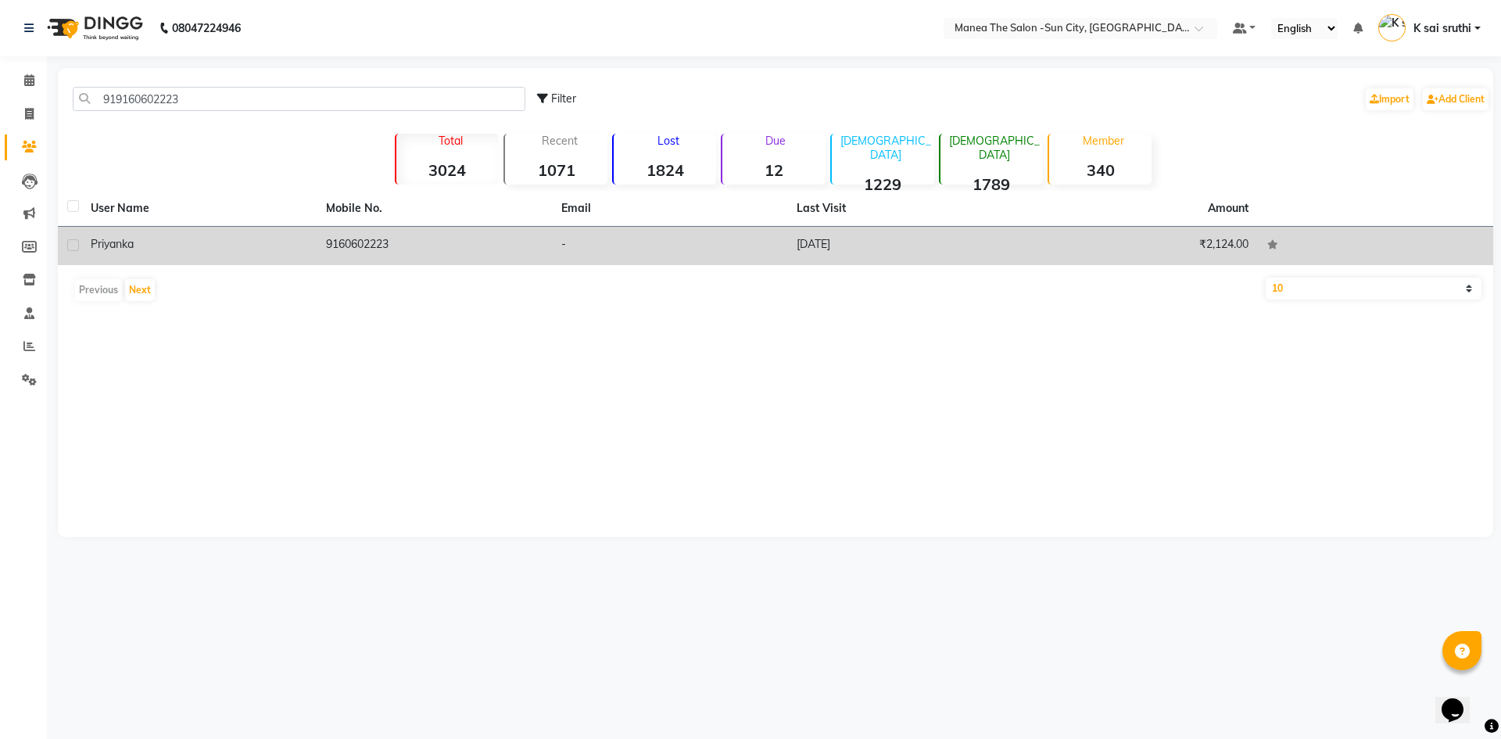
click at [384, 235] on td "9160602223" at bounding box center [434, 246] width 235 height 38
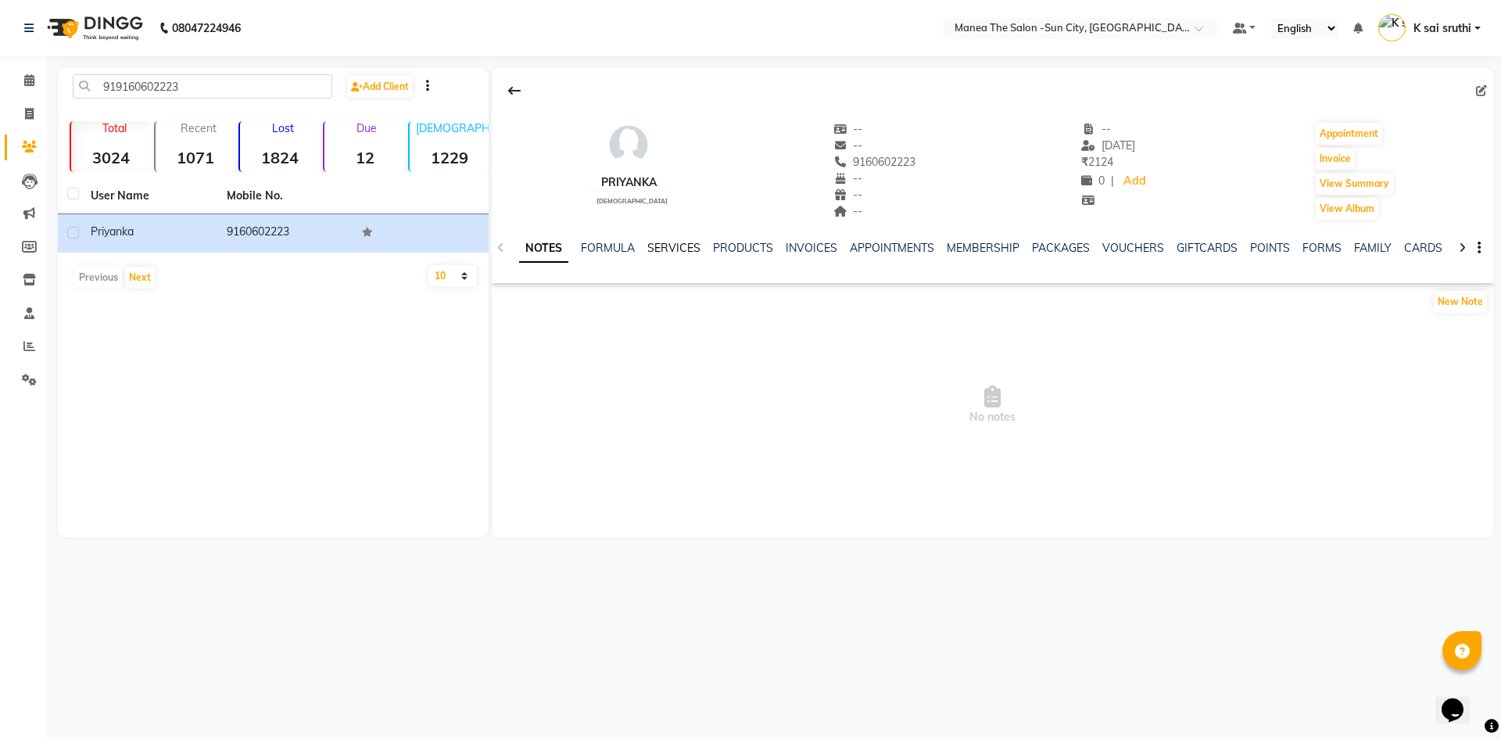
click at [660, 243] on link "SERVICES" at bounding box center [673, 248] width 53 height 14
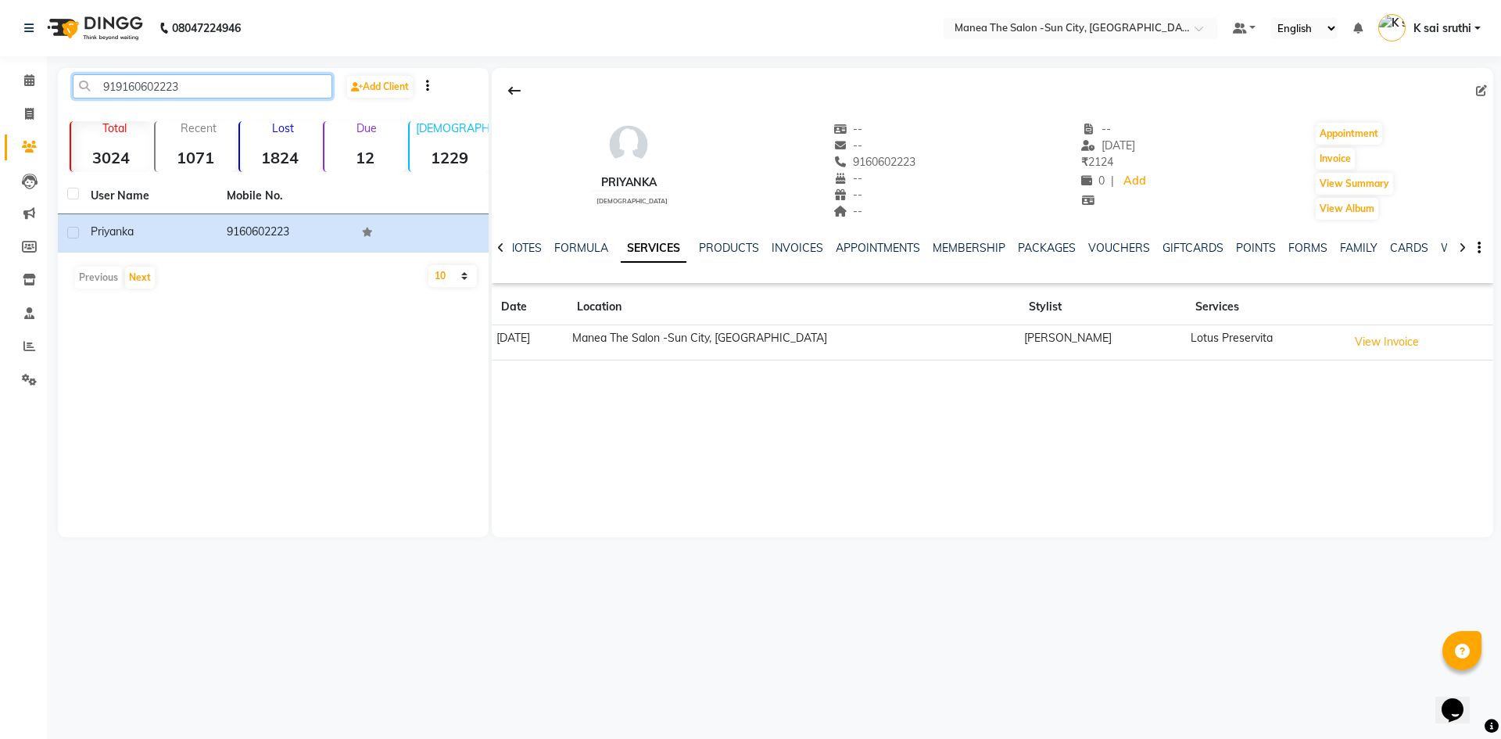
click at [253, 84] on input "919160602223" at bounding box center [203, 86] width 260 height 24
drag, startPoint x: 253, startPoint y: 84, endPoint x: 102, endPoint y: 90, distance: 151.0
click at [102, 90] on input "919160602223" at bounding box center [203, 86] width 260 height 24
click at [493, 629] on div "08047224946 Select Location × Manea The Salon -Sun City, Bandlaguda Default Pan…" at bounding box center [750, 369] width 1501 height 739
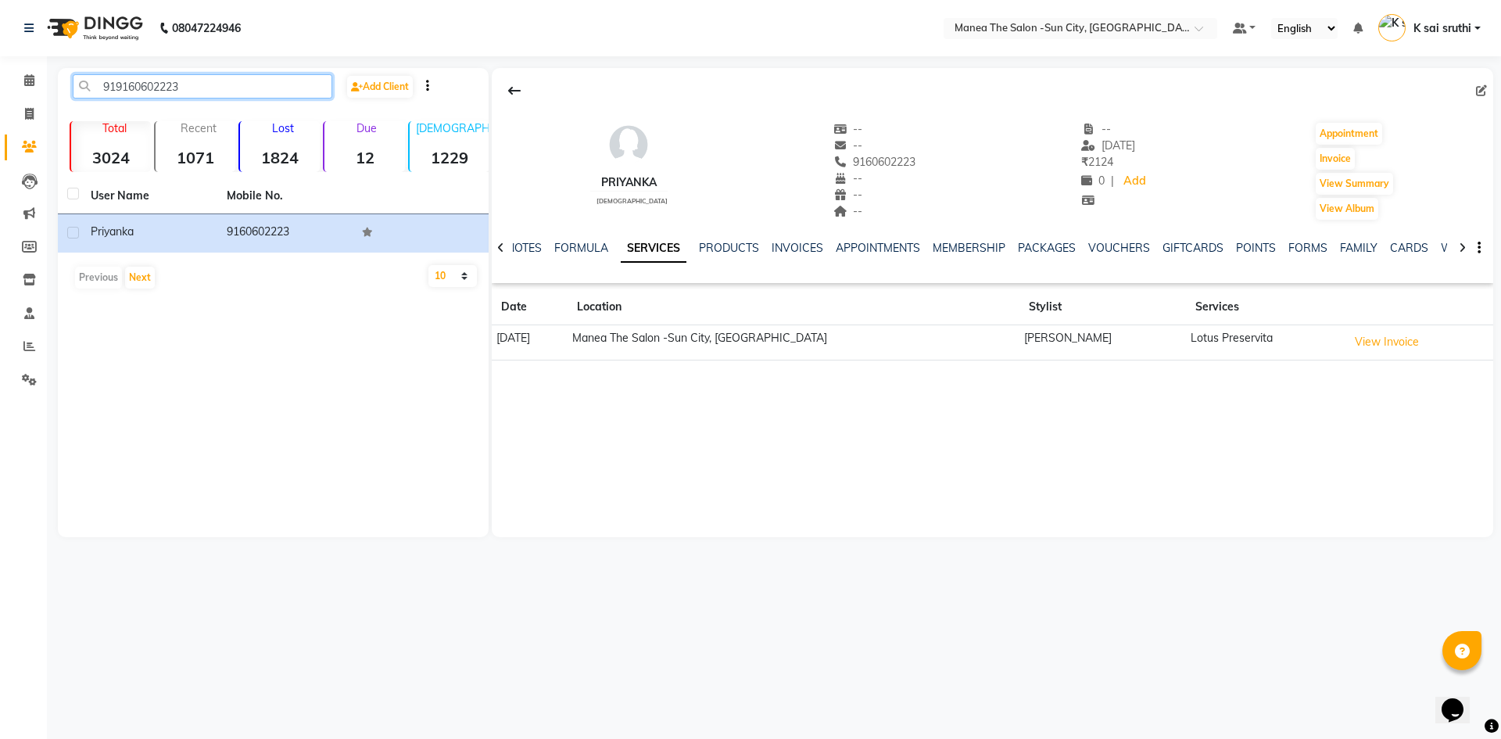
click at [199, 88] on input "919160602223" at bounding box center [203, 86] width 260 height 24
paste input "811811174"
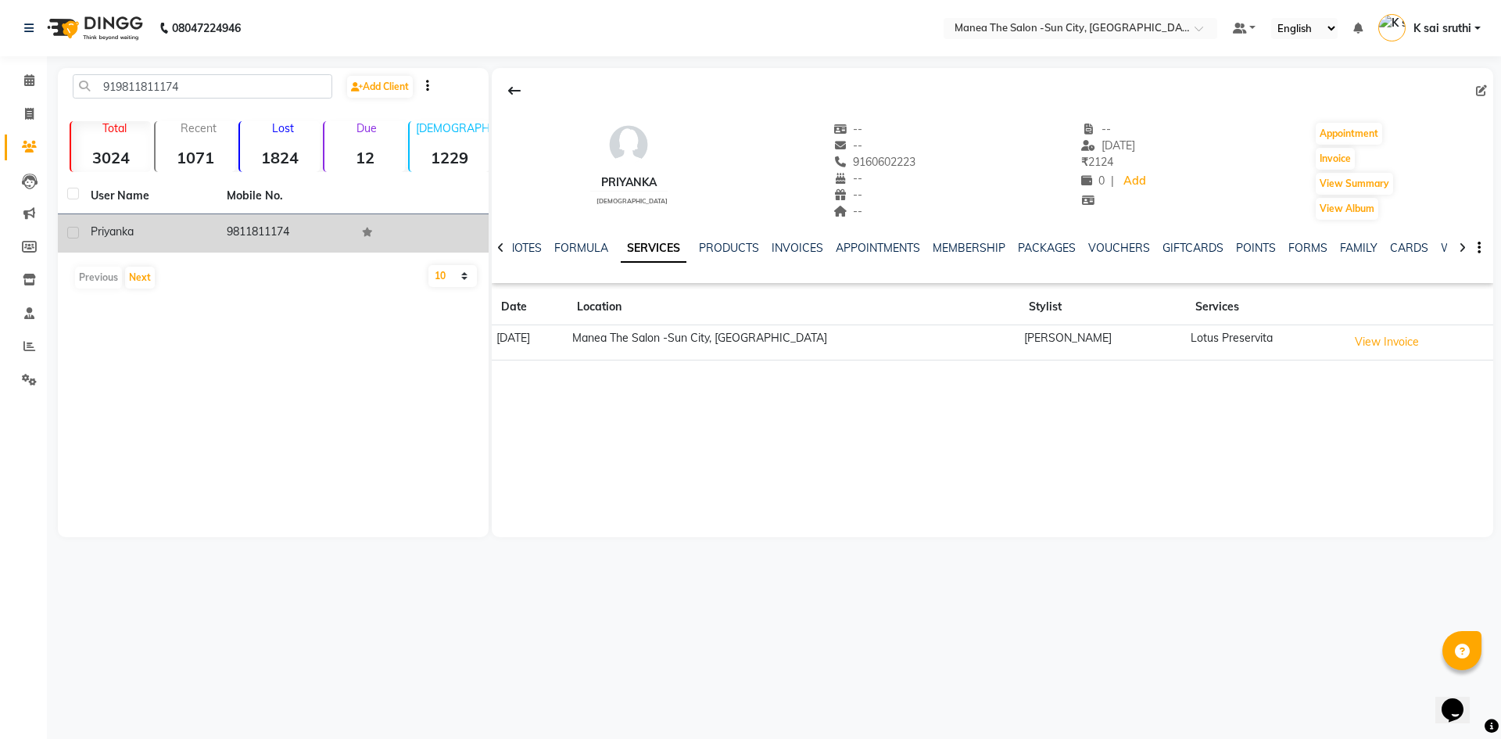
click at [263, 217] on td "9811811174" at bounding box center [285, 233] width 136 height 38
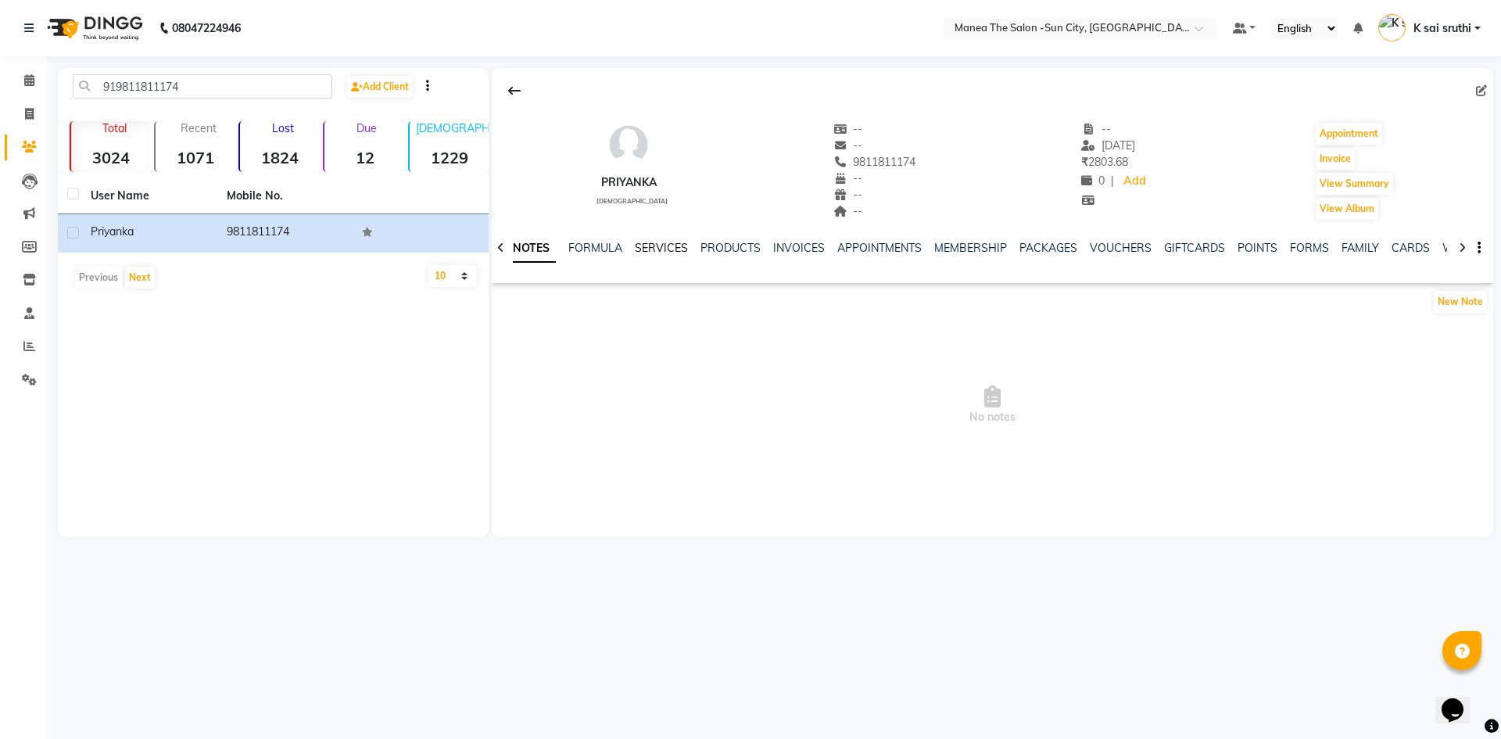
click at [663, 246] on link "SERVICES" at bounding box center [661, 248] width 53 height 14
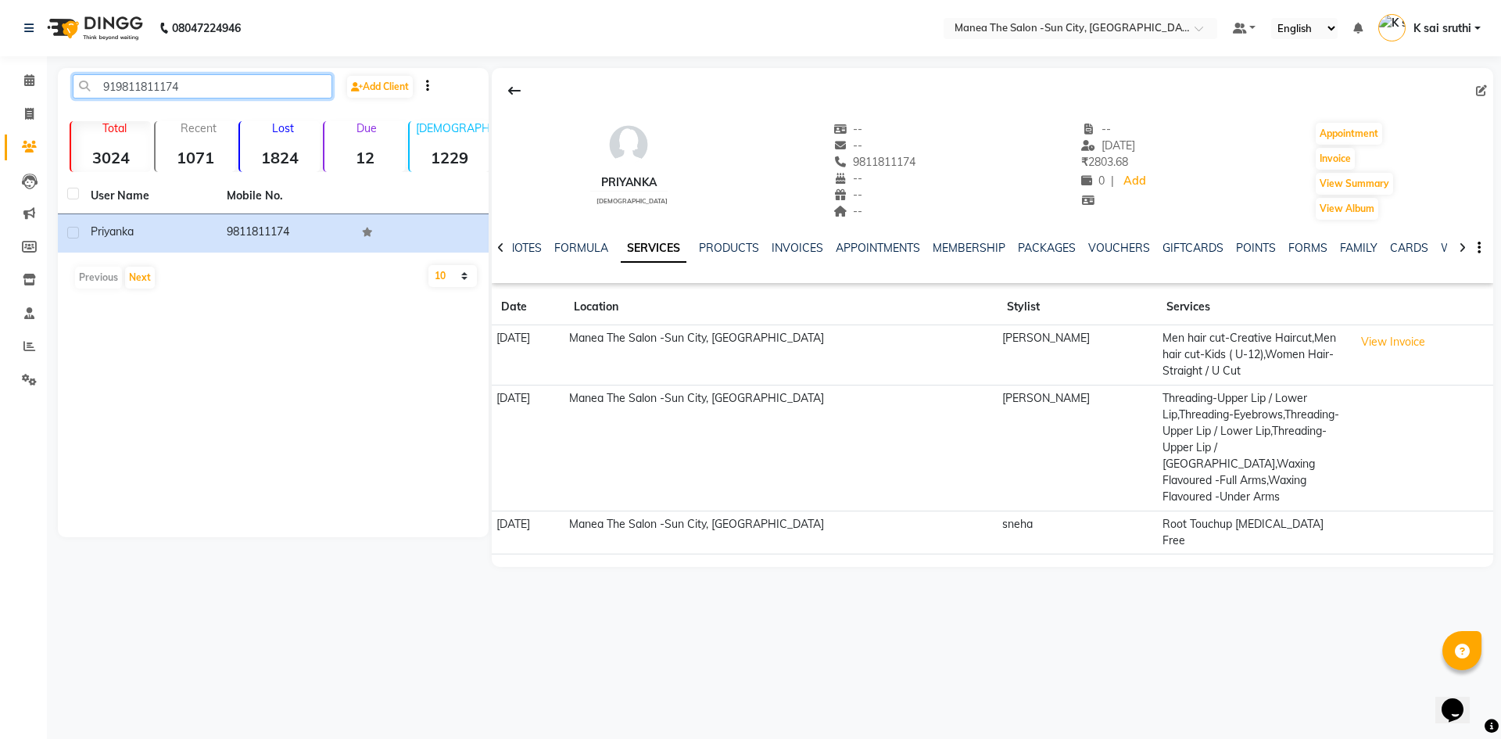
click at [238, 81] on input "919811811174" at bounding box center [203, 86] width 260 height 24
paste input "703906087"
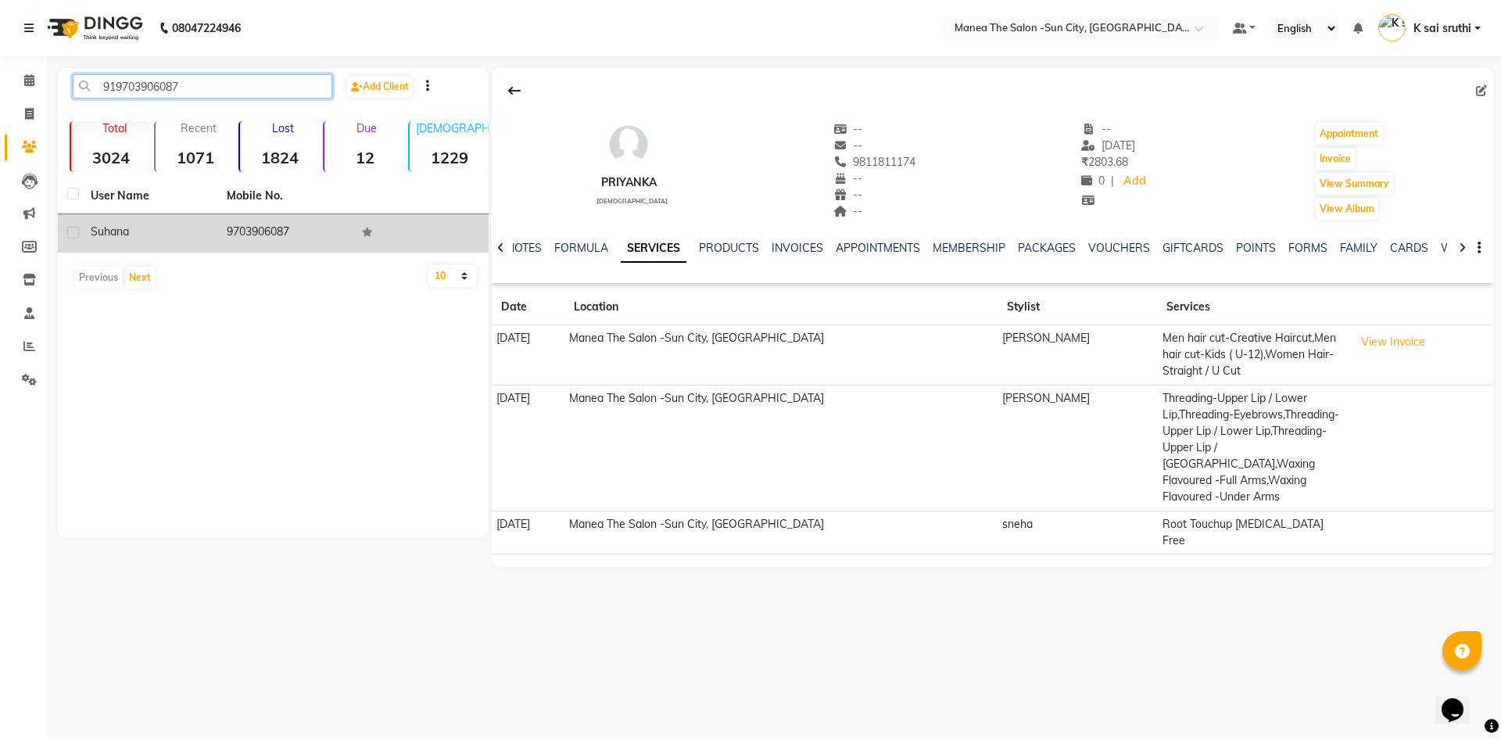
type input "919703906087"
click at [246, 223] on td "9703906087" at bounding box center [285, 233] width 136 height 38
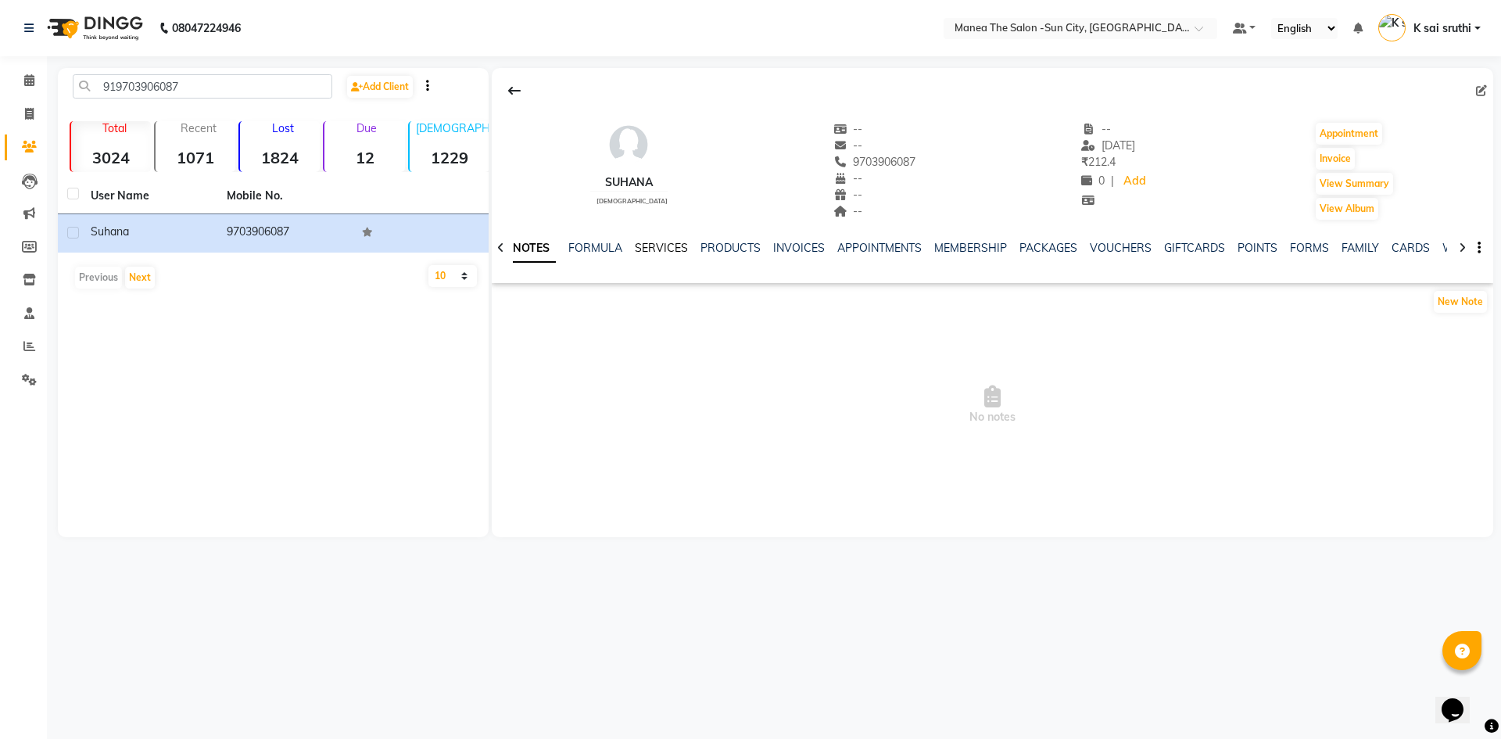
click at [667, 246] on link "SERVICES" at bounding box center [661, 248] width 53 height 14
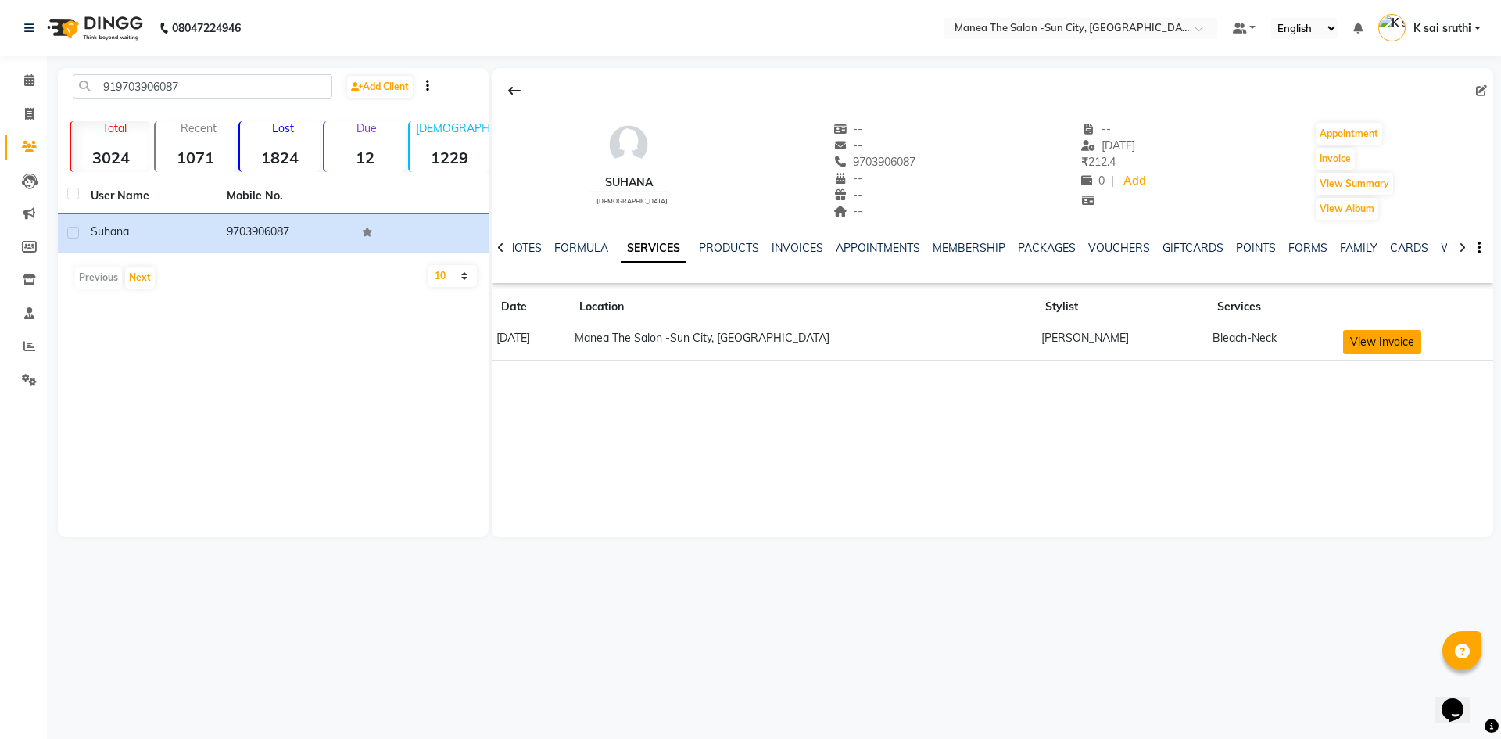
click at [1362, 340] on button "View Invoice" at bounding box center [1382, 342] width 78 height 24
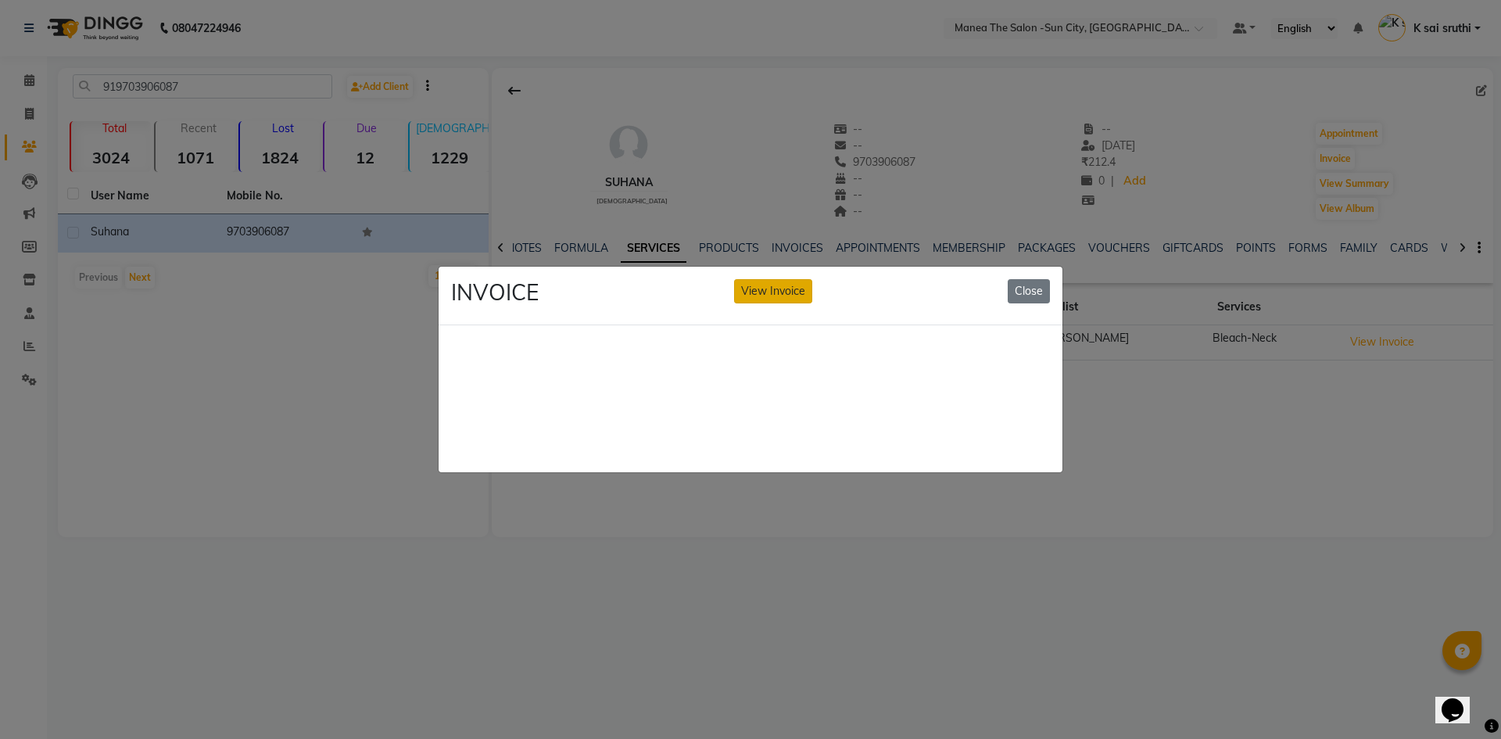
click at [767, 282] on button "View Invoice" at bounding box center [773, 291] width 78 height 24
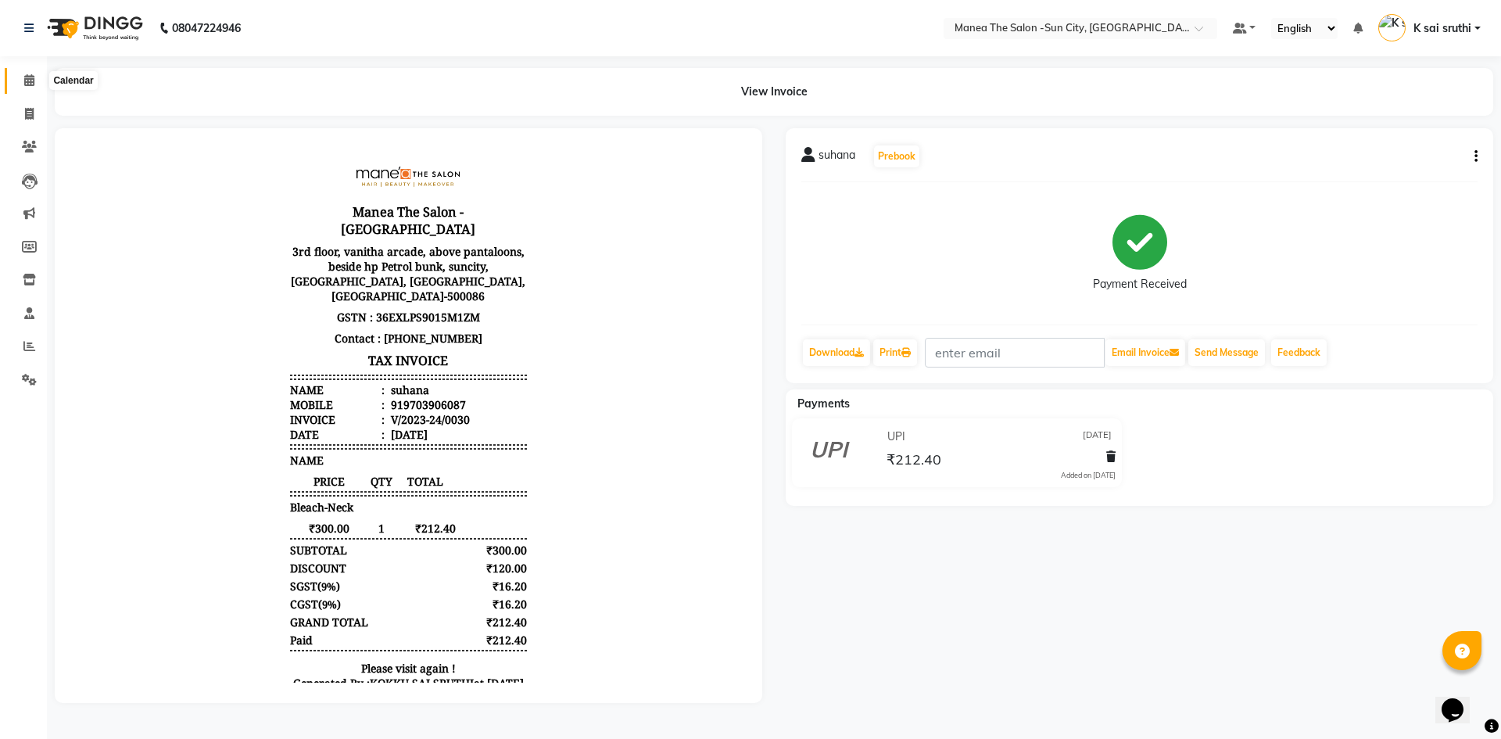
click at [30, 84] on icon at bounding box center [29, 80] width 10 height 12
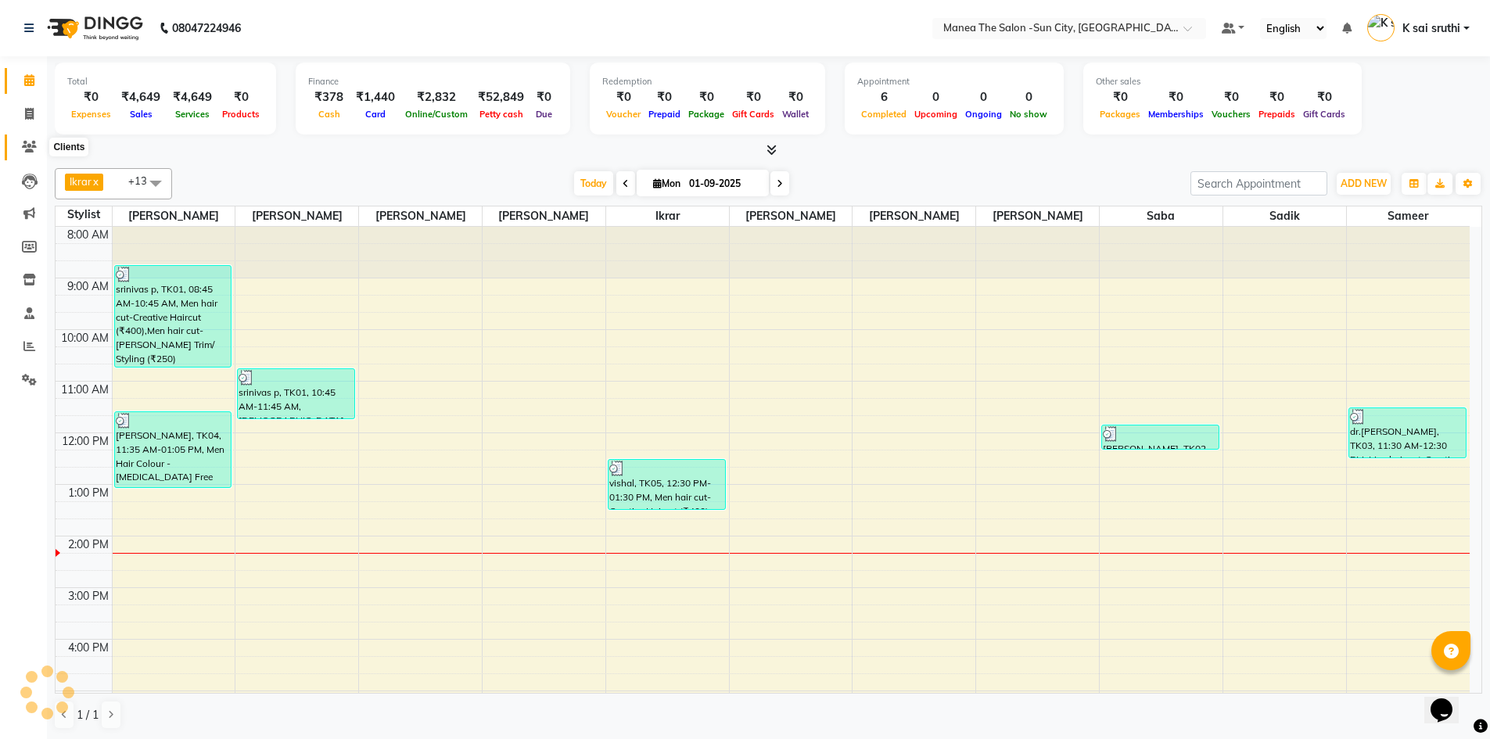
click at [34, 140] on span at bounding box center [29, 147] width 27 height 18
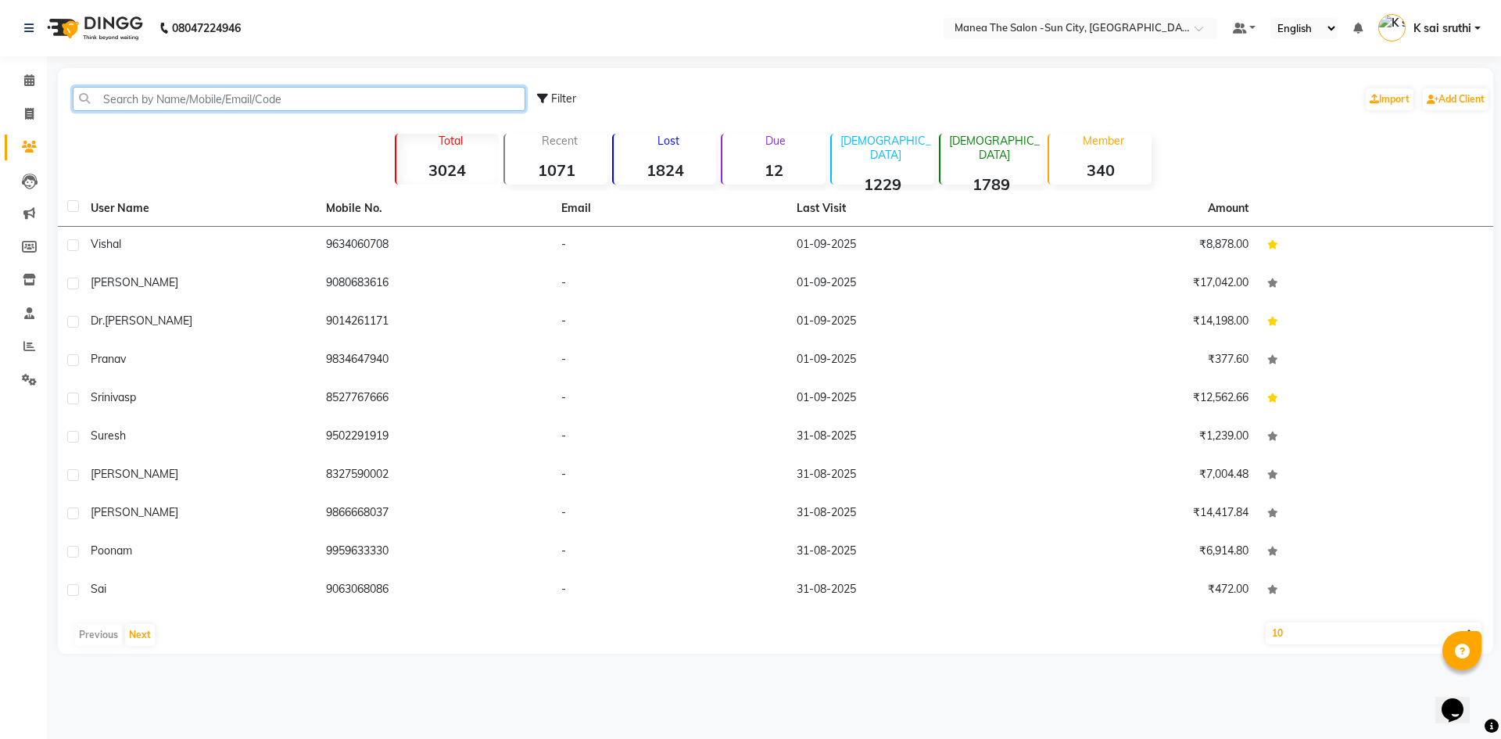
click at [226, 100] on input "text" at bounding box center [299, 99] width 453 height 24
paste input "919177948333"
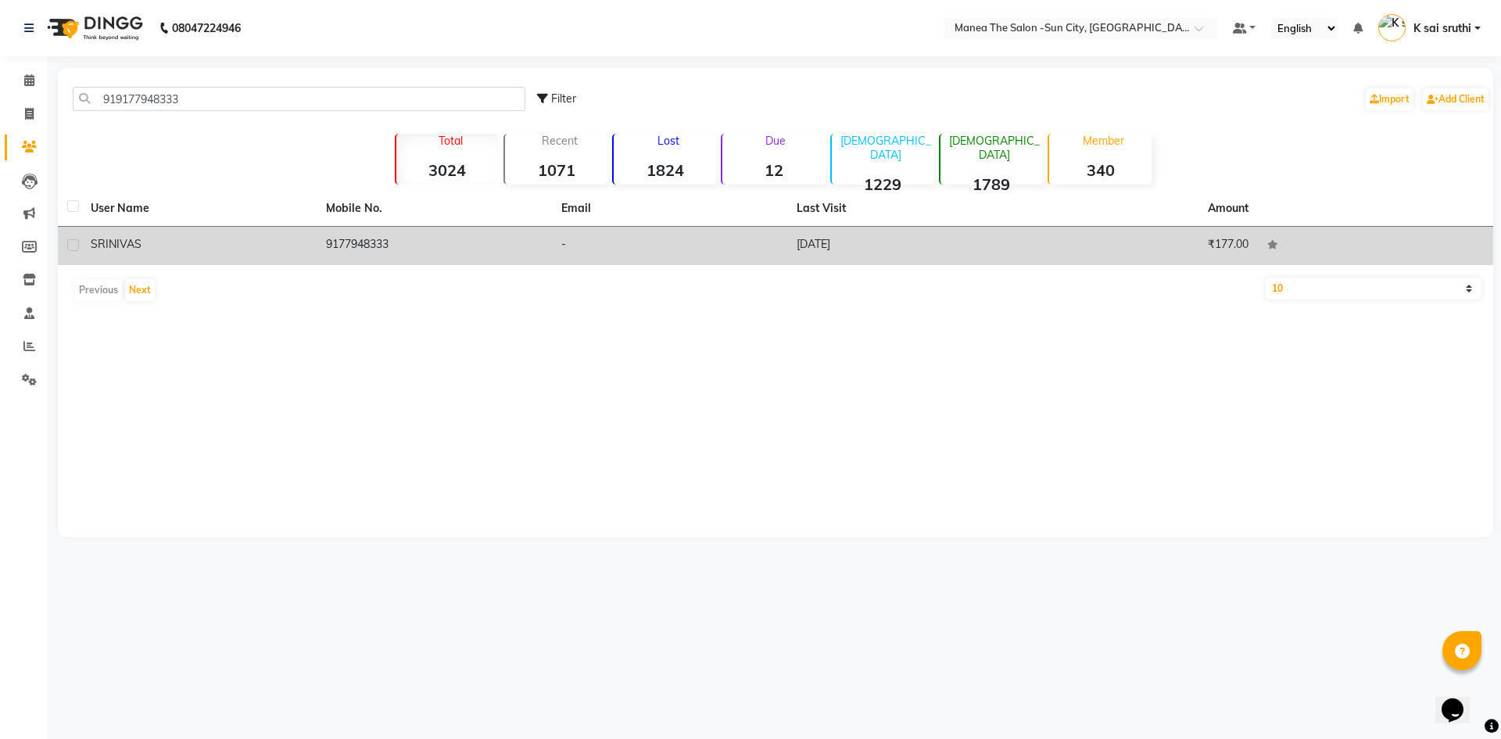
click at [814, 243] on td "[DATE]" at bounding box center [904, 246] width 235 height 38
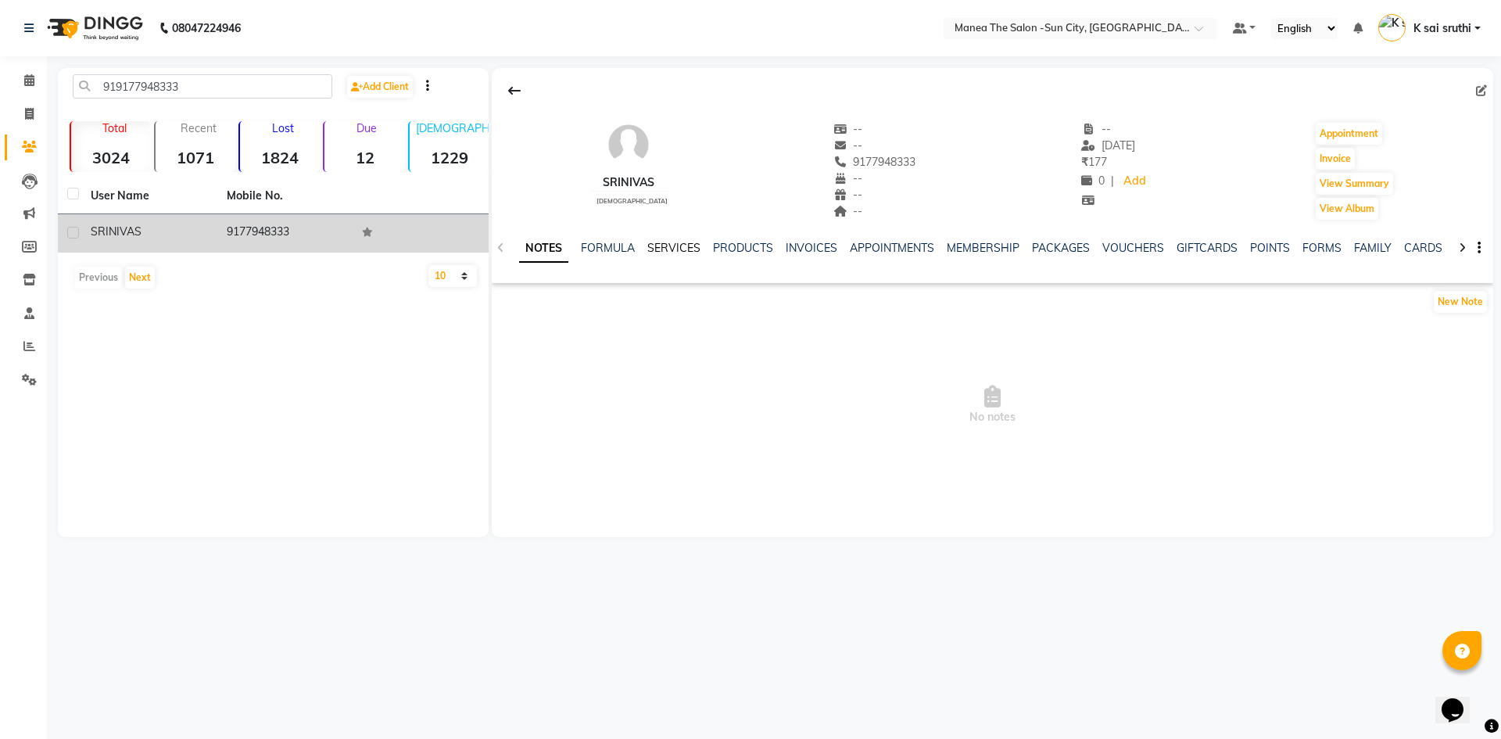
click at [668, 242] on link "SERVICES" at bounding box center [673, 248] width 53 height 14
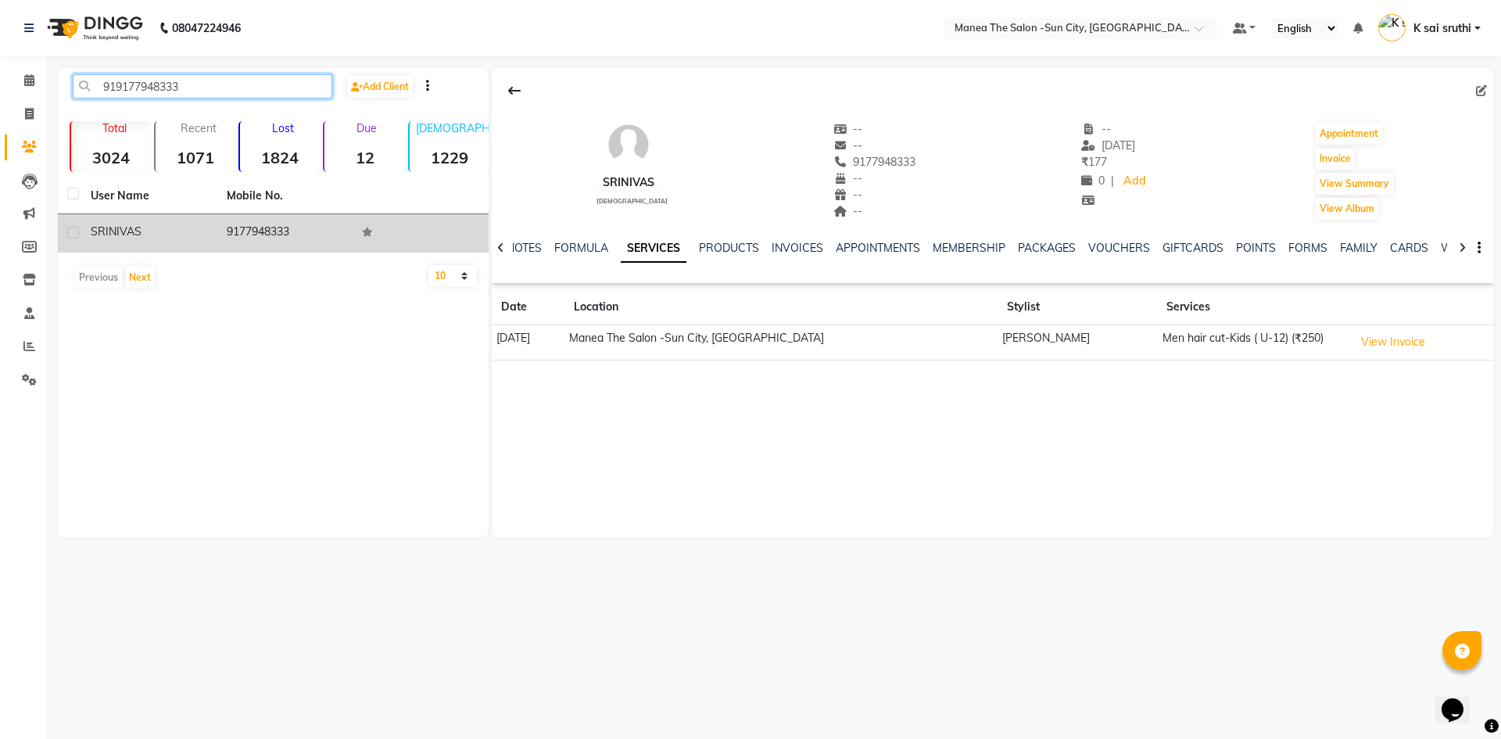
click at [253, 83] on input "919177948333" at bounding box center [203, 86] width 260 height 24
paste input "703745440"
click at [282, 224] on td "9703745440" at bounding box center [285, 233] width 136 height 38
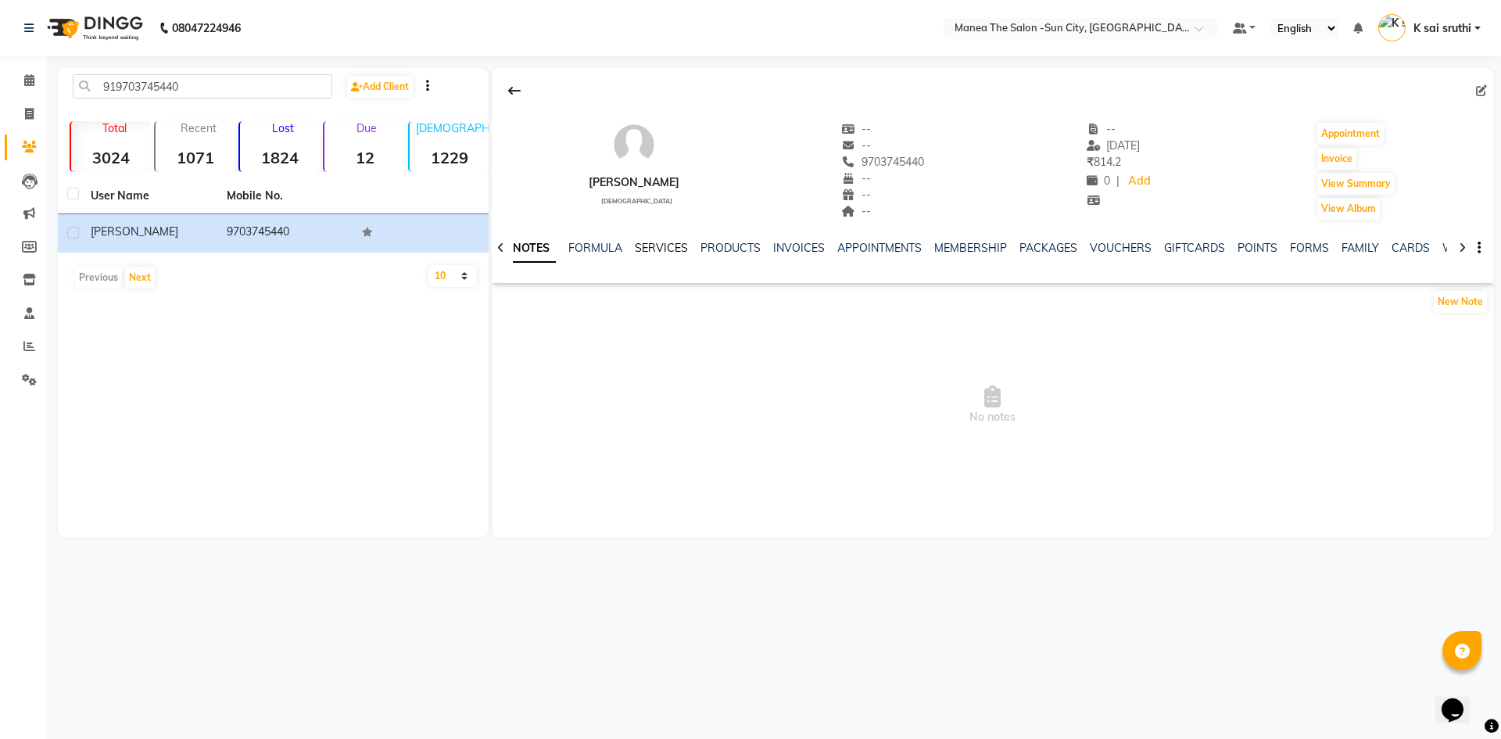
click at [669, 247] on link "SERVICES" at bounding box center [661, 248] width 53 height 14
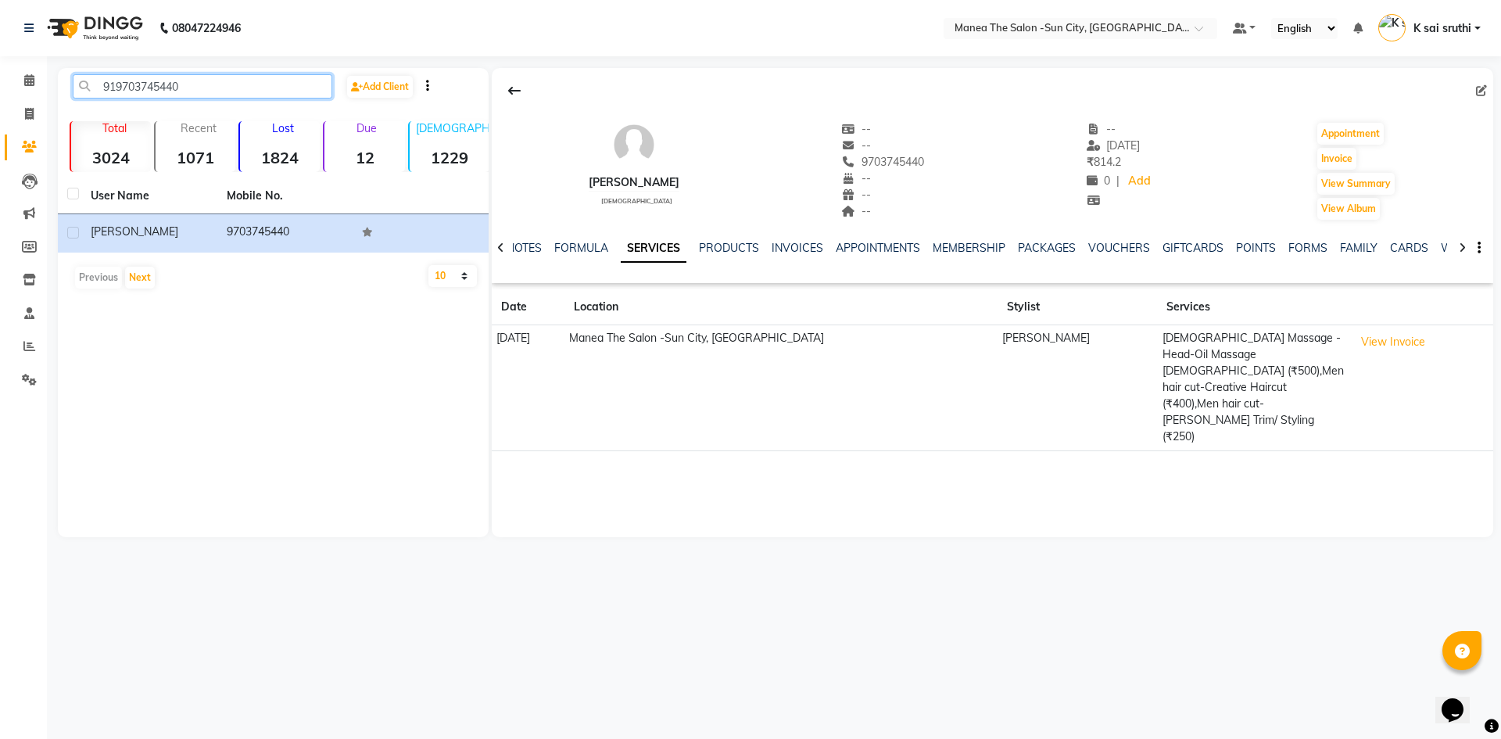
click at [205, 86] on input "919703745440" at bounding box center [203, 86] width 260 height 24
paste input "398031136"
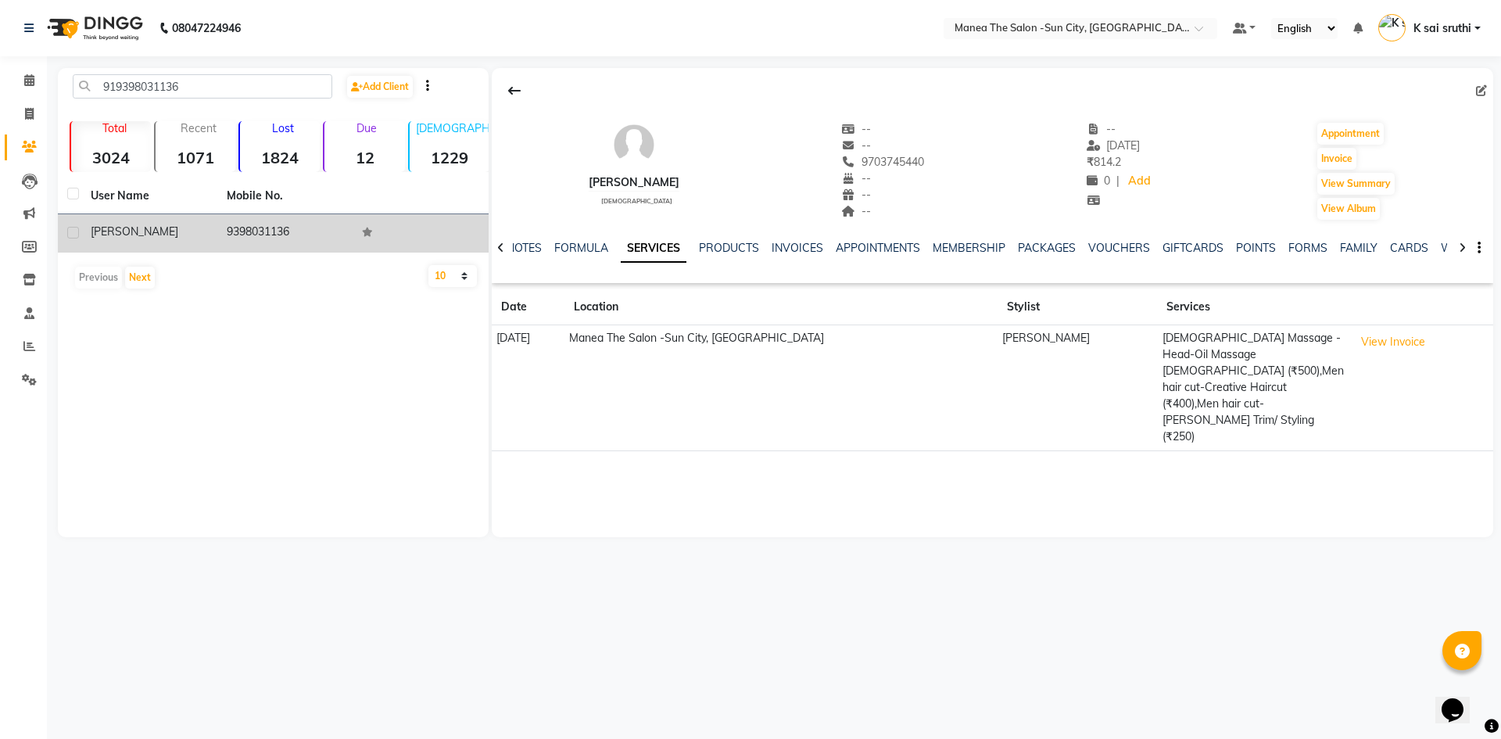
click at [253, 228] on td "9398031136" at bounding box center [285, 233] width 136 height 38
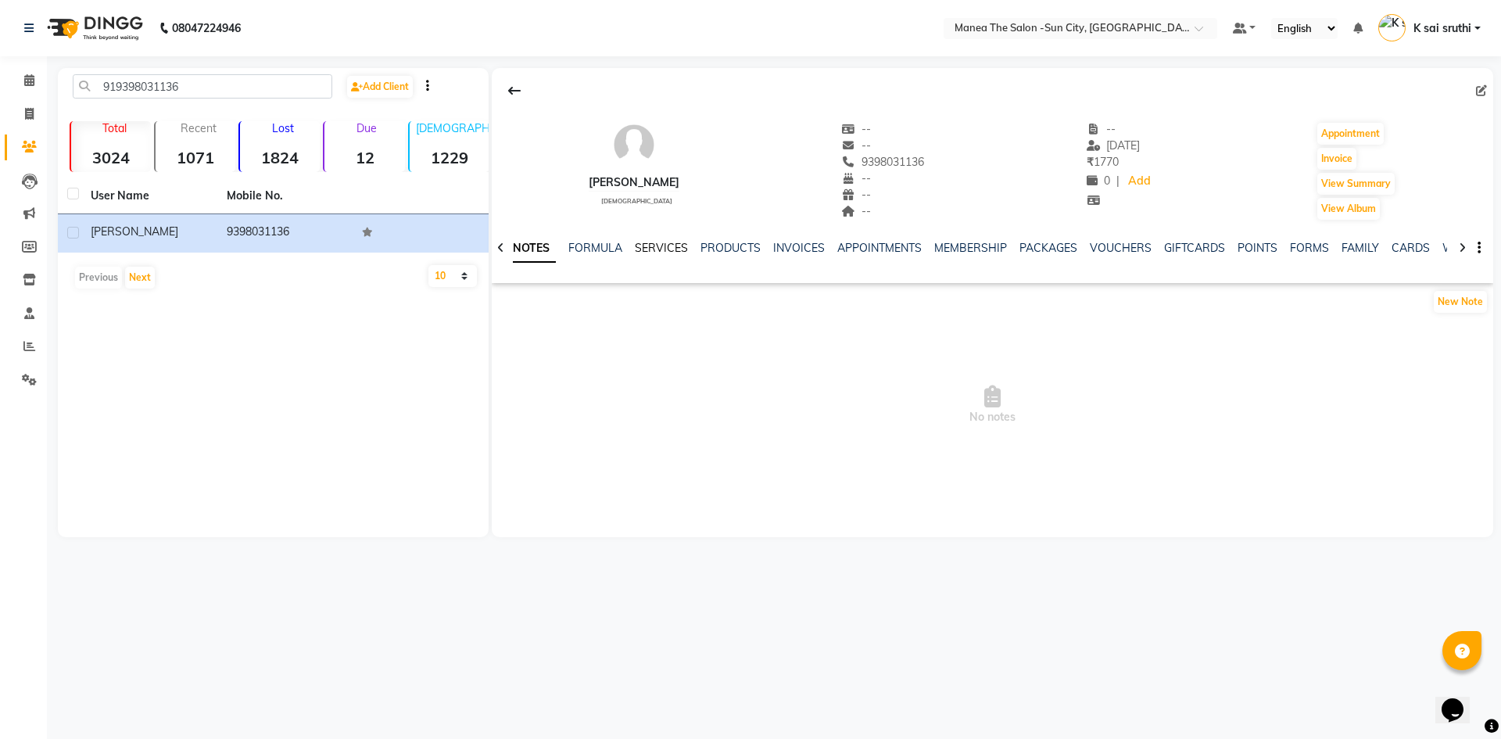
click at [654, 244] on link "SERVICES" at bounding box center [661, 248] width 53 height 14
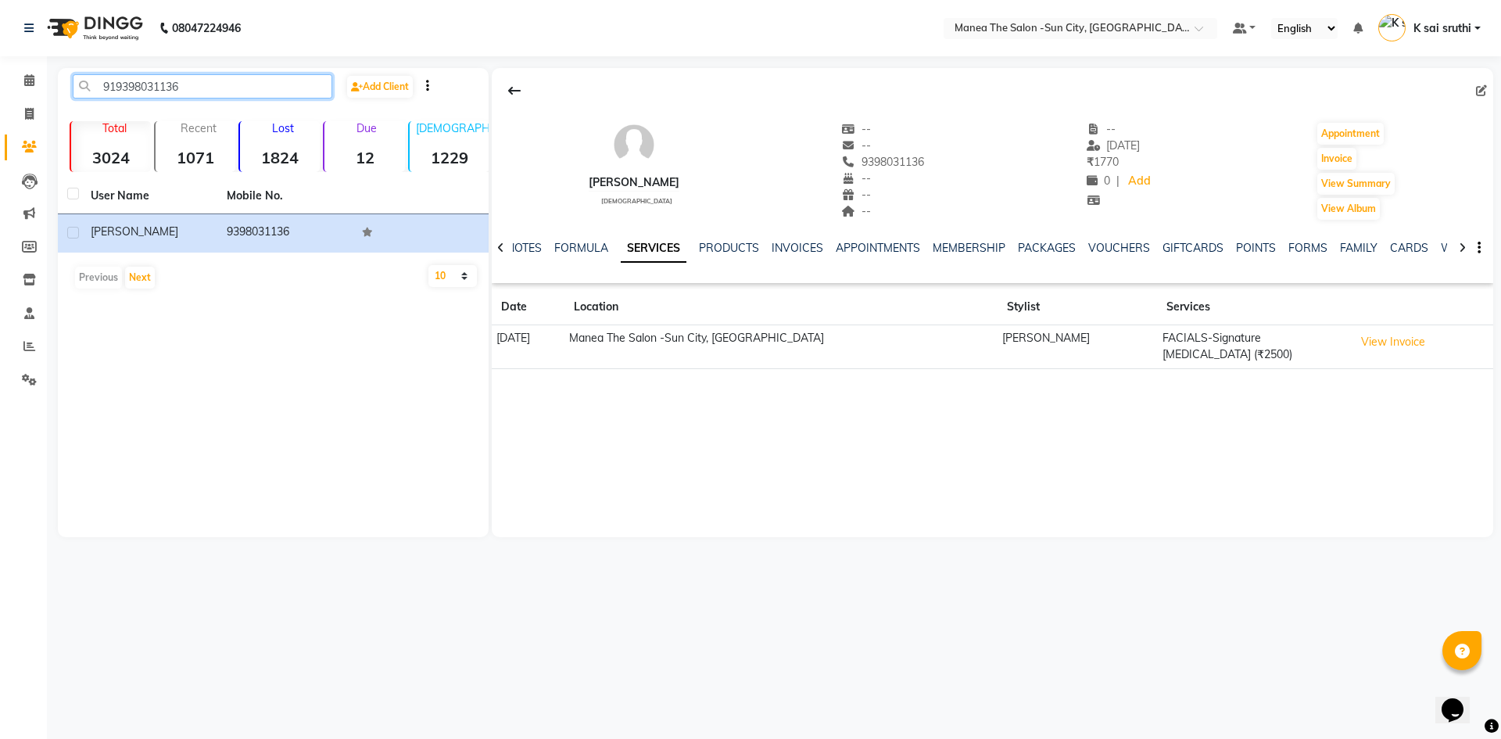
click at [227, 88] on input "919398031136" at bounding box center [203, 86] width 260 height 24
paste input "51540750"
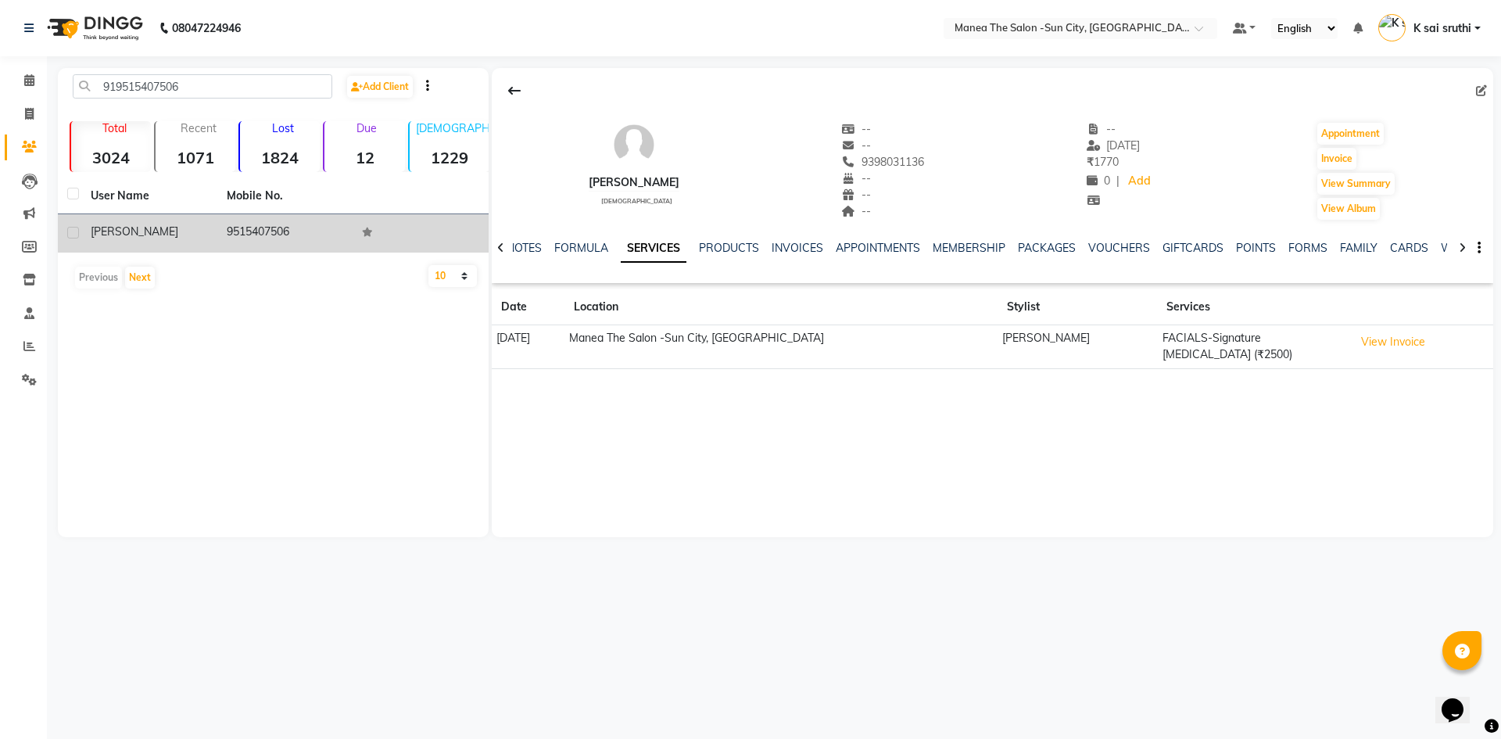
click at [263, 217] on td "9515407506" at bounding box center [285, 233] width 136 height 38
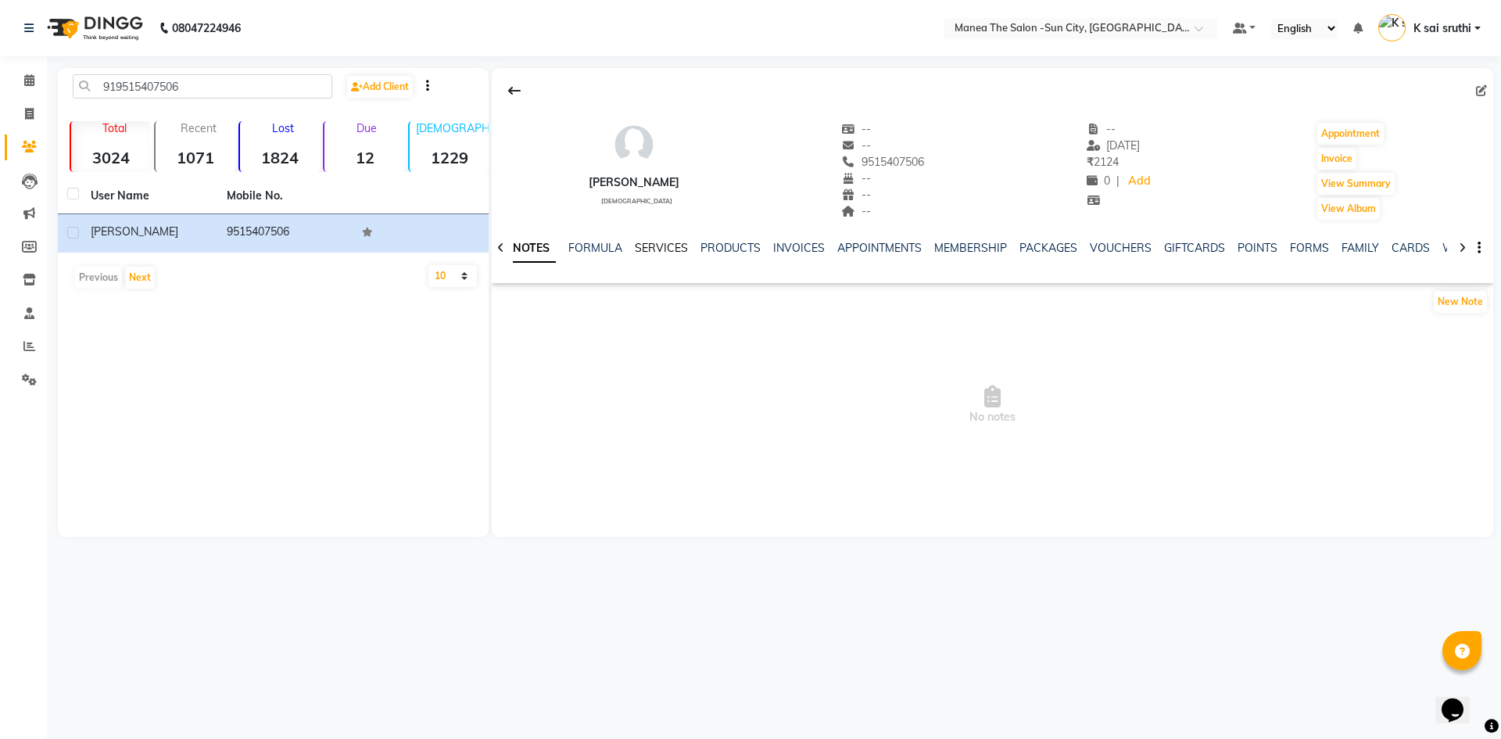
click at [654, 242] on link "SERVICES" at bounding box center [661, 248] width 53 height 14
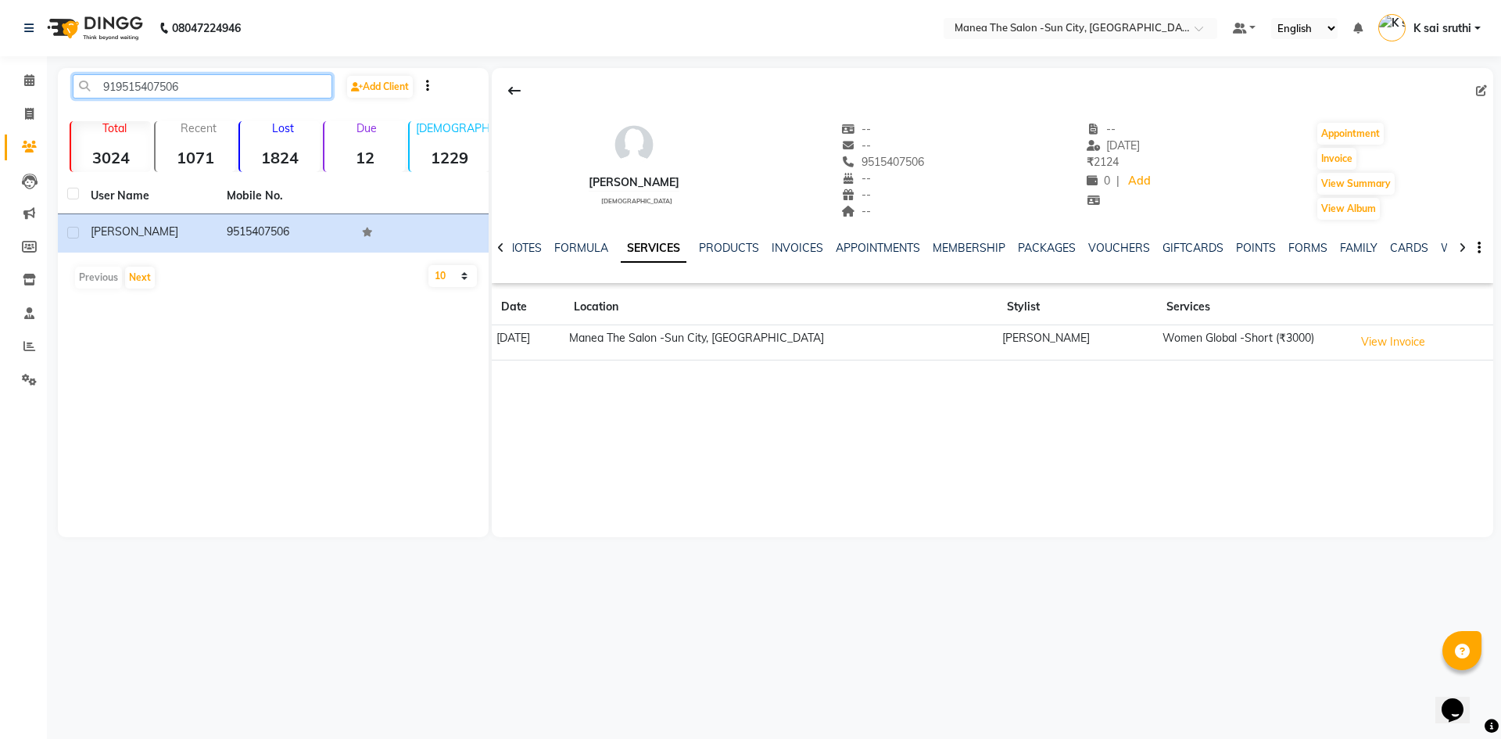
click at [232, 84] on input "919515407506" at bounding box center [203, 86] width 260 height 24
paste input "8978260681"
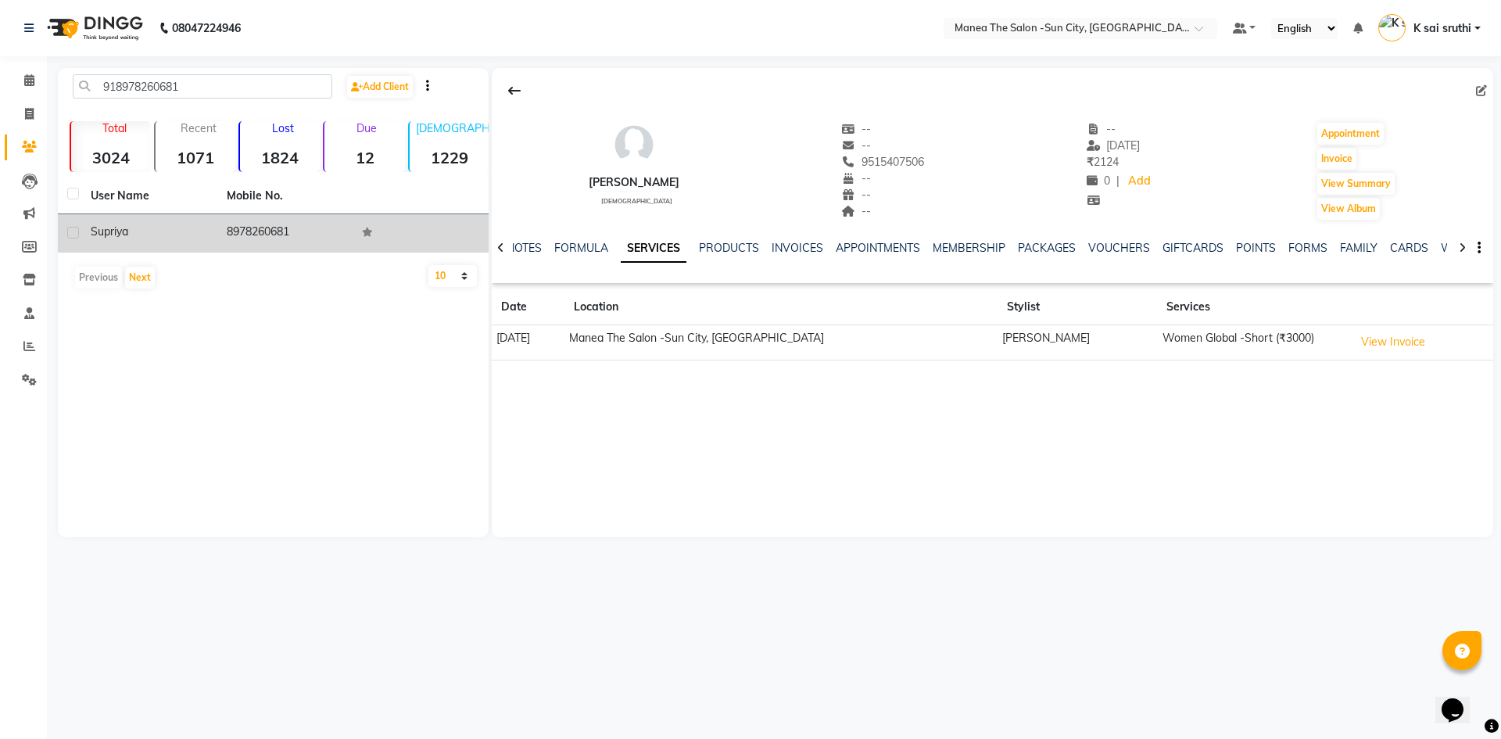
click at [249, 230] on td "8978260681" at bounding box center [285, 233] width 136 height 38
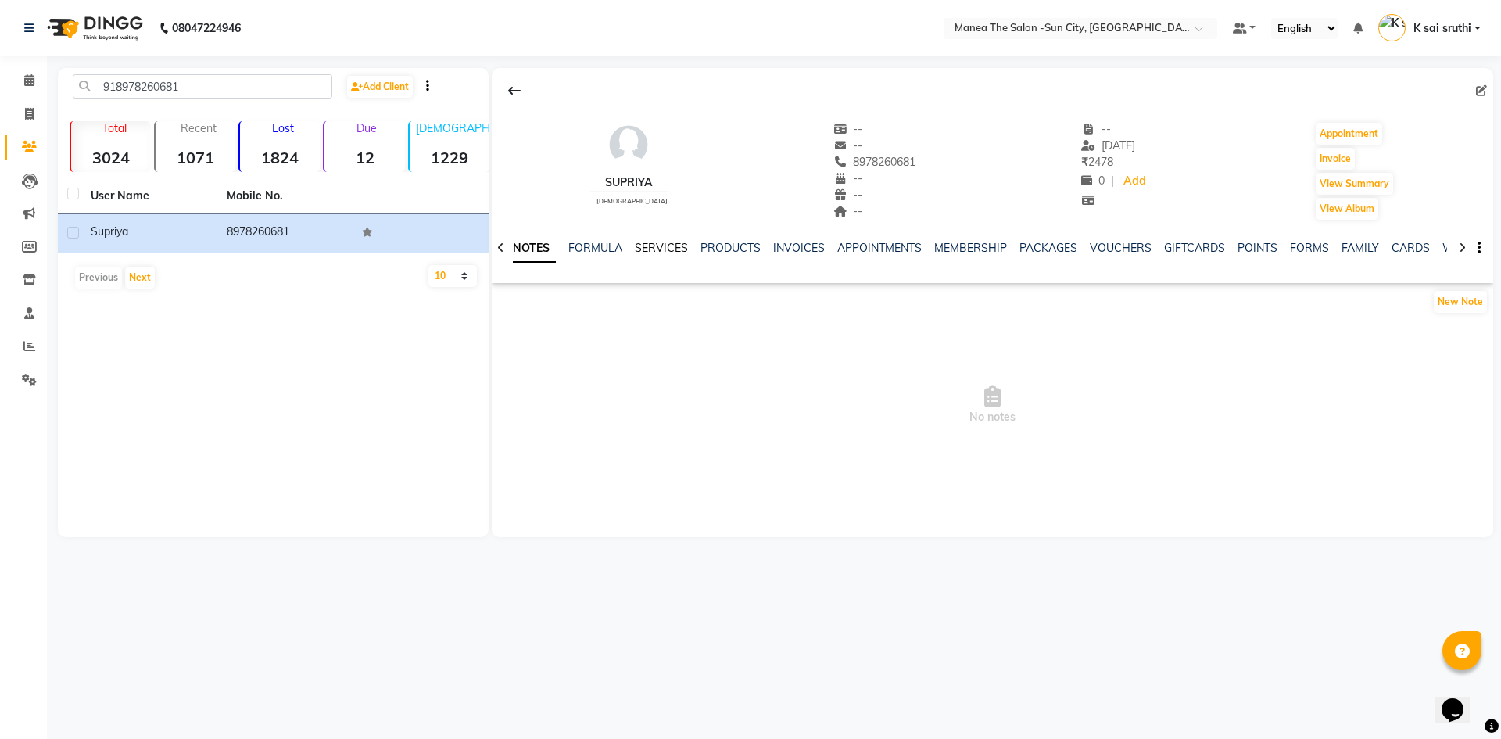
click at [662, 246] on link "SERVICES" at bounding box center [661, 248] width 53 height 14
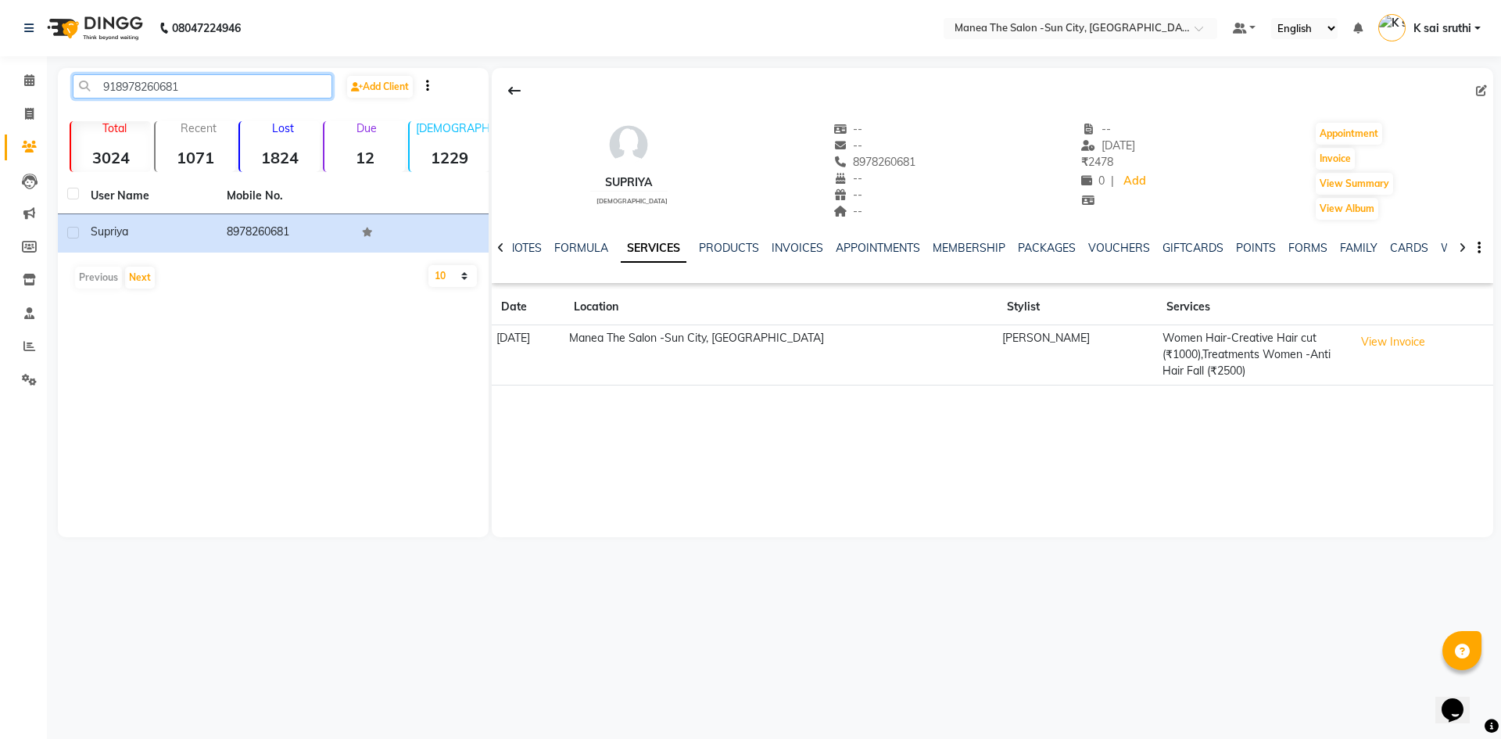
click at [203, 76] on input "918978260681" at bounding box center [203, 86] width 260 height 24
paste input "9391738393"
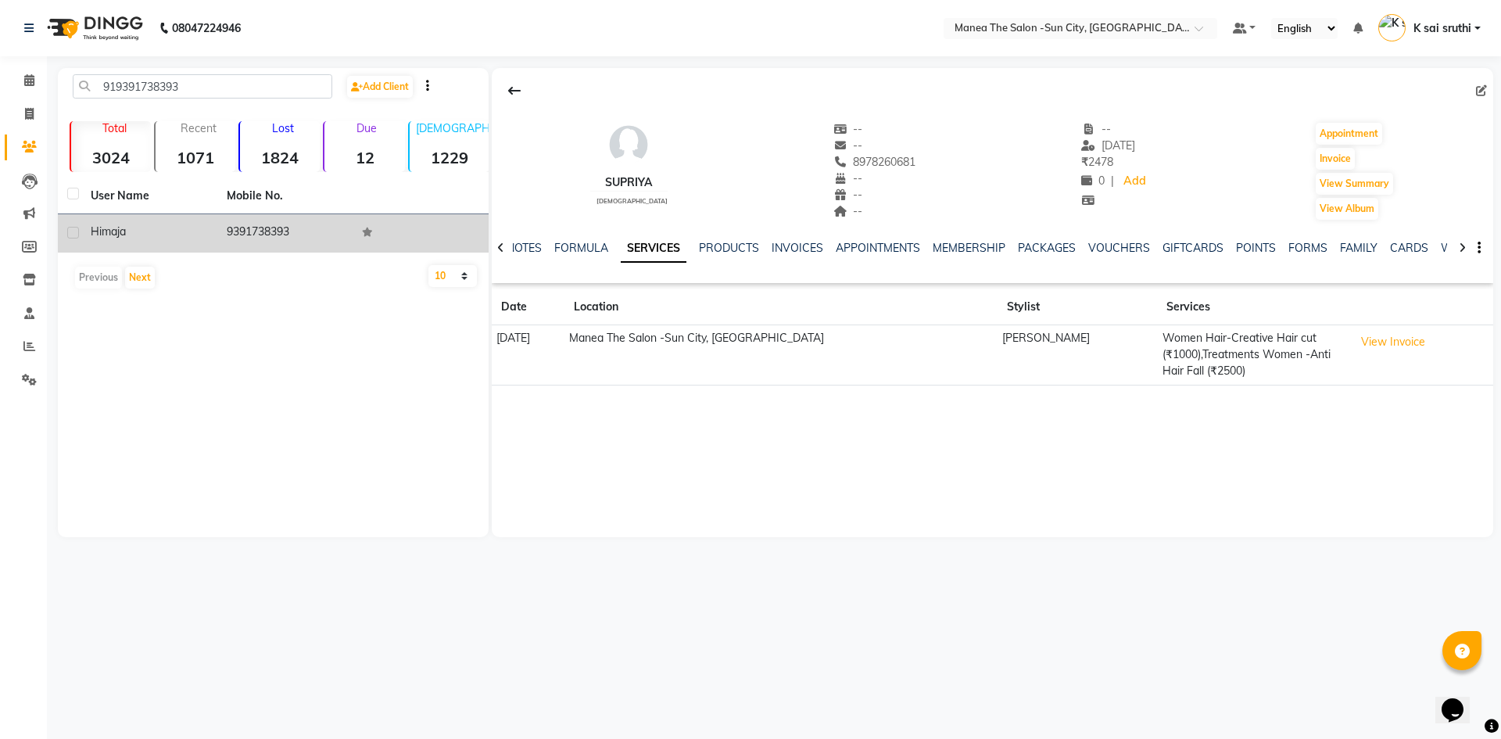
click at [264, 230] on td "9391738393" at bounding box center [285, 233] width 136 height 38
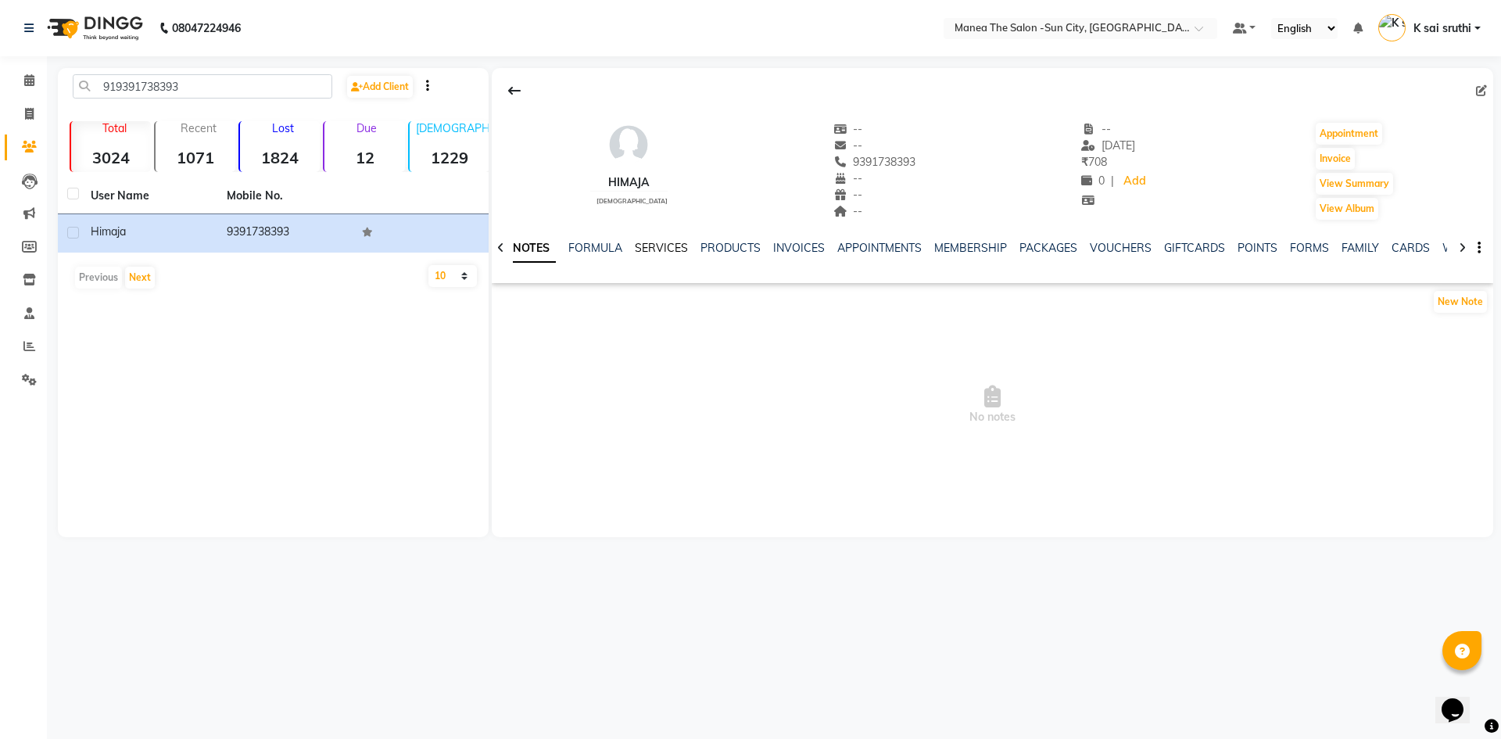
click at [656, 246] on link "SERVICES" at bounding box center [661, 248] width 53 height 14
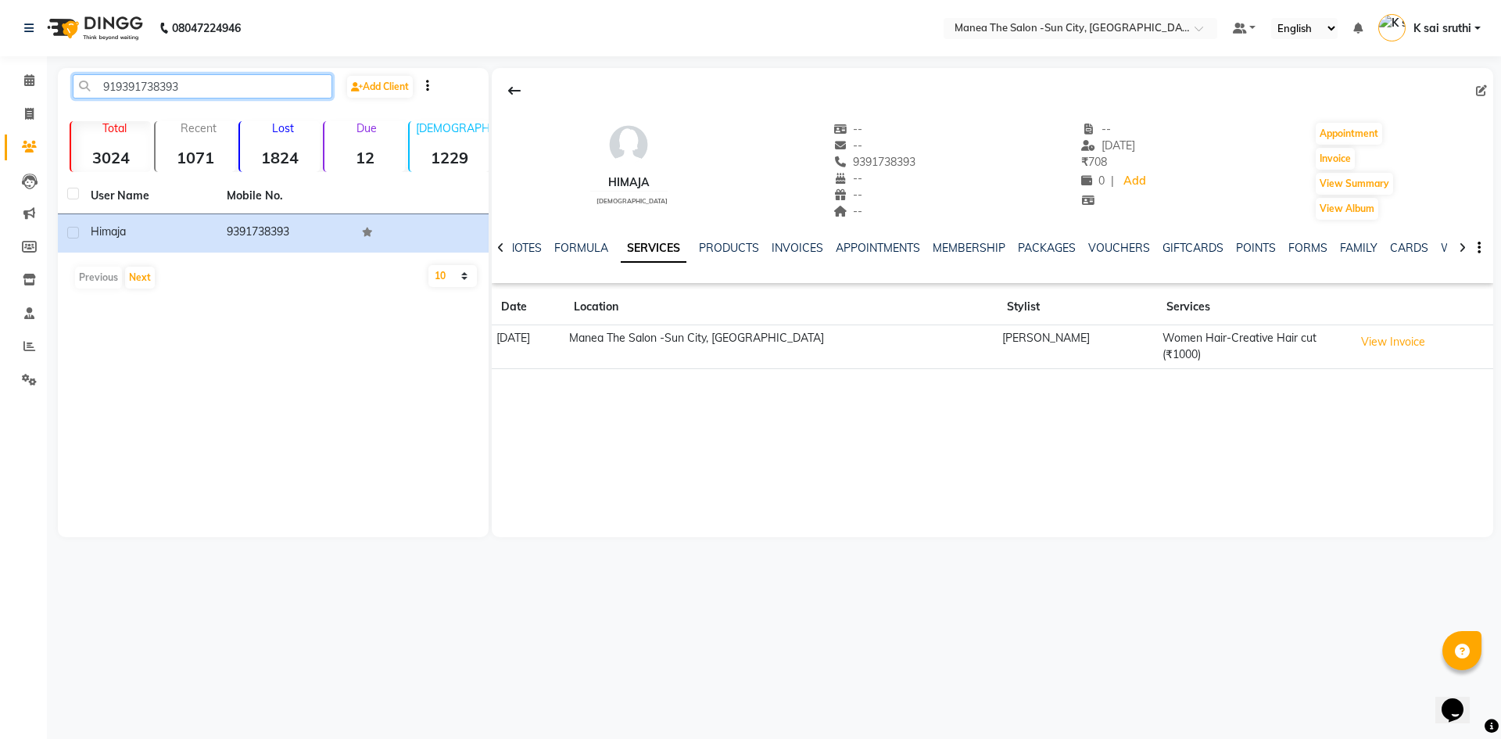
click at [212, 84] on input "919391738393" at bounding box center [203, 86] width 260 height 24
paste input "063109626"
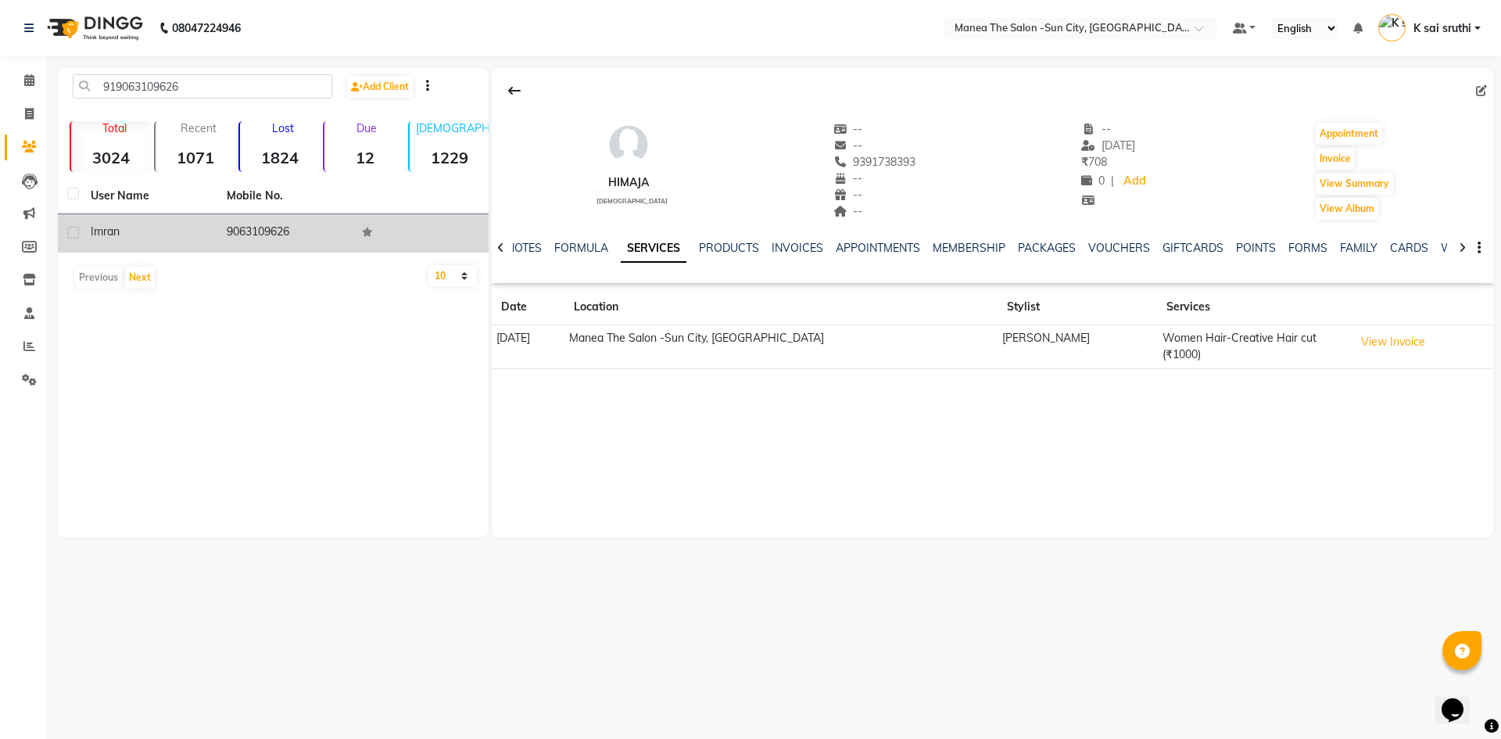
click at [253, 226] on td "9063109626" at bounding box center [285, 233] width 136 height 38
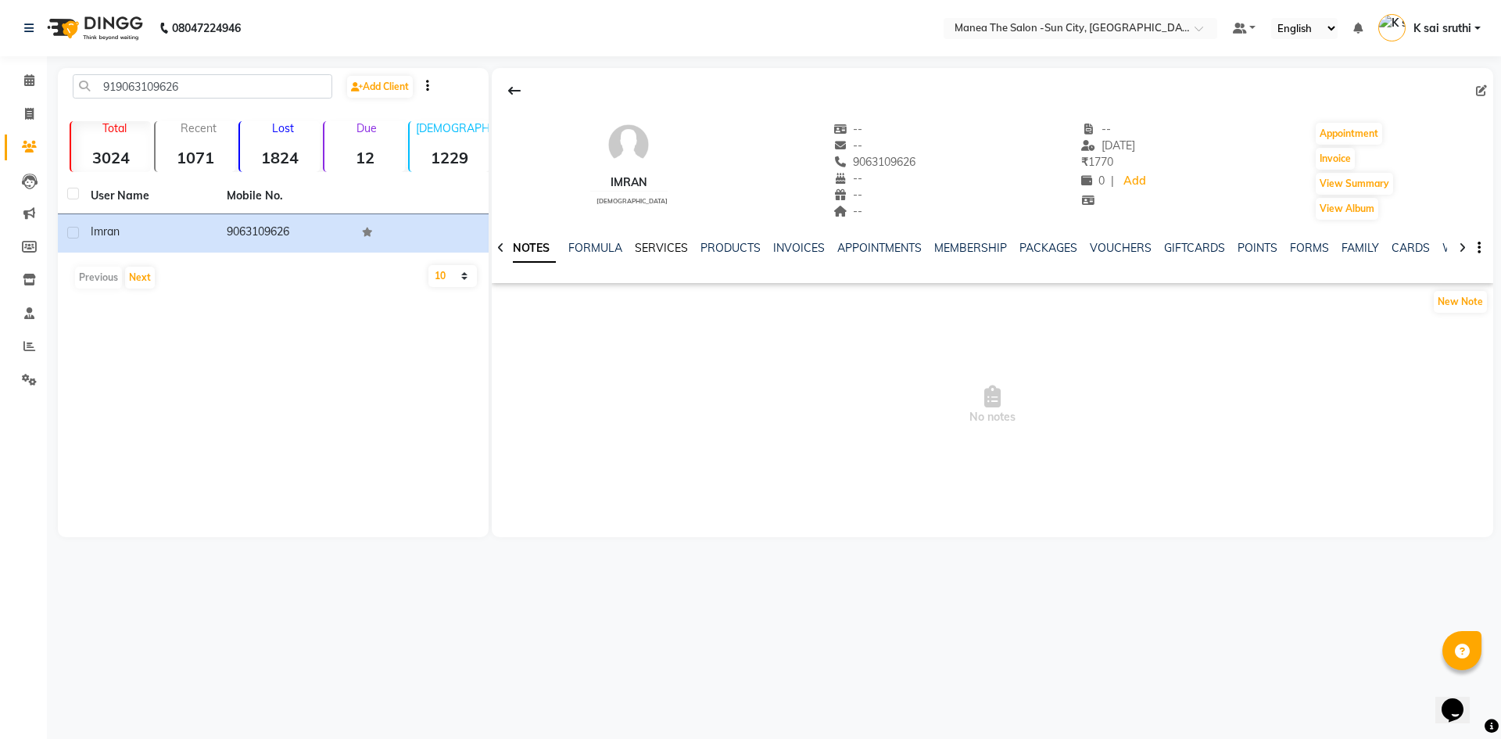
click at [652, 247] on link "SERVICES" at bounding box center [661, 248] width 53 height 14
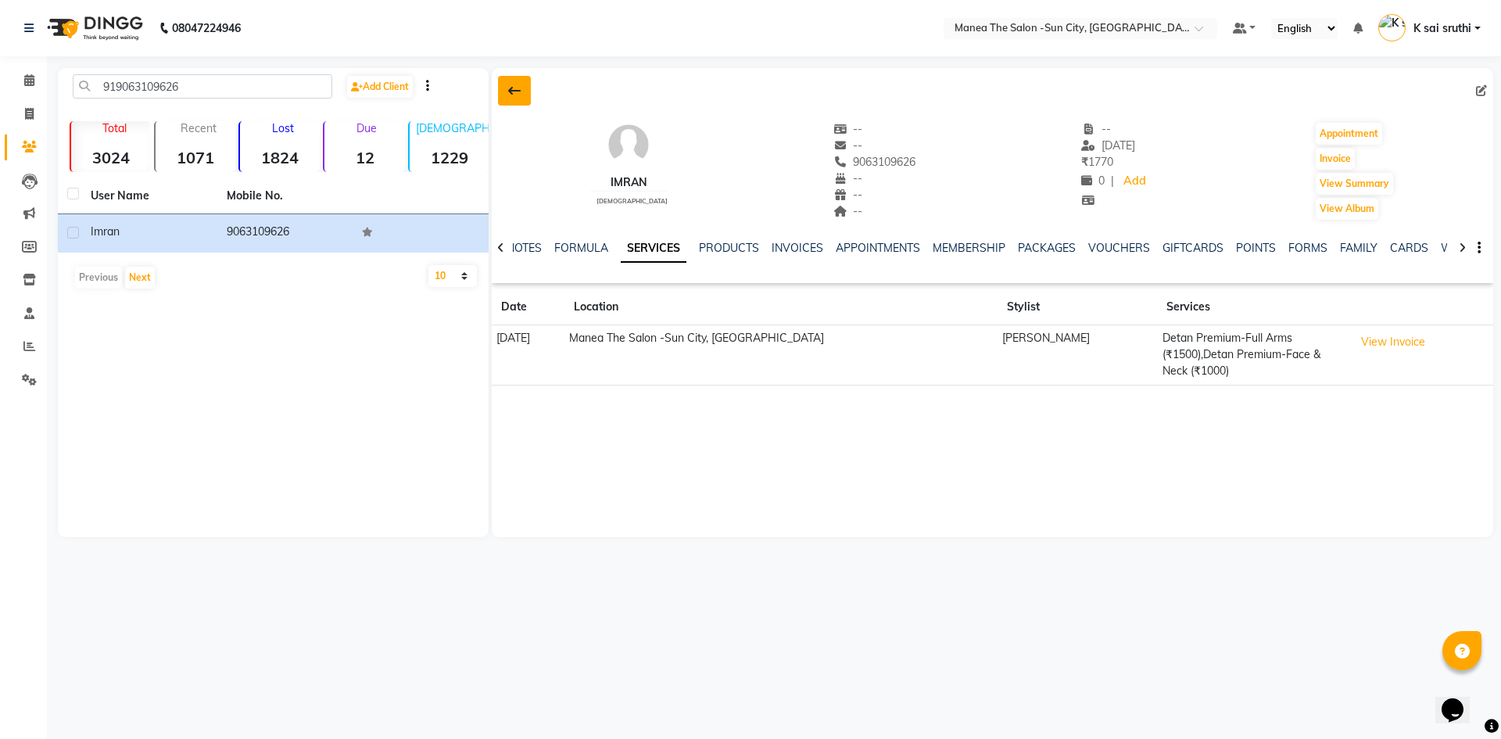
click at [517, 88] on icon at bounding box center [514, 90] width 13 height 13
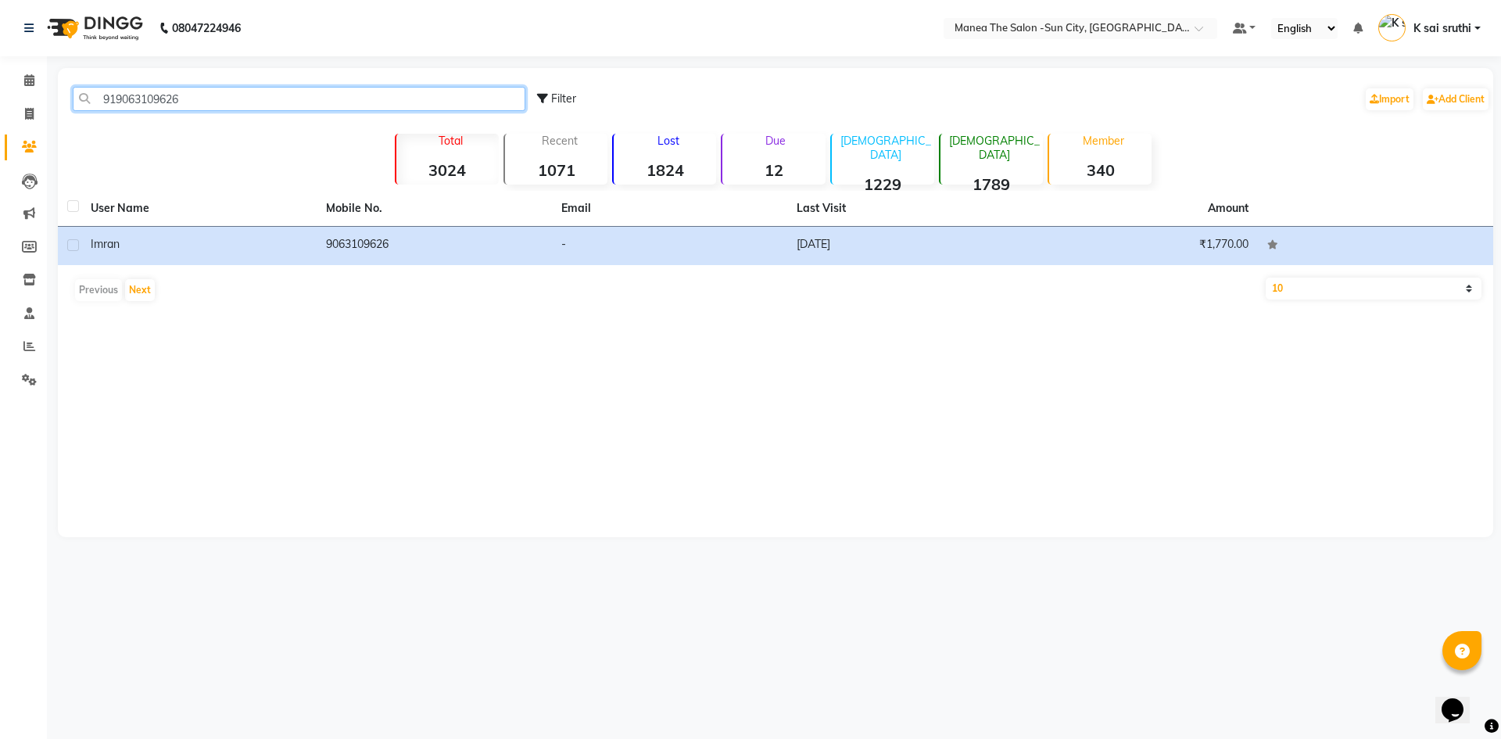
click at [231, 99] on input "919063109626" at bounding box center [299, 99] width 453 height 24
paste input "885365664"
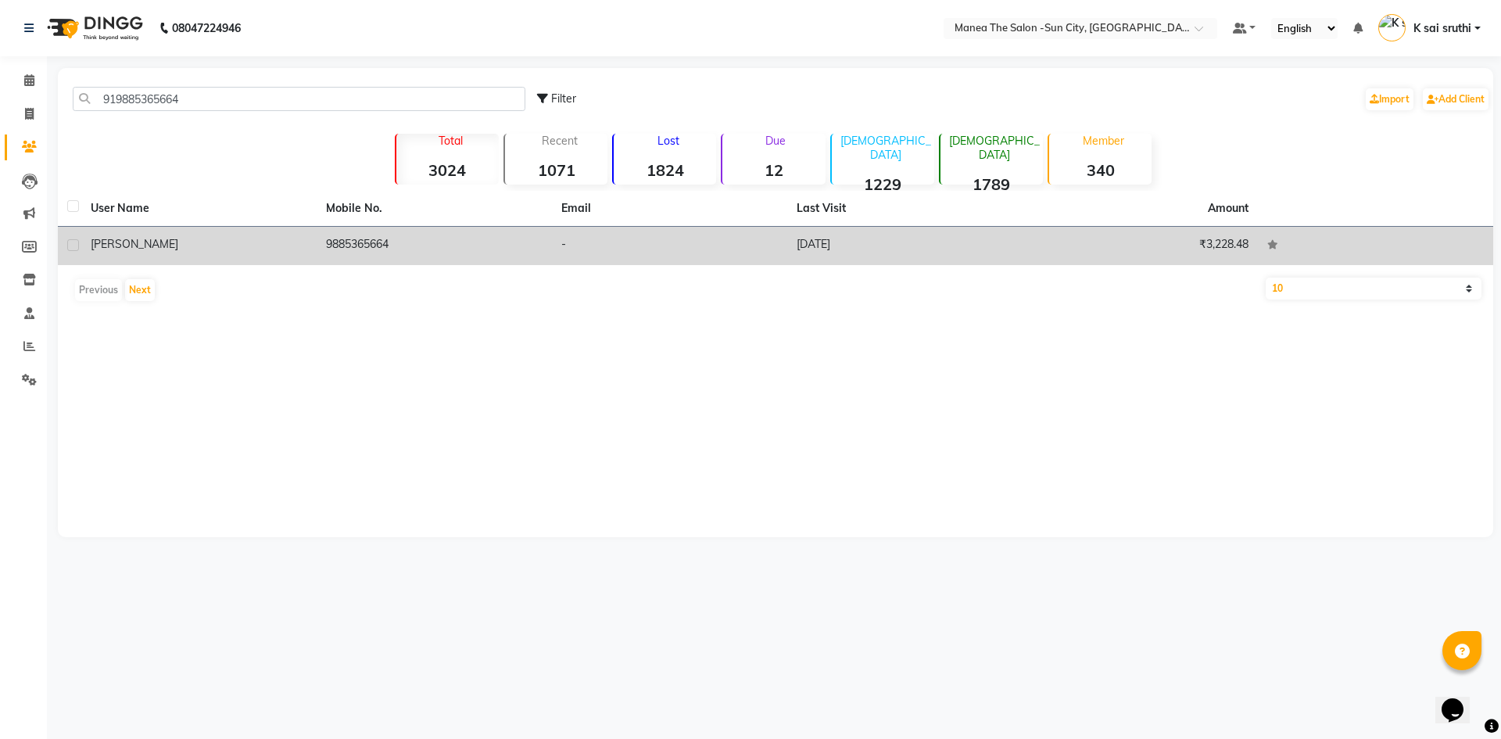
click at [808, 240] on td "[DATE]" at bounding box center [904, 246] width 235 height 38
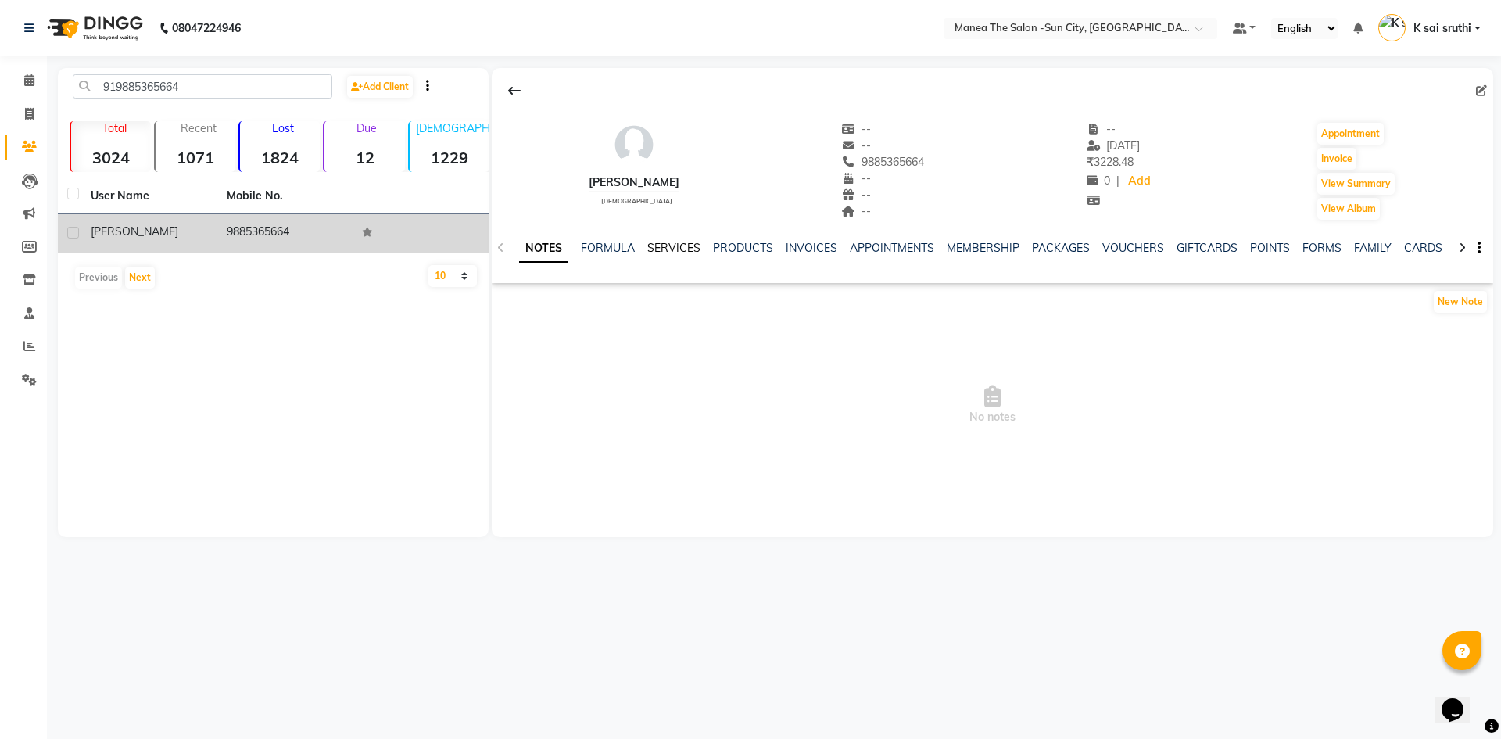
click at [679, 244] on link "SERVICES" at bounding box center [673, 248] width 53 height 14
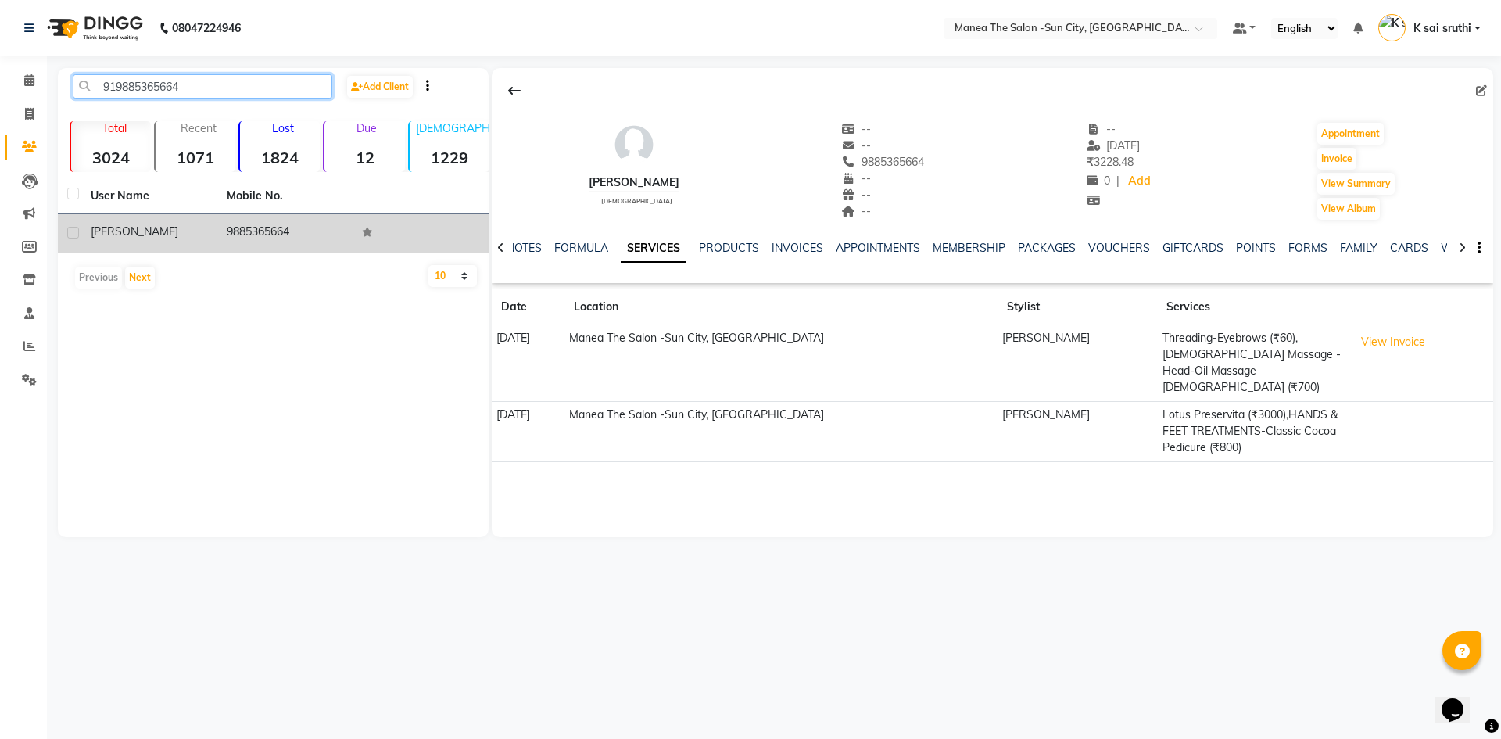
click at [215, 85] on input "919885365664" at bounding box center [203, 86] width 260 height 24
paste input "989999272"
click at [269, 228] on td "9989999272" at bounding box center [285, 233] width 136 height 38
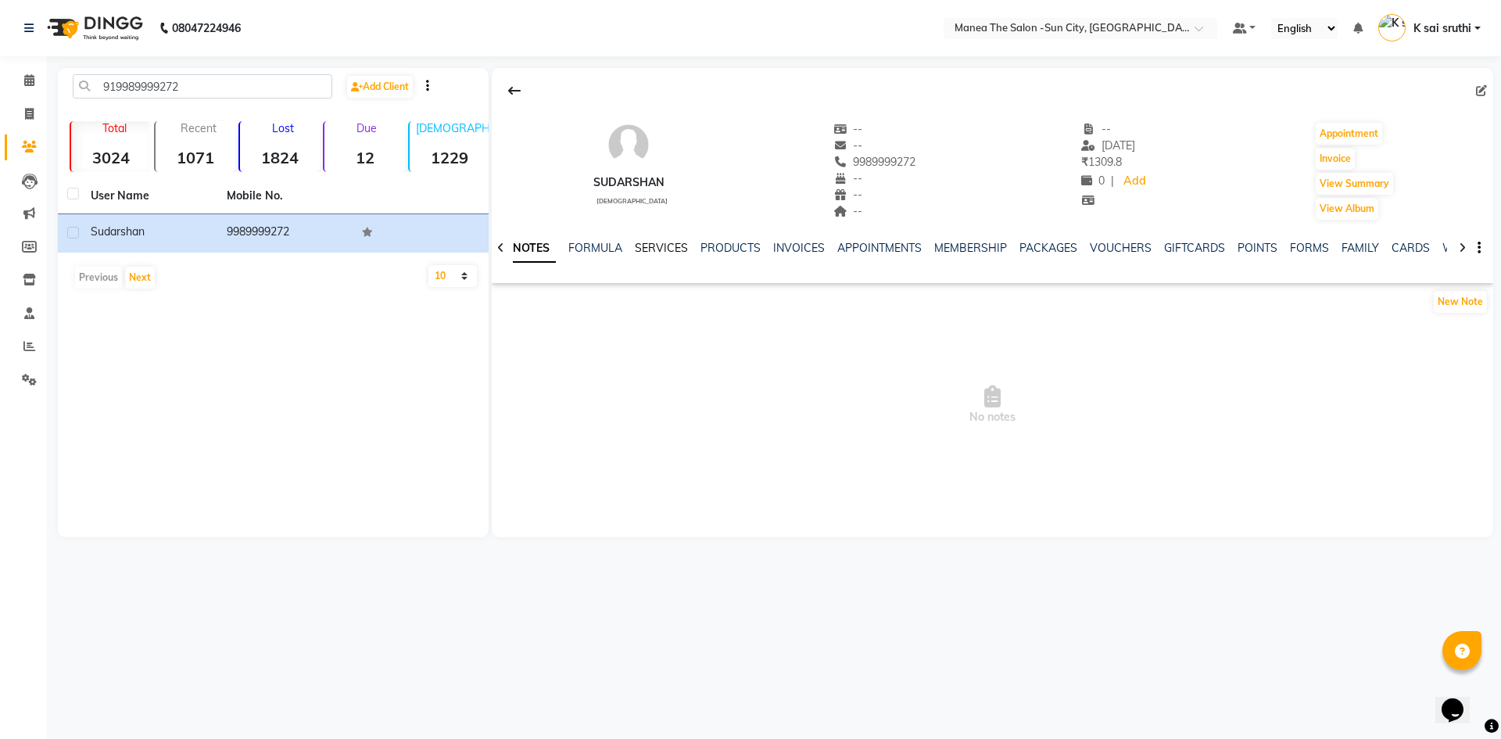
click at [655, 242] on link "SERVICES" at bounding box center [661, 248] width 53 height 14
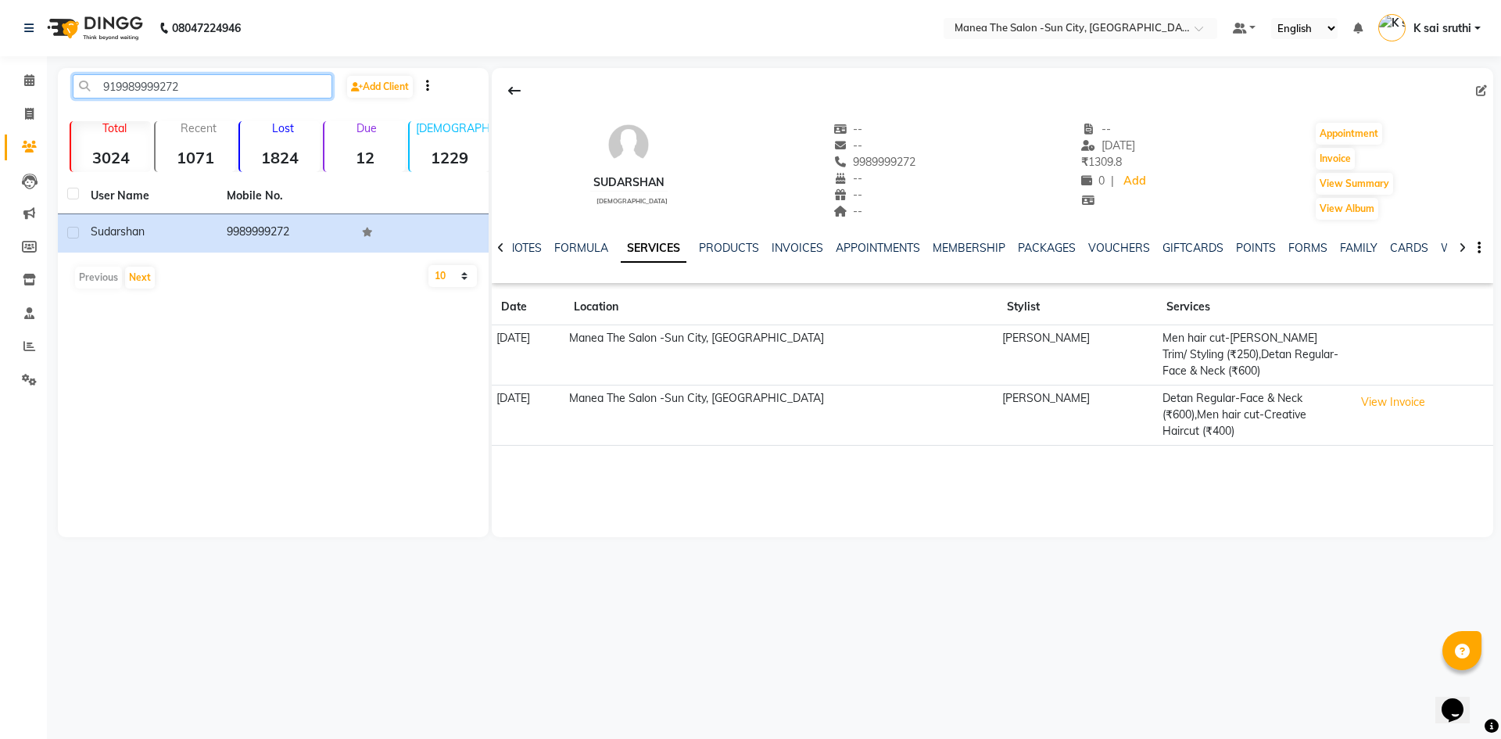
click at [209, 87] on input "919989999272" at bounding box center [203, 86] width 260 height 24
paste input "7619162200"
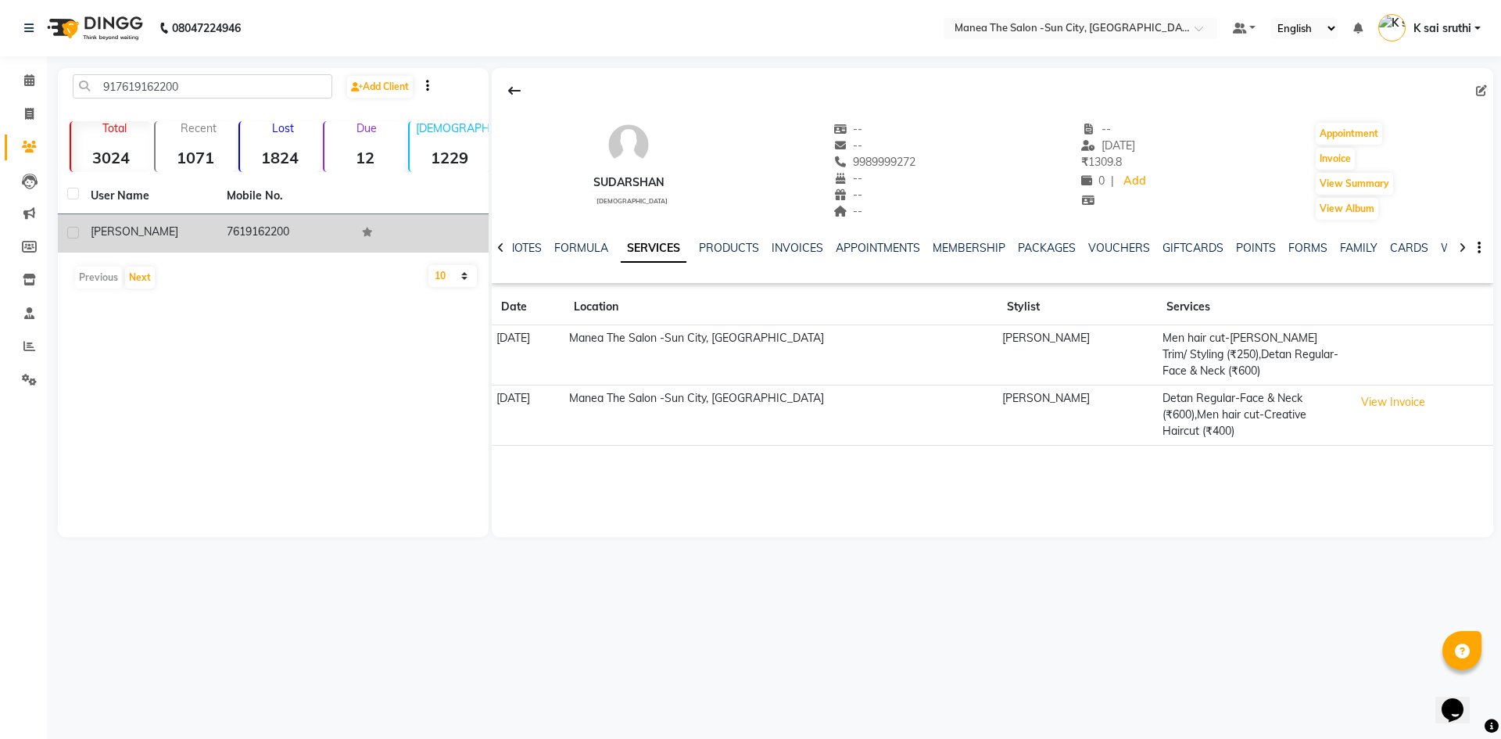
click at [271, 224] on td "7619162200" at bounding box center [285, 233] width 136 height 38
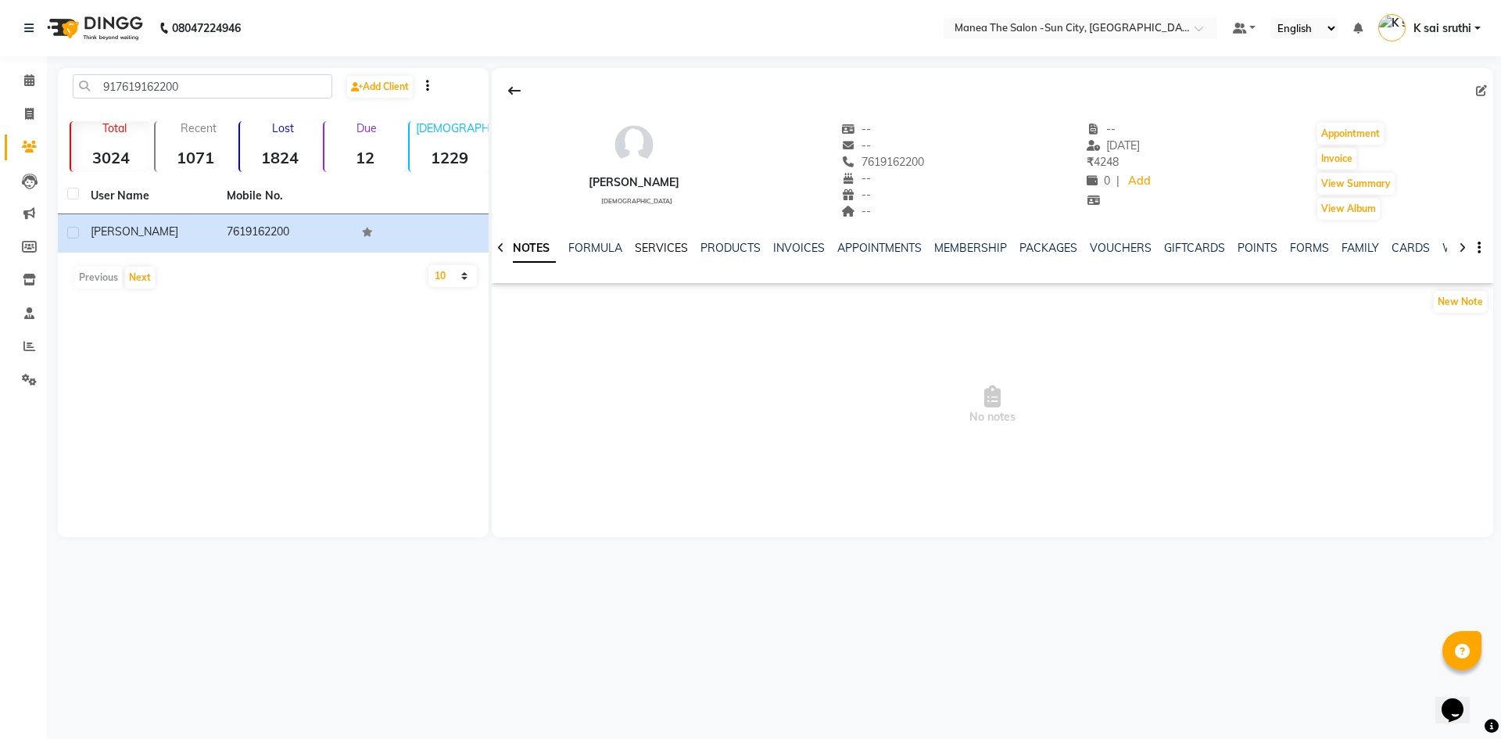
click at [649, 249] on link "SERVICES" at bounding box center [661, 248] width 53 height 14
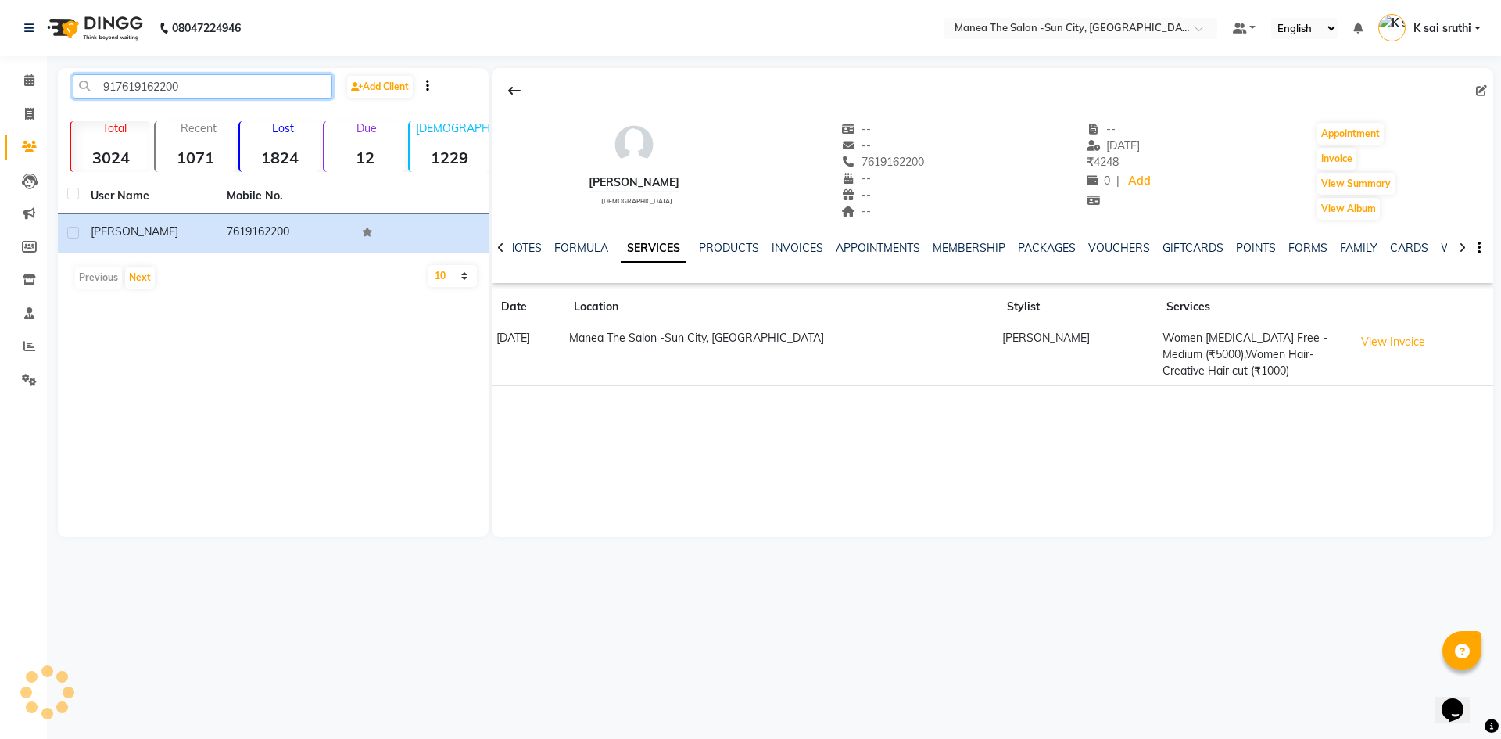
click at [207, 82] on input "917619162200" at bounding box center [203, 86] width 260 height 24
paste input "07502446"
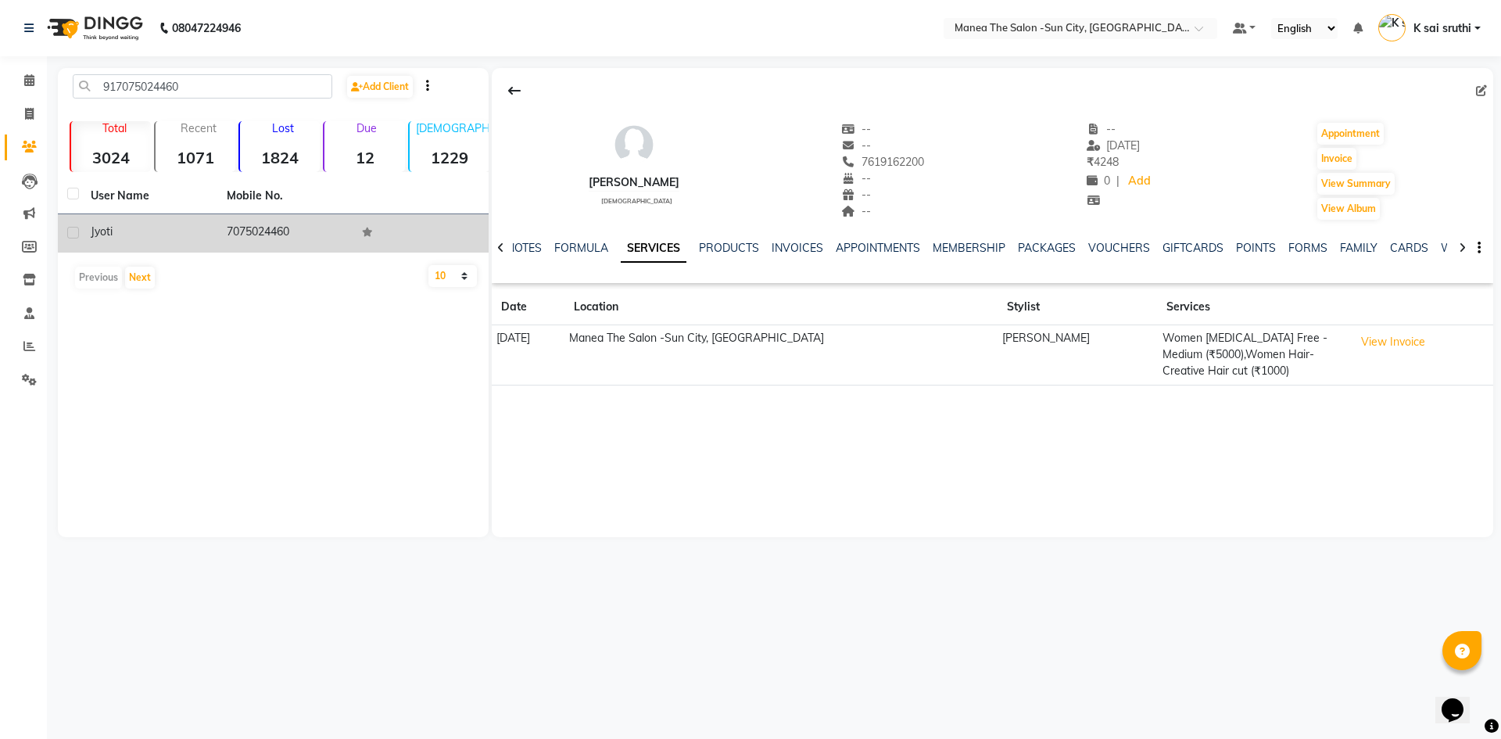
click at [278, 233] on td "7075024460" at bounding box center [285, 233] width 136 height 38
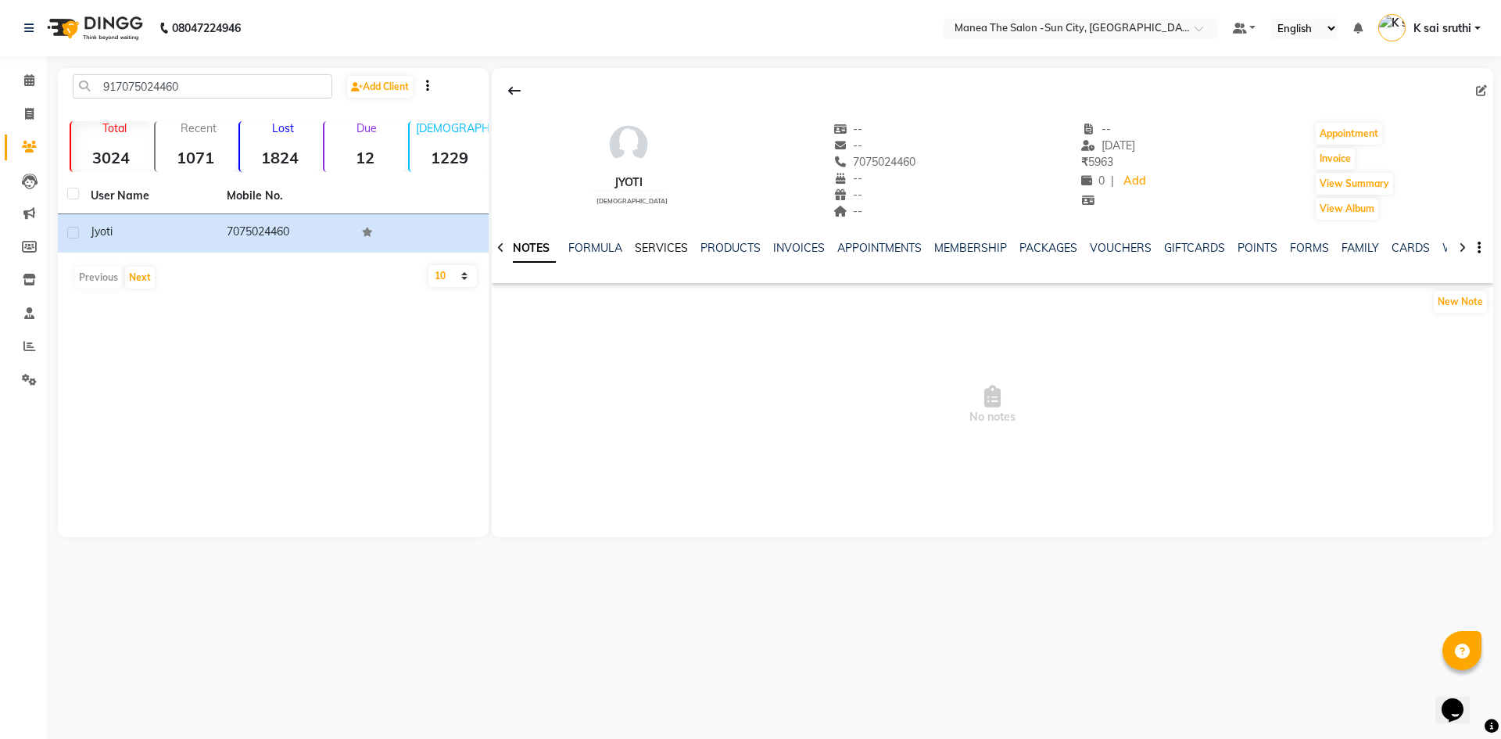
click at [665, 247] on link "SERVICES" at bounding box center [661, 248] width 53 height 14
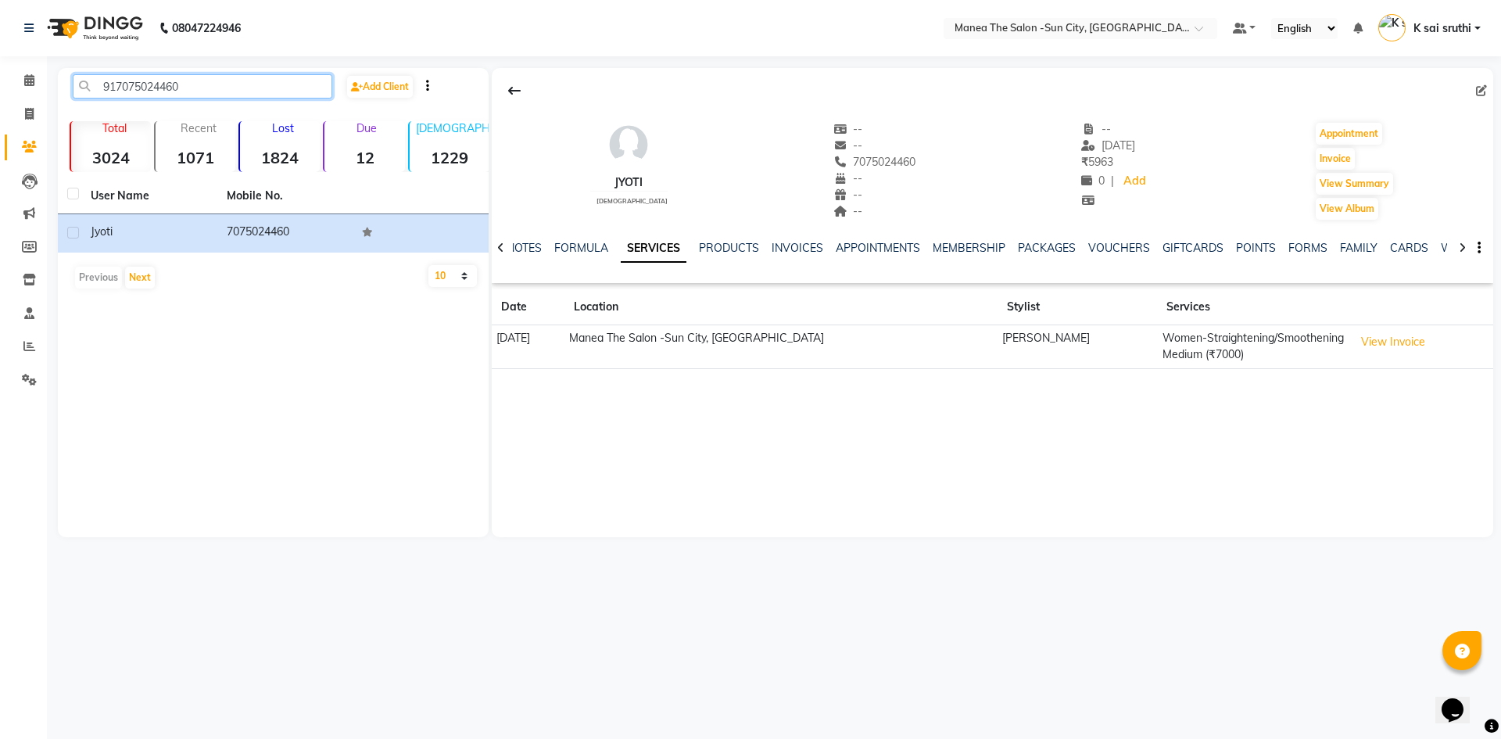
click at [233, 79] on input "917075024460" at bounding box center [203, 86] width 260 height 24
paste input "9100199426"
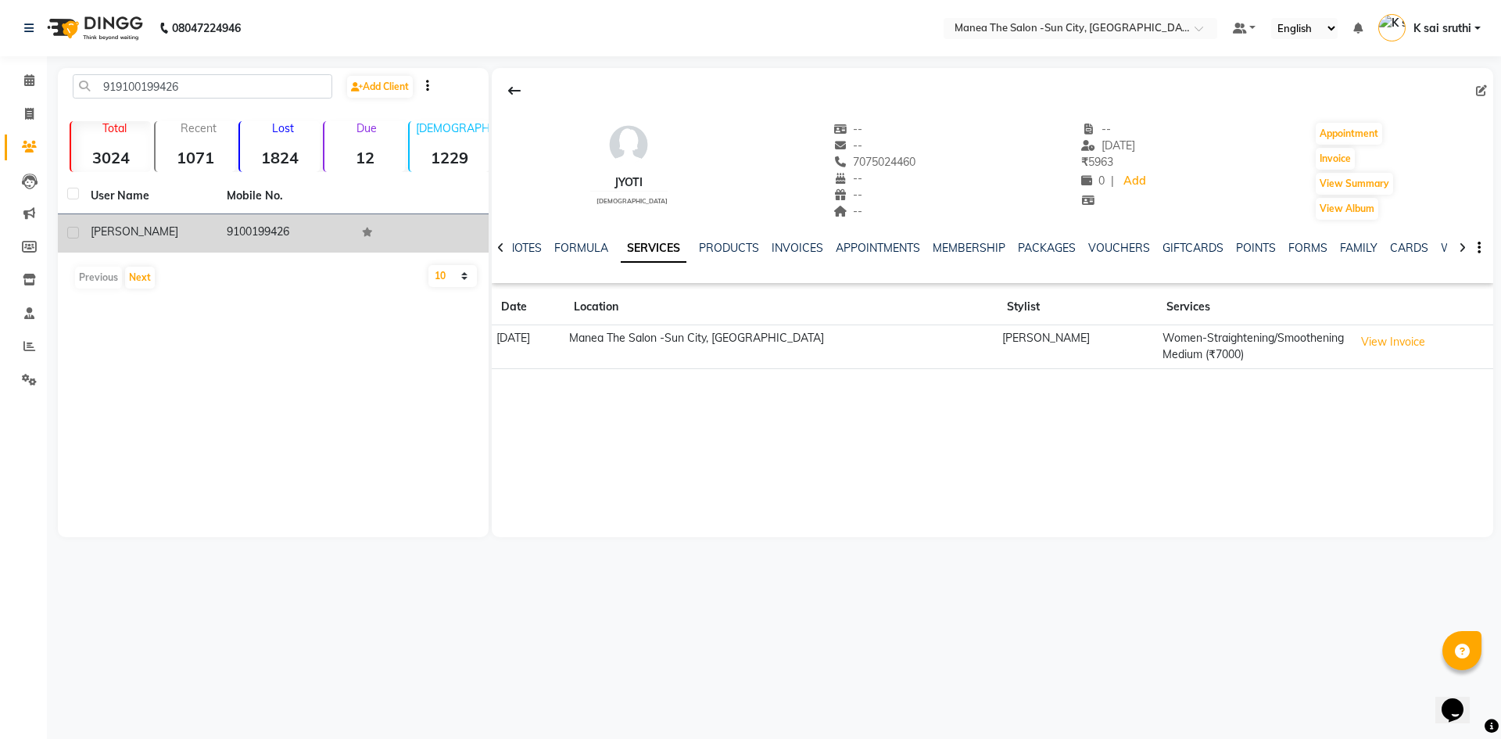
click at [252, 228] on td "9100199426" at bounding box center [285, 233] width 136 height 38
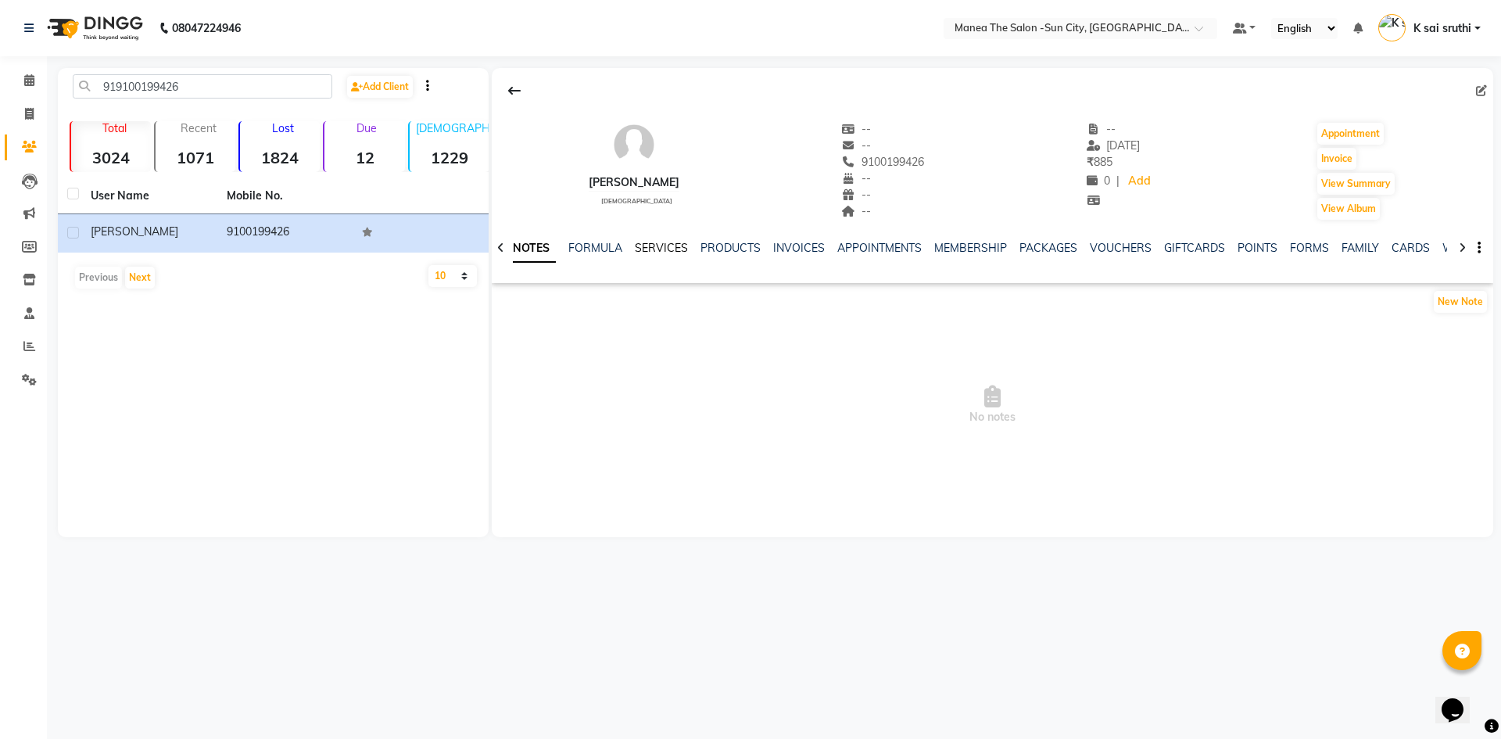
click at [660, 243] on link "SERVICES" at bounding box center [661, 248] width 53 height 14
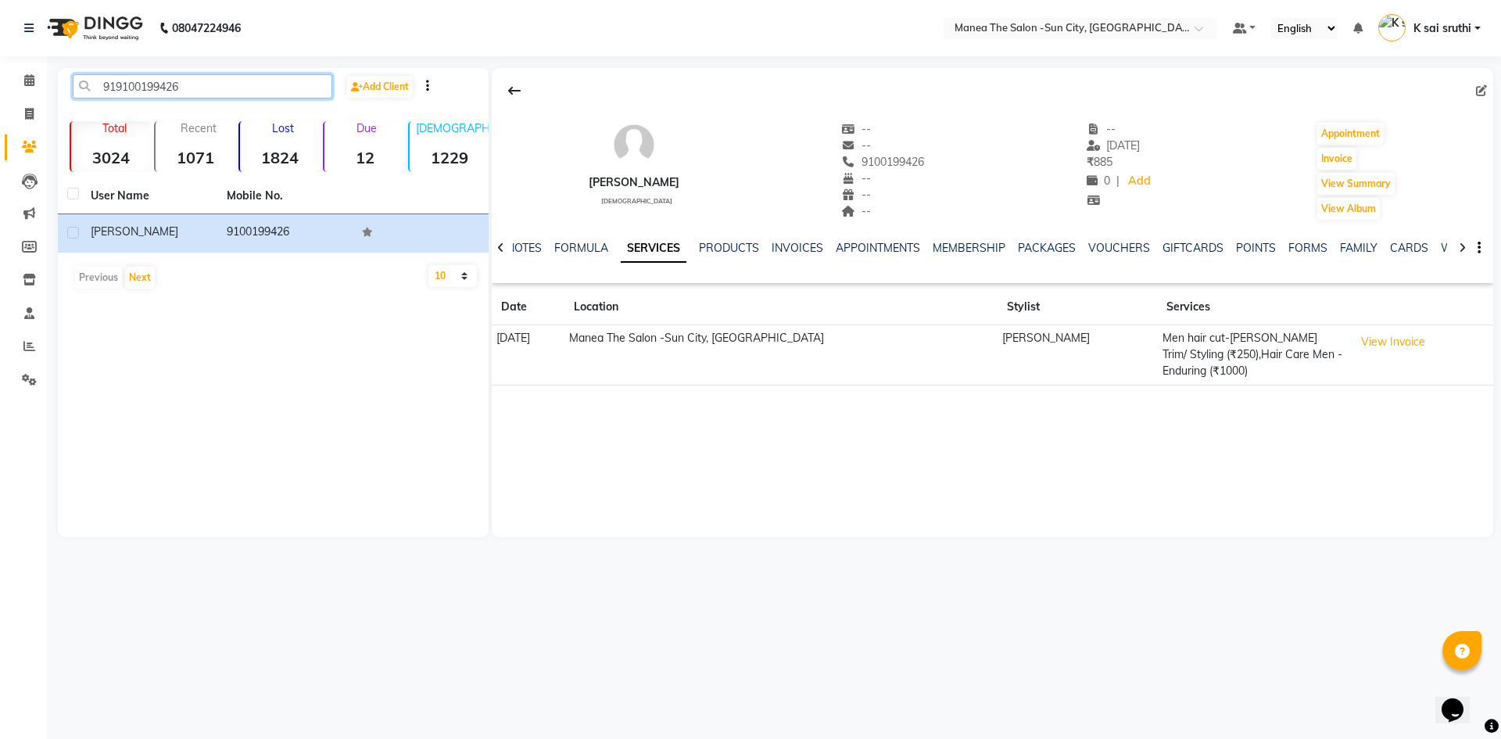
click at [221, 83] on input "919100199426" at bounding box center [203, 86] width 260 height 24
paste input "960815"
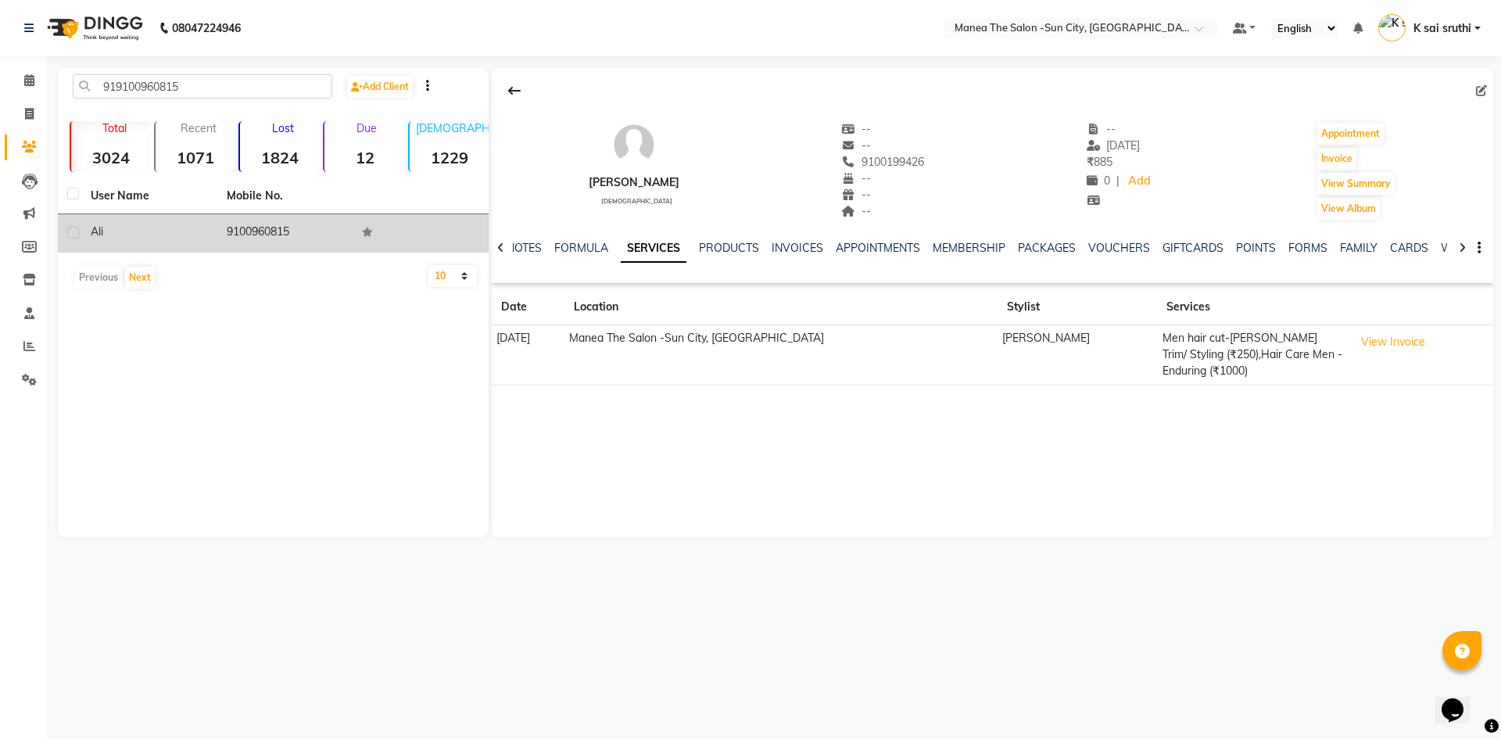
click at [249, 235] on td "9100960815" at bounding box center [285, 233] width 136 height 38
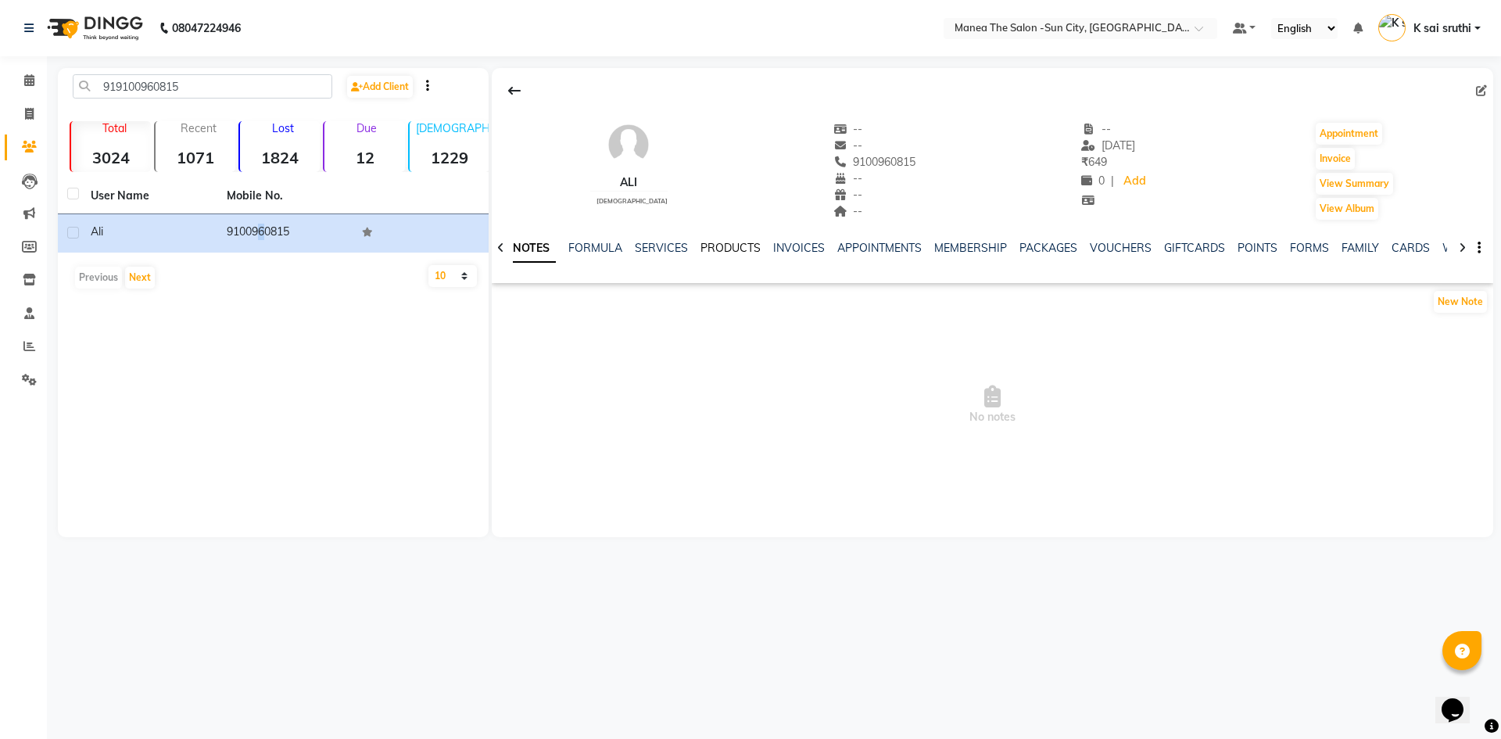
click at [726, 246] on link "PRODUCTS" at bounding box center [731, 248] width 60 height 14
click at [629, 246] on link "SERVICES" at bounding box center [634, 248] width 53 height 14
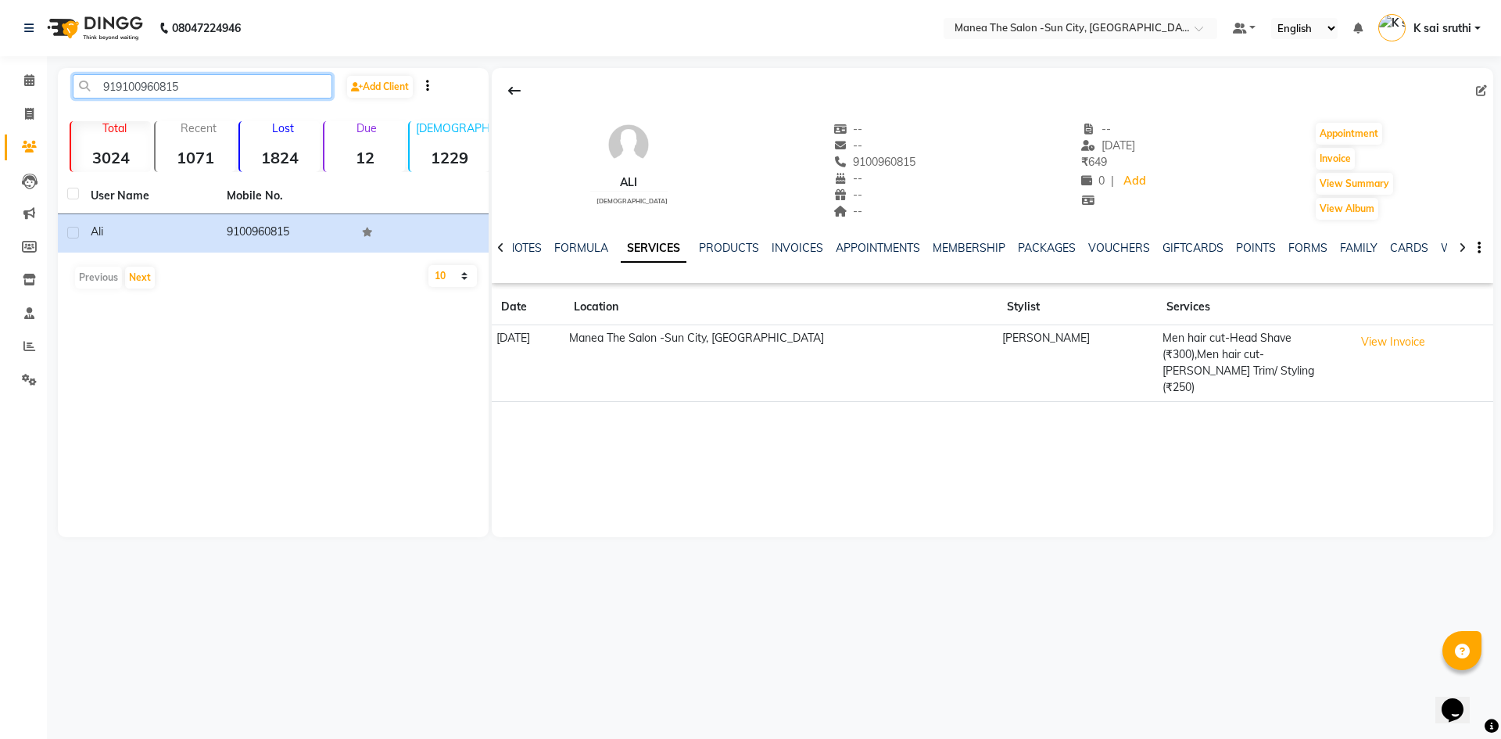
click at [205, 77] on input "919100960815" at bounding box center [203, 86] width 260 height 24
paste input "98254423"
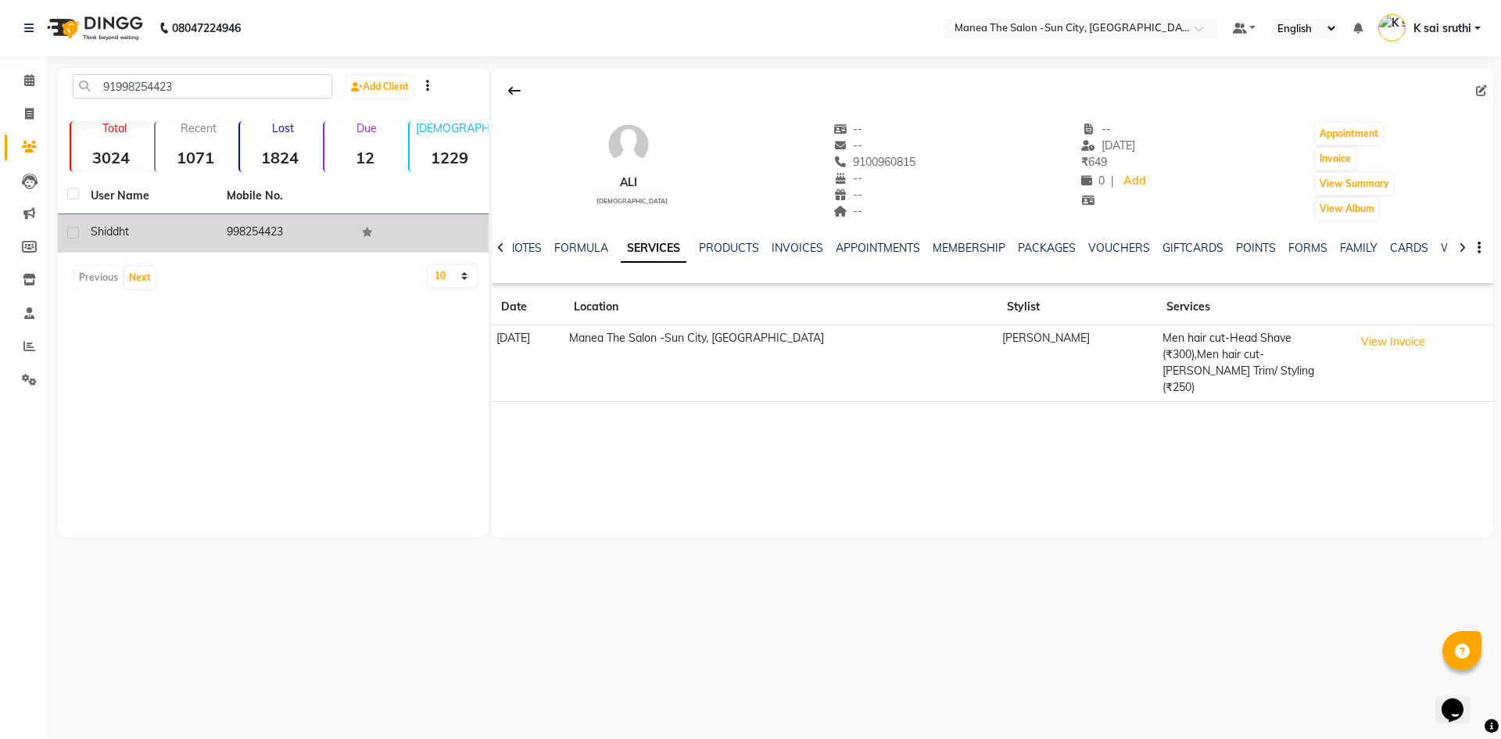
click at [279, 225] on td "998254423" at bounding box center [285, 233] width 136 height 38
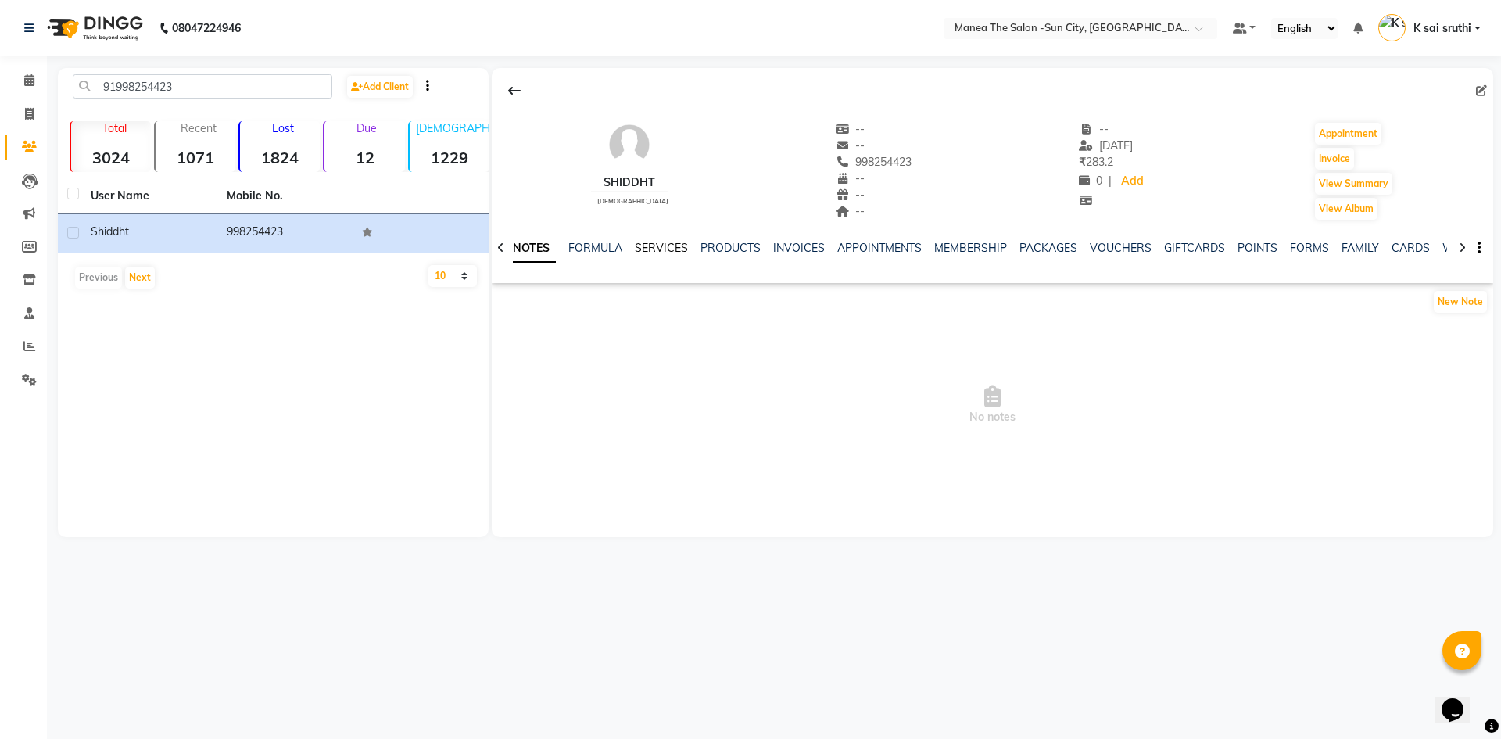
click at [656, 246] on link "SERVICES" at bounding box center [661, 248] width 53 height 14
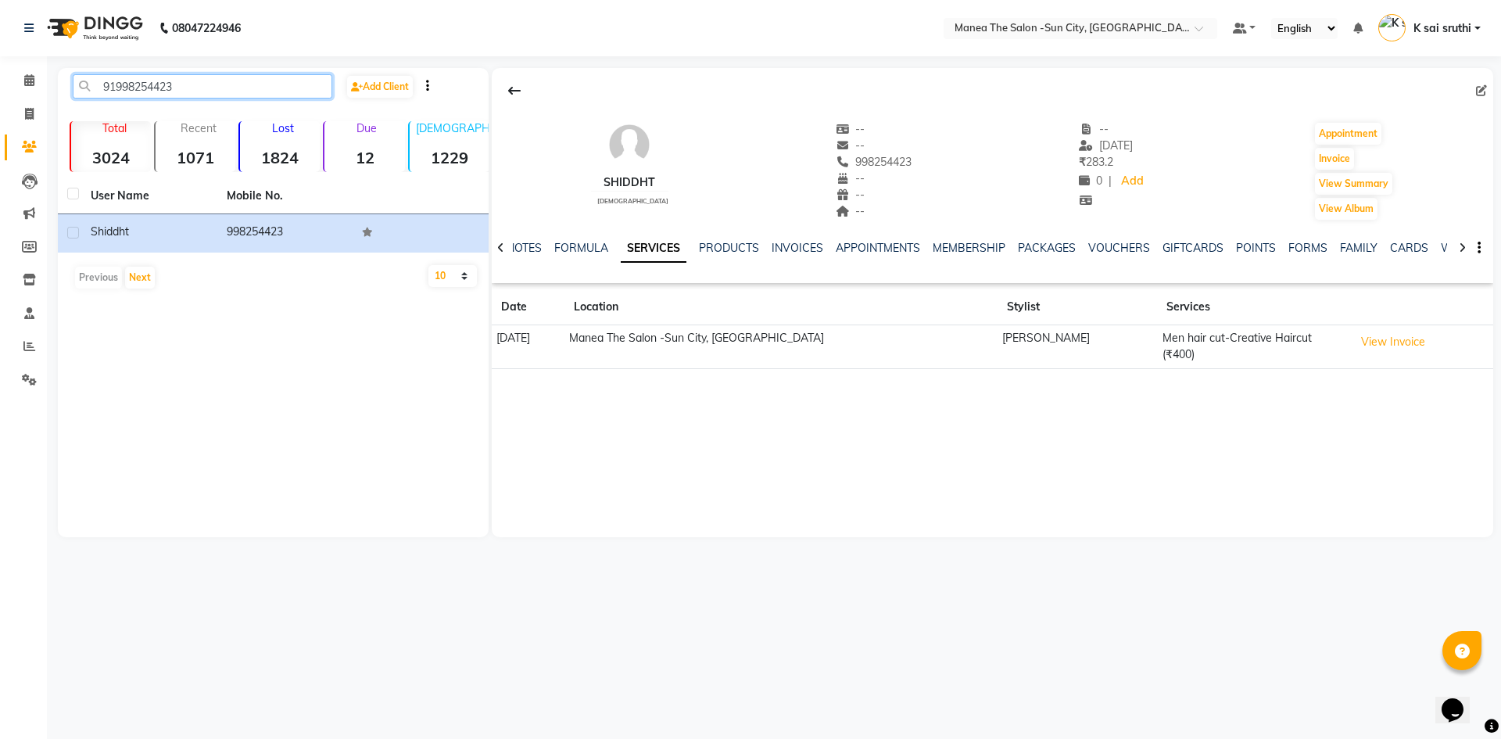
click at [231, 86] on input "91998254423" at bounding box center [203, 86] width 260 height 24
paste input "7337022189"
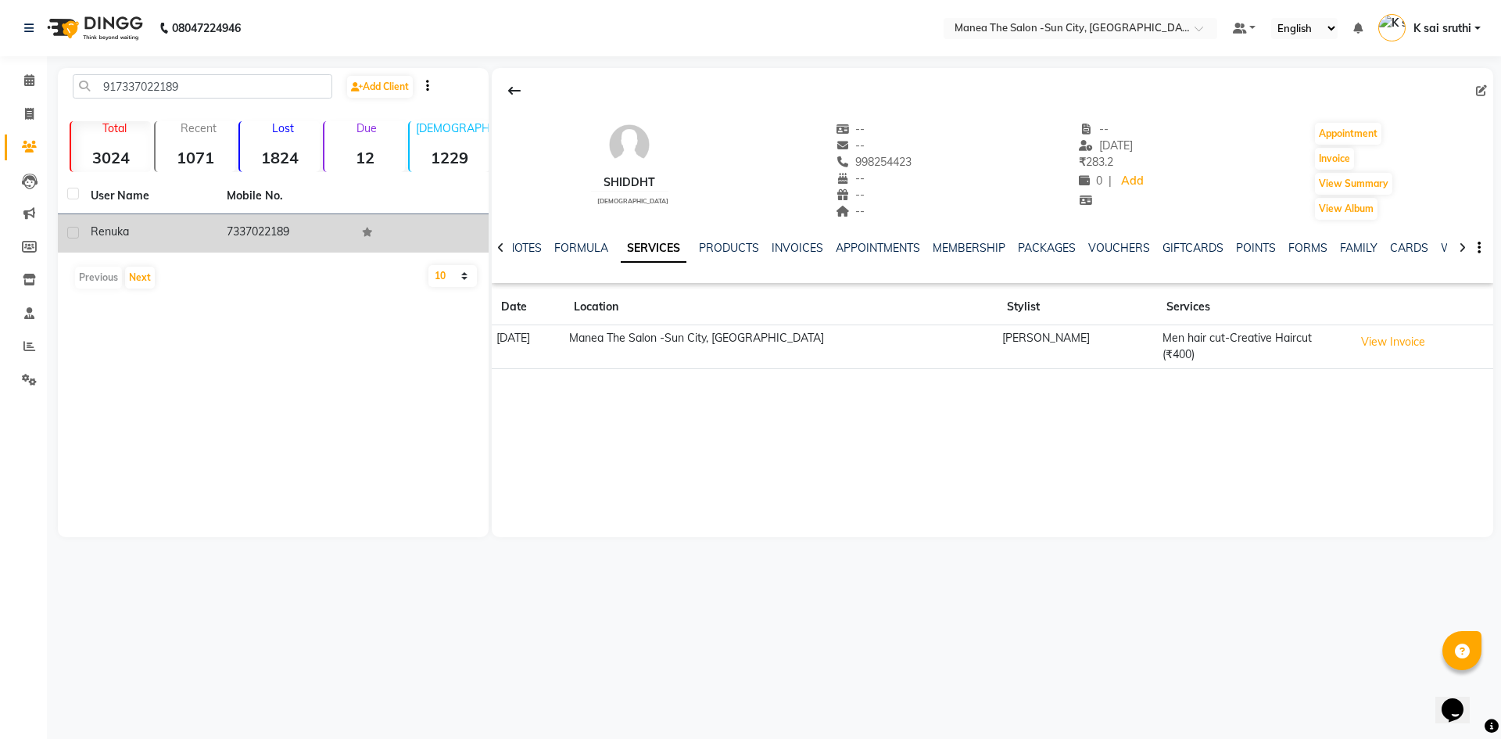
click at [260, 228] on td "7337022189" at bounding box center [285, 233] width 136 height 38
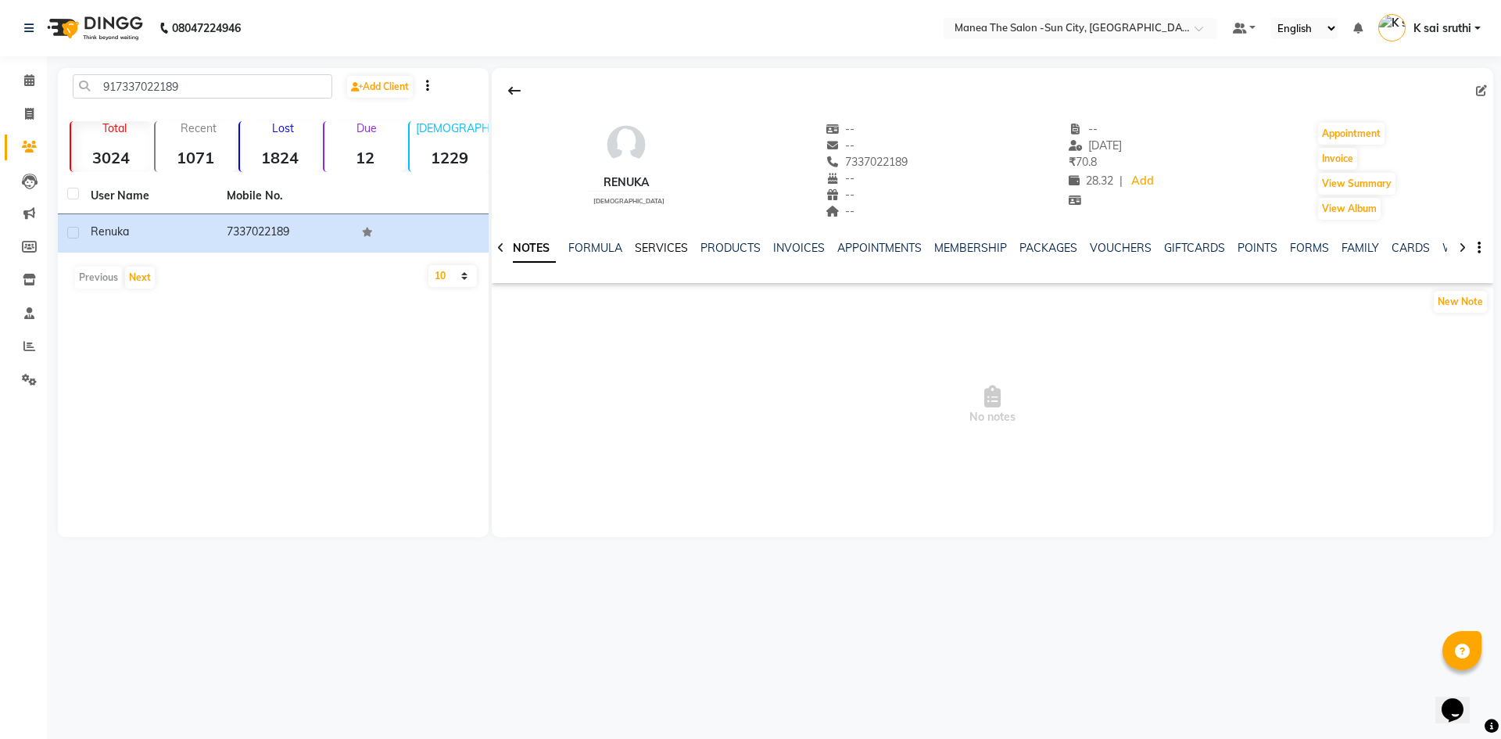
click at [640, 246] on link "SERVICES" at bounding box center [661, 248] width 53 height 14
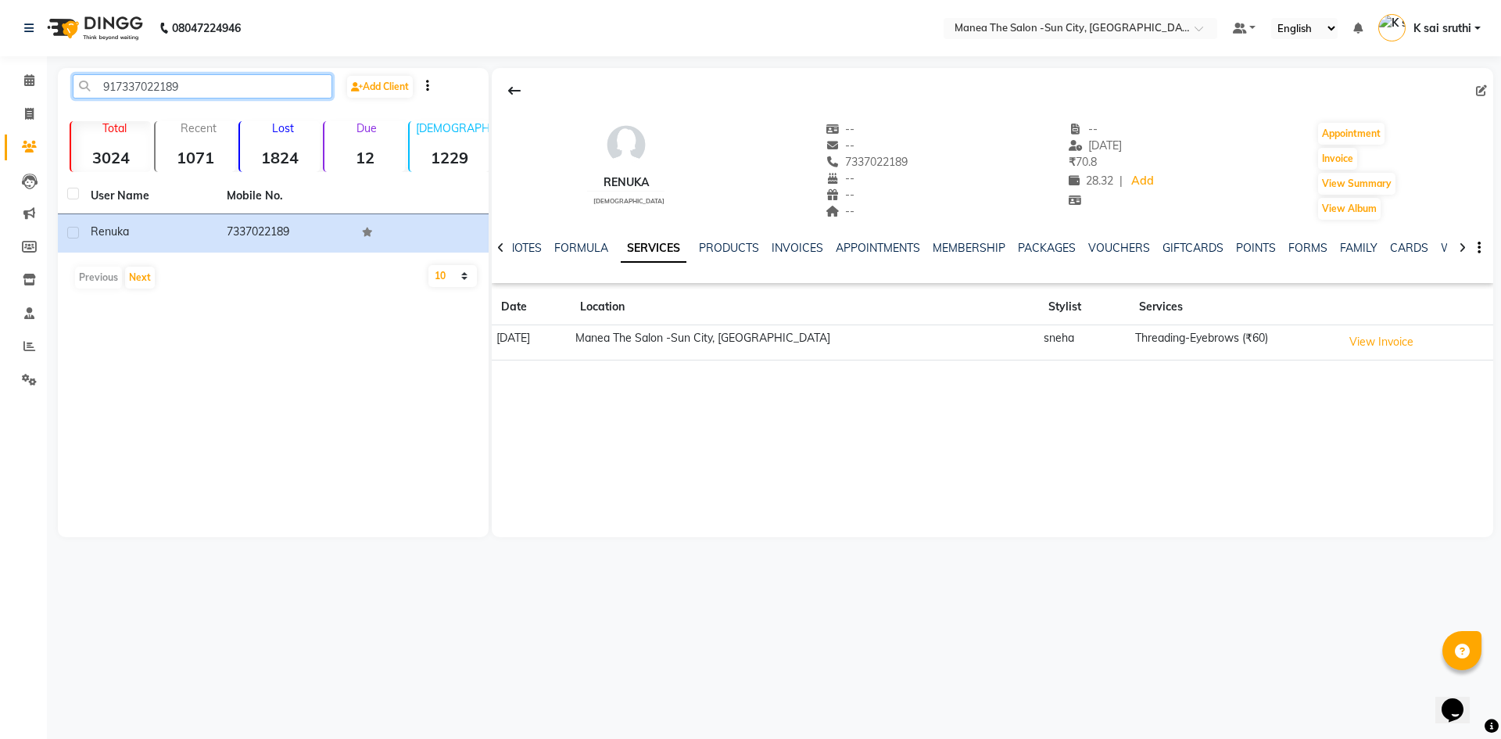
click at [207, 87] on input "917337022189" at bounding box center [203, 86] width 260 height 24
paste input "910074827"
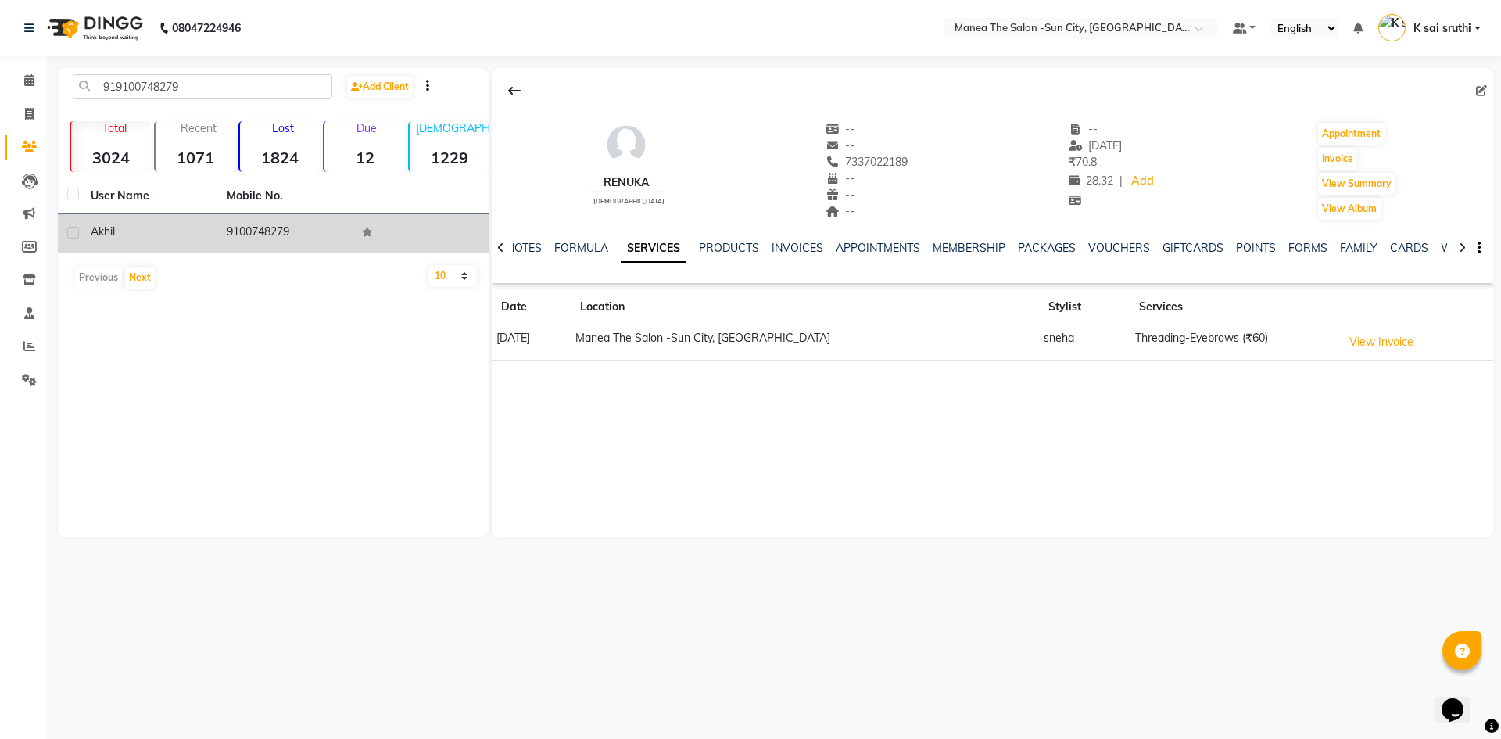
click at [257, 224] on td "9100748279" at bounding box center [285, 233] width 136 height 38
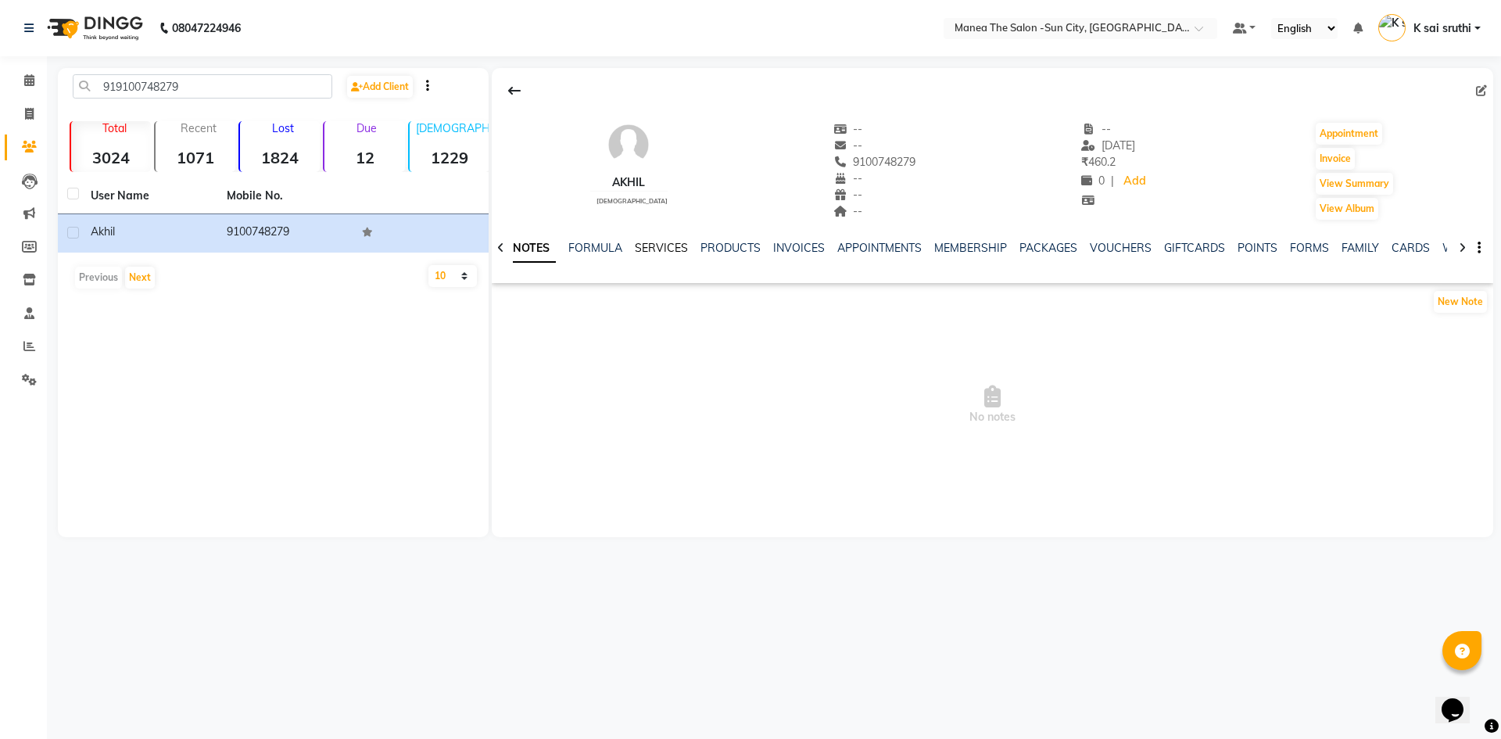
click at [654, 246] on link "SERVICES" at bounding box center [661, 248] width 53 height 14
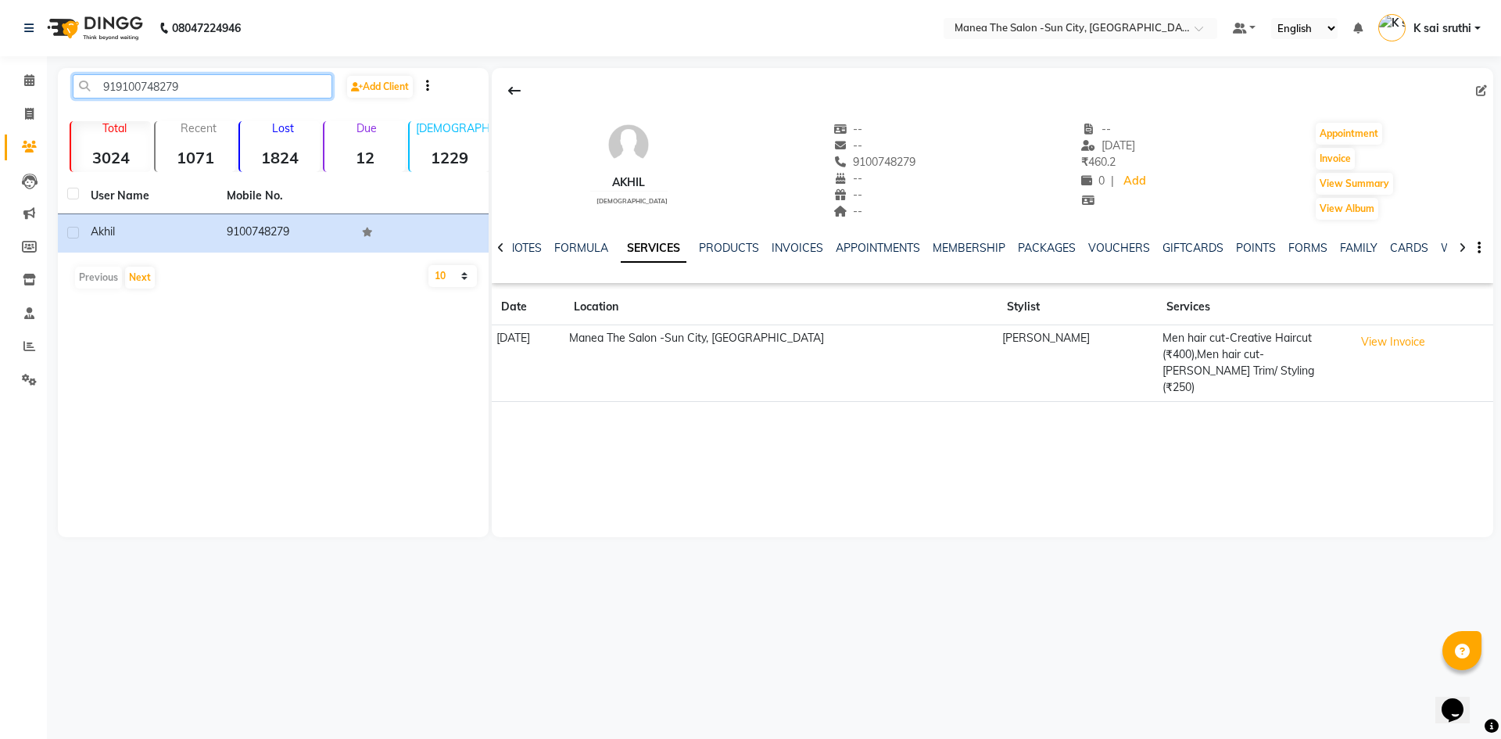
click at [241, 87] on input "919100748279" at bounding box center [203, 86] width 260 height 24
paste input "7731060425"
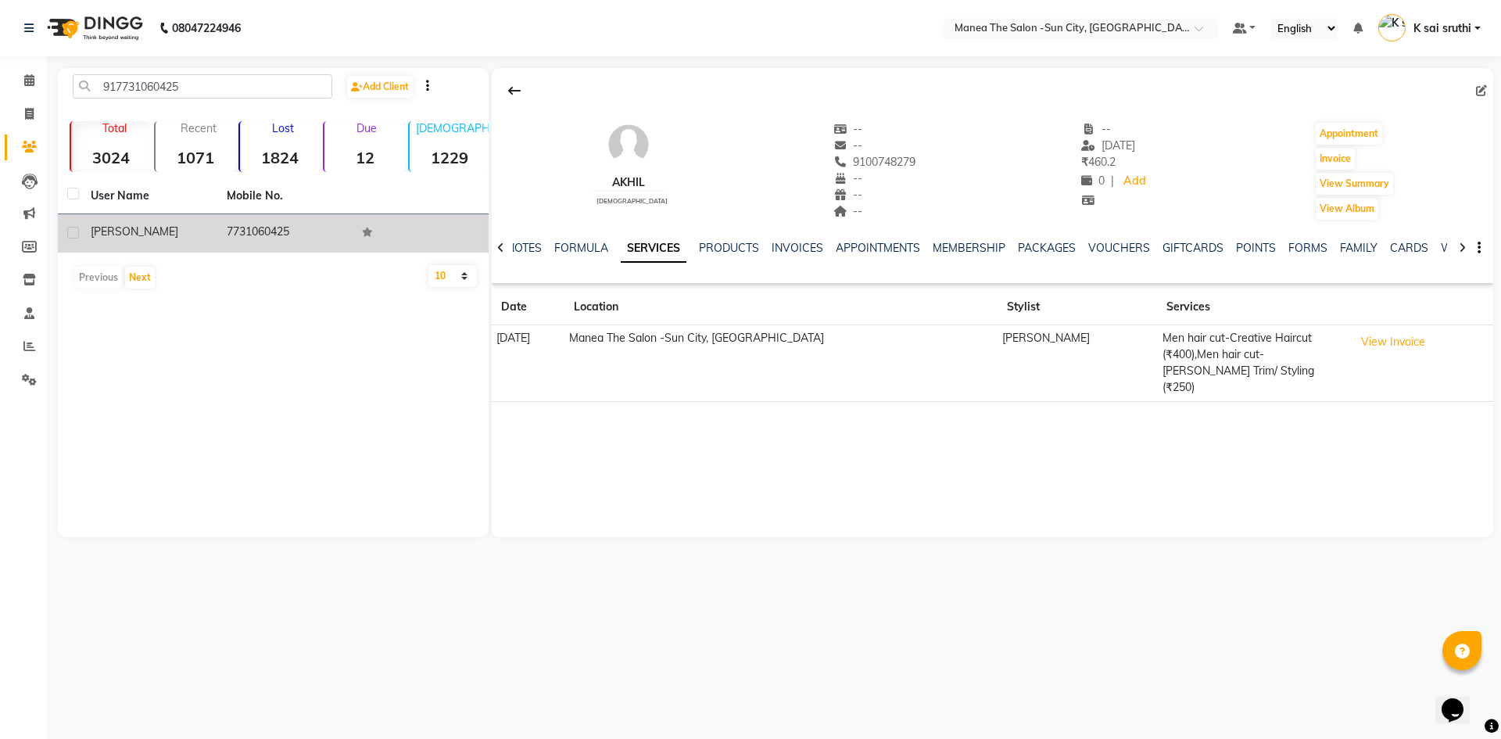
click at [265, 227] on td "7731060425" at bounding box center [285, 233] width 136 height 38
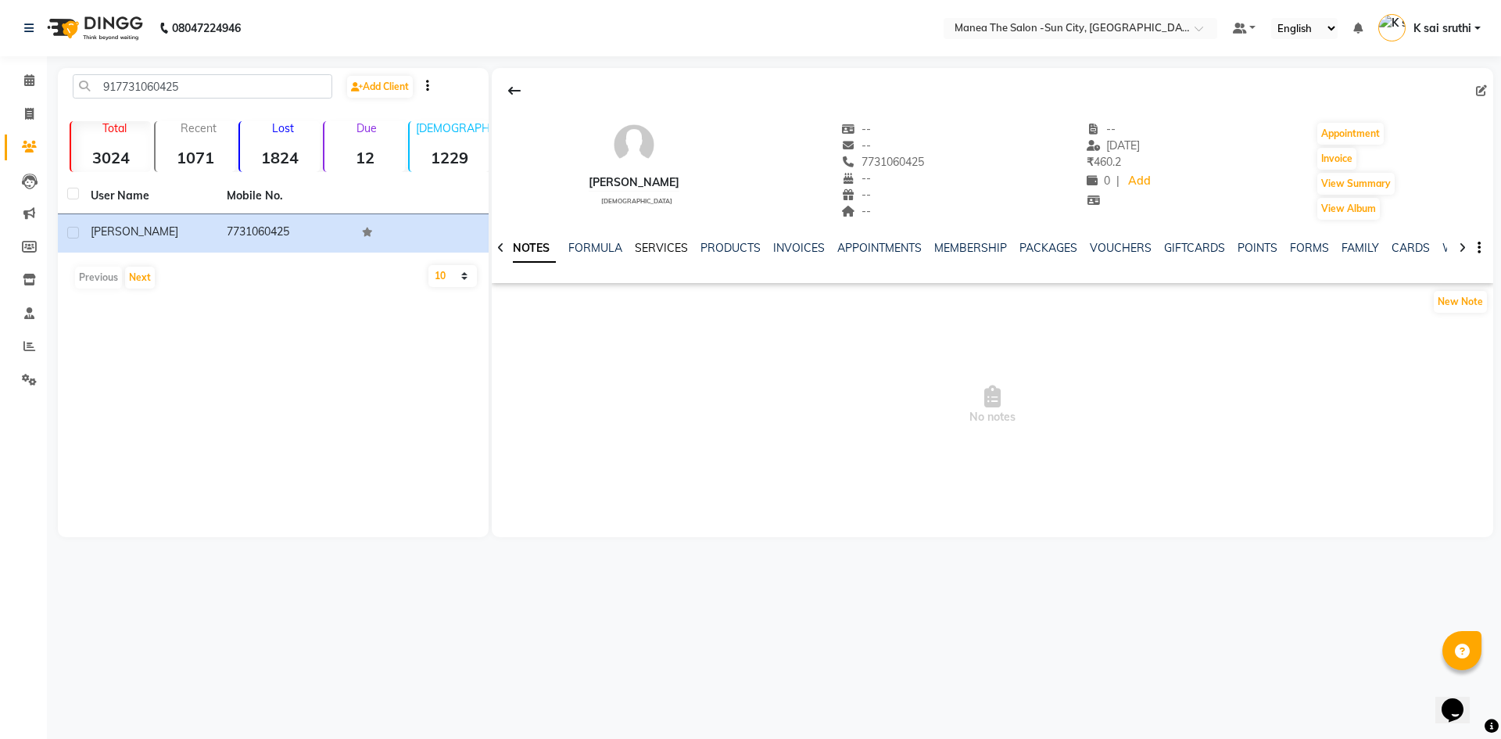
click at [649, 247] on link "SERVICES" at bounding box center [661, 248] width 53 height 14
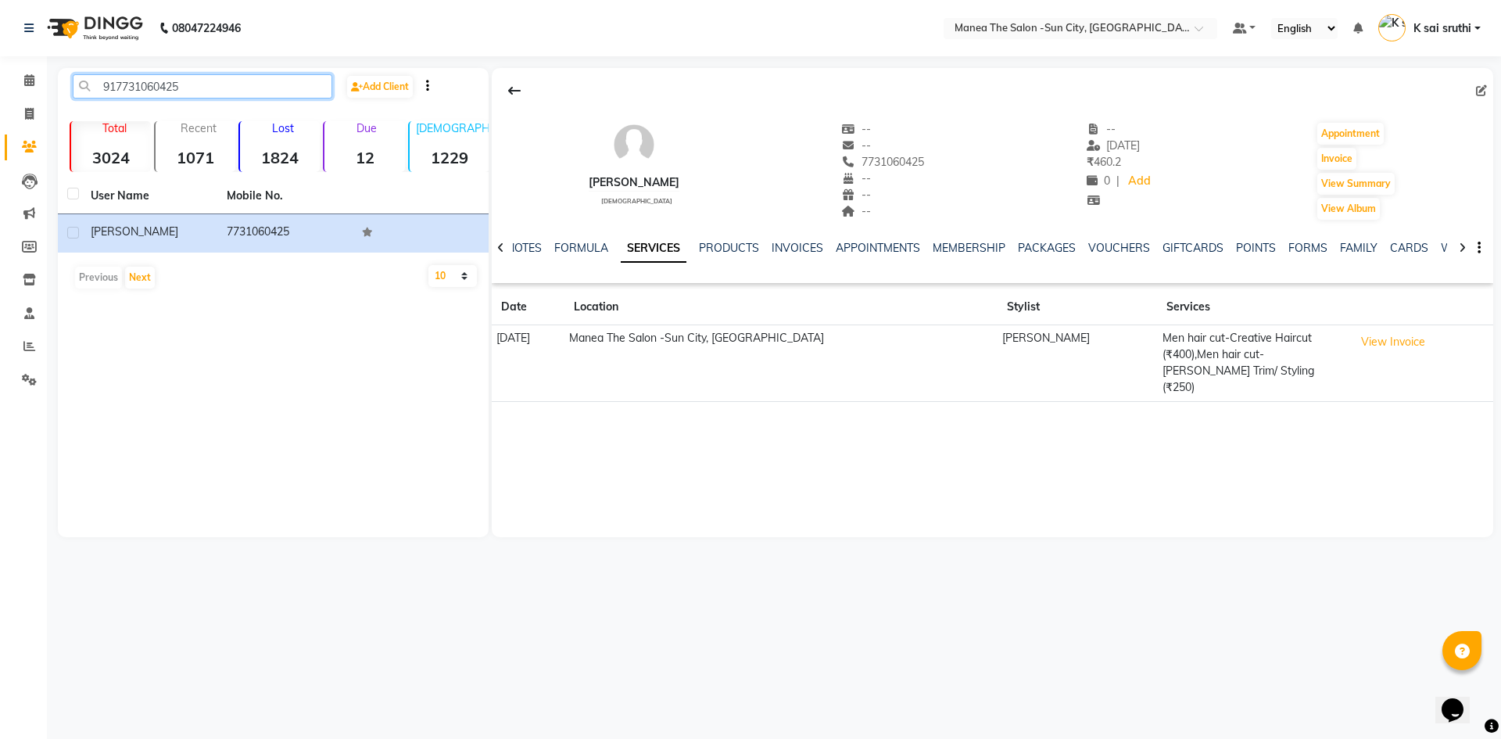
click at [231, 89] on input "917731060425" at bounding box center [203, 86] width 260 height 24
click at [231, 88] on input "917731060425" at bounding box center [203, 86] width 260 height 24
paste input "90323782"
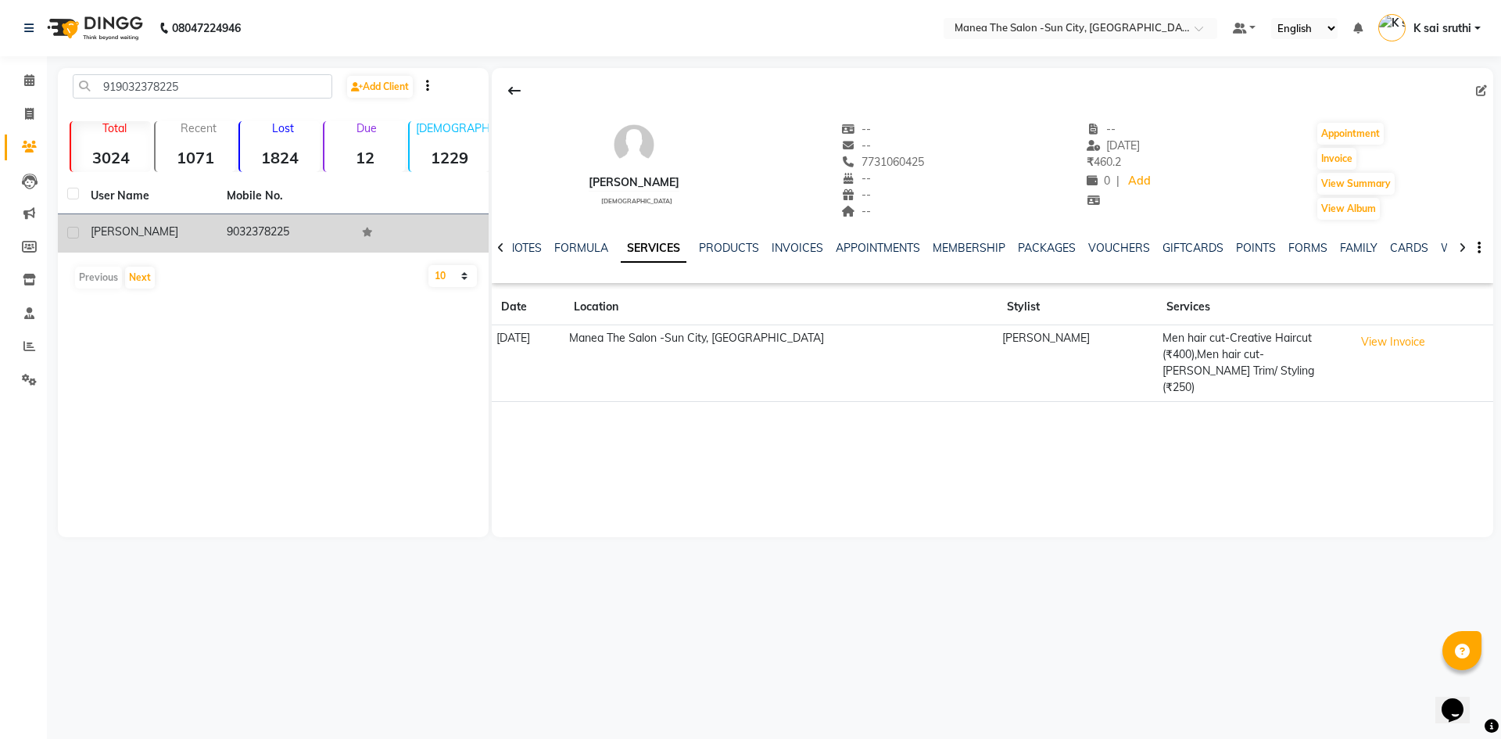
click at [238, 226] on td "9032378225" at bounding box center [285, 233] width 136 height 38
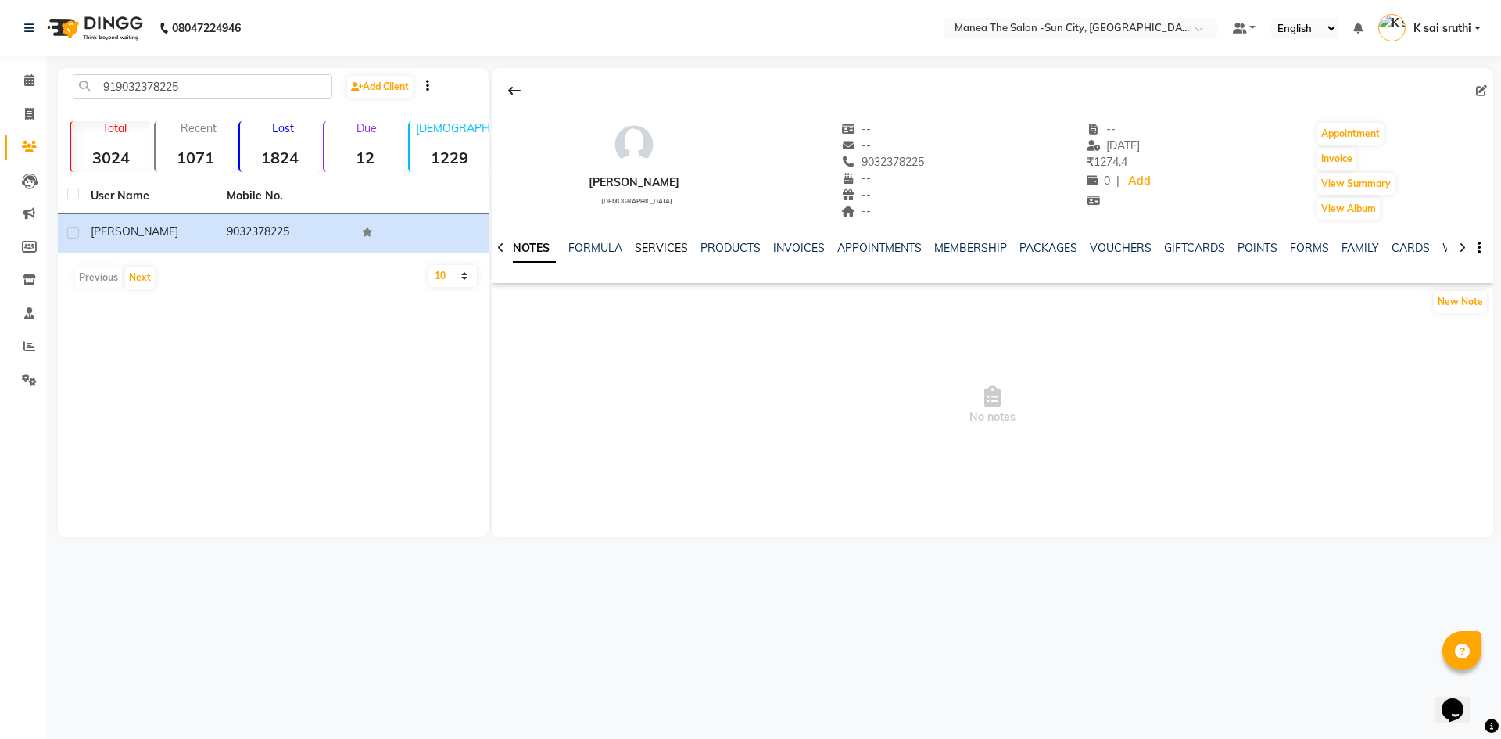
click at [656, 241] on link "SERVICES" at bounding box center [661, 248] width 53 height 14
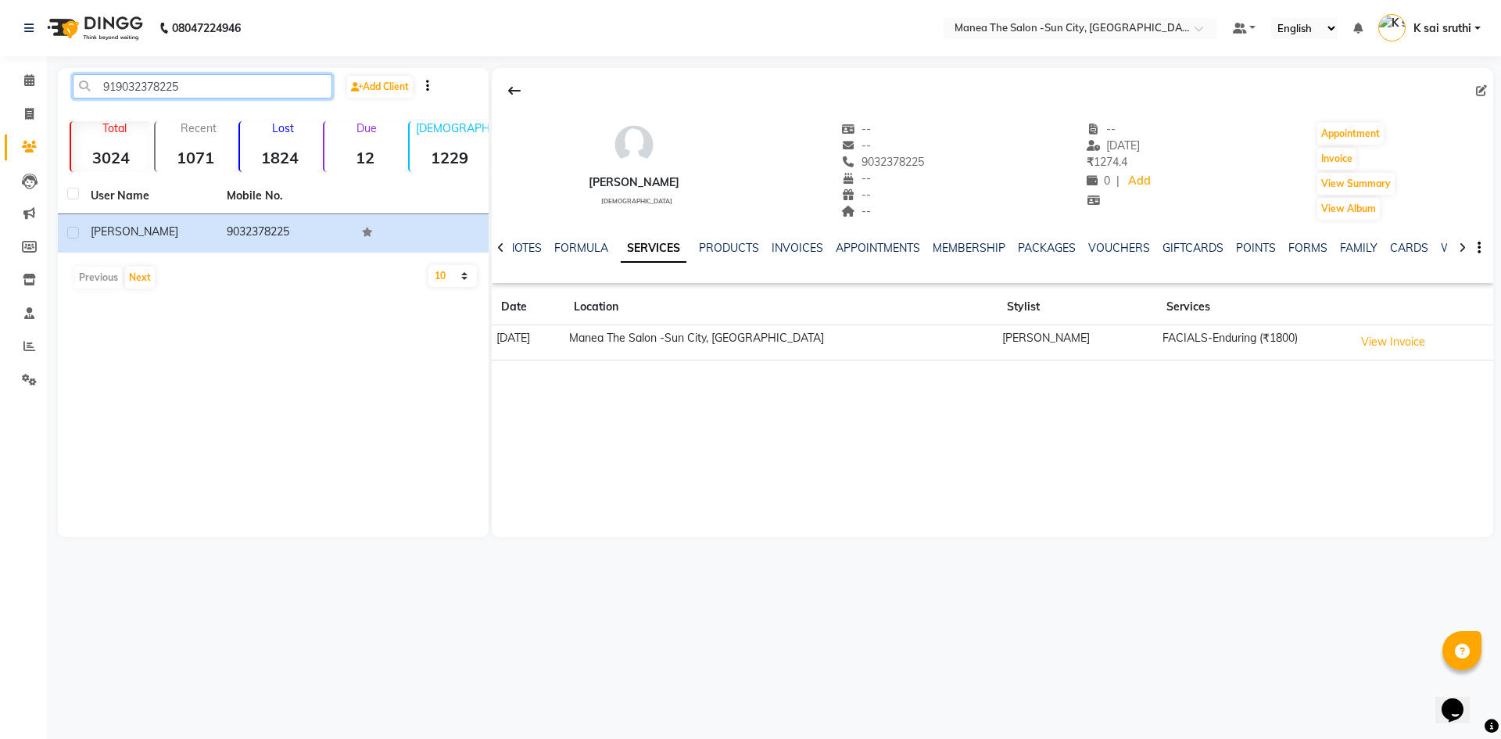
click at [218, 87] on input "919032378225" at bounding box center [203, 86] width 260 height 24
paste input "7799712222"
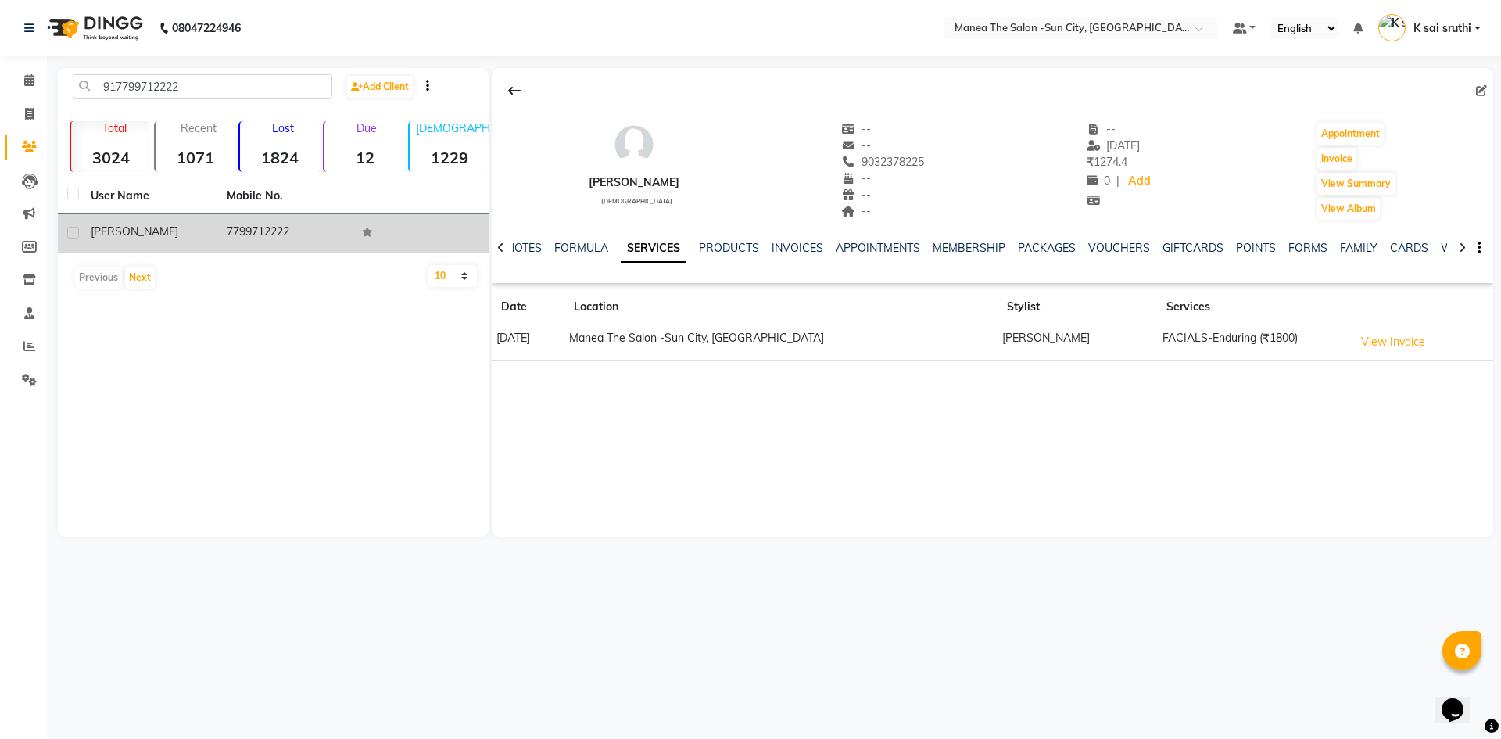
click at [239, 228] on td "7799712222" at bounding box center [285, 233] width 136 height 38
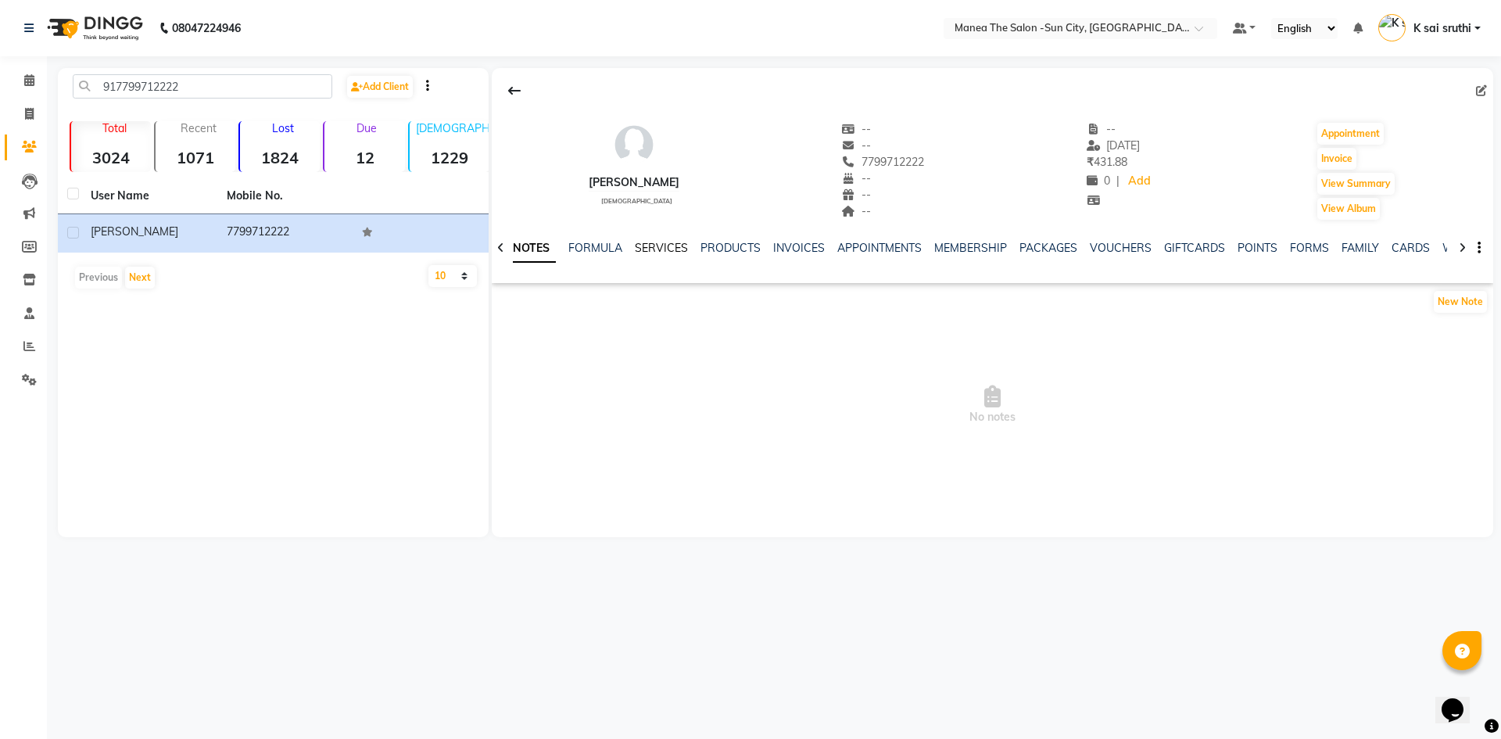
click at [661, 243] on link "SERVICES" at bounding box center [661, 248] width 53 height 14
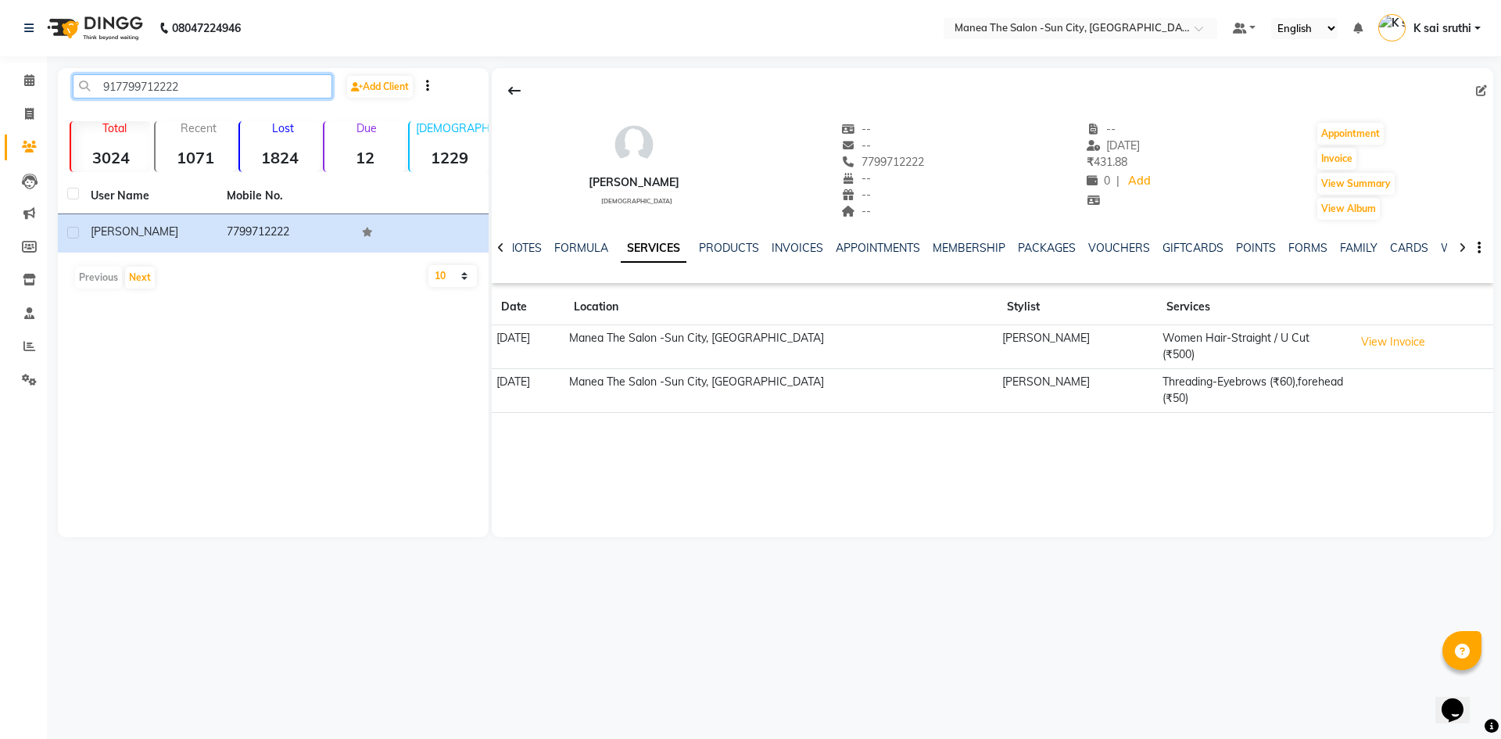
click at [203, 87] on input "917799712222" at bounding box center [203, 86] width 260 height 24
click at [213, 88] on input "917799712222" at bounding box center [203, 86] width 260 height 24
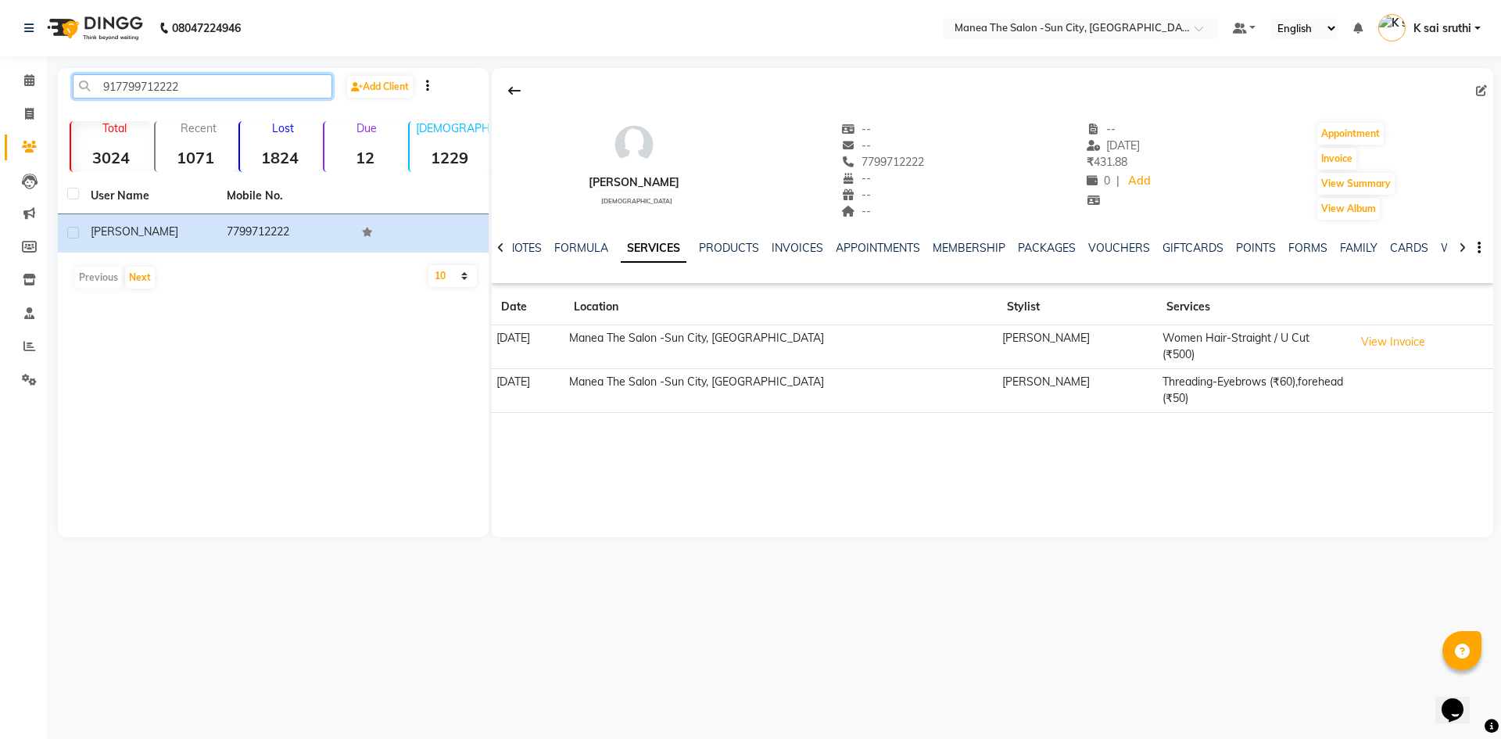
click at [213, 88] on input "917799712222" at bounding box center [203, 86] width 260 height 24
paste input "8283818778"
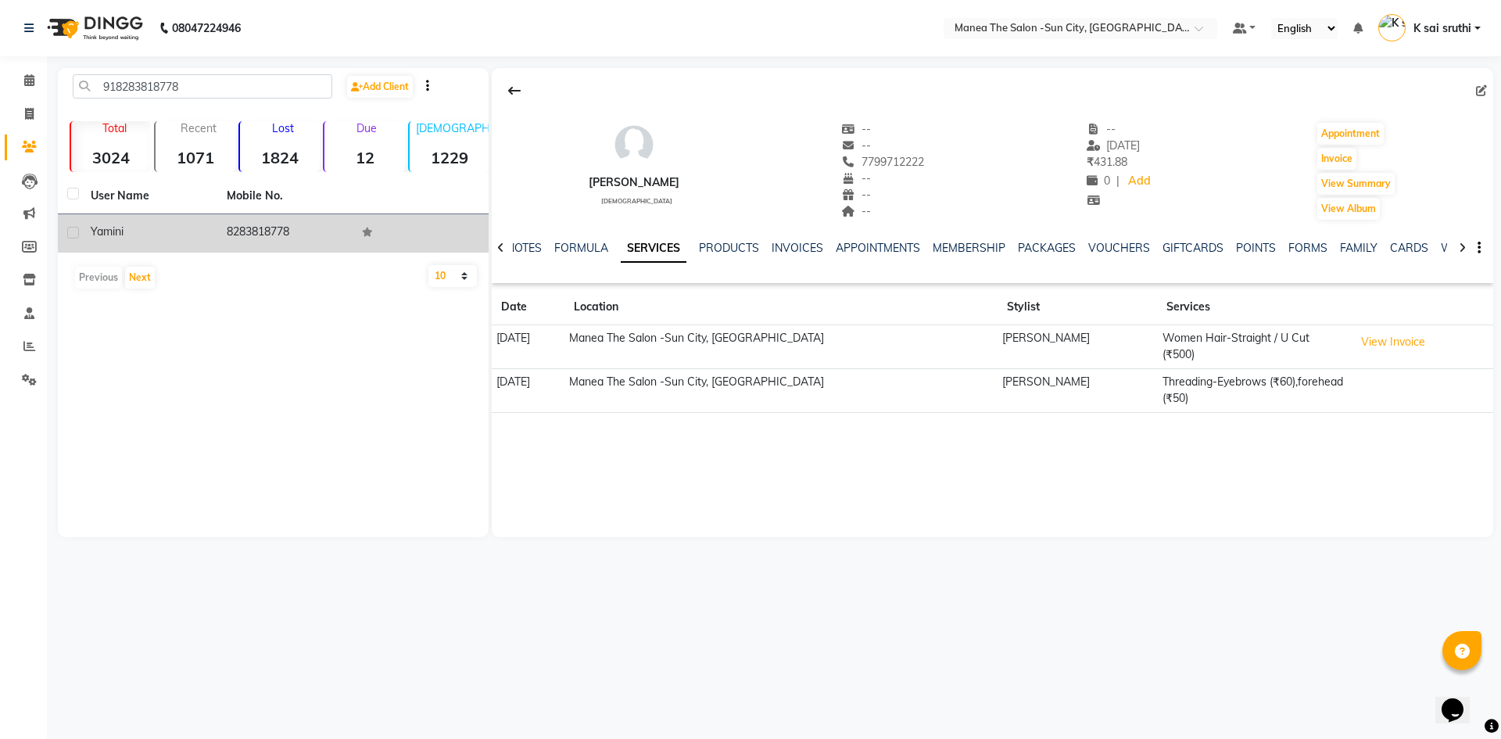
click at [248, 224] on td "8283818778" at bounding box center [285, 233] width 136 height 38
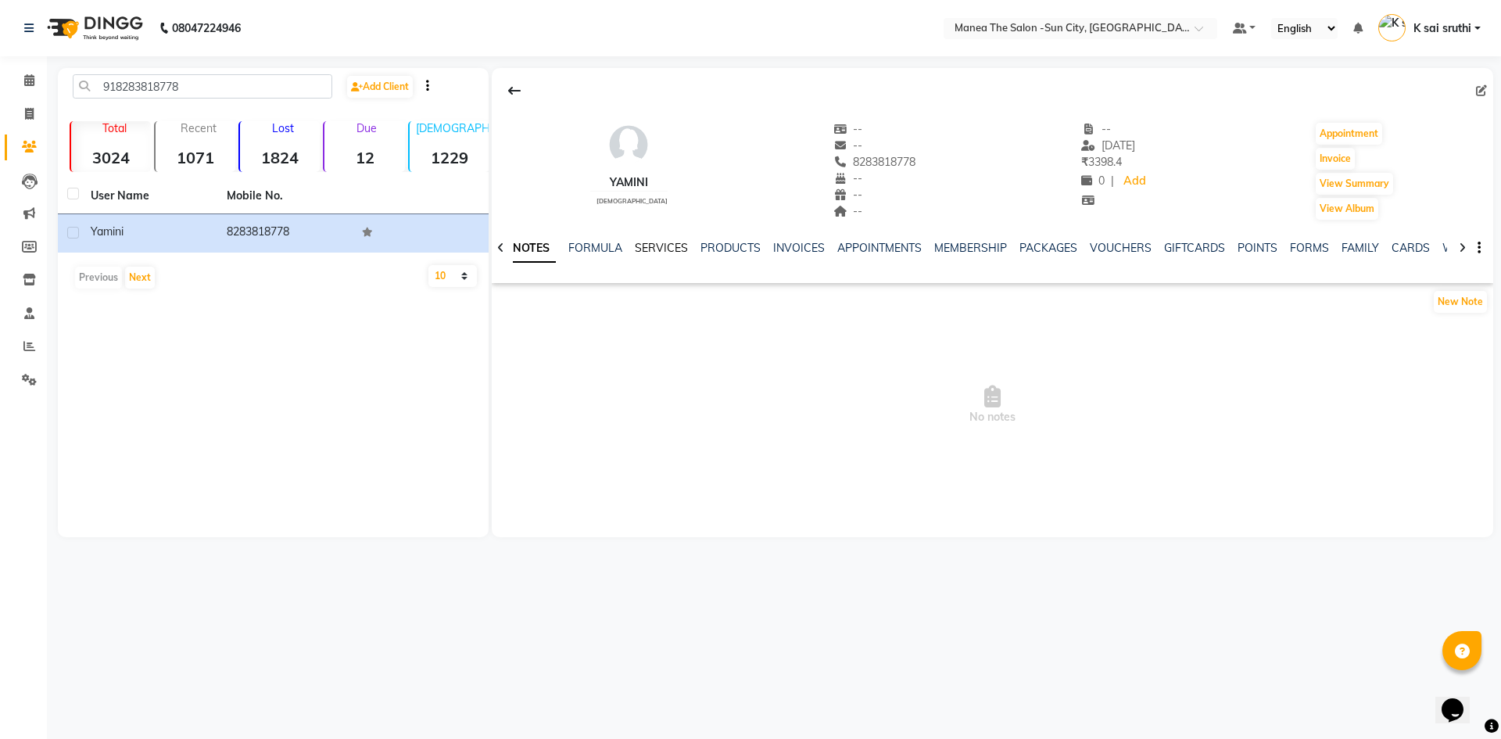
click at [656, 245] on link "SERVICES" at bounding box center [661, 248] width 53 height 14
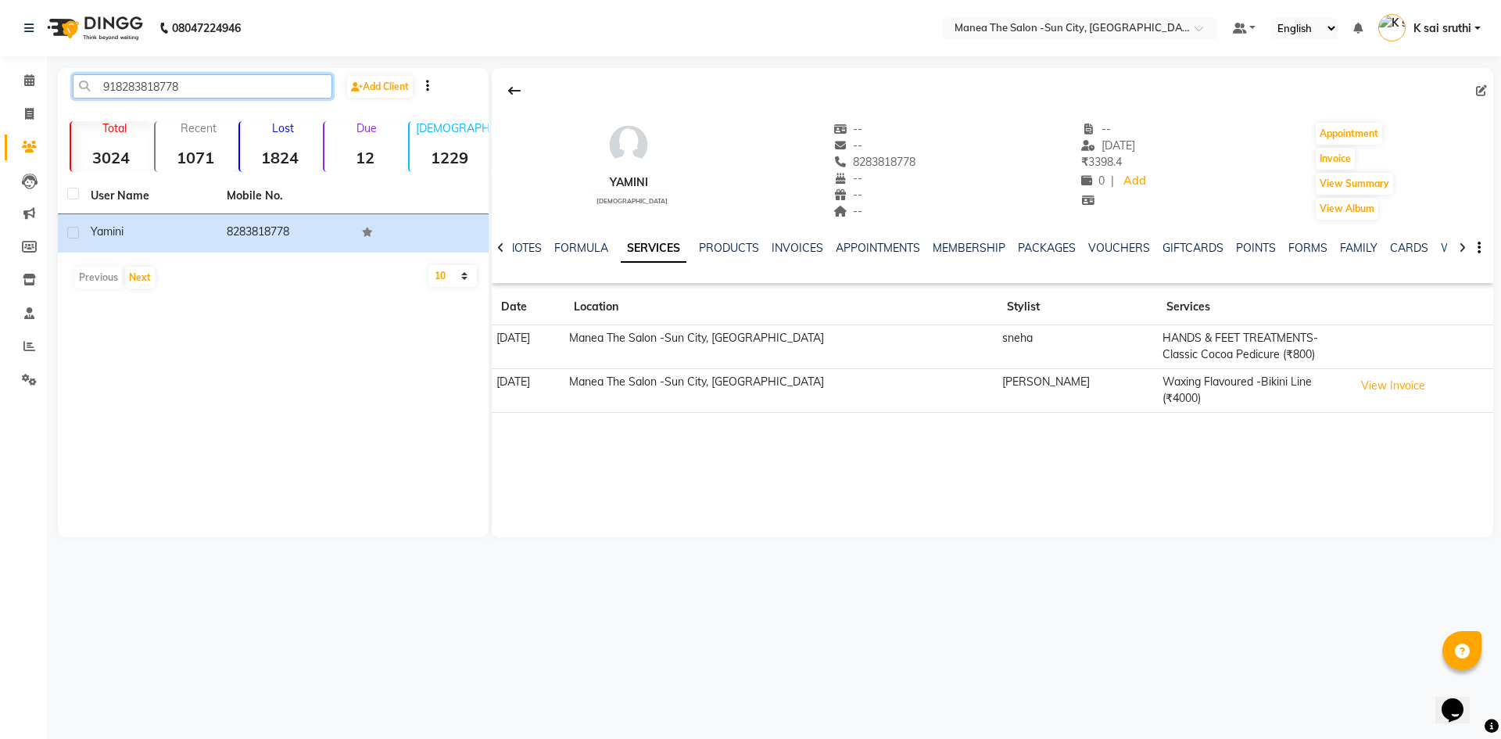
click at [213, 80] on input "918283818778" at bounding box center [203, 86] width 260 height 24
paste input "008046550"
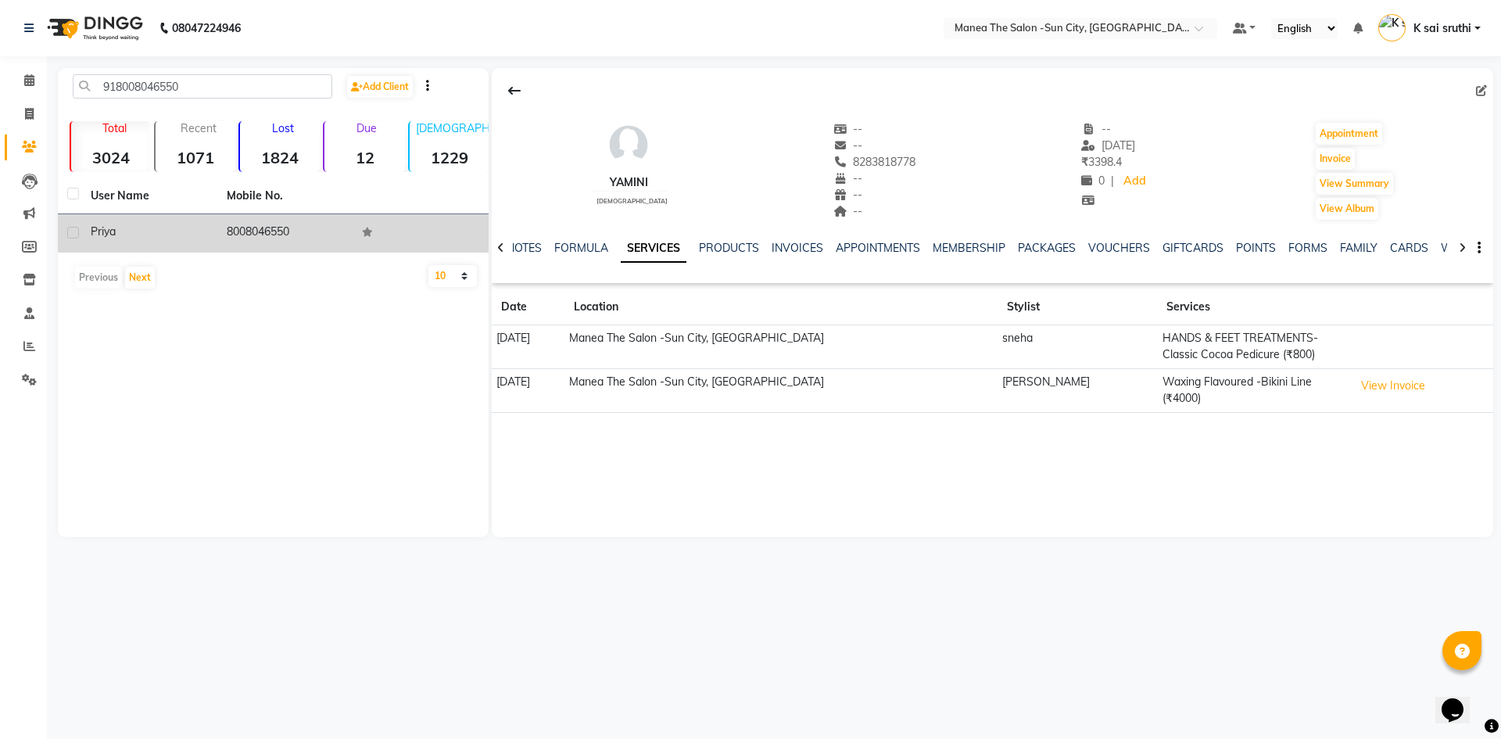
click at [269, 232] on td "8008046550" at bounding box center [285, 233] width 136 height 38
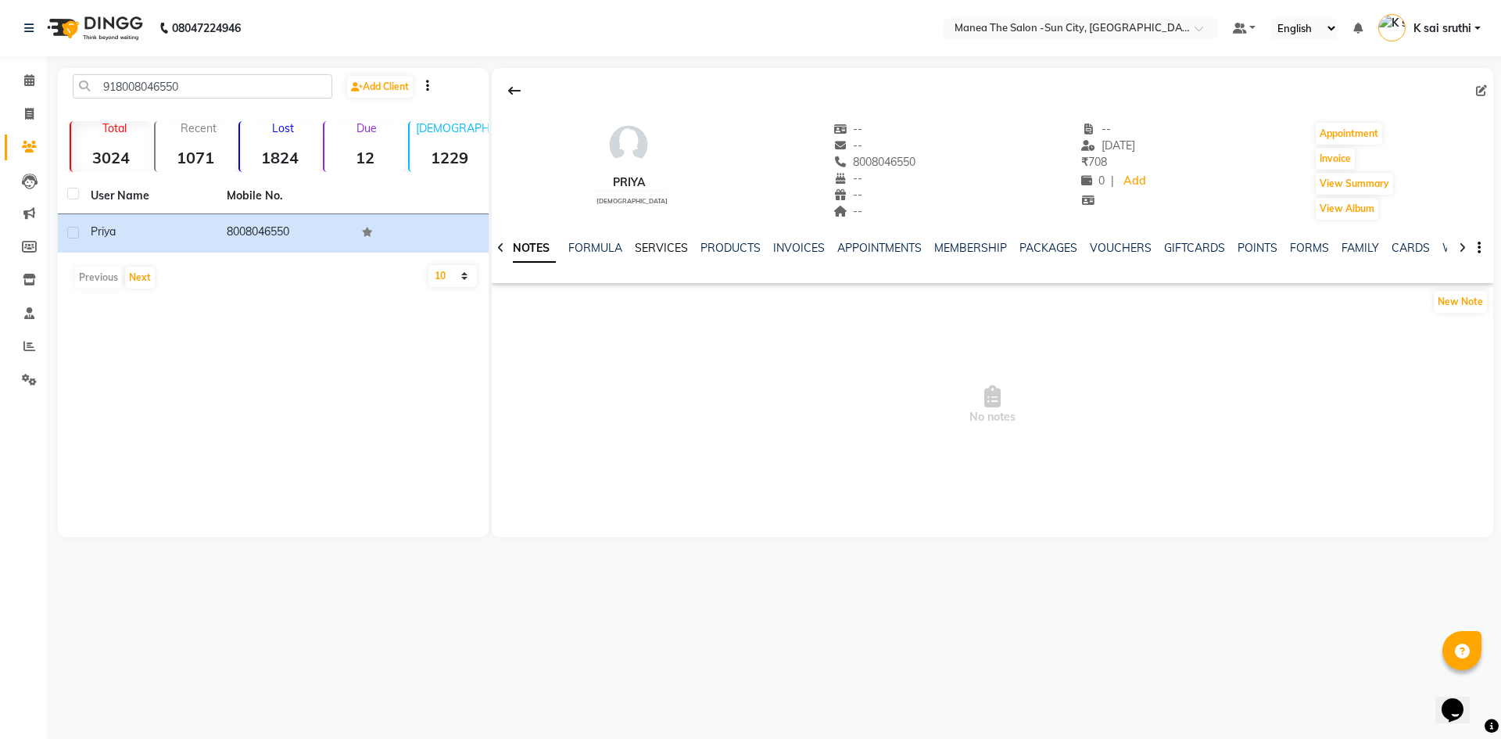
click at [663, 248] on link "SERVICES" at bounding box center [661, 248] width 53 height 14
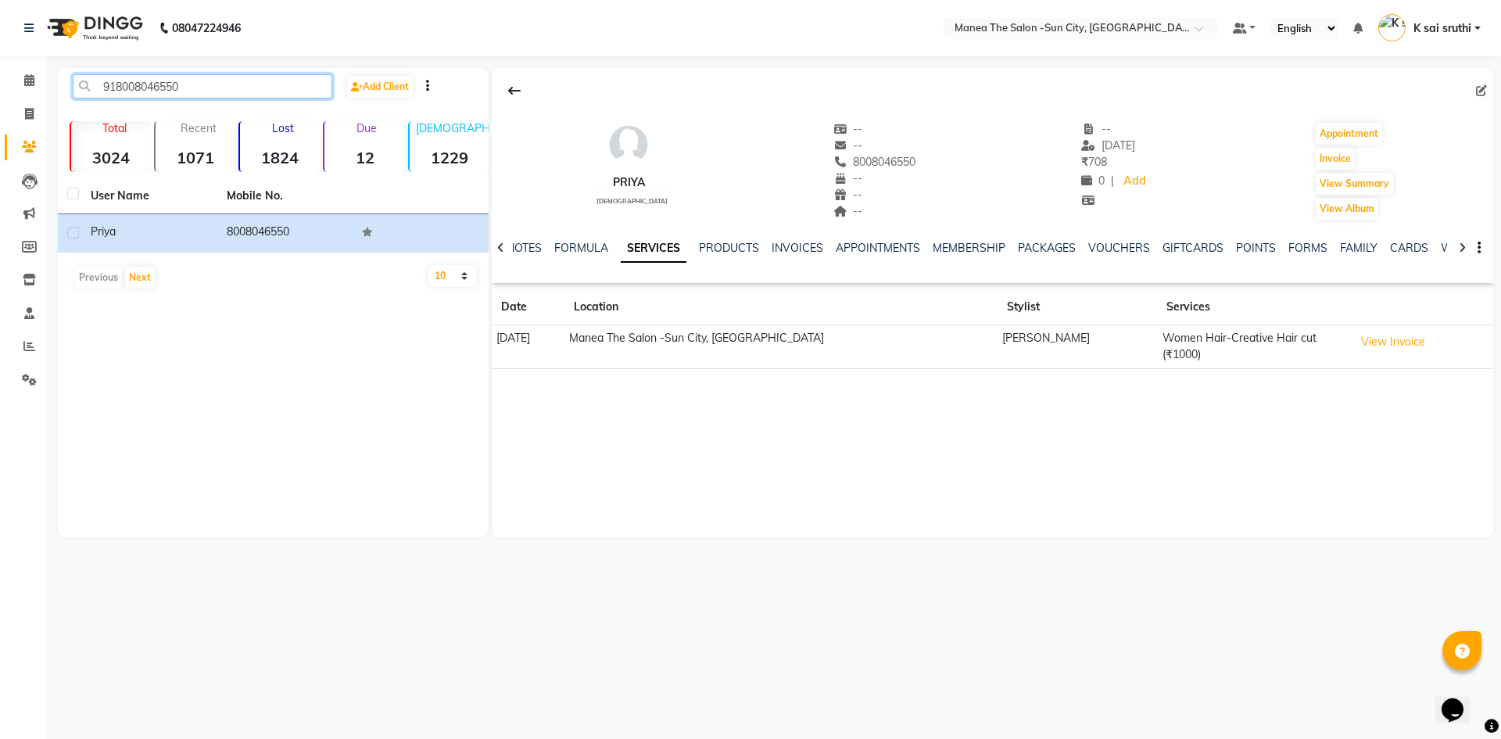
click at [176, 85] on input "918008046550" at bounding box center [203, 86] width 260 height 24
click at [206, 86] on input "918008046550" at bounding box center [203, 86] width 260 height 24
paste input "7756009733"
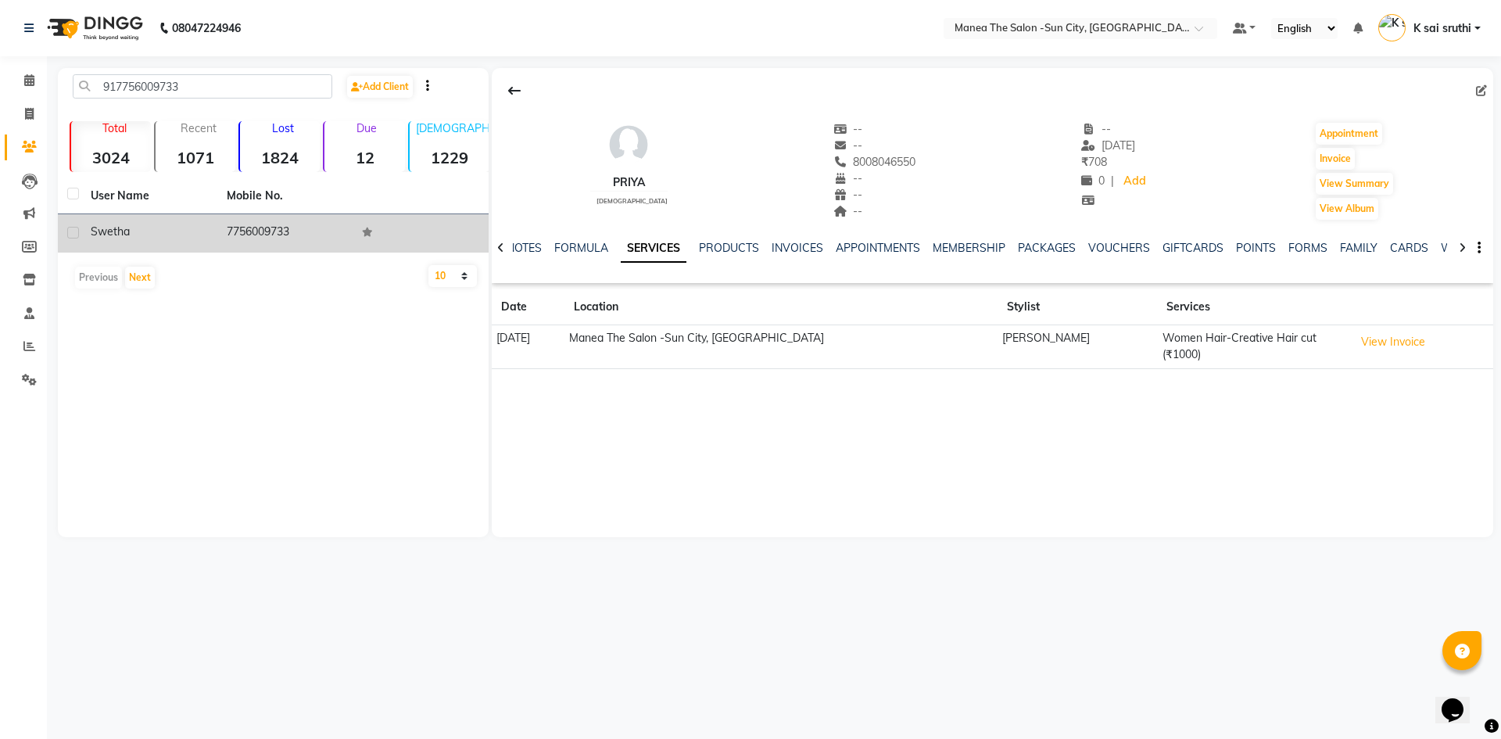
click at [277, 231] on td "7756009733" at bounding box center [285, 233] width 136 height 38
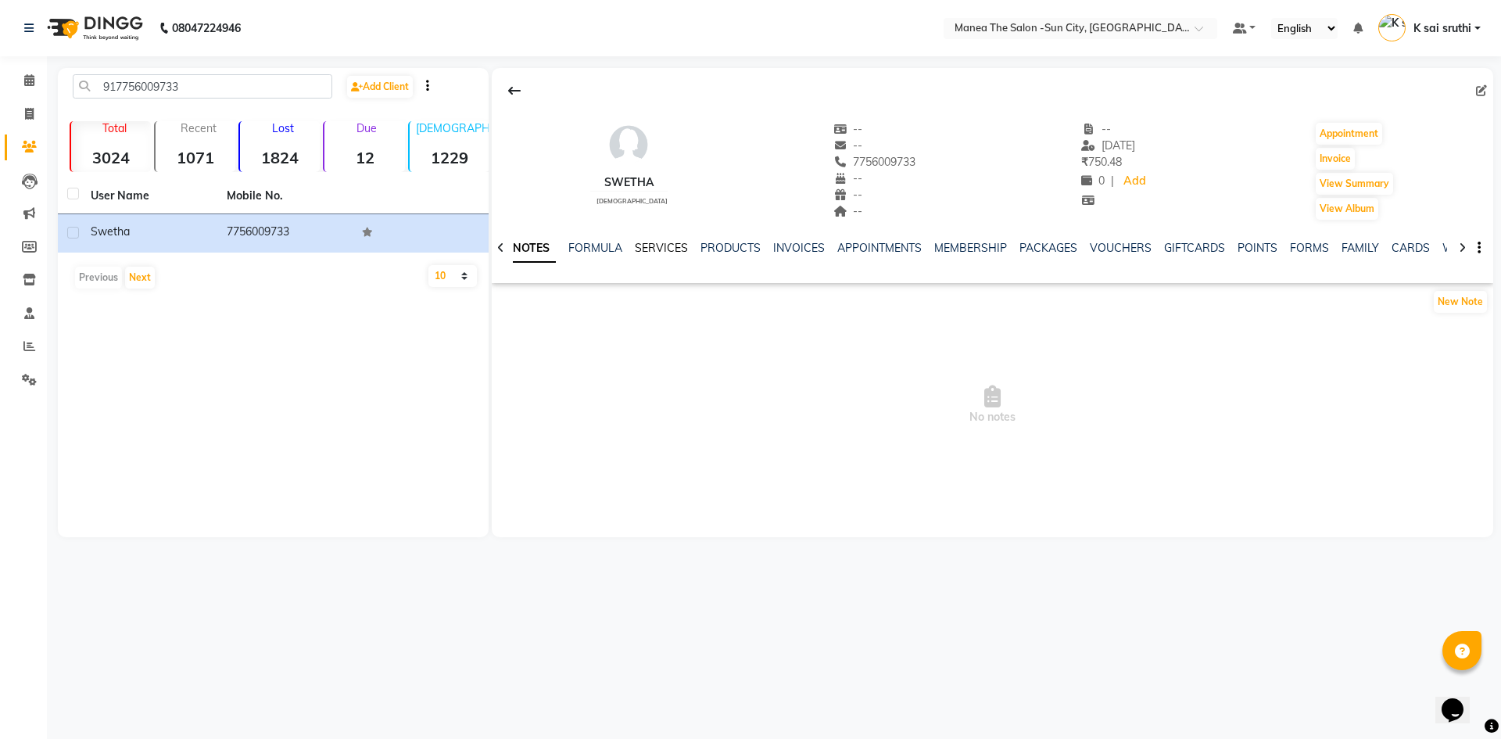
click at [667, 246] on link "SERVICES" at bounding box center [661, 248] width 53 height 14
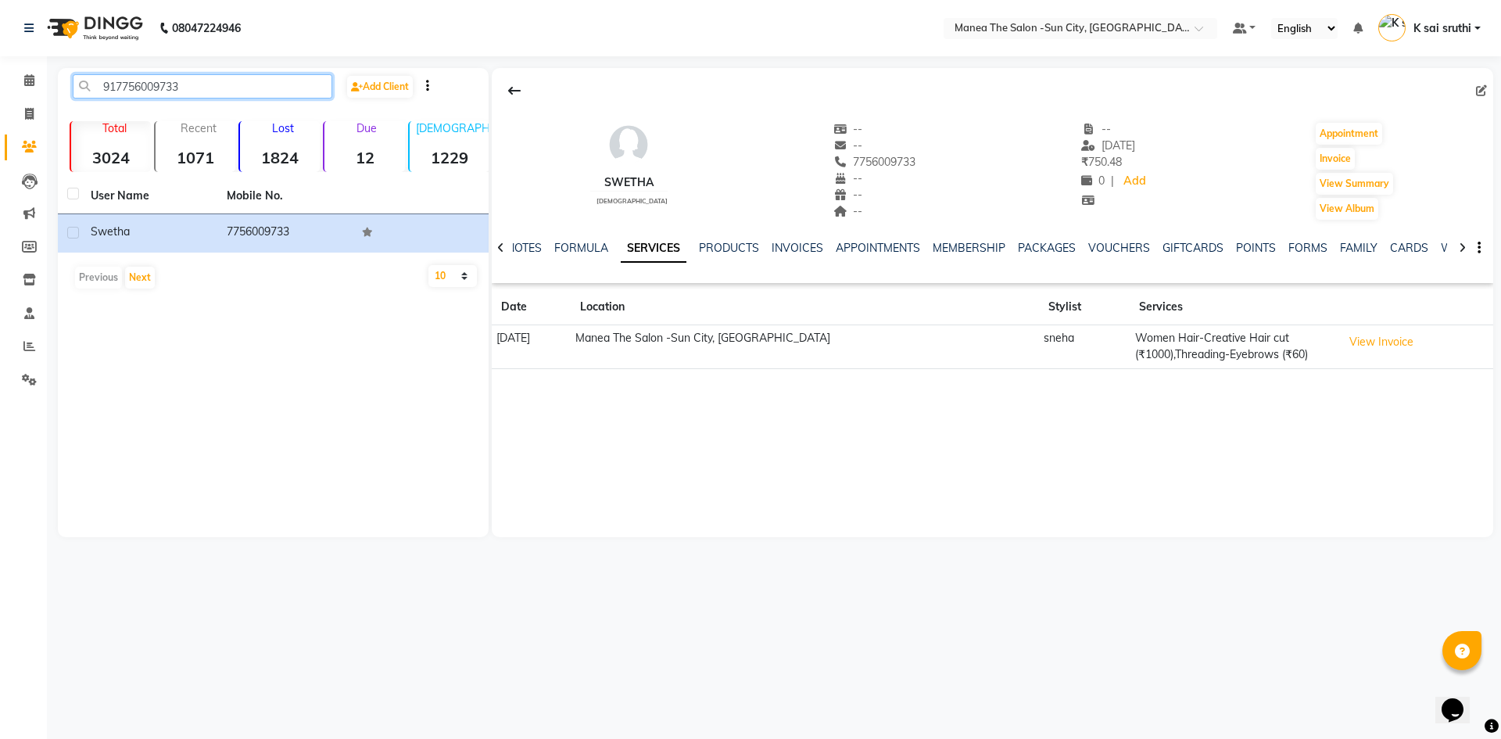
click at [206, 84] on input "917756009733" at bounding box center [203, 86] width 260 height 24
paste input "8328425709"
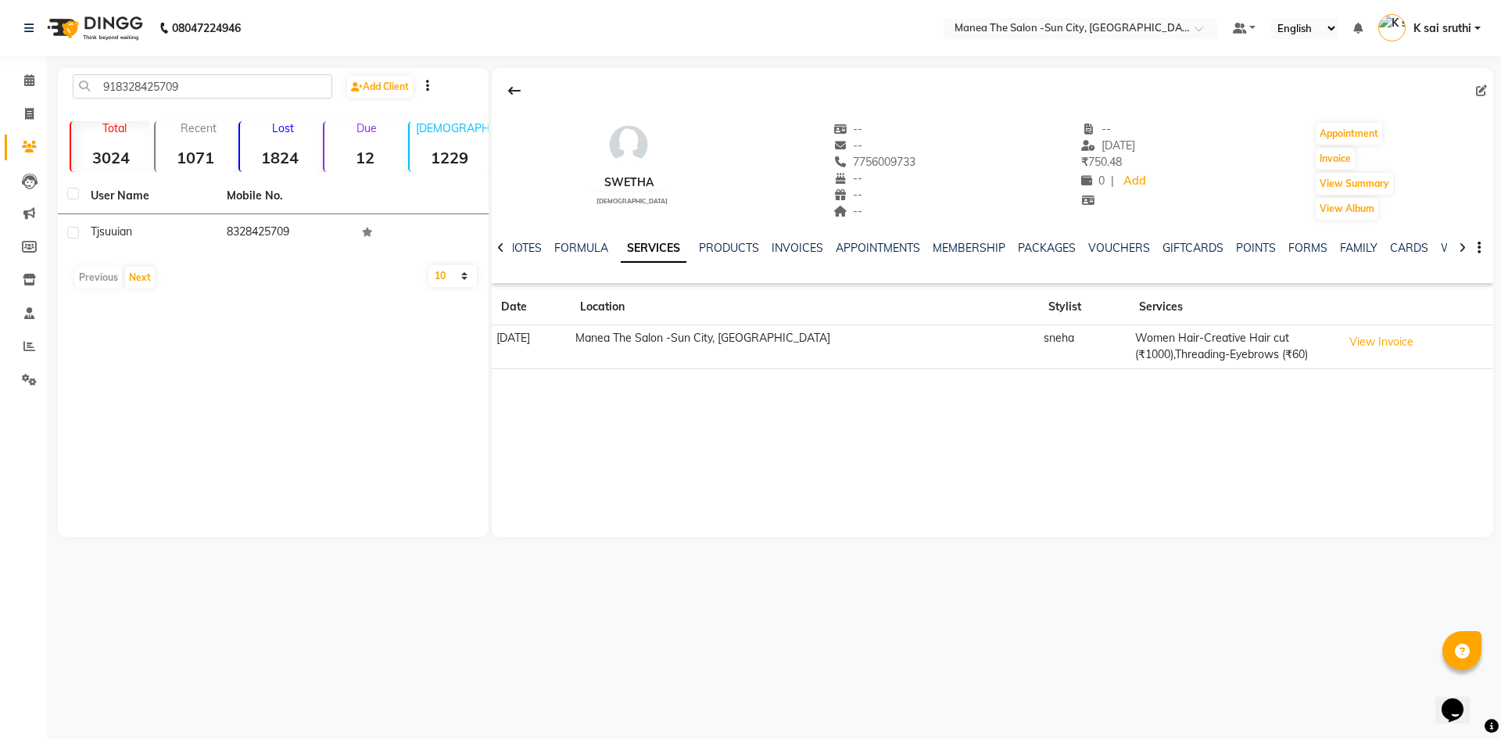
click at [648, 247] on link "SERVICES" at bounding box center [654, 249] width 66 height 28
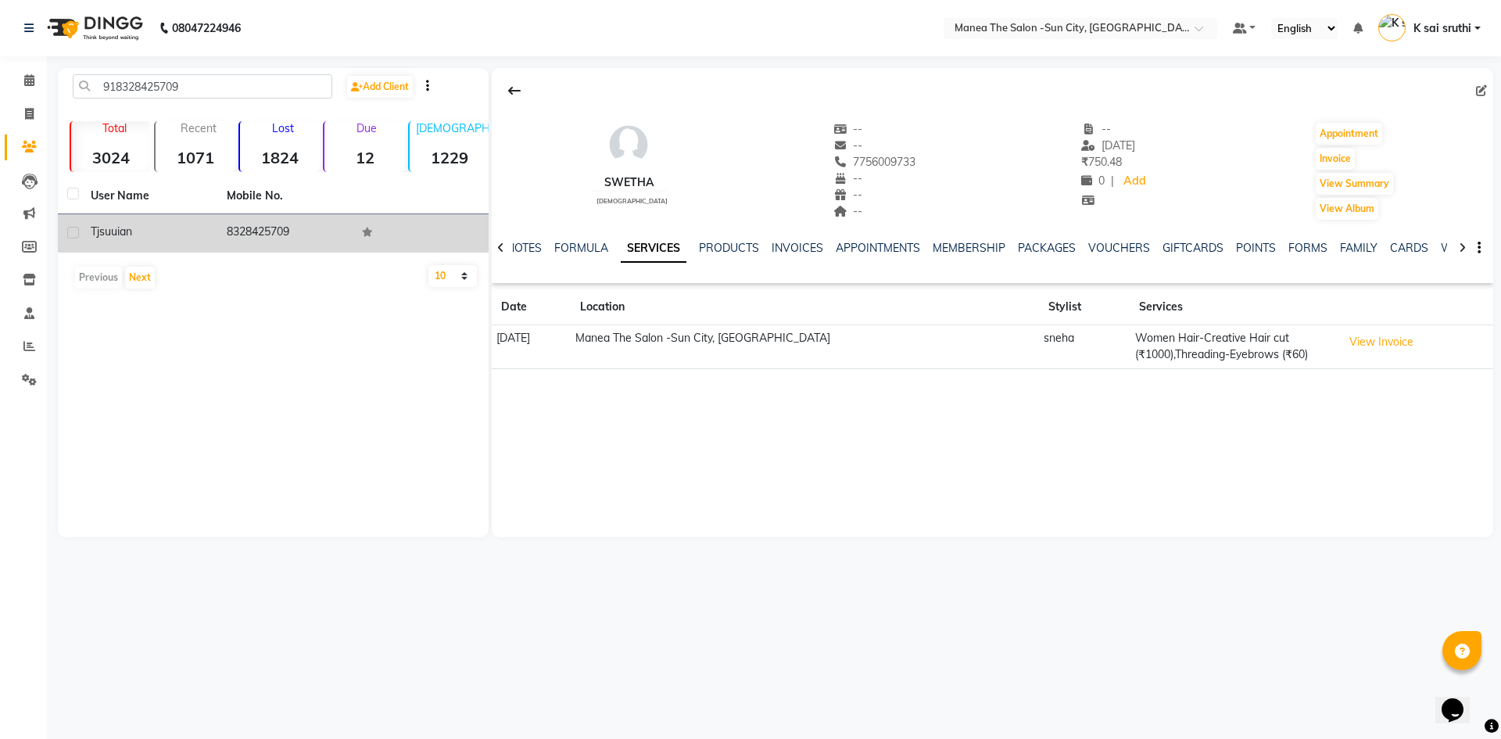
click at [256, 222] on td "8328425709" at bounding box center [285, 233] width 136 height 38
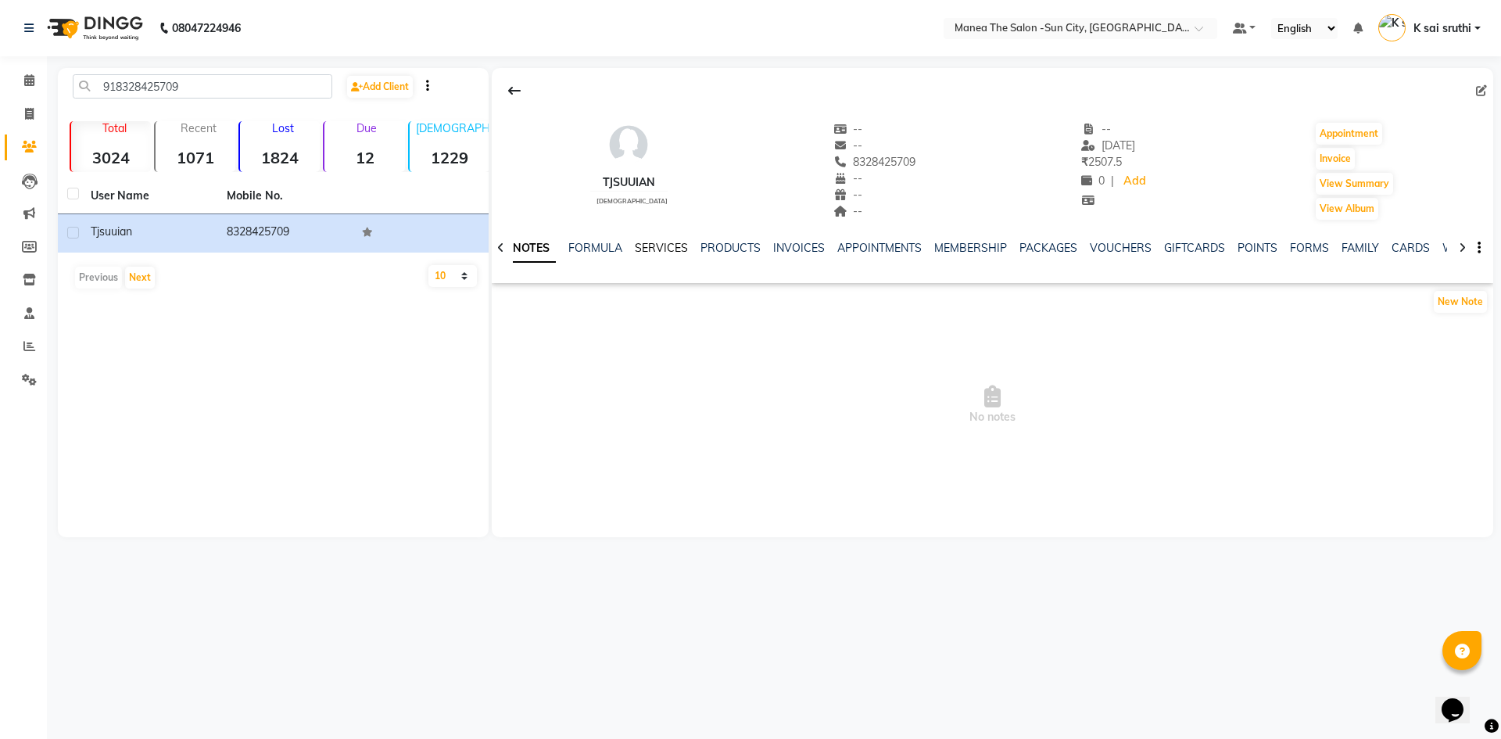
click at [660, 248] on link "SERVICES" at bounding box center [661, 248] width 53 height 14
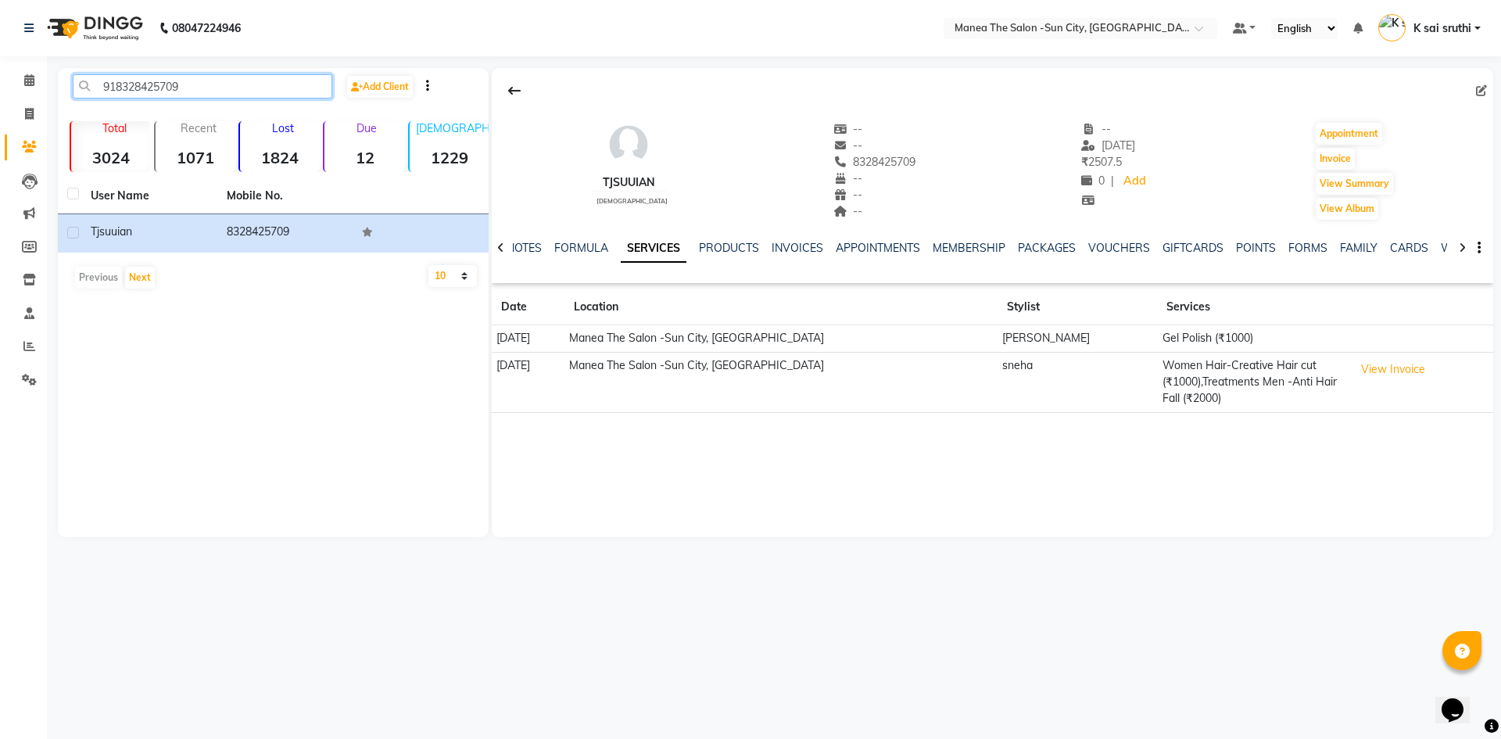
click at [215, 90] on input "918328425709" at bounding box center [203, 86] width 260 height 24
paste input "9700088834"
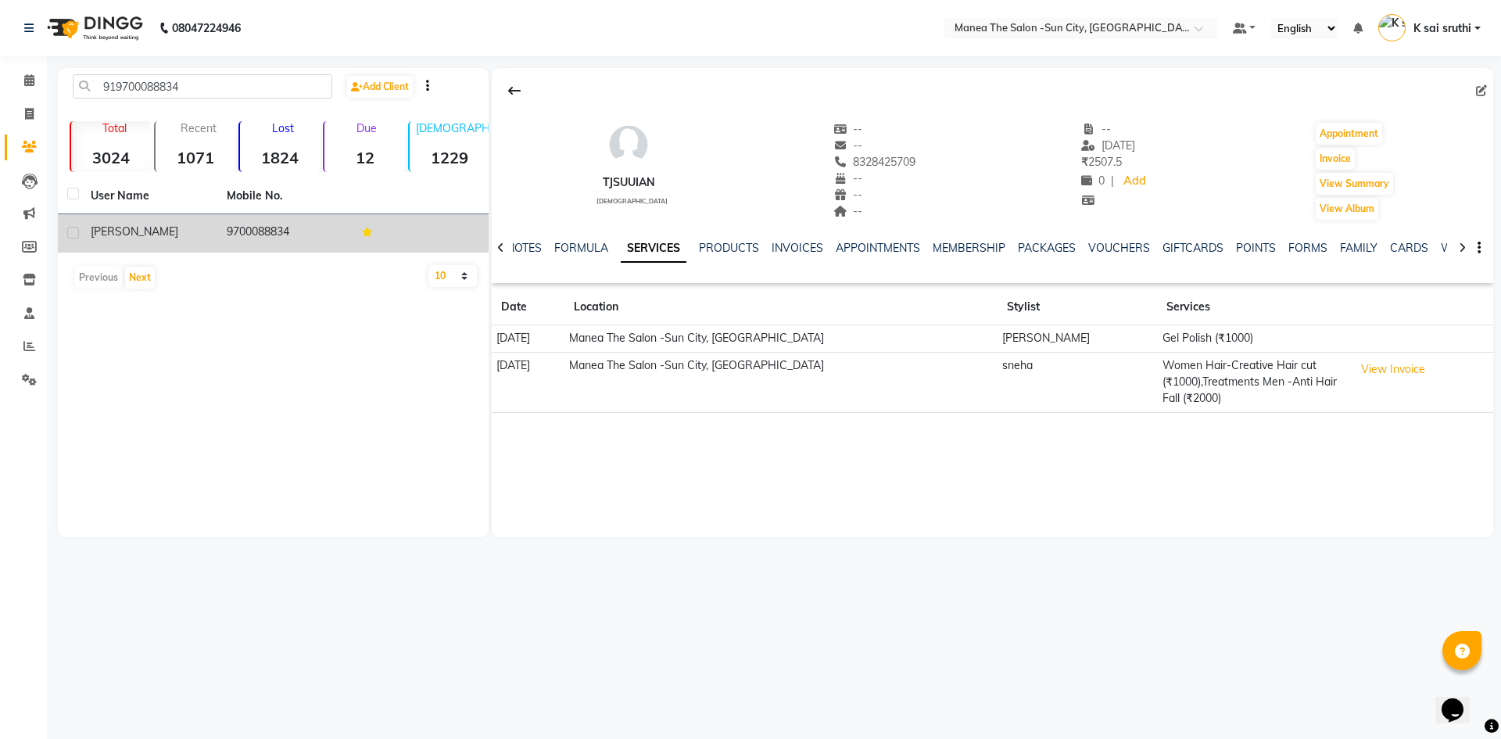
click at [238, 231] on td "9700088834" at bounding box center [285, 233] width 136 height 38
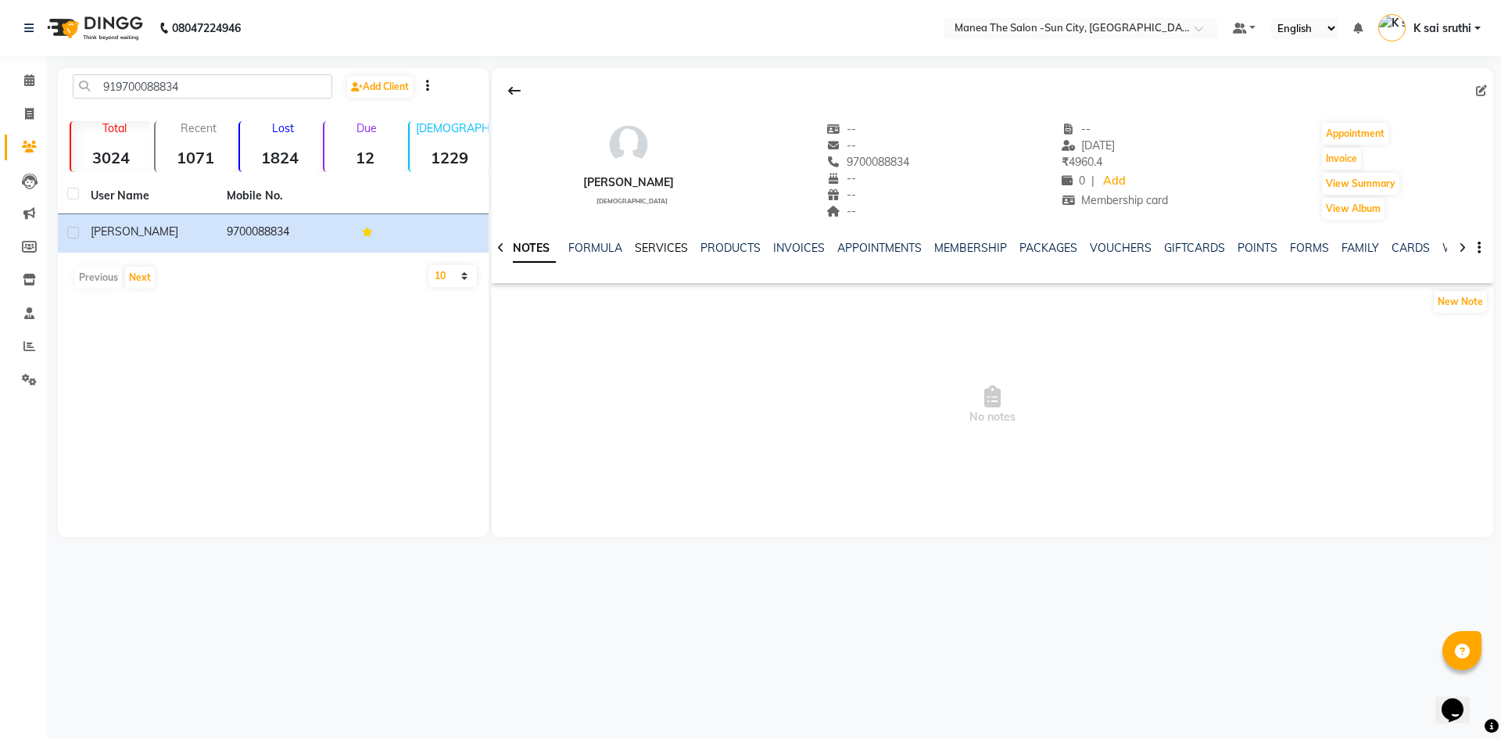
click at [660, 241] on link "SERVICES" at bounding box center [661, 248] width 53 height 14
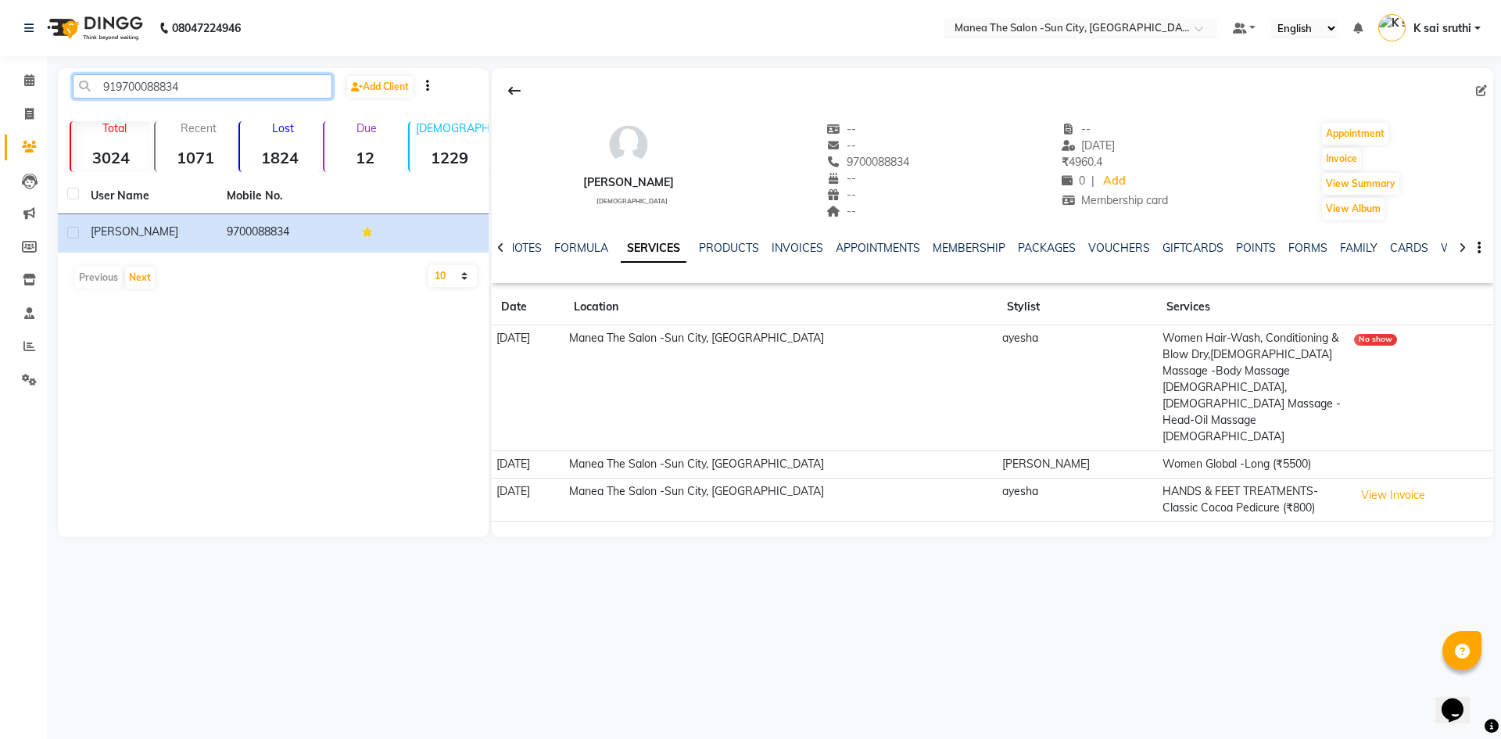
click at [208, 88] on input "919700088834" at bounding box center [203, 86] width 260 height 24
click at [210, 84] on input "919700088834" at bounding box center [203, 86] width 260 height 24
paste input "7760977830"
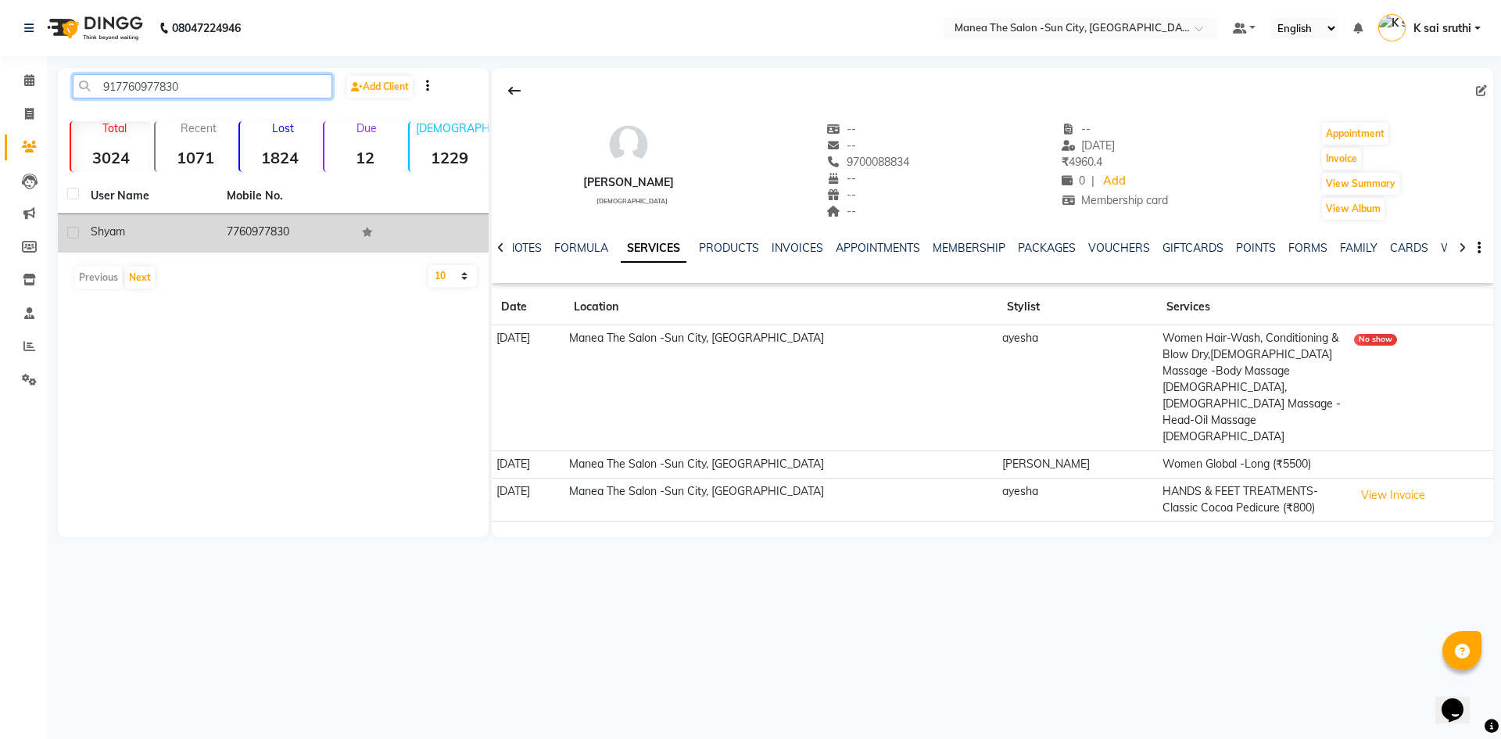
type input "917760977830"
click at [251, 224] on td "7760977830" at bounding box center [285, 233] width 136 height 38
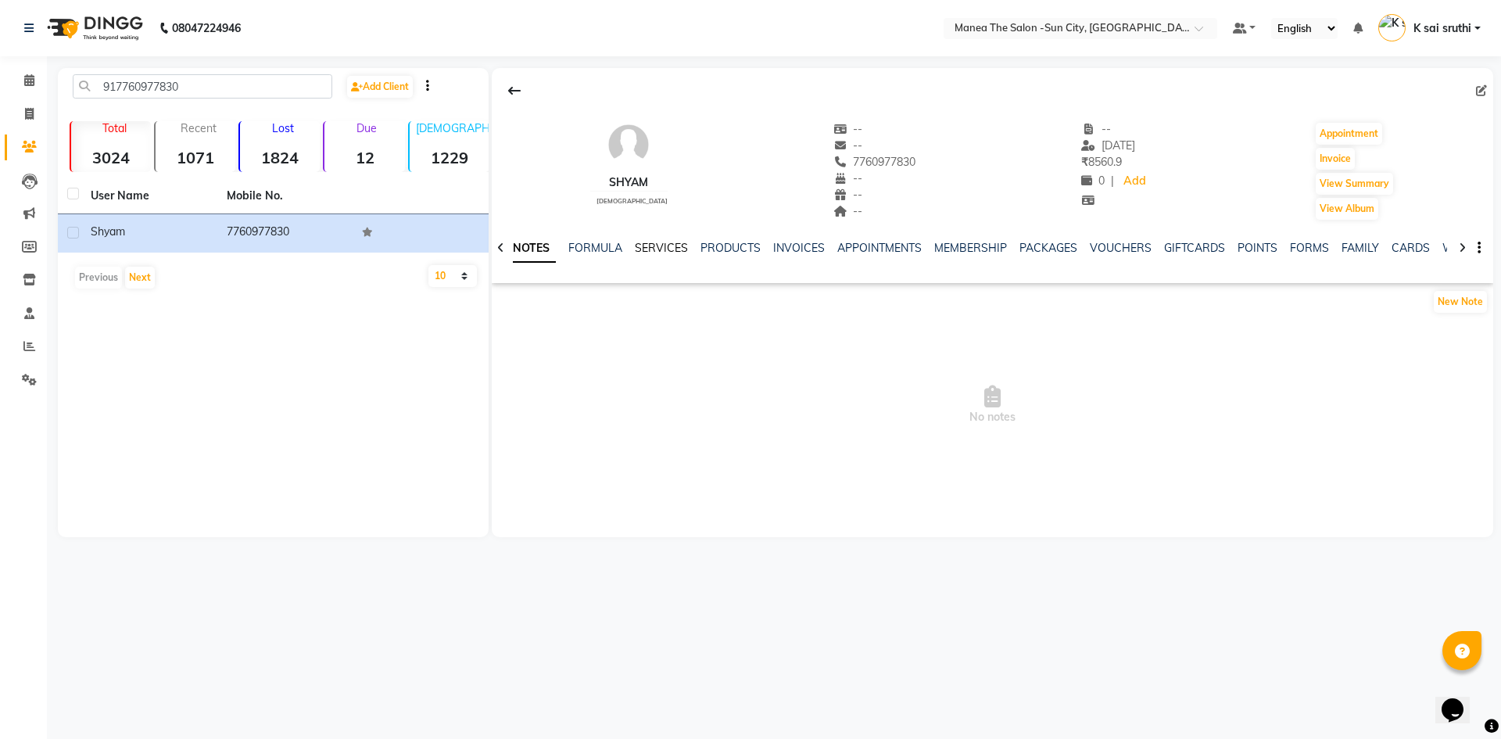
click at [651, 249] on link "SERVICES" at bounding box center [661, 248] width 53 height 14
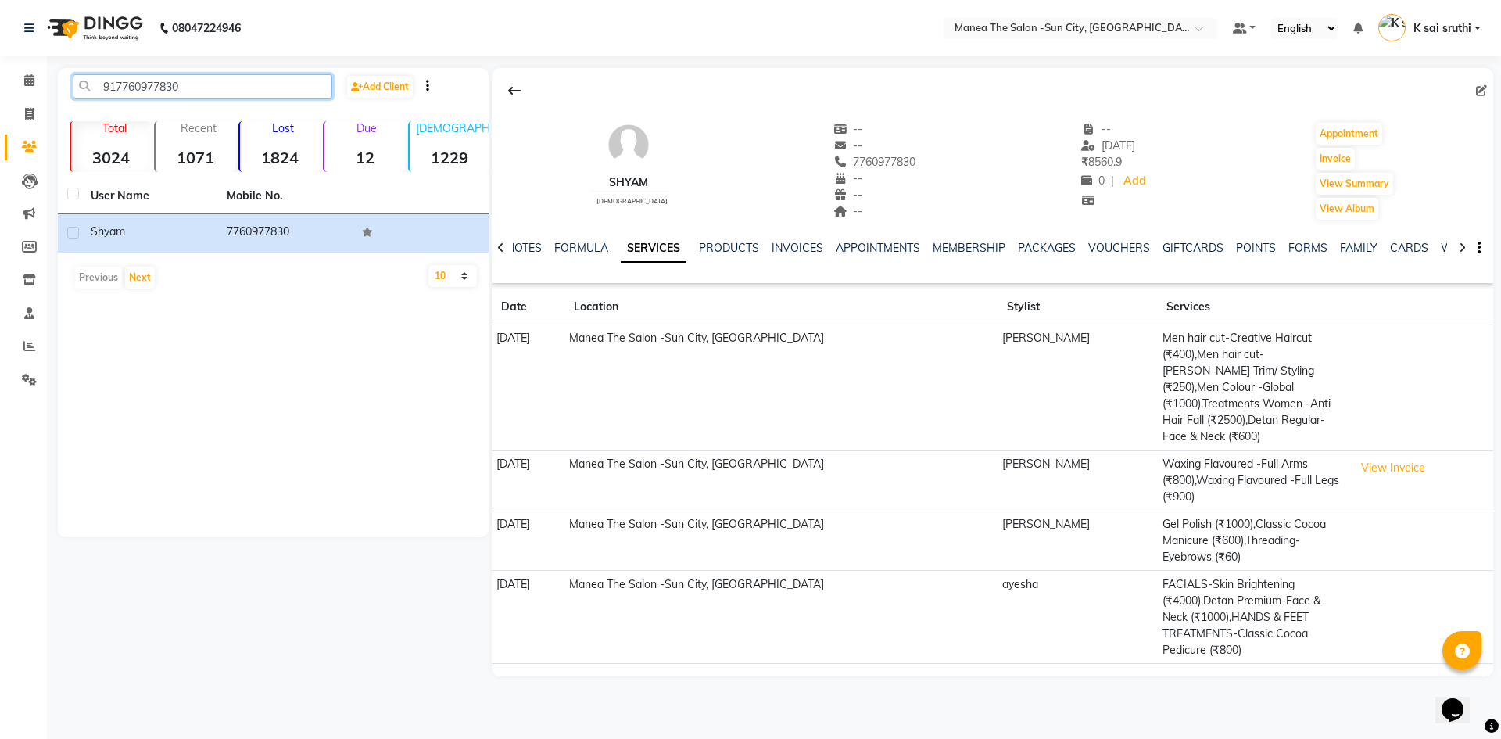
drag, startPoint x: 213, startPoint y: 88, endPoint x: 64, endPoint y: 84, distance: 148.6
click at [64, 84] on div "917760977830" at bounding box center [202, 86] width 283 height 24
